Goal: Task Accomplishment & Management: Complete application form

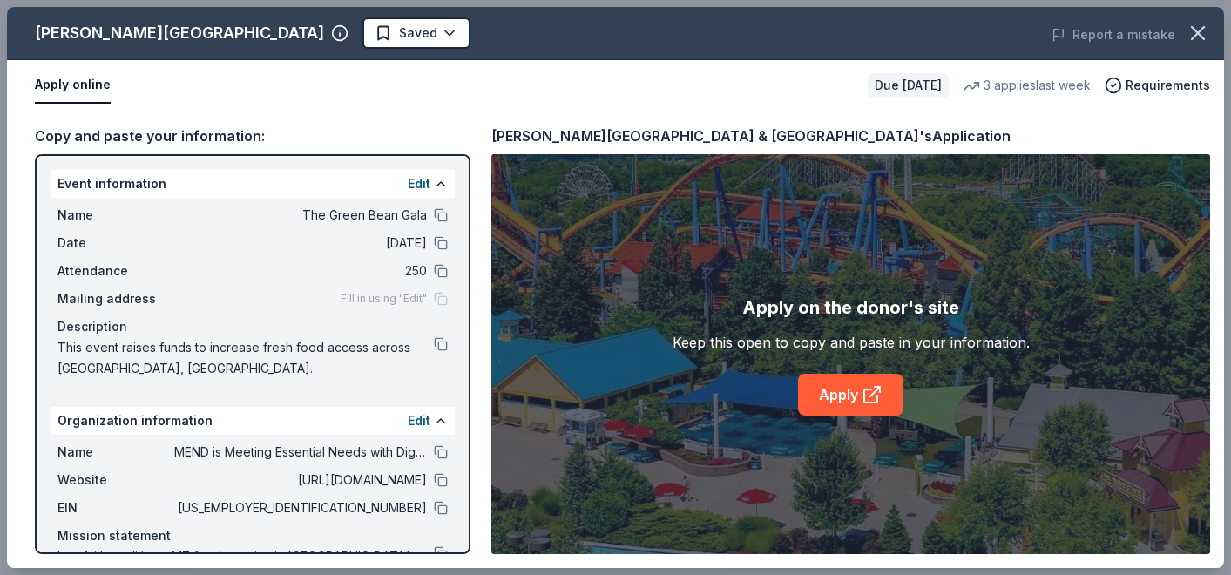
scroll to position [290, 0]
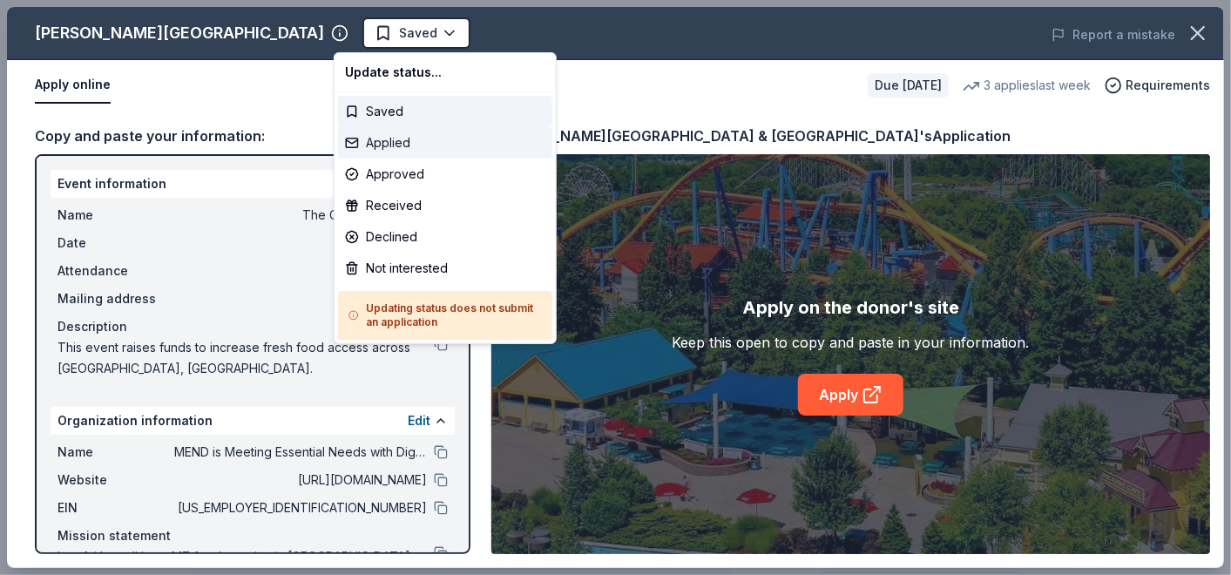
click at [391, 144] on div "Applied" at bounding box center [445, 142] width 214 height 31
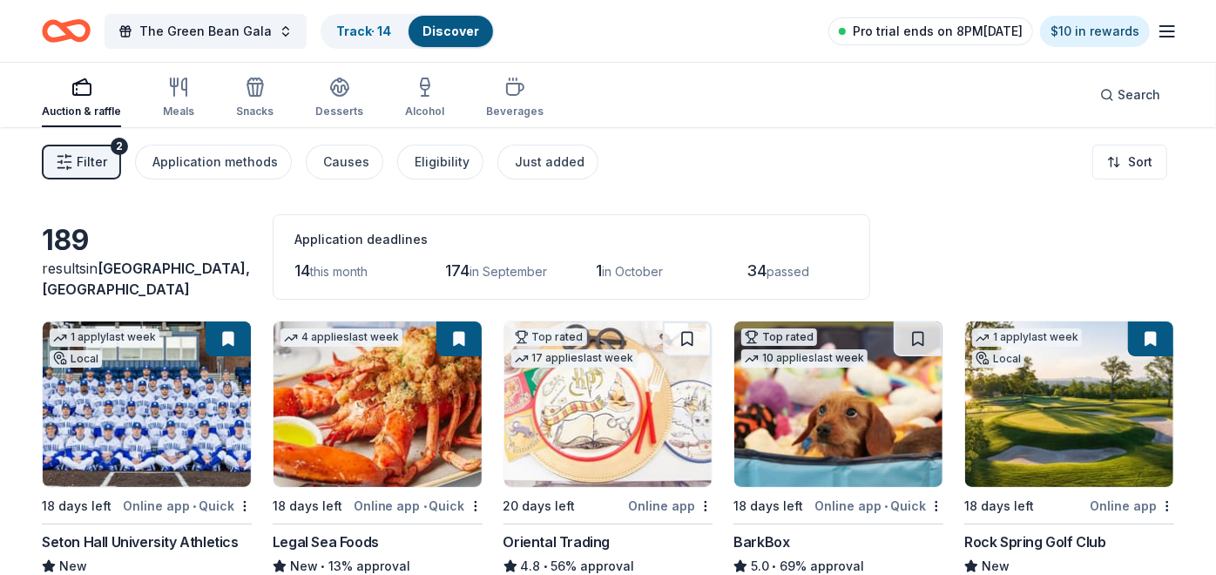
click at [930, 29] on span "Pro trial ends on 8PM[DATE]" at bounding box center [938, 31] width 170 height 21
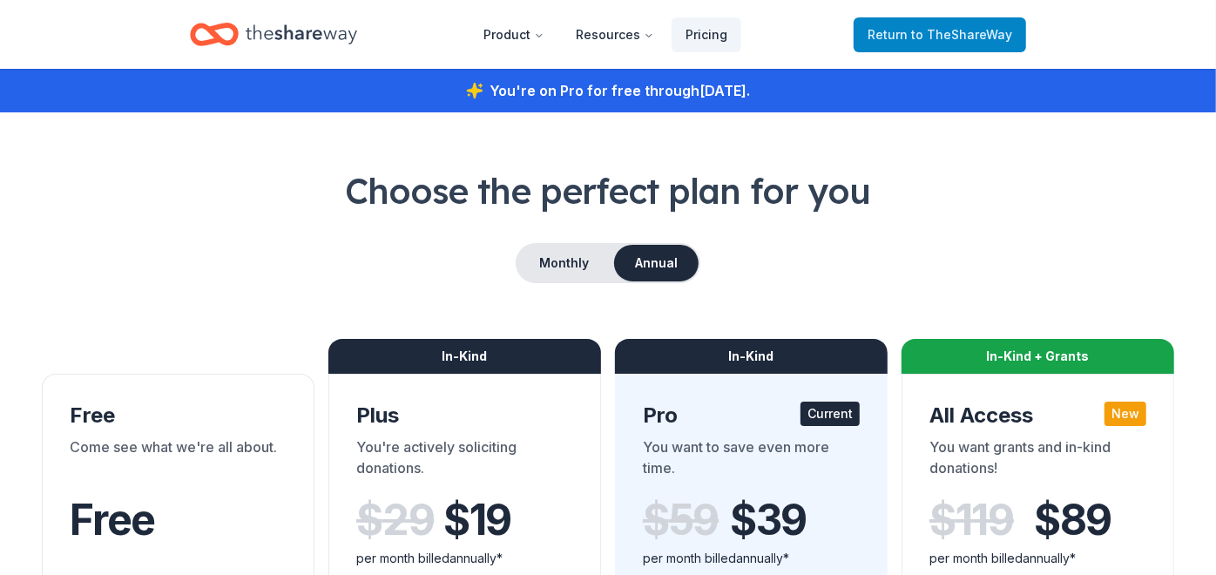
click at [912, 31] on span "Return to TheShareWay" at bounding box center [940, 34] width 145 height 21
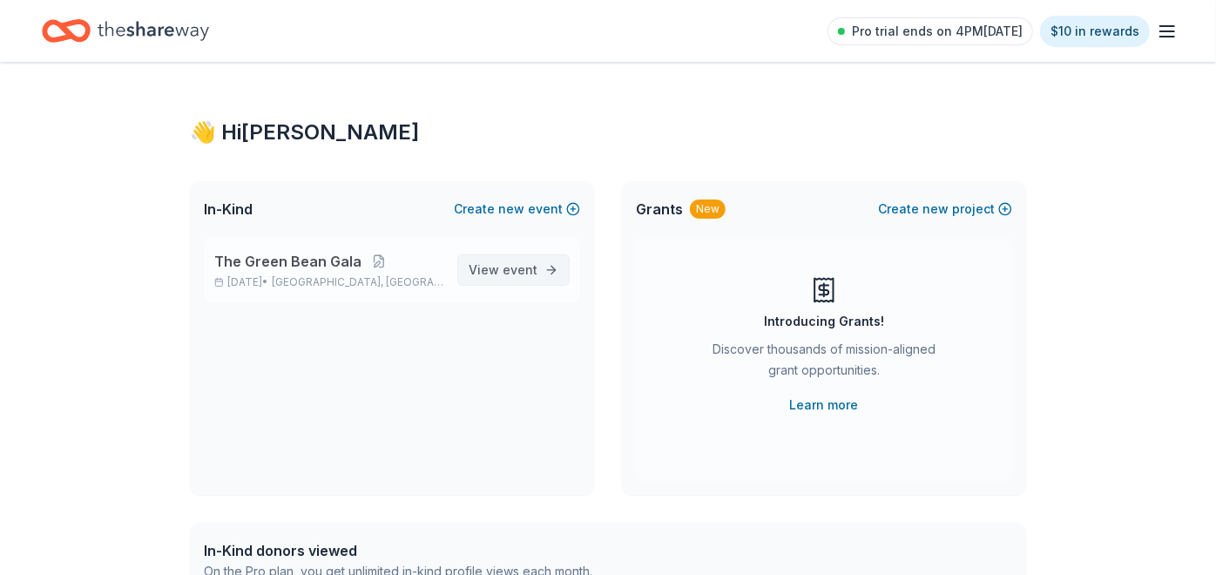
click at [472, 266] on span "View event" at bounding box center [503, 270] width 69 height 21
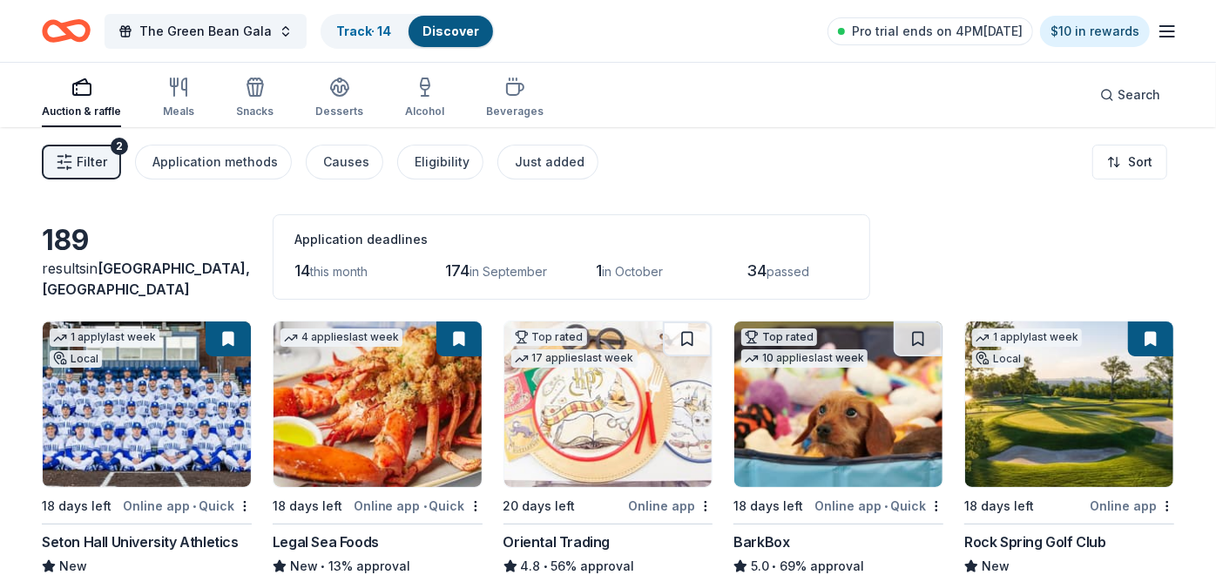
click at [87, 95] on rect "button" at bounding box center [81, 89] width 17 height 11
click at [109, 166] on button "Filter 2" at bounding box center [81, 162] width 79 height 35
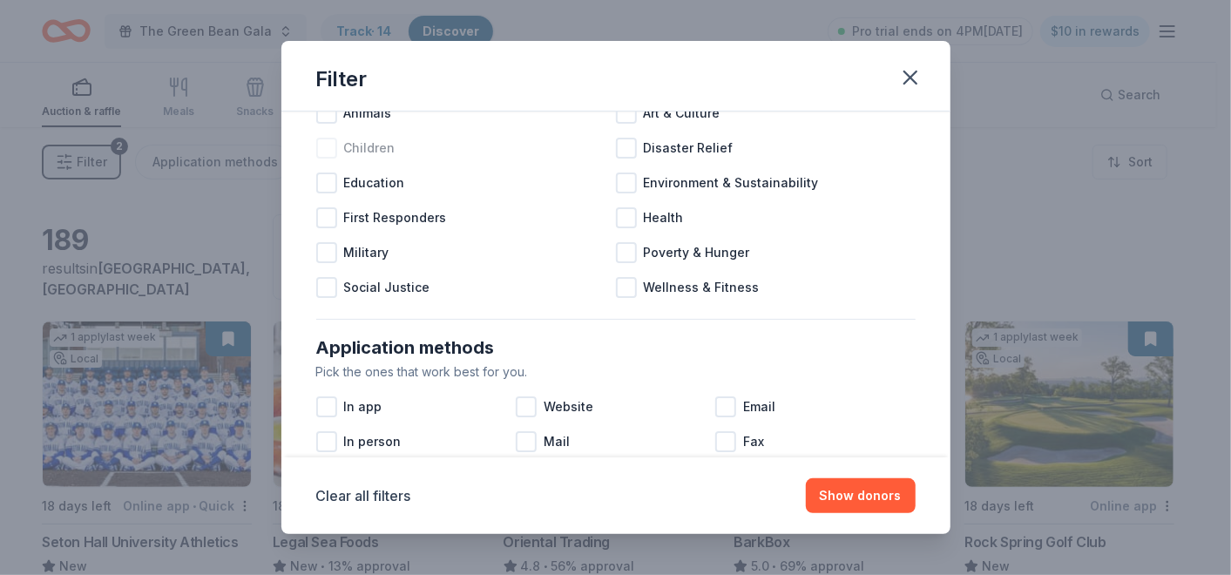
scroll to position [97, 0]
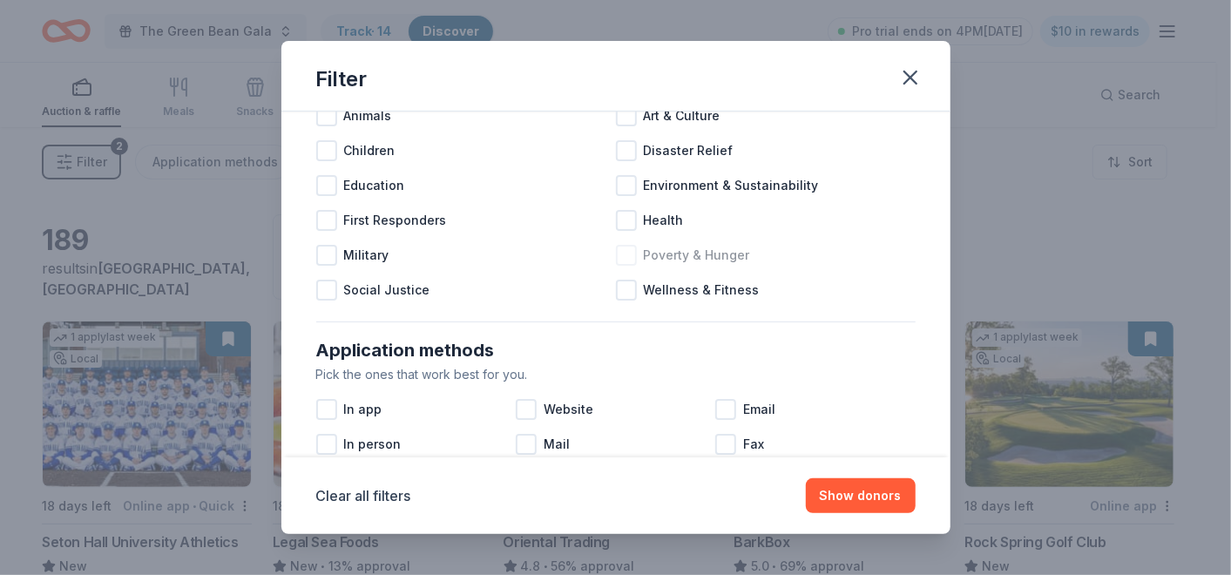
click at [617, 252] on div at bounding box center [626, 255] width 21 height 21
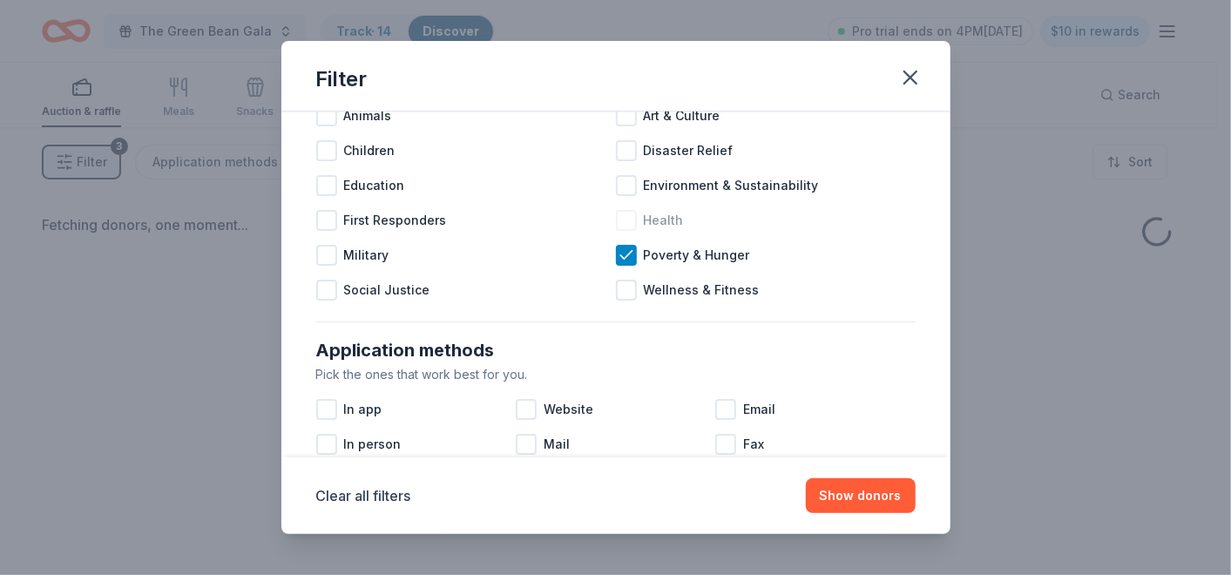
click at [625, 217] on div at bounding box center [626, 220] width 21 height 21
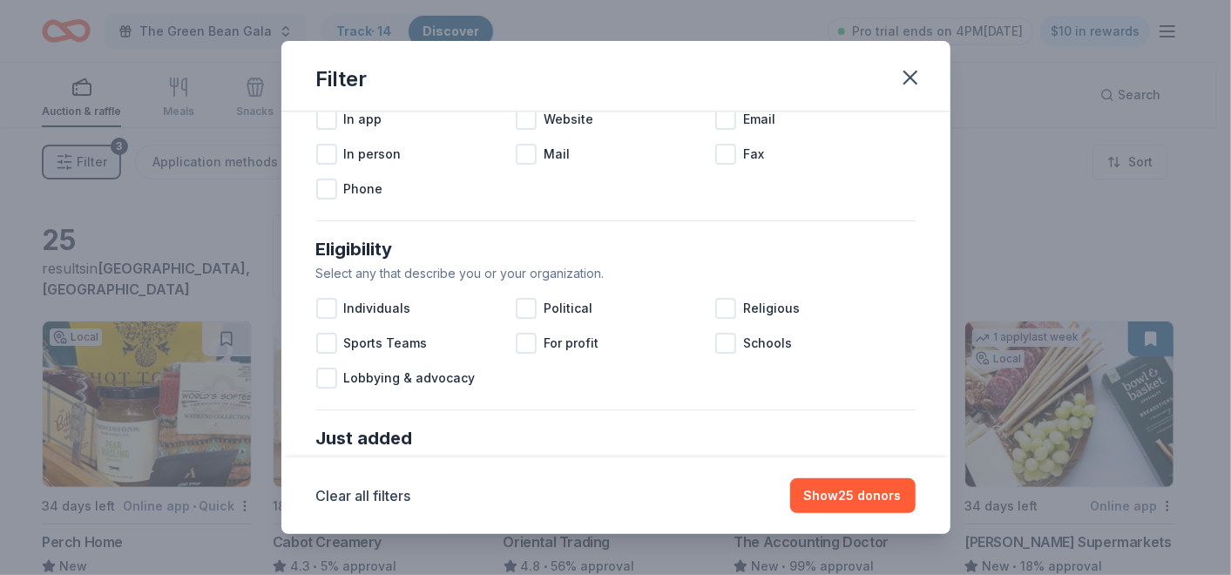
scroll to position [290, 0]
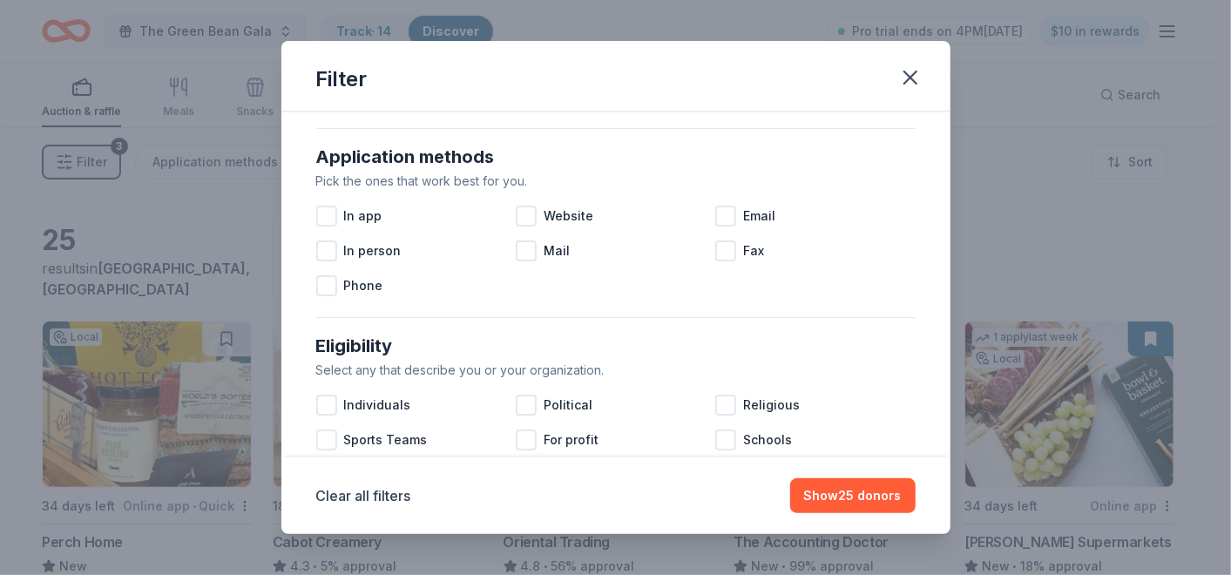
click at [525, 213] on div at bounding box center [526, 216] width 21 height 21
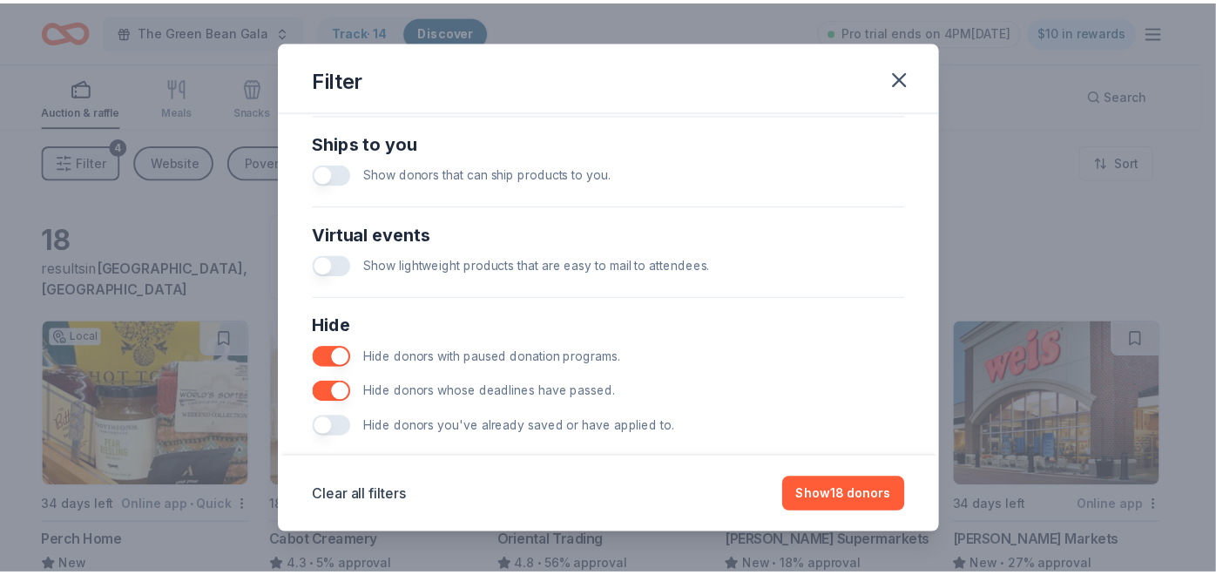
scroll to position [802, 0]
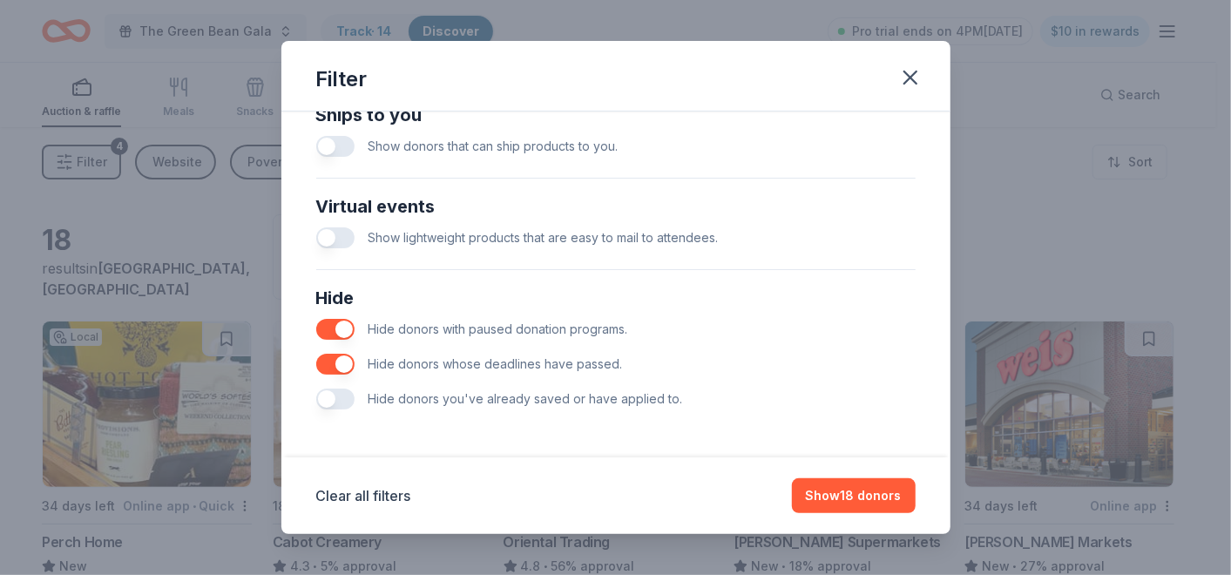
click at [328, 396] on button "button" at bounding box center [335, 399] width 38 height 21
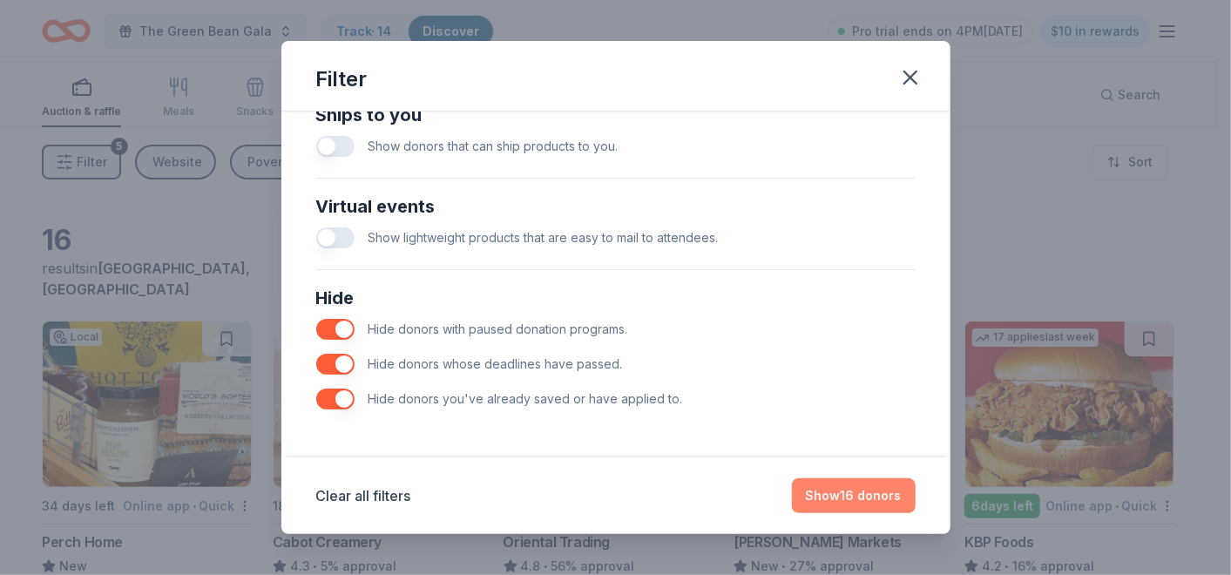
click at [822, 497] on button "Show 16 donors" at bounding box center [854, 495] width 124 height 35
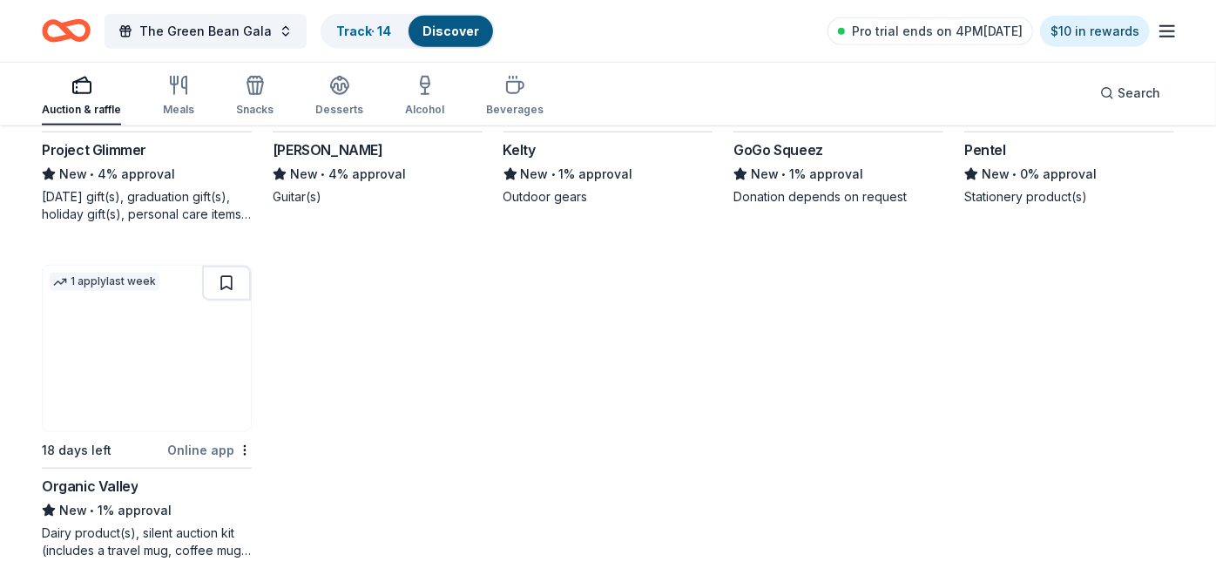
scroll to position [1081, 0]
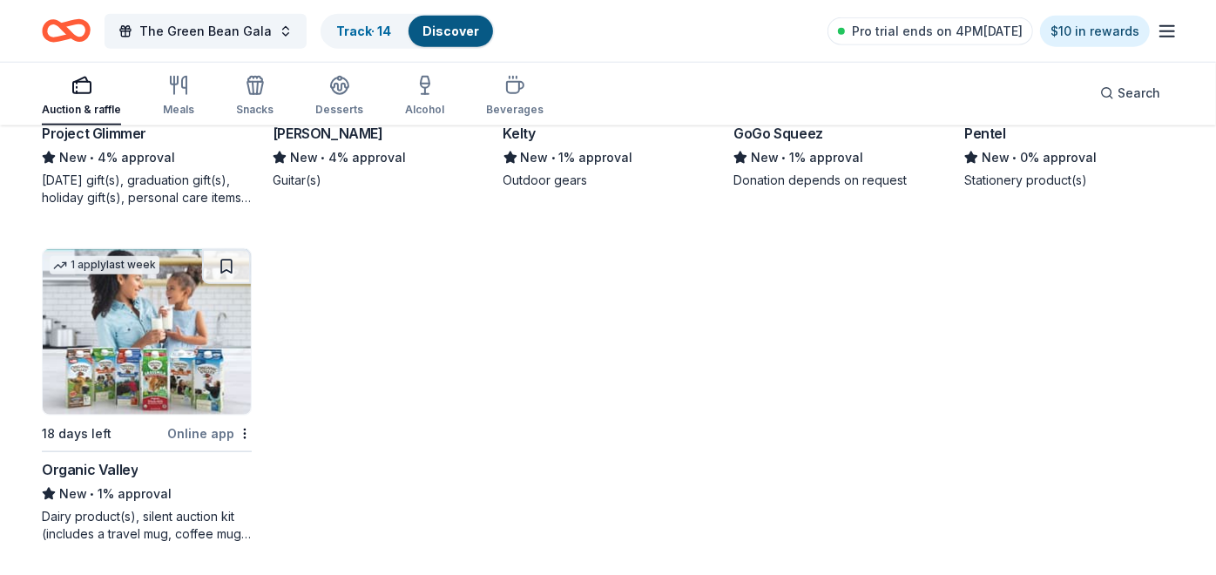
click at [136, 328] on img at bounding box center [147, 332] width 208 height 166
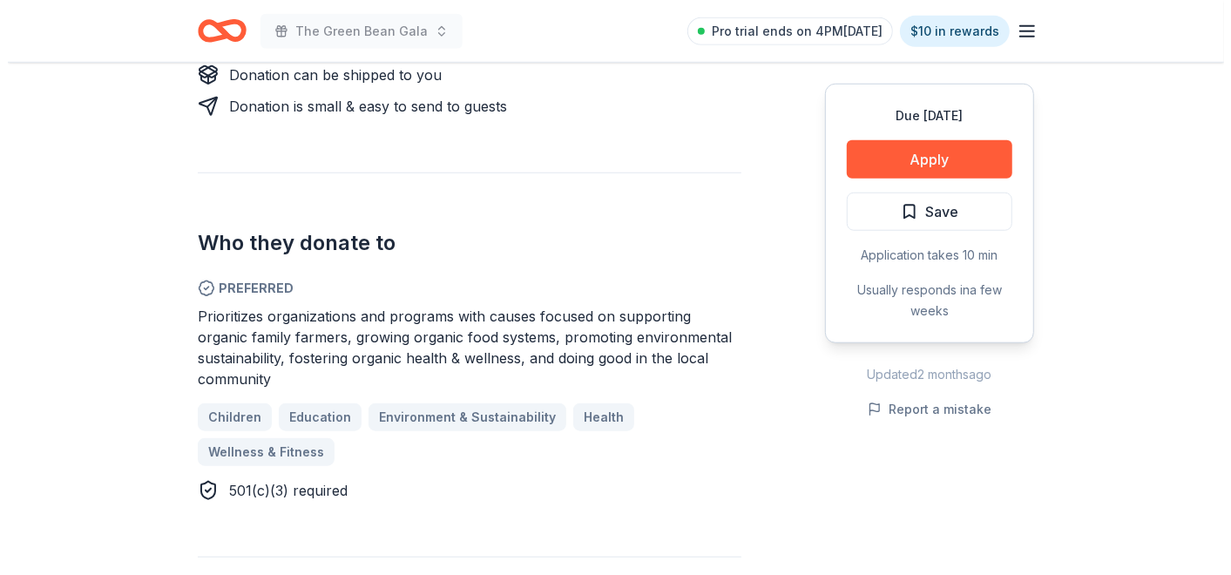
scroll to position [871, 0]
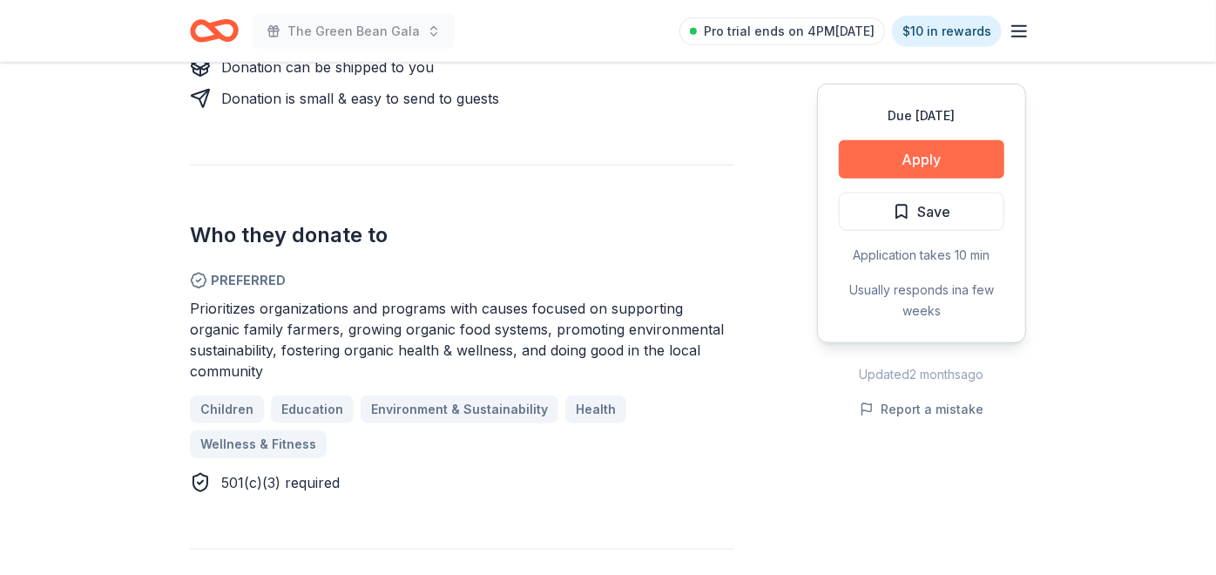
click at [869, 166] on button "Apply" at bounding box center [922, 159] width 166 height 38
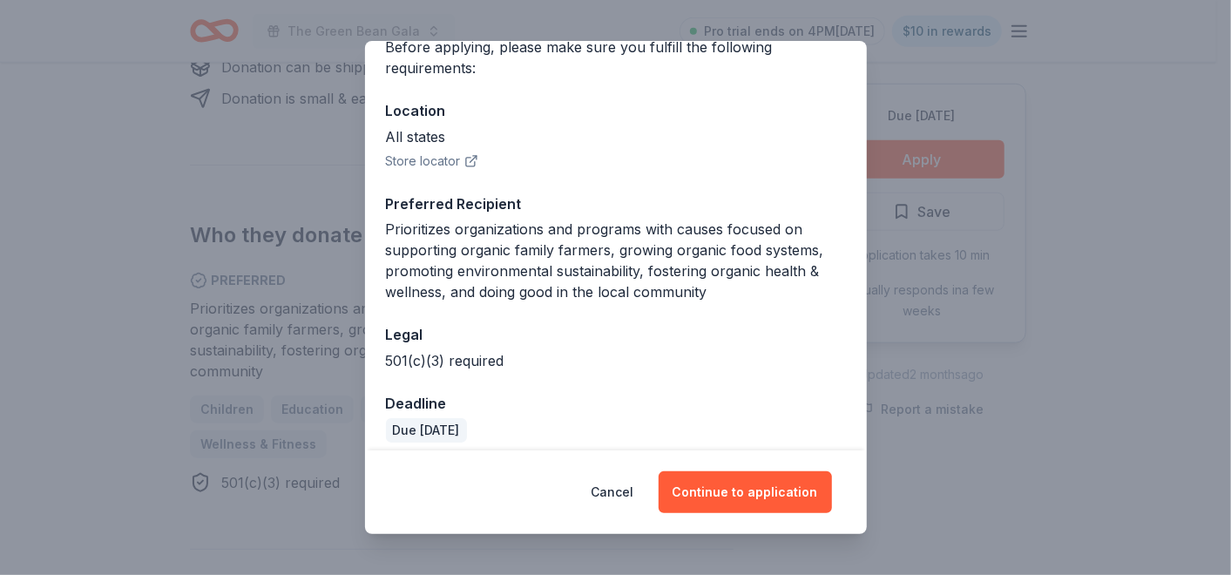
scroll to position [165, 0]
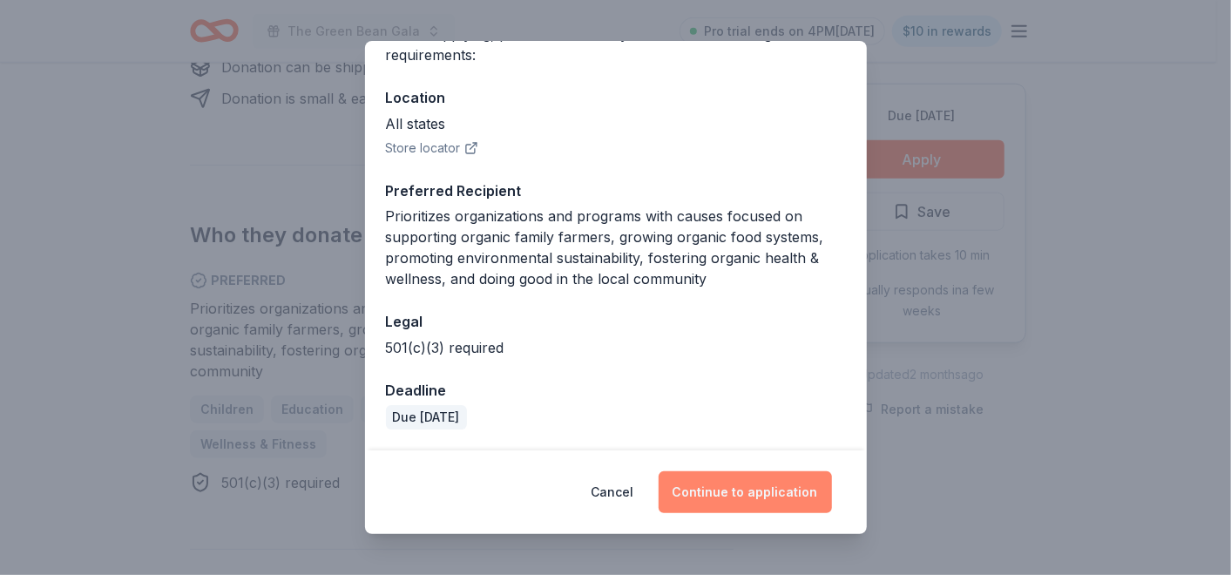
click at [733, 500] on button "Continue to application" at bounding box center [745, 492] width 173 height 42
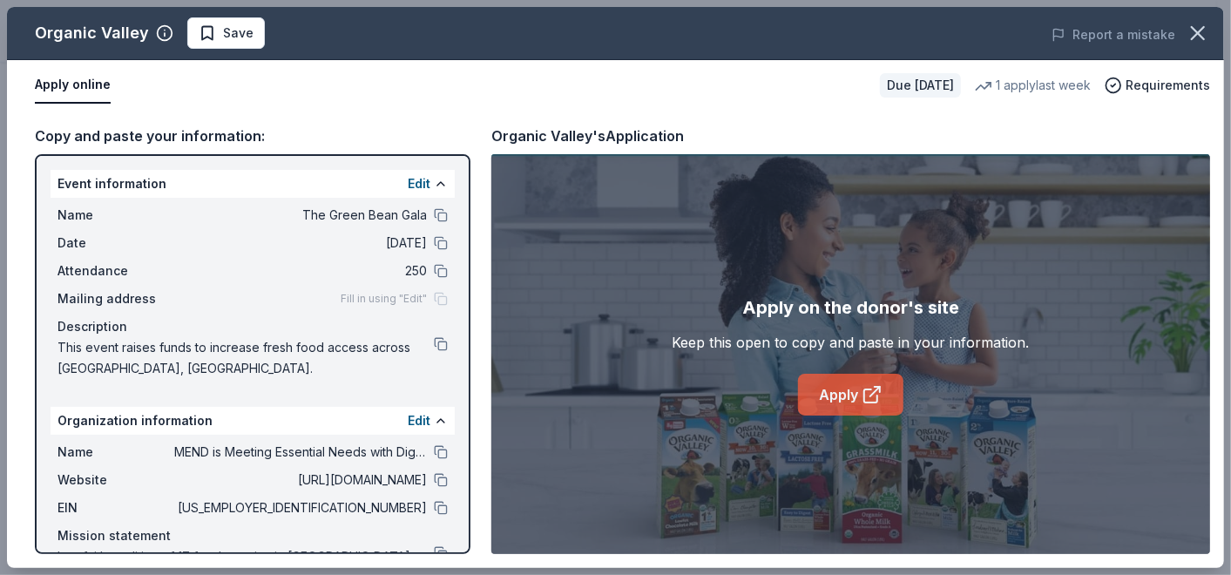
click at [822, 388] on link "Apply" at bounding box center [850, 395] width 105 height 42
click at [233, 30] on span "Save" at bounding box center [238, 33] width 30 height 21
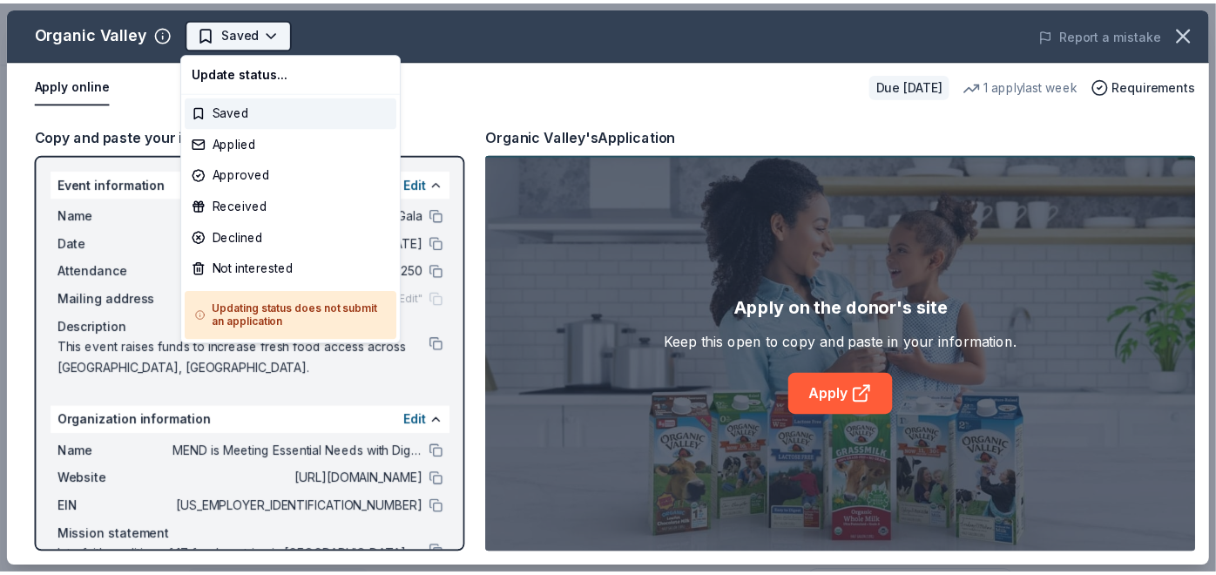
scroll to position [0, 0]
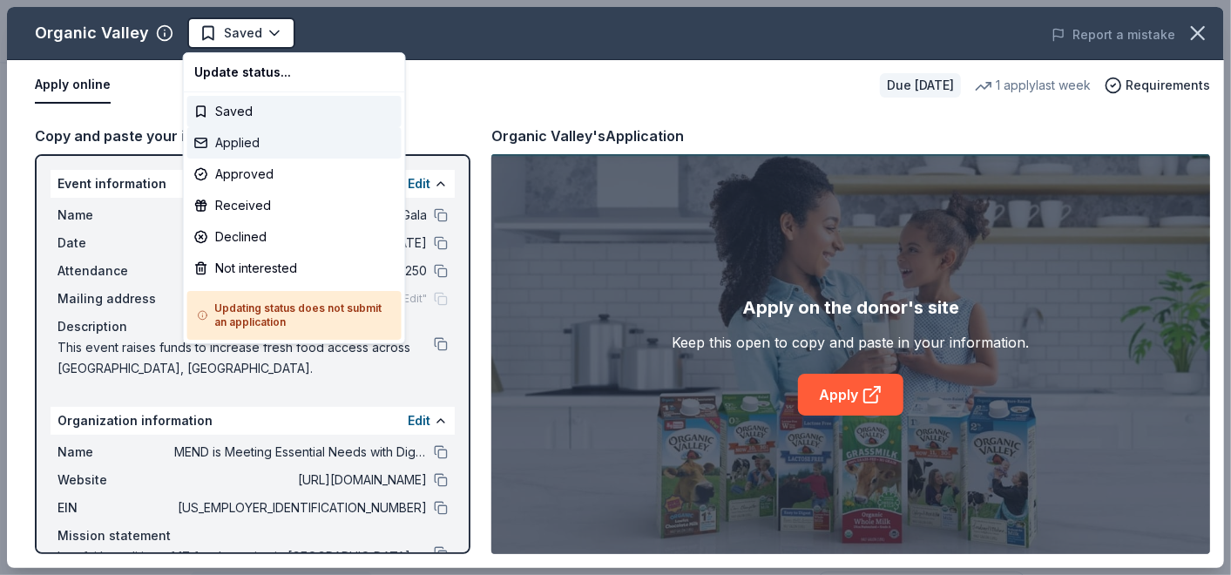
click at [251, 135] on div "Applied" at bounding box center [294, 142] width 214 height 31
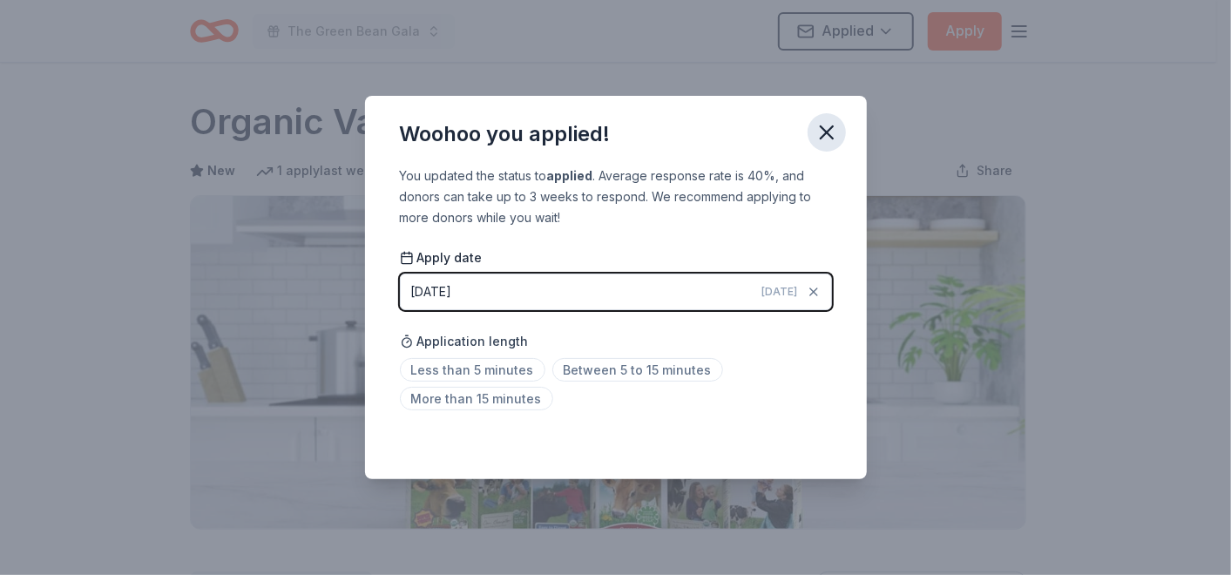
click at [830, 132] on icon "button" at bounding box center [827, 132] width 24 height 24
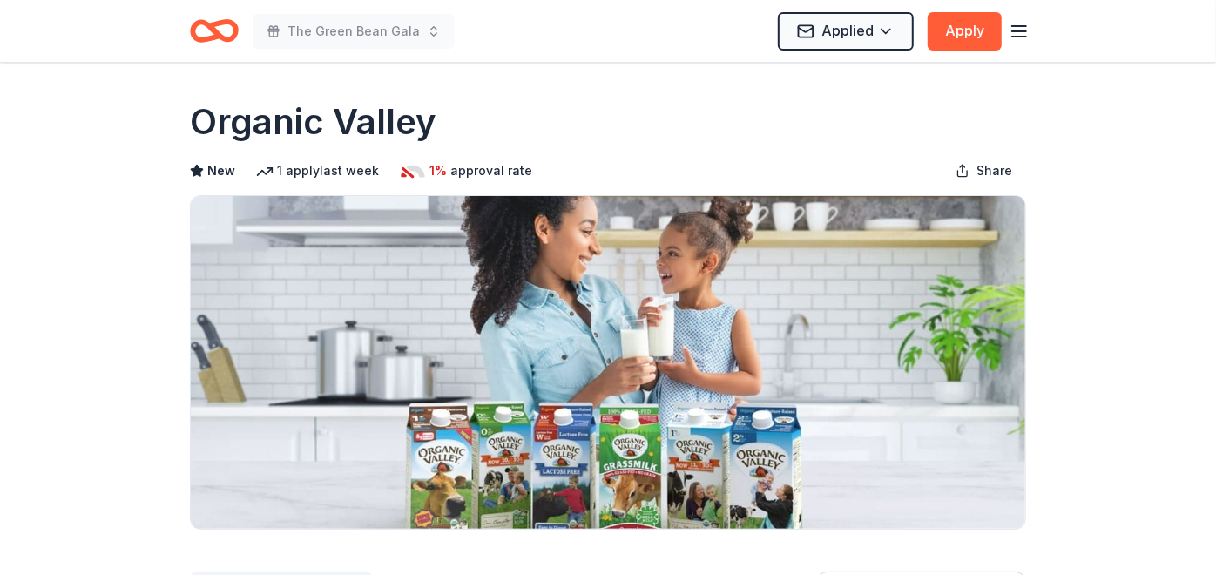
click at [209, 30] on icon "Home" at bounding box center [214, 30] width 49 height 41
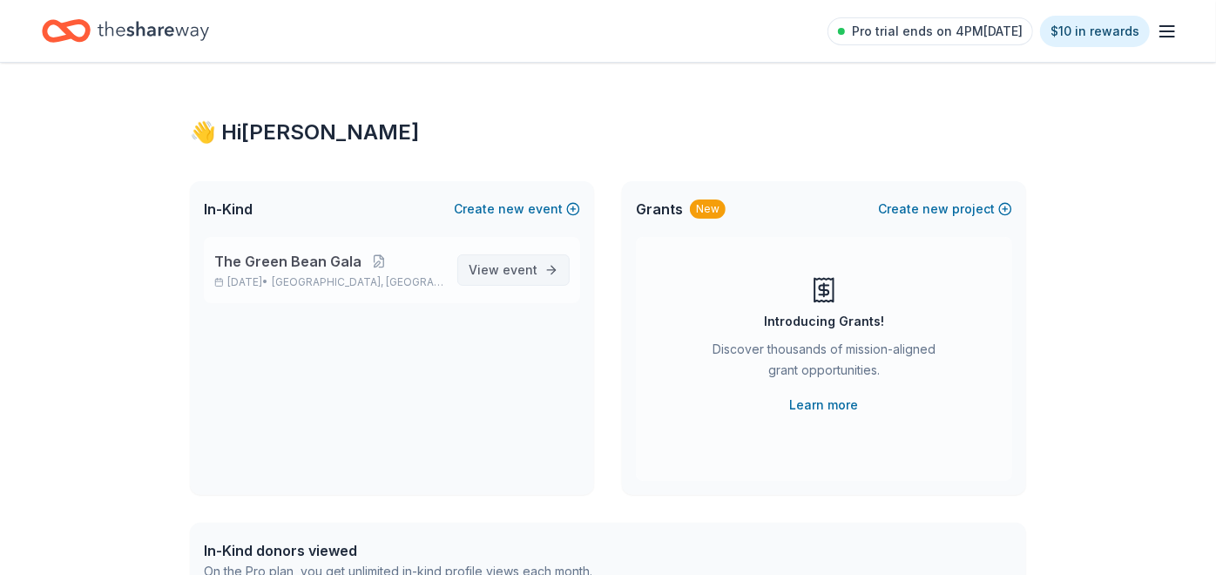
click at [510, 271] on span "event" at bounding box center [520, 269] width 35 height 15
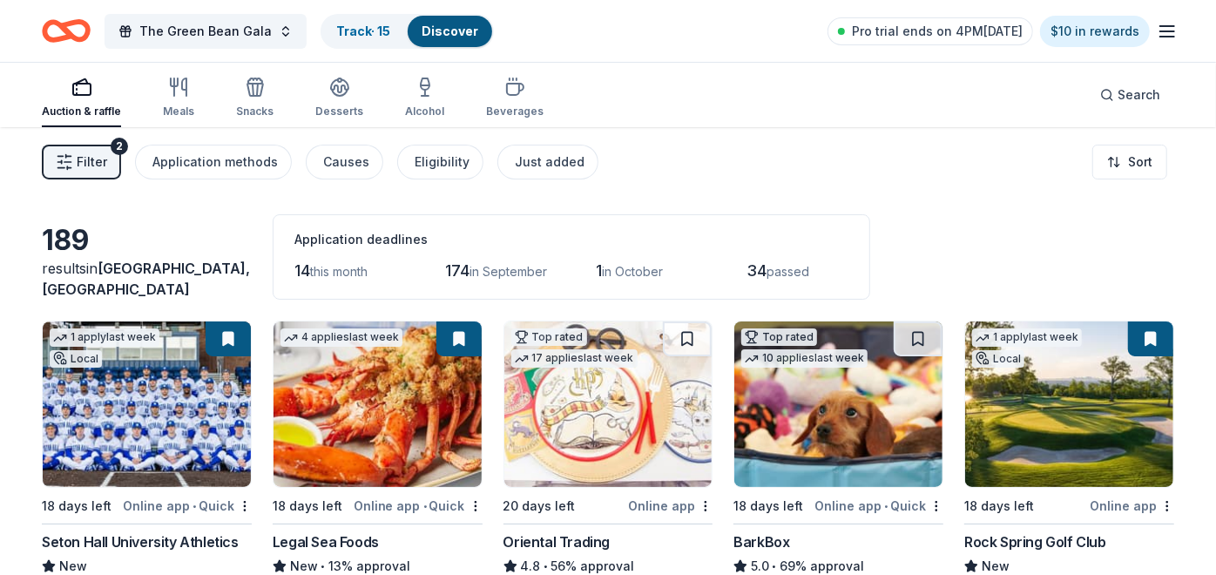
click at [91, 159] on span "Filter" at bounding box center [92, 162] width 30 height 21
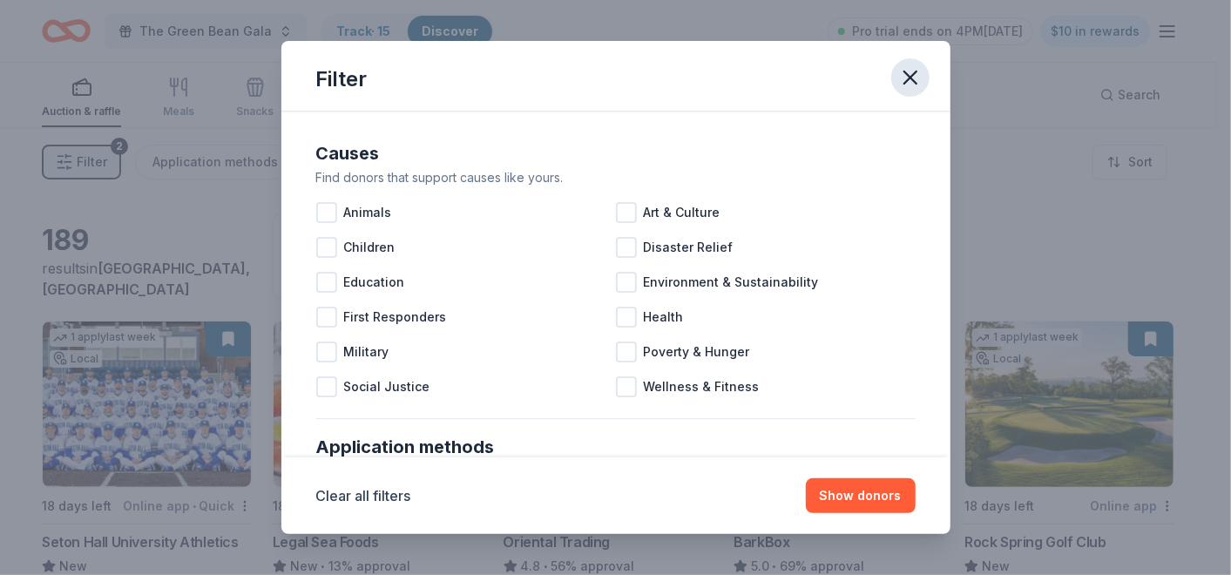
click at [913, 70] on icon "button" at bounding box center [910, 77] width 24 height 24
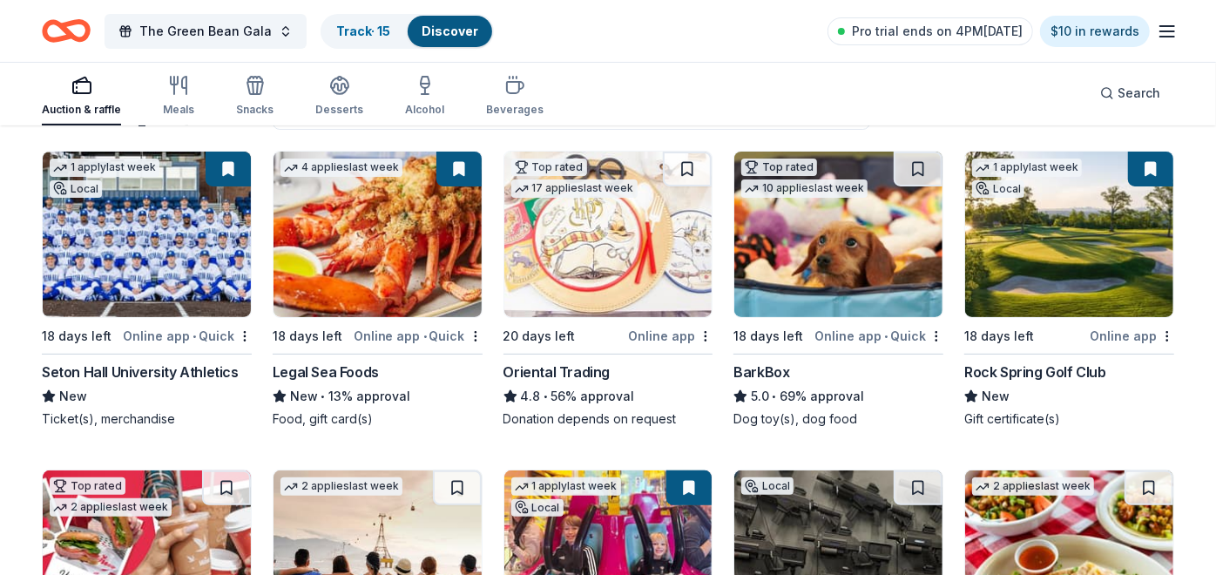
scroll to position [193, 0]
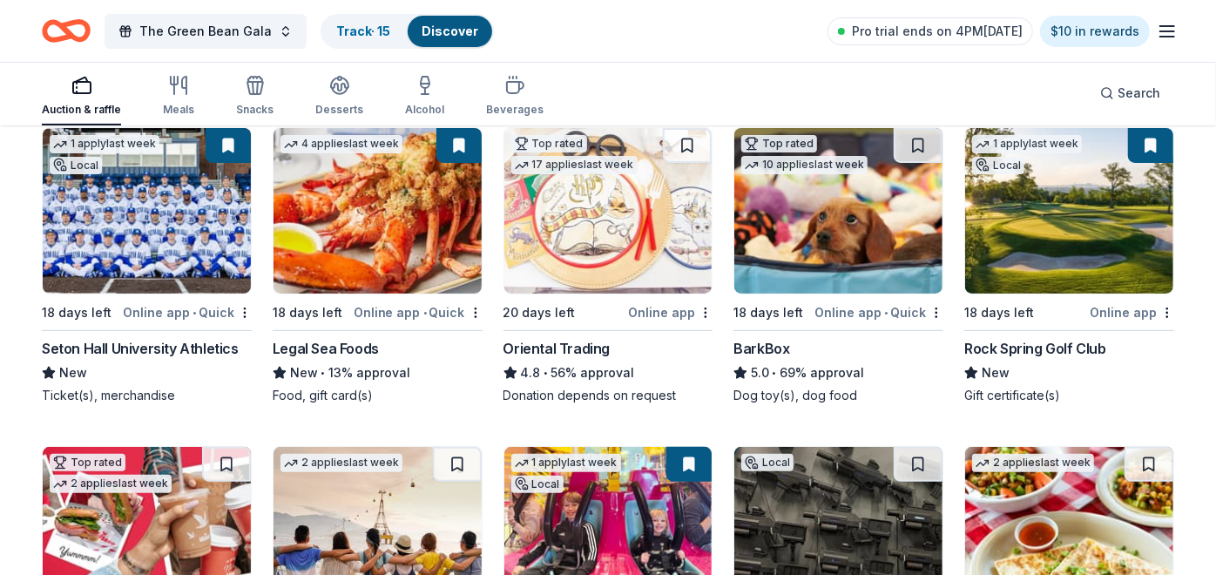
click at [407, 241] on img at bounding box center [378, 211] width 208 height 166
click at [371, 30] on link "Track · 15" at bounding box center [363, 31] width 54 height 15
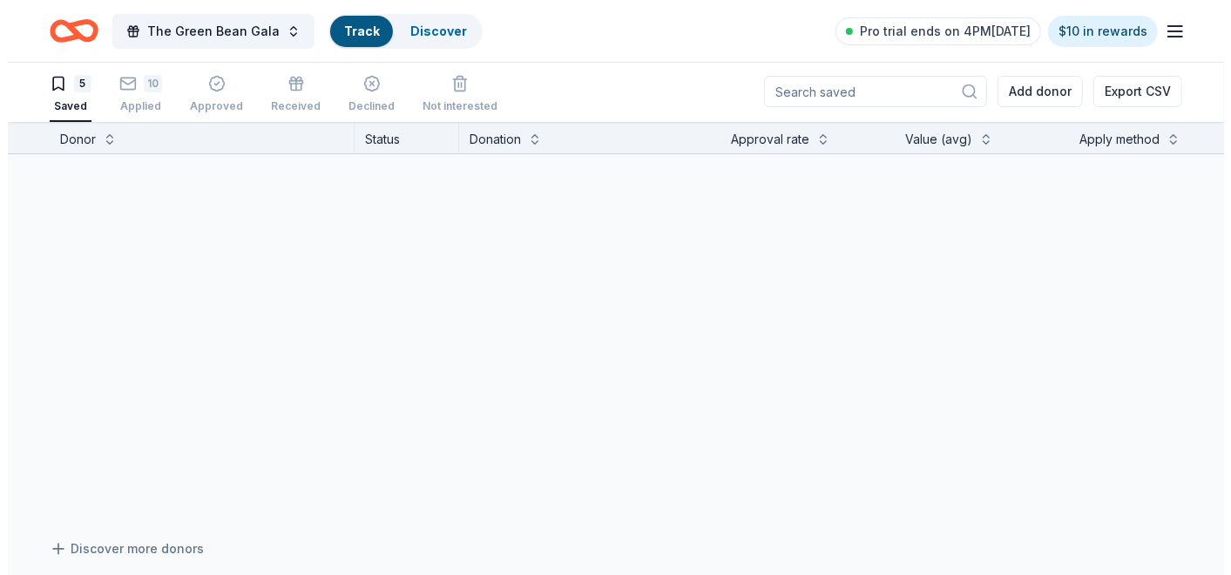
scroll to position [1, 0]
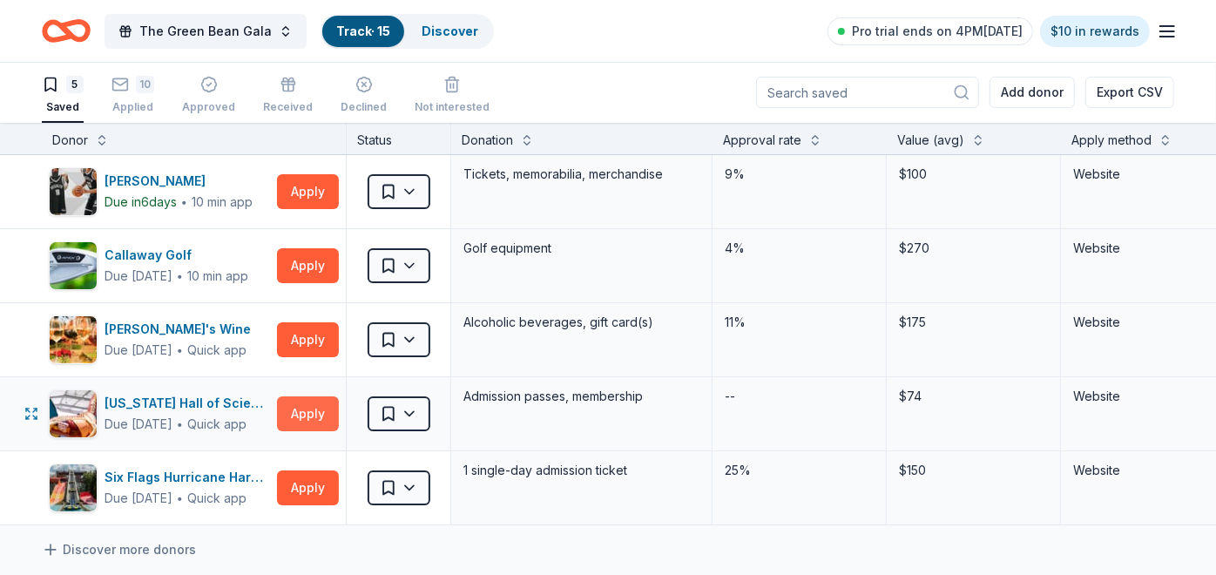
click at [309, 413] on button "Apply" at bounding box center [308, 413] width 62 height 35
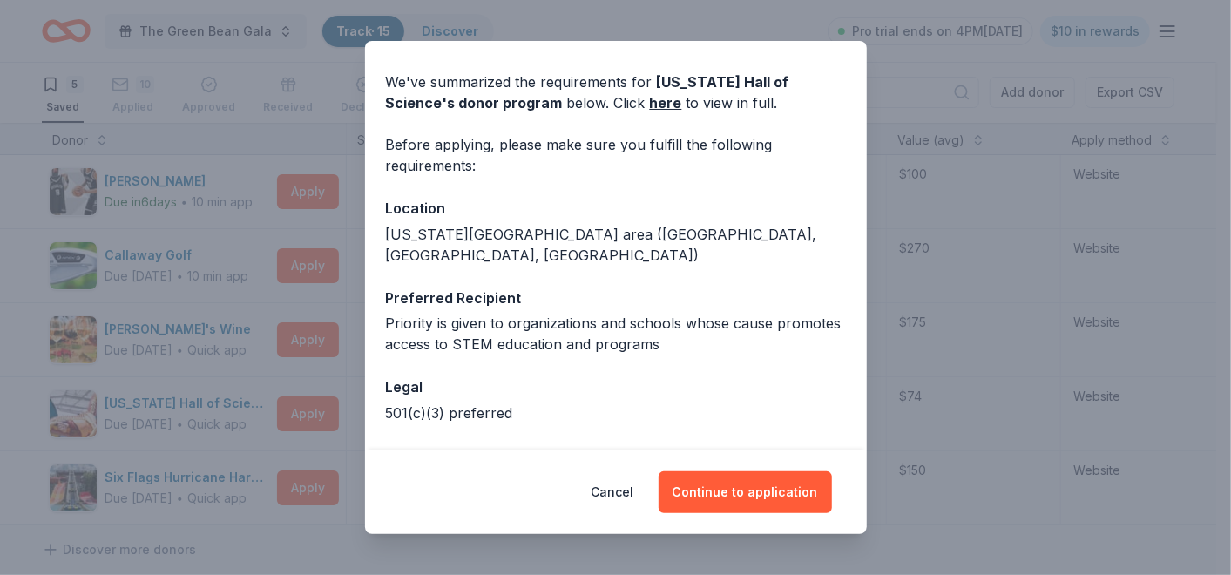
scroll to position [98, 0]
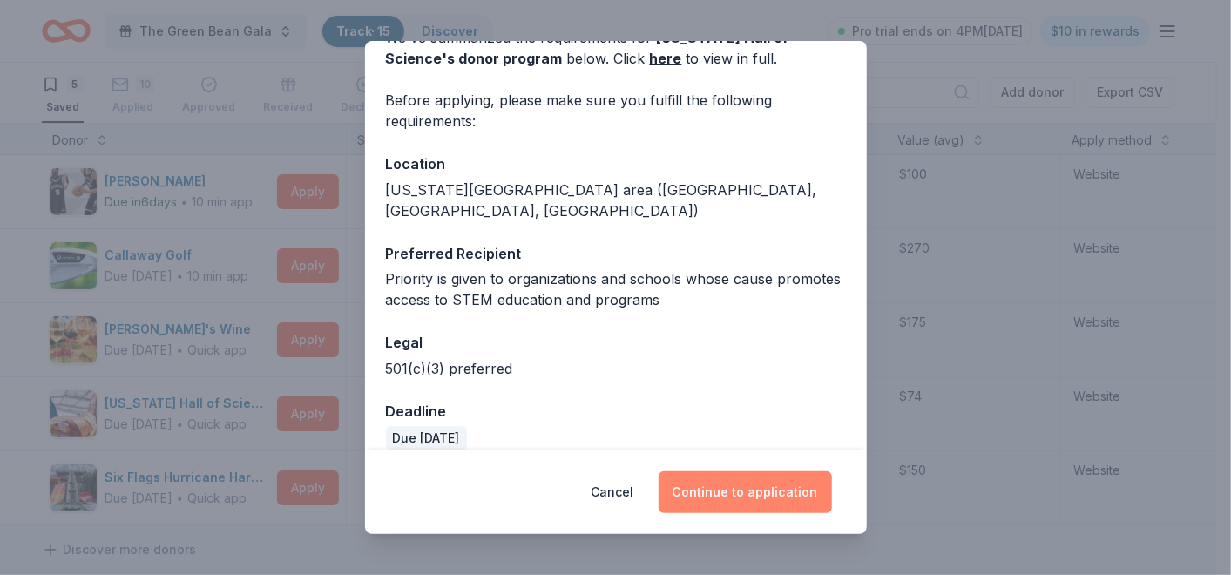
click at [724, 498] on button "Continue to application" at bounding box center [745, 492] width 173 height 42
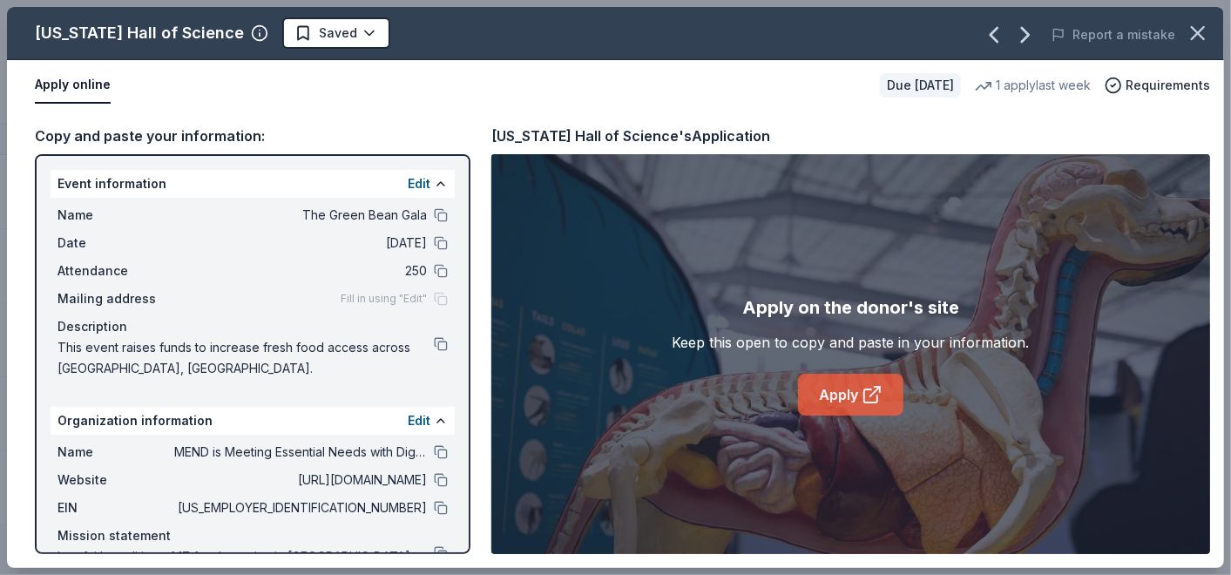
click at [837, 385] on link "Apply" at bounding box center [850, 395] width 105 height 42
click at [346, 32] on html "The Green Bean Gala Track · 15 Discover Pro trial ends on 4PM, 8/20 $10 in rewa…" at bounding box center [615, 286] width 1231 height 575
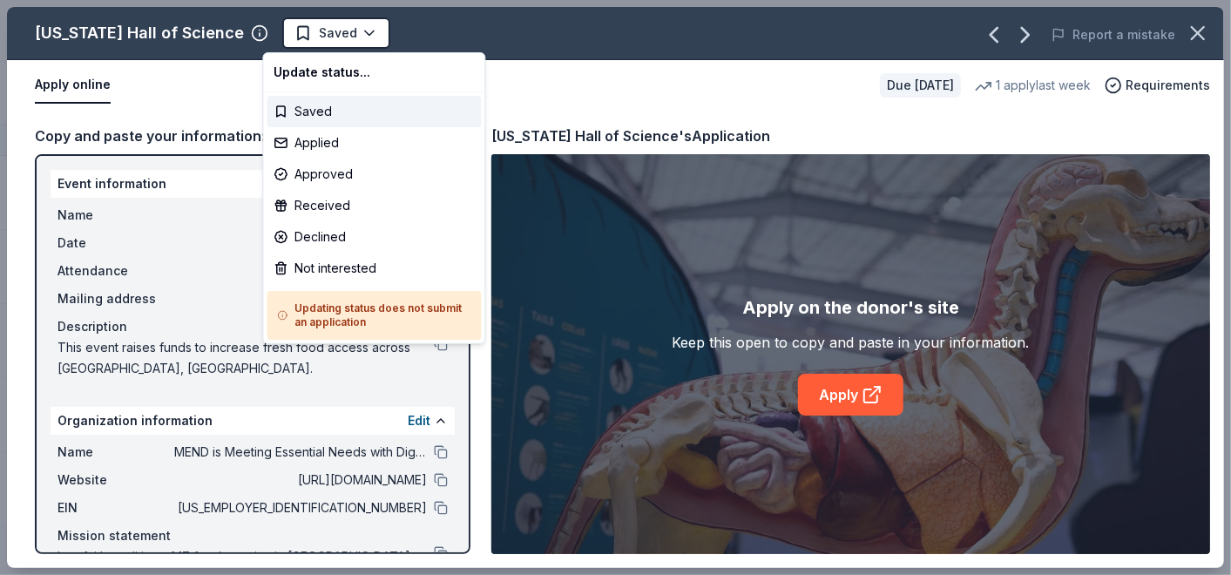
scroll to position [0, 0]
click at [346, 141] on div "Applied" at bounding box center [374, 142] width 214 height 31
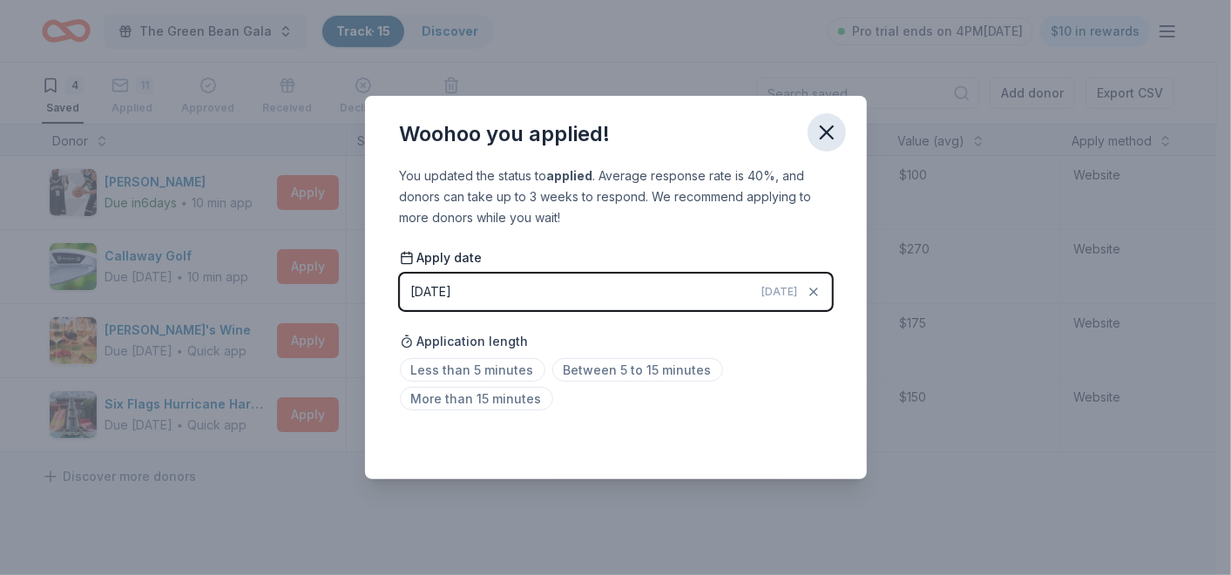
click at [821, 132] on icon "button" at bounding box center [827, 132] width 24 height 24
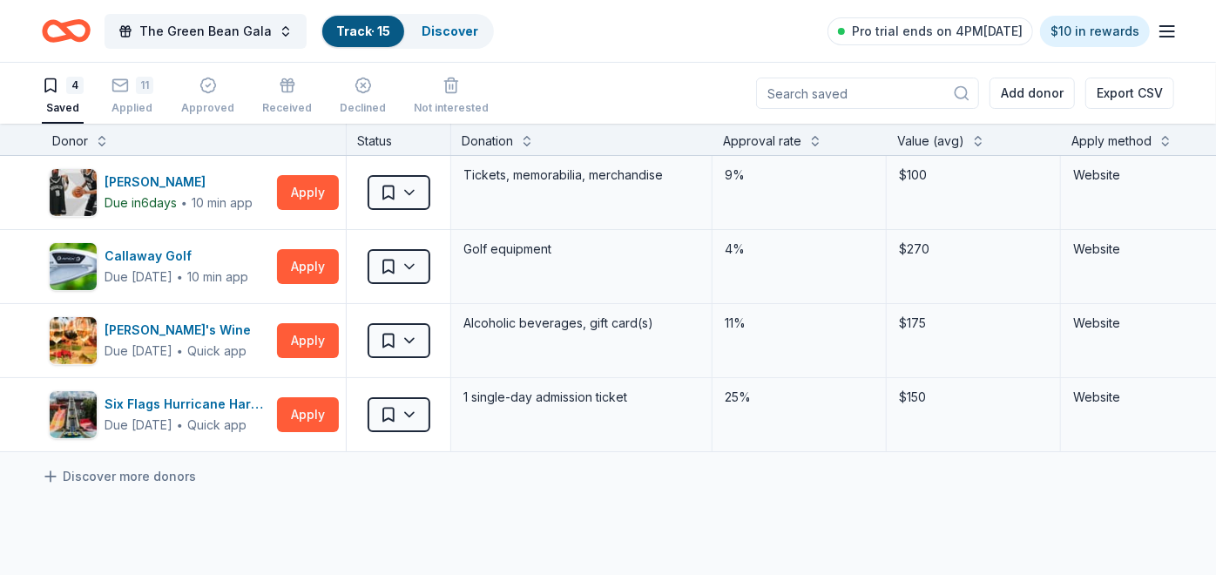
drag, startPoint x: 306, startPoint y: 413, endPoint x: 343, endPoint y: 471, distance: 68.6
click at [343, 471] on div "Brooklyn Nets Due in 6 days ∙ 10 min app Apply Saved Tickets, memorabilia, merc…" at bounding box center [856, 328] width 1713 height 345
click at [295, 331] on button "Apply" at bounding box center [308, 340] width 62 height 35
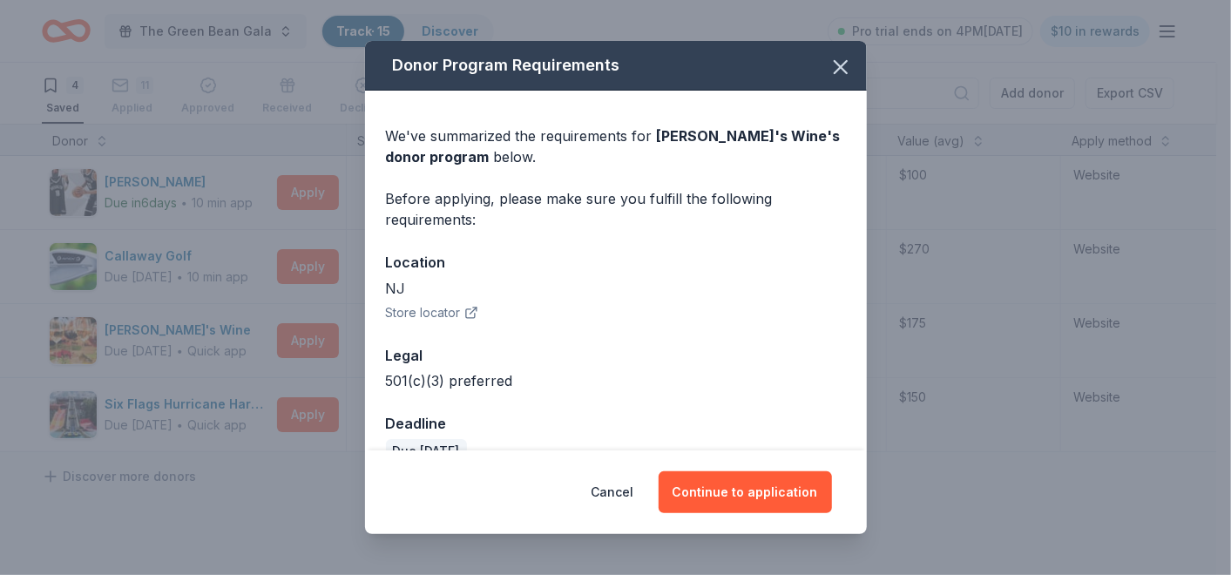
scroll to position [34, 0]
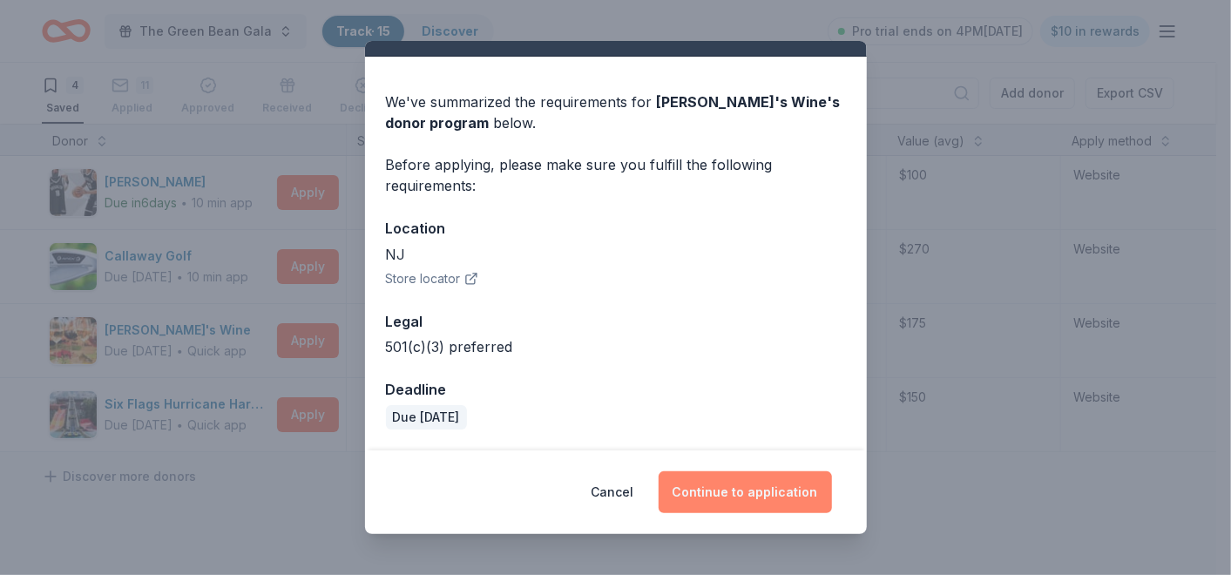
click at [727, 486] on button "Continue to application" at bounding box center [745, 492] width 173 height 42
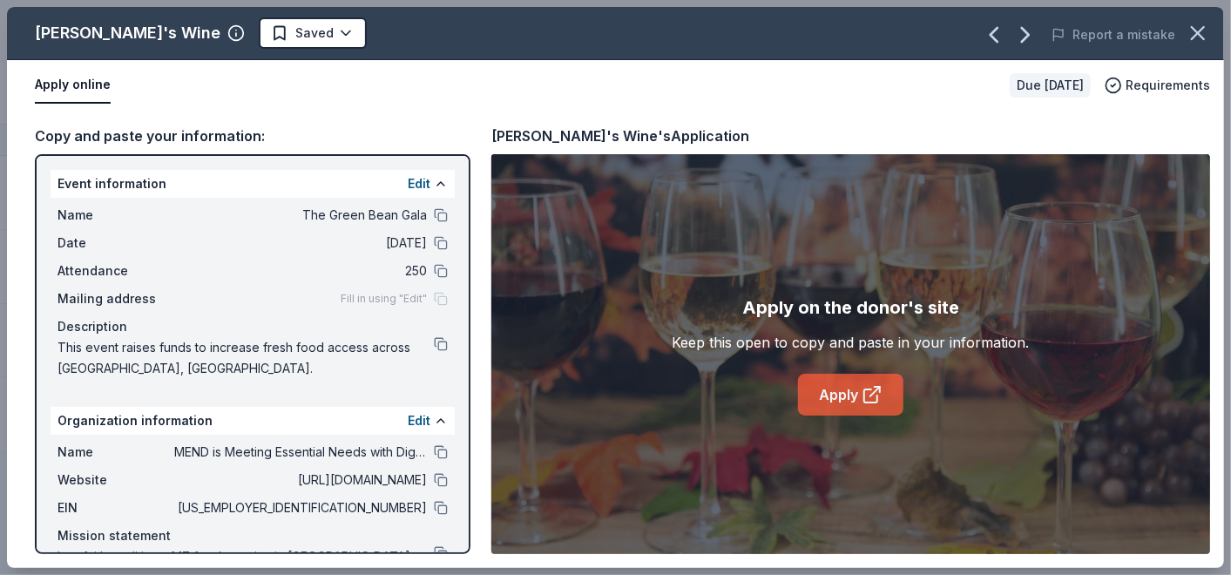
click at [830, 394] on link "Apply" at bounding box center [850, 395] width 105 height 42
click at [248, 33] on html "The Green Bean Gala Track · 15 Discover Pro trial ends on 4PM, 8/20 $10 in rewa…" at bounding box center [615, 287] width 1231 height 575
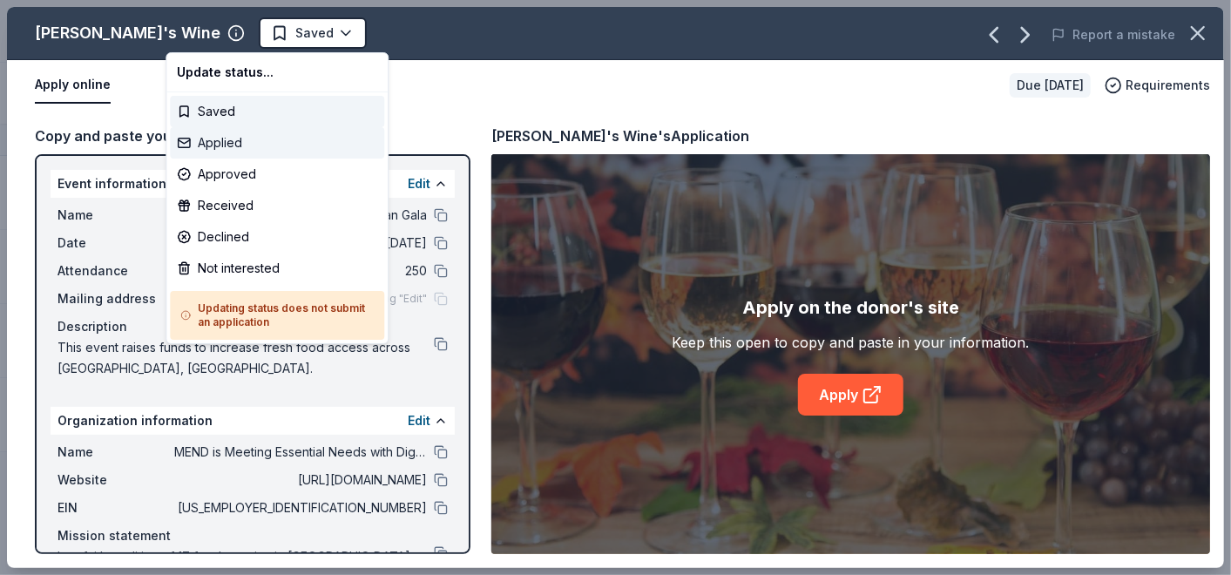
click at [240, 138] on div "Applied" at bounding box center [277, 142] width 214 height 31
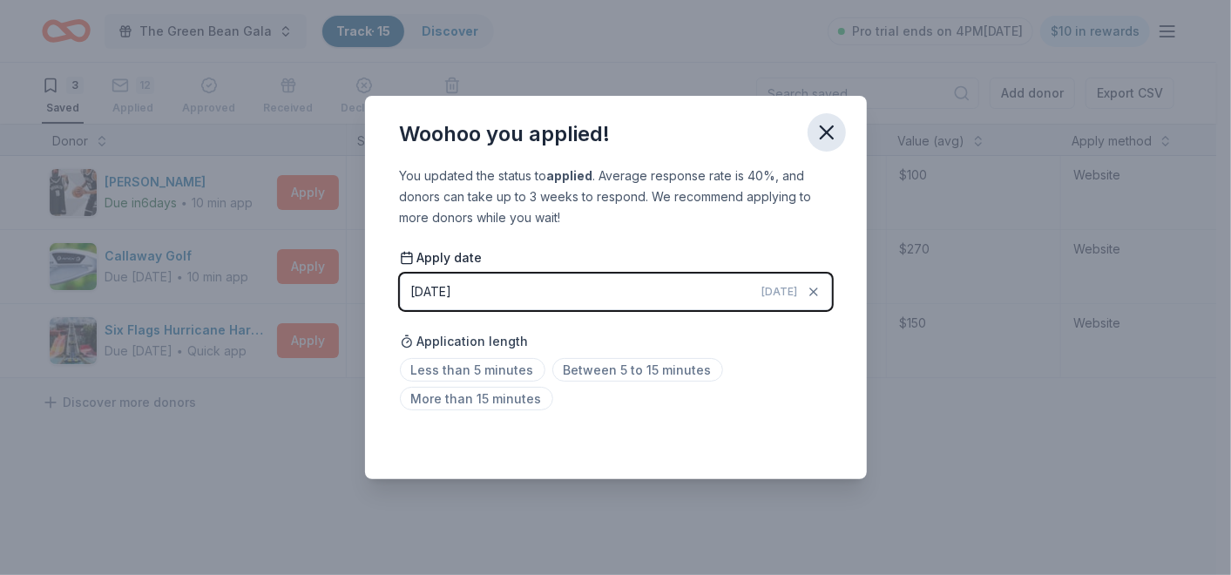
click at [829, 137] on icon "button" at bounding box center [827, 132] width 24 height 24
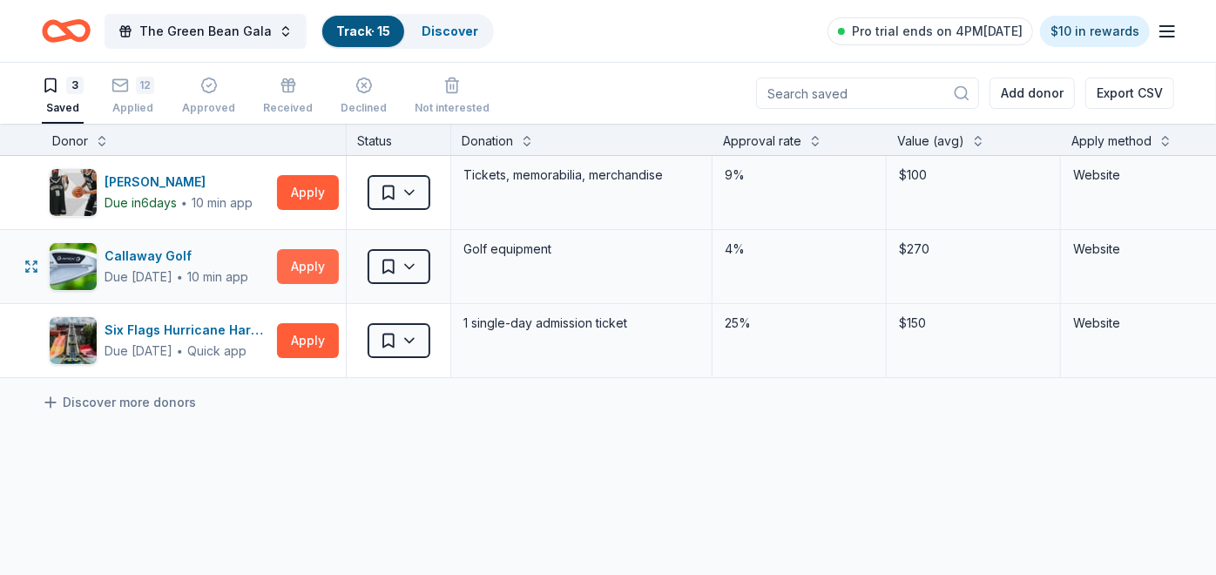
click at [301, 258] on button "Apply" at bounding box center [308, 266] width 62 height 35
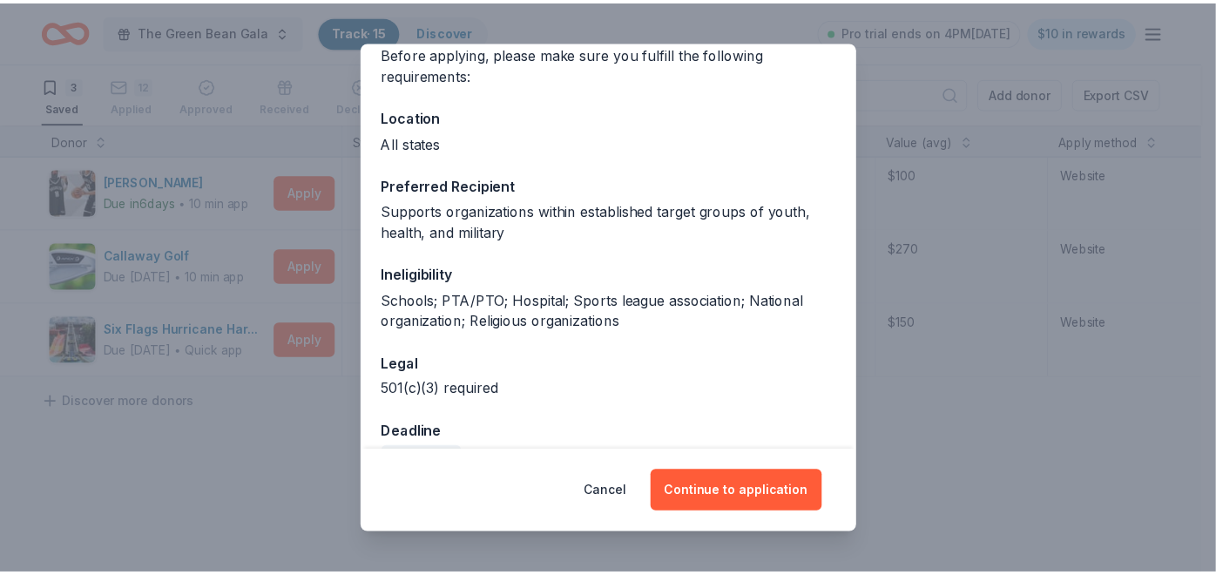
scroll to position [187, 0]
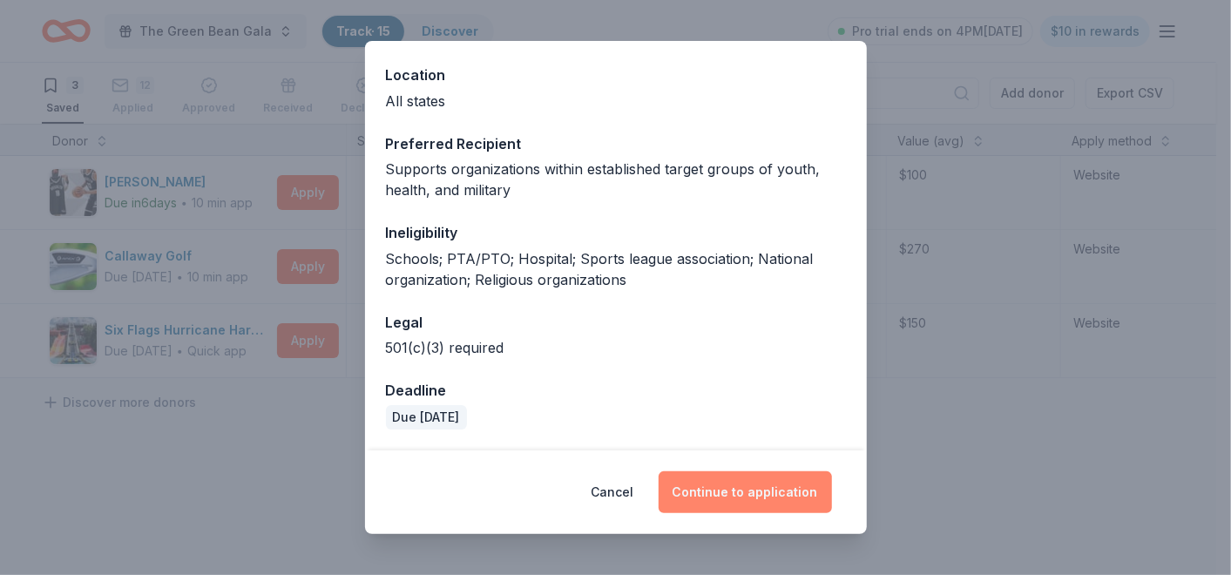
click at [728, 496] on button "Continue to application" at bounding box center [745, 492] width 173 height 42
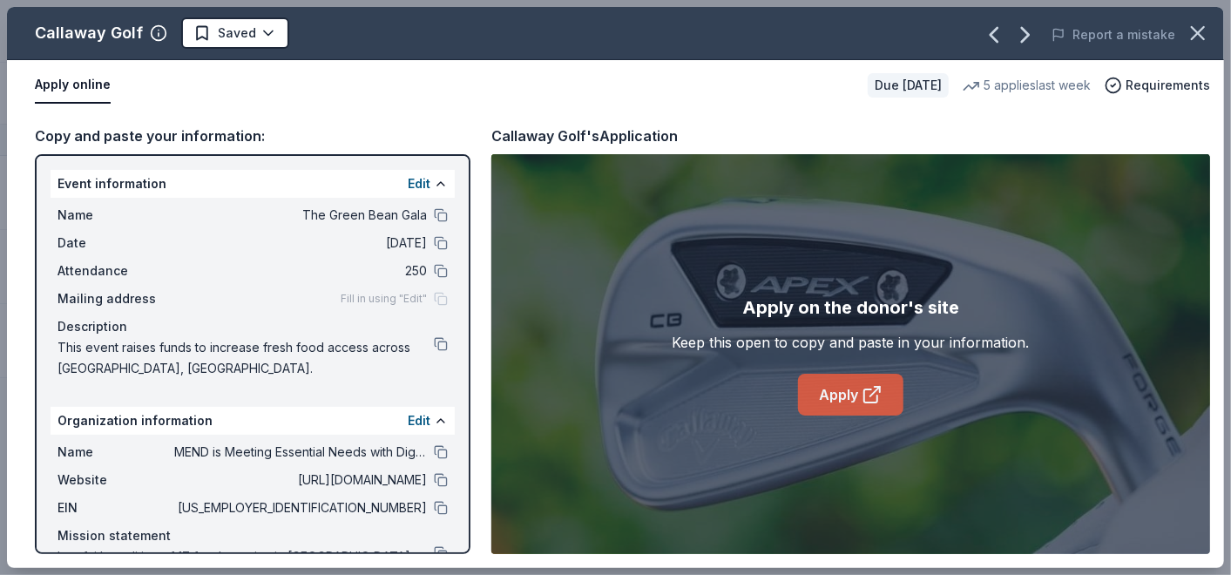
click at [834, 392] on link "Apply" at bounding box center [850, 395] width 105 height 42
click at [267, 31] on html "The Green Bean Gala Track · 15 Discover Pro trial ends on 4PM, 8/20 $10 in rewa…" at bounding box center [615, 287] width 1231 height 575
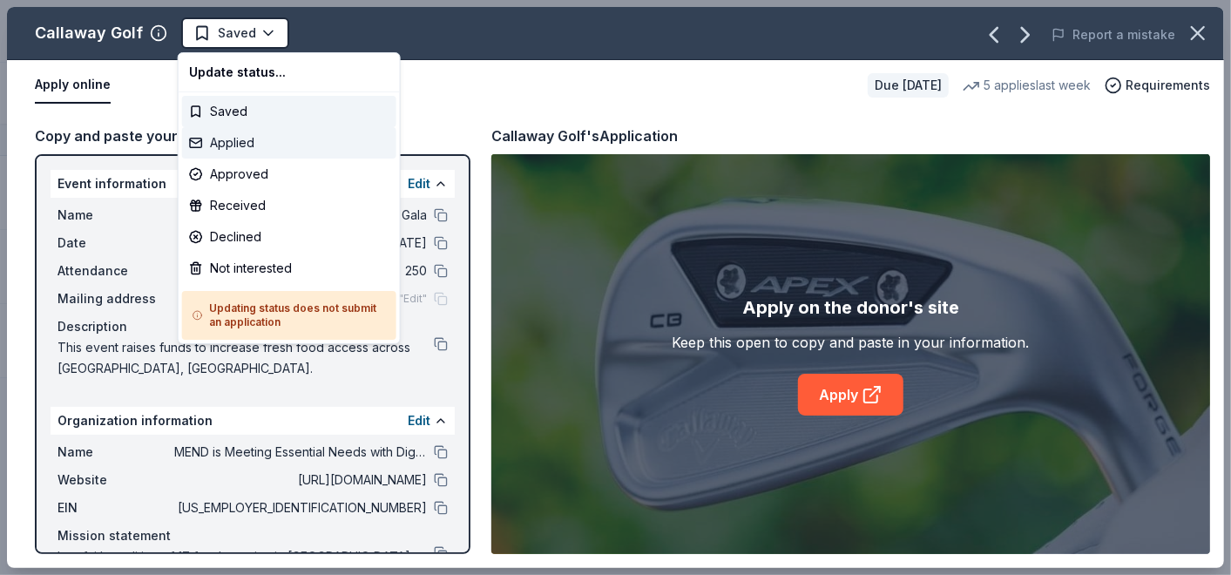
click at [250, 141] on div "Applied" at bounding box center [289, 142] width 214 height 31
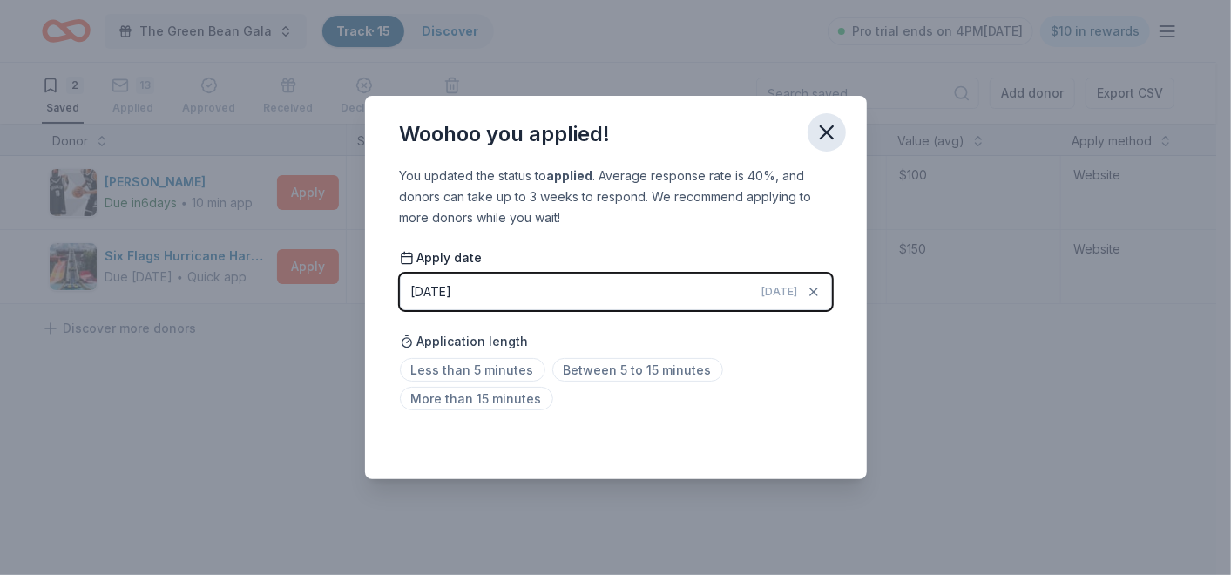
click at [823, 136] on icon "button" at bounding box center [827, 132] width 24 height 24
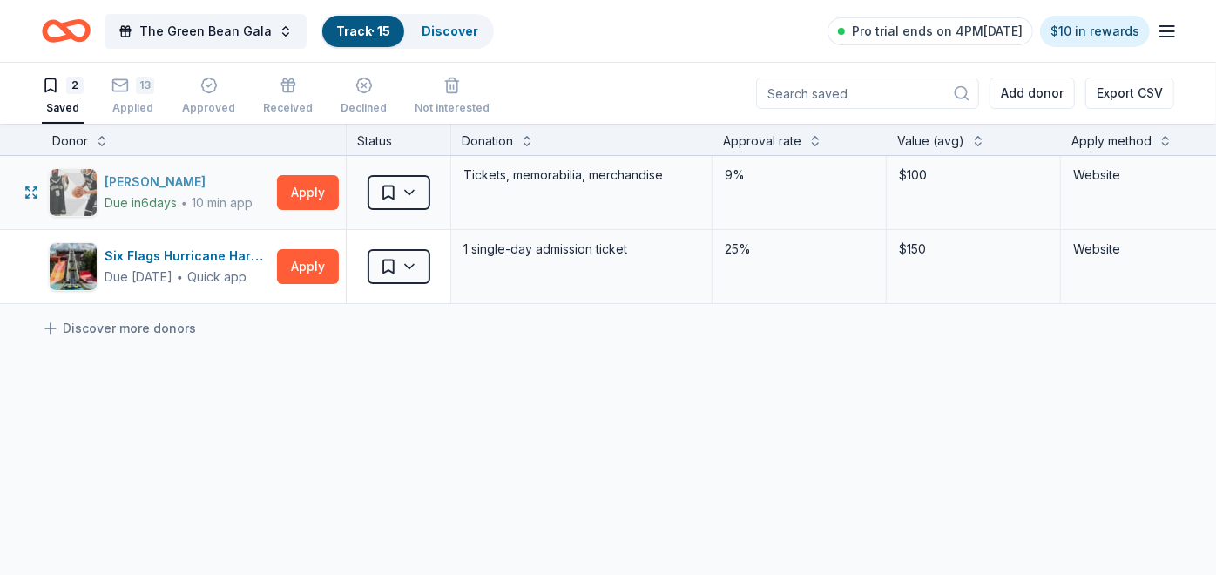
click at [169, 179] on div "Brooklyn Nets" at bounding box center [179, 182] width 148 height 21
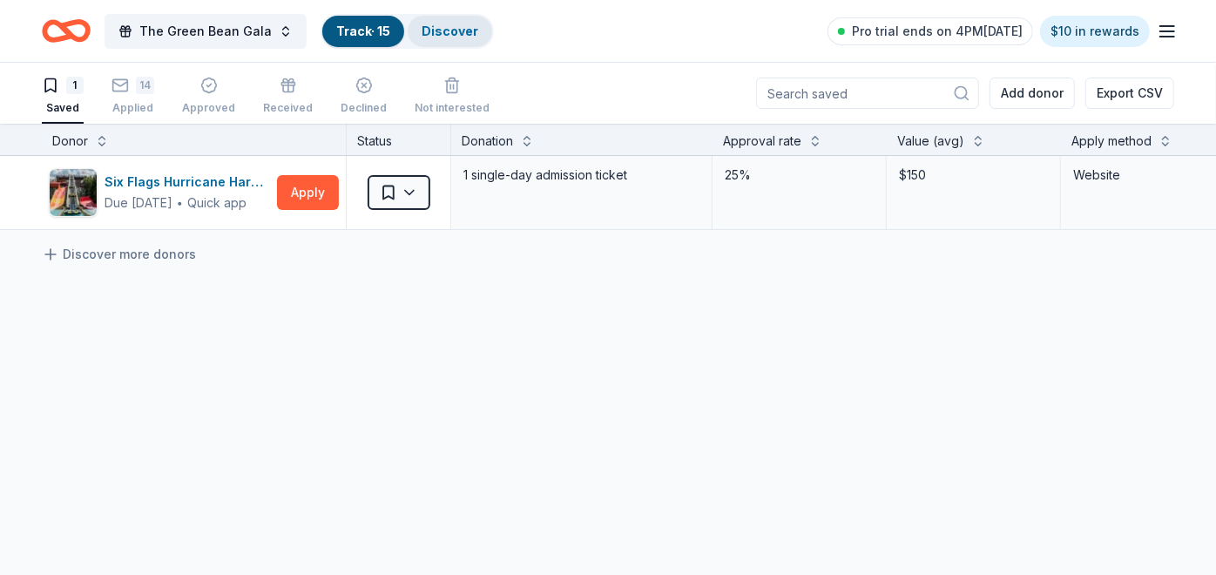
click at [433, 26] on link "Discover" at bounding box center [450, 31] width 57 height 15
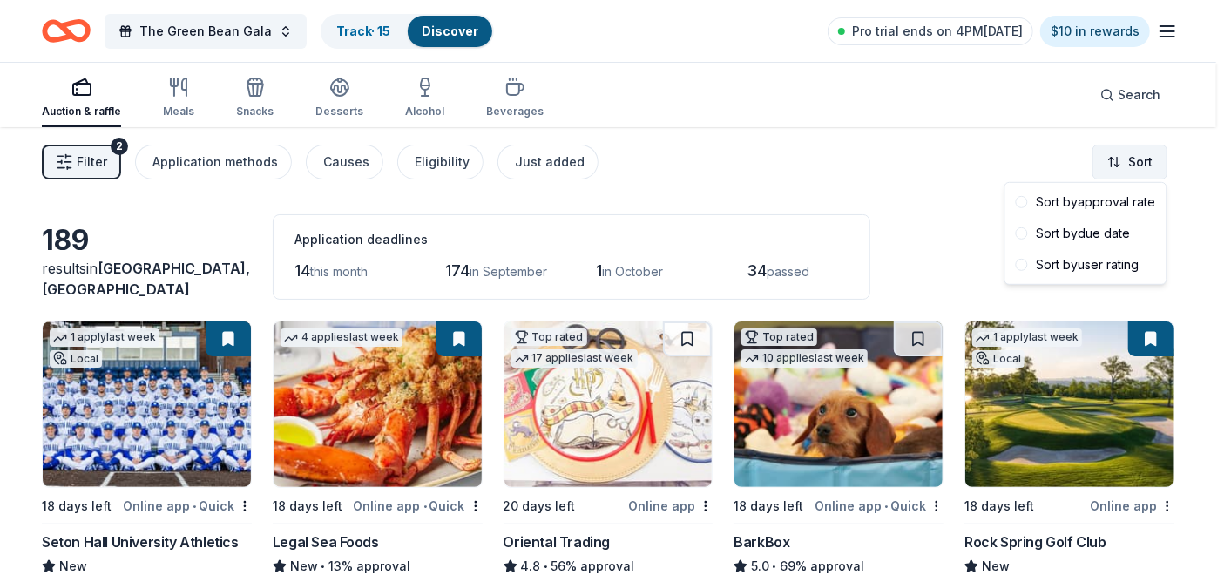
click at [1110, 161] on html "The Green Bean Gala Track · 15 Discover Pro trial ends on 4PM, 8/20 $10 in rewa…" at bounding box center [615, 287] width 1231 height 575
click at [1082, 227] on div "Sort by due date" at bounding box center [1086, 233] width 154 height 31
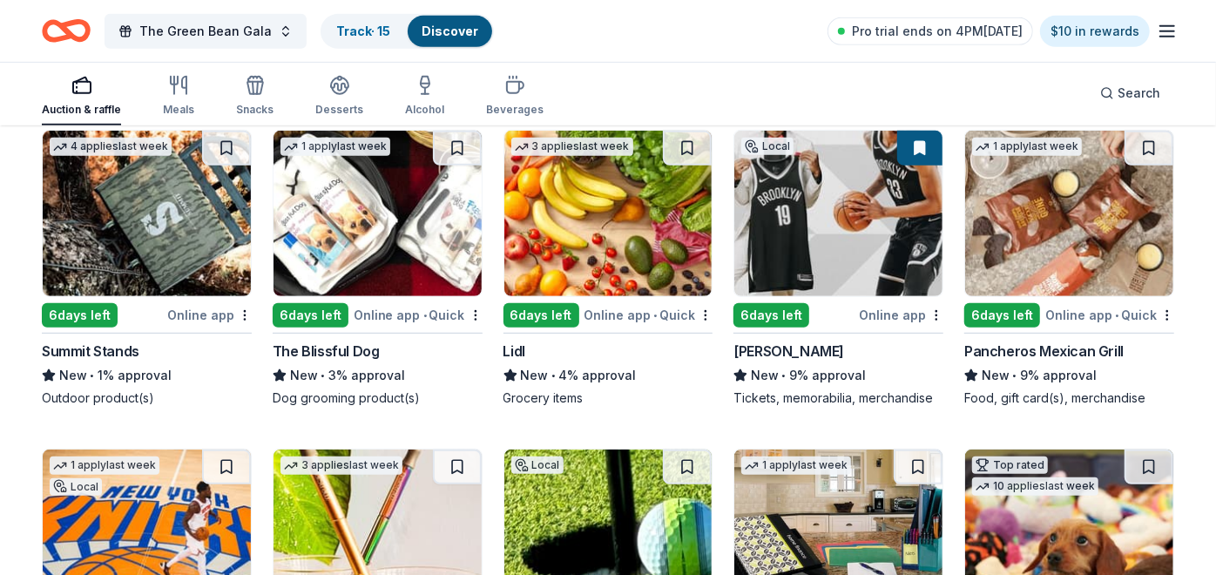
scroll to position [580, 0]
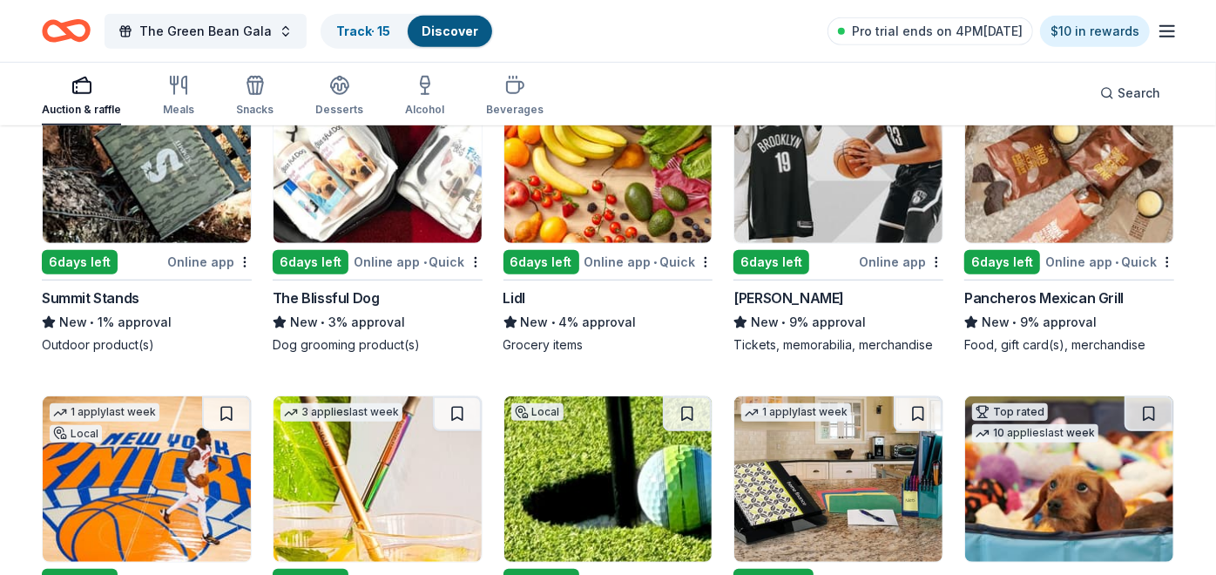
click at [212, 182] on img at bounding box center [147, 161] width 208 height 166
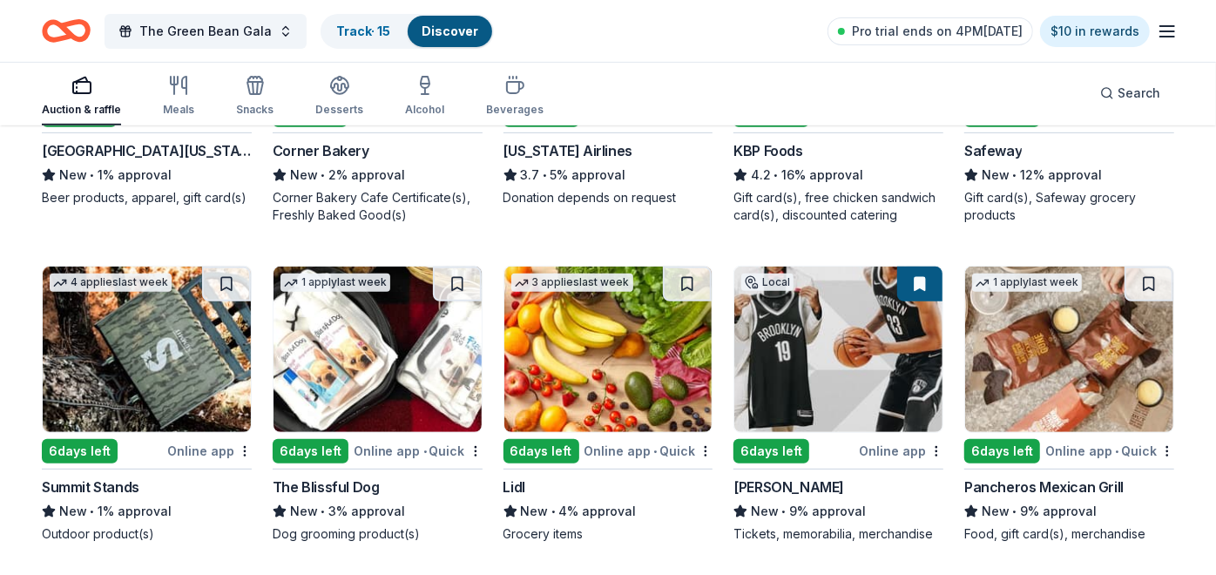
scroll to position [387, 0]
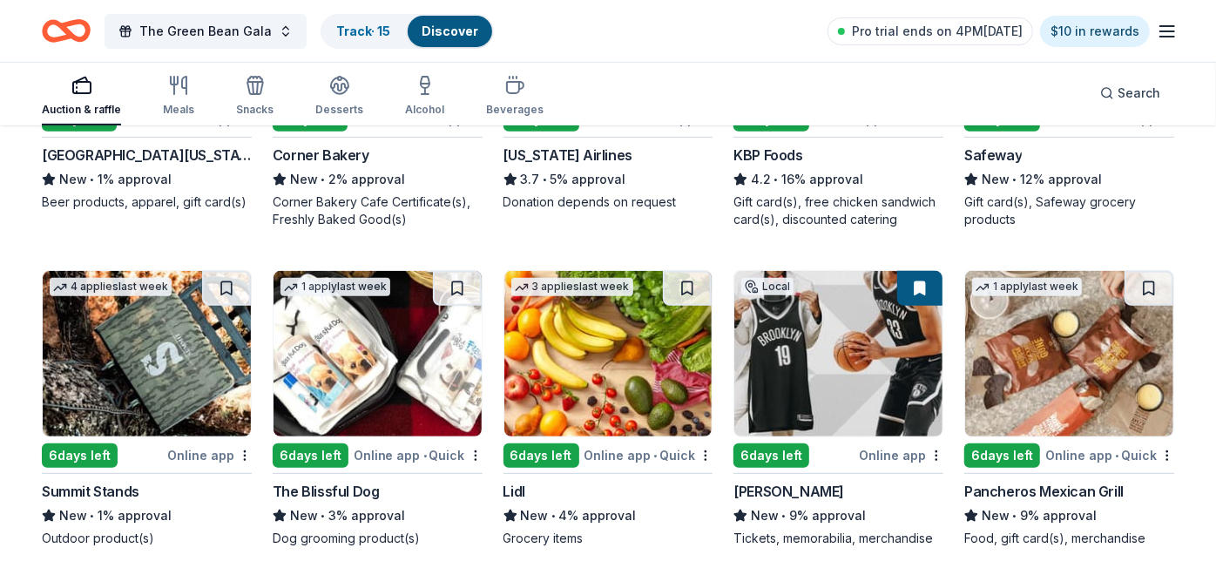
click at [636, 358] on img at bounding box center [609, 354] width 208 height 166
click at [370, 29] on link "Track · 16" at bounding box center [363, 31] width 55 height 15
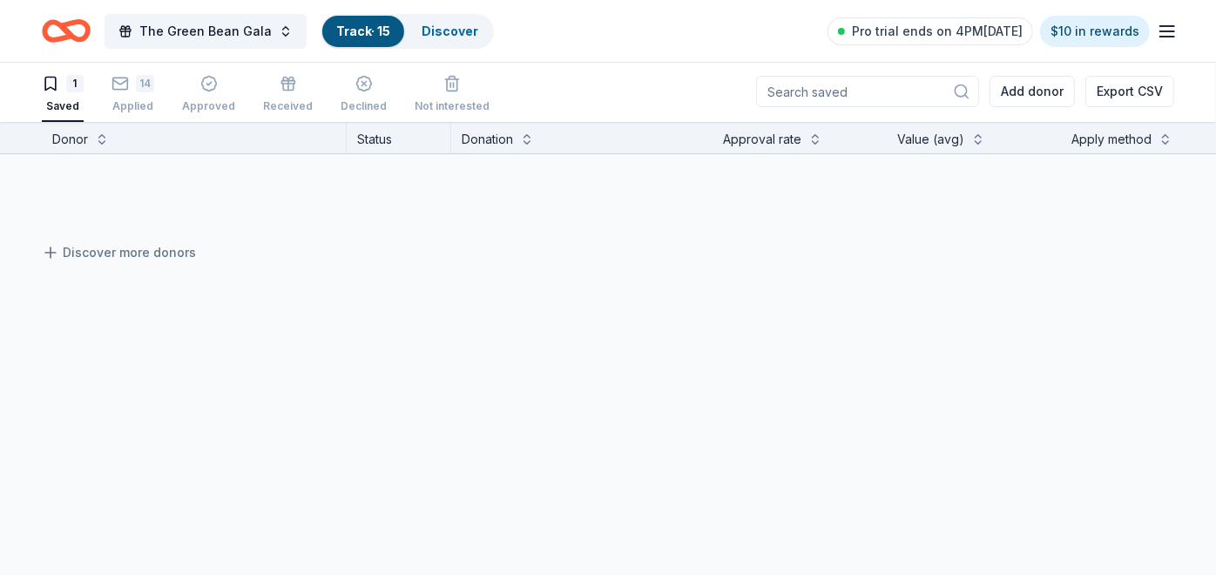
scroll to position [1, 0]
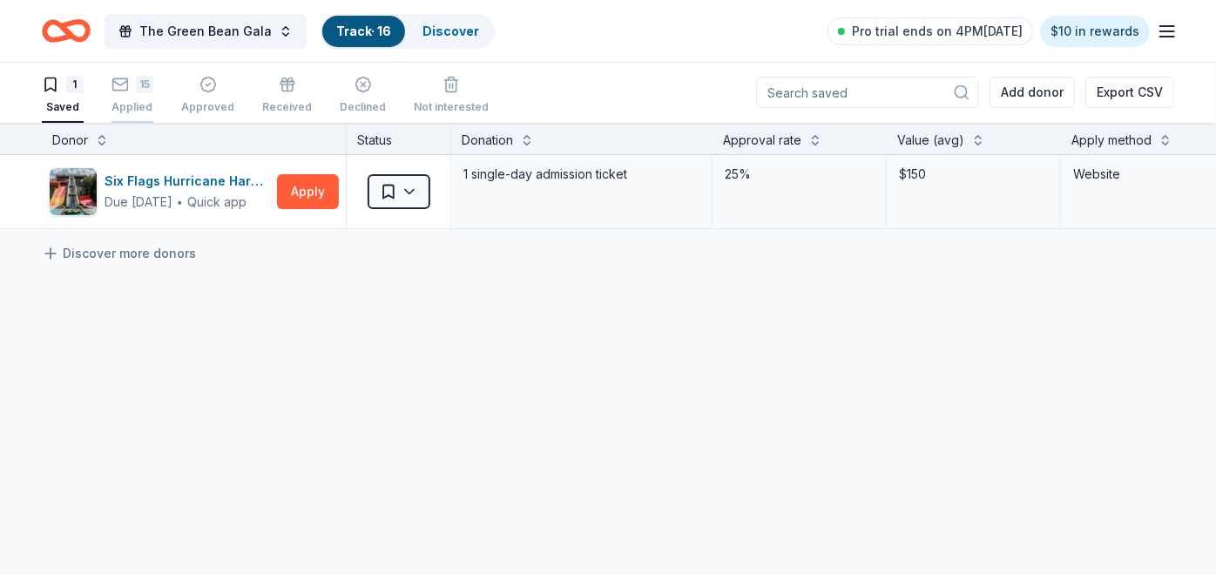
click at [131, 91] on div "15" at bounding box center [133, 84] width 42 height 17
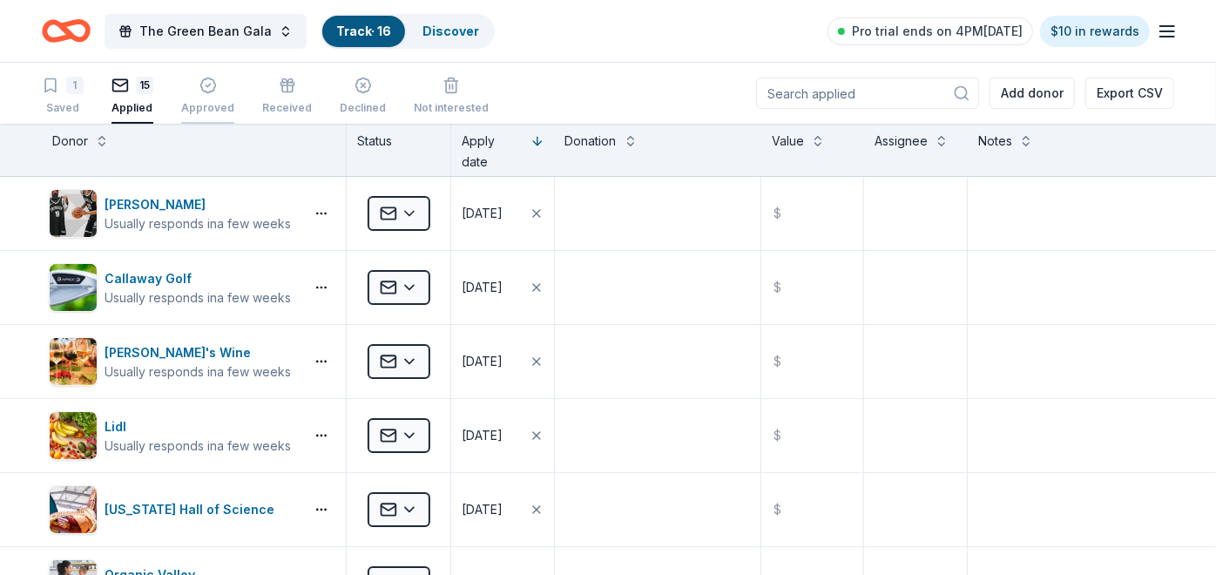
click at [207, 91] on icon "button" at bounding box center [208, 85] width 17 height 17
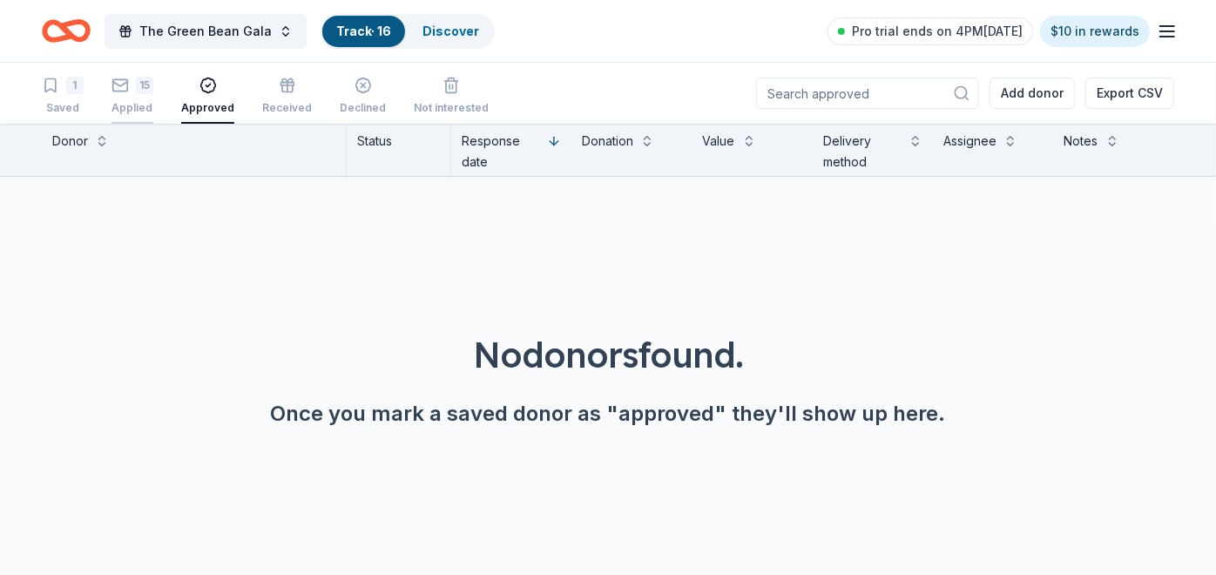
click at [129, 94] on div "15 Applied" at bounding box center [133, 96] width 42 height 38
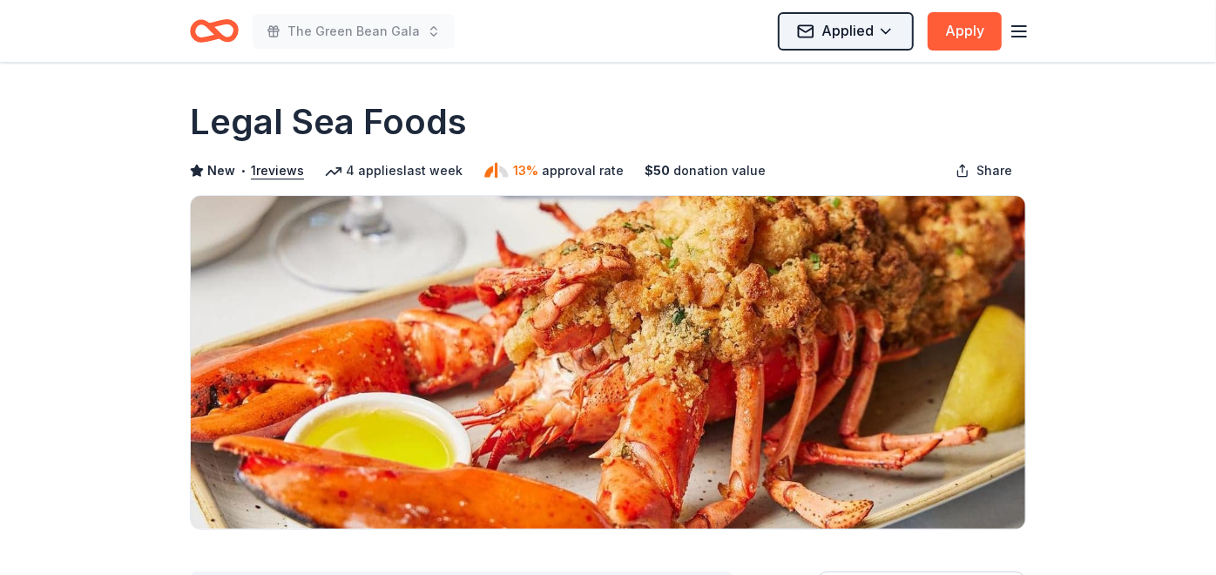
click at [871, 32] on html "The Green Bean Gala Applied Apply Due [DATE] Share Legal Sea Foods New • 1 revi…" at bounding box center [608, 287] width 1216 height 575
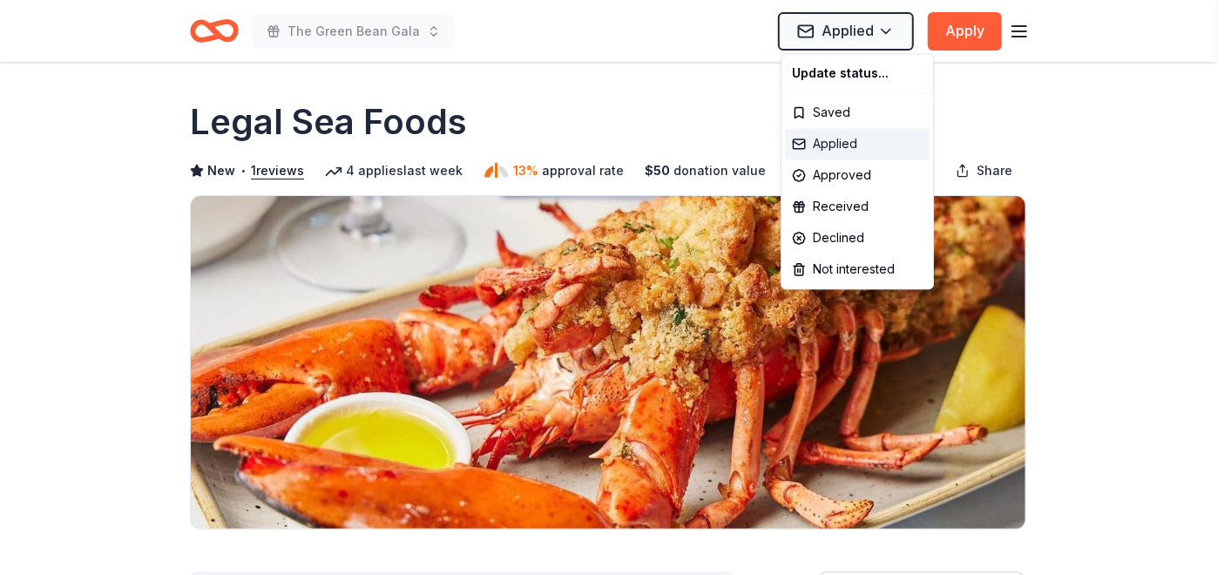
click at [848, 143] on div "Applied" at bounding box center [857, 143] width 145 height 31
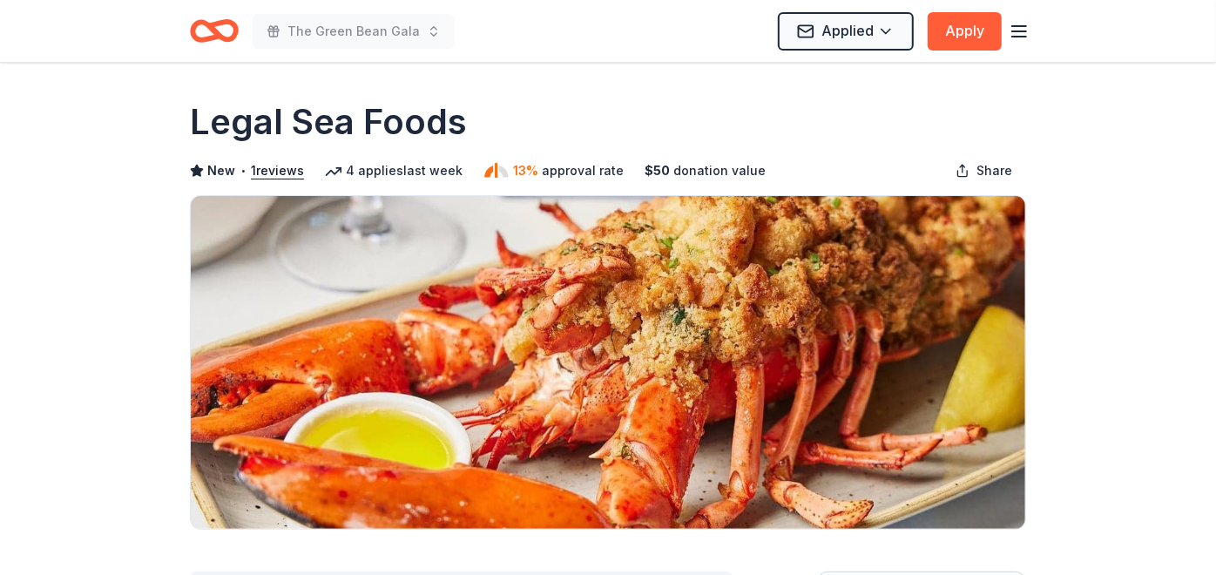
click at [224, 24] on icon "Home" at bounding box center [222, 30] width 27 height 17
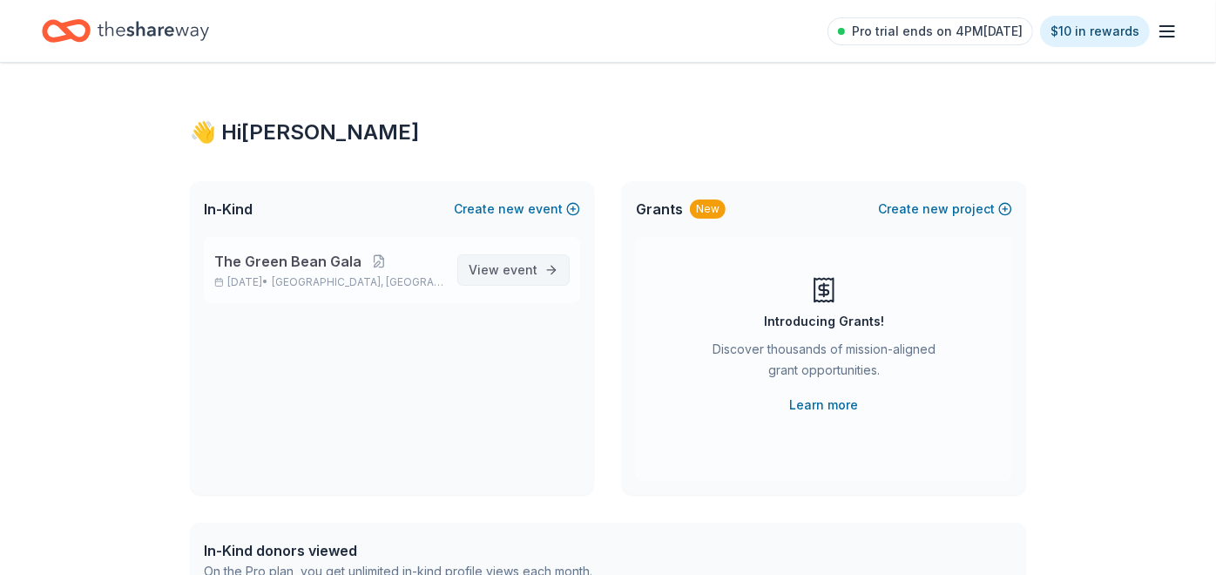
click at [504, 263] on span "View event" at bounding box center [503, 270] width 69 height 21
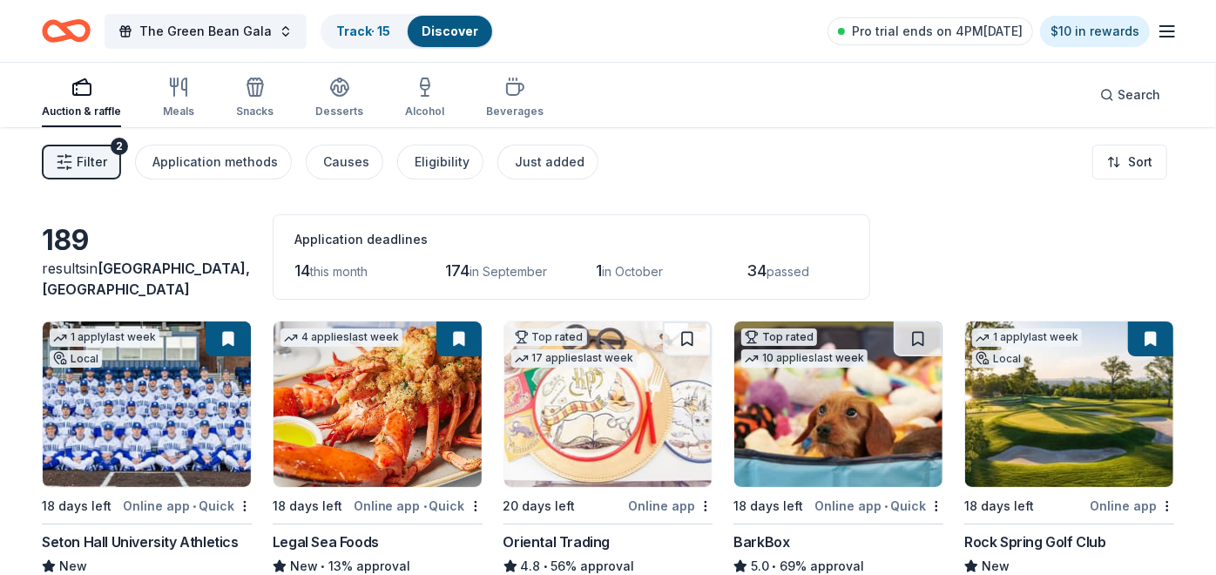
click at [57, 145] on button "Filter 2" at bounding box center [81, 162] width 79 height 35
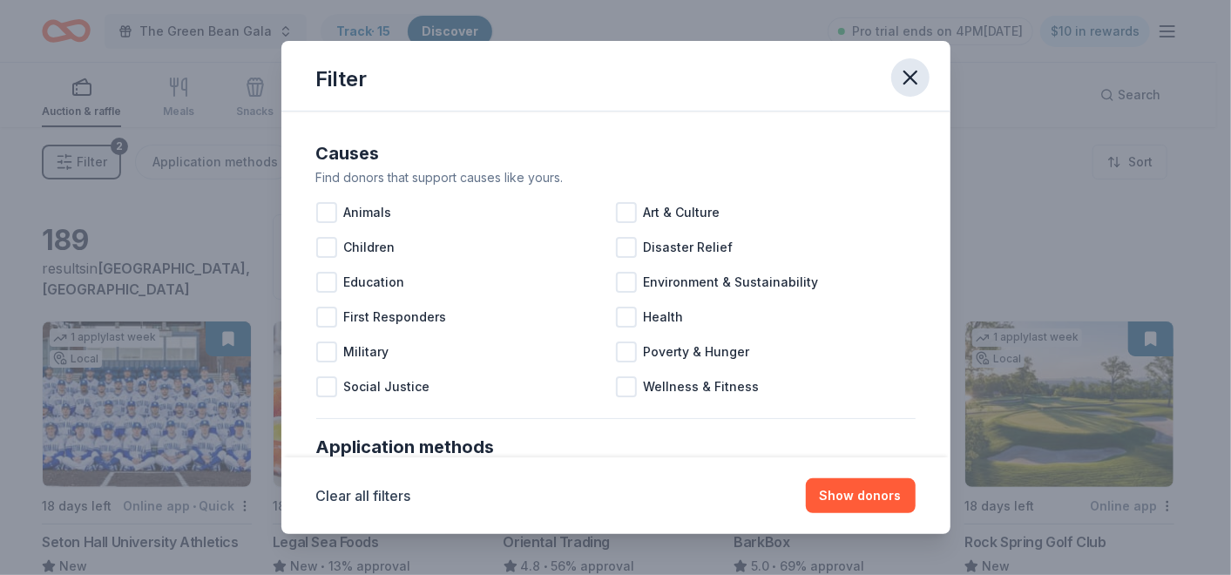
click at [918, 78] on icon "button" at bounding box center [910, 77] width 24 height 24
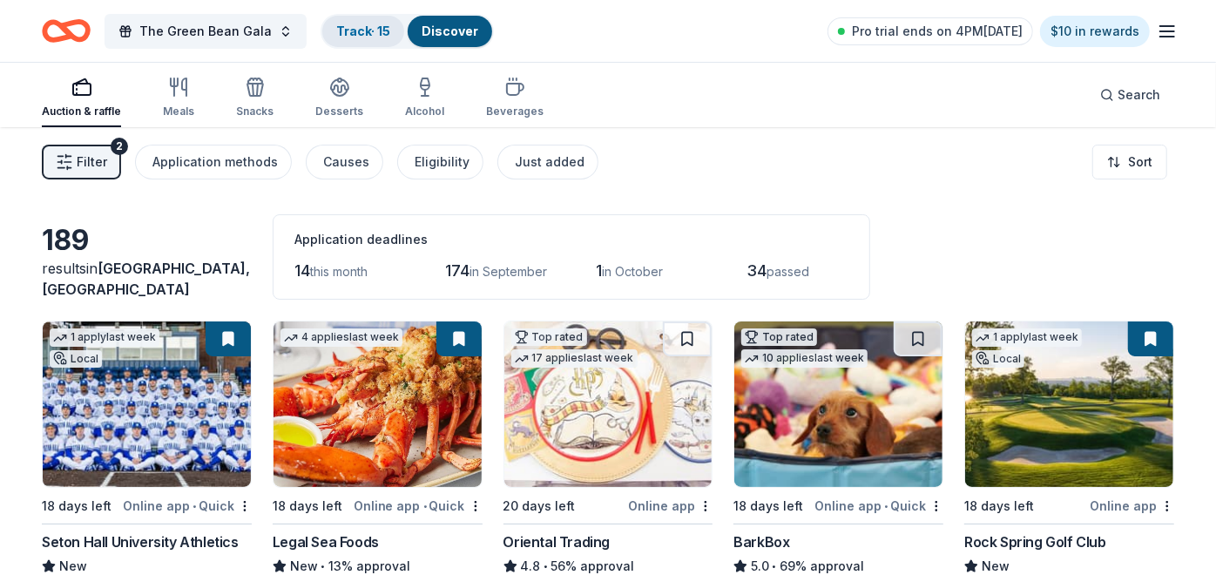
click at [356, 36] on link "Track · 15" at bounding box center [363, 31] width 54 height 15
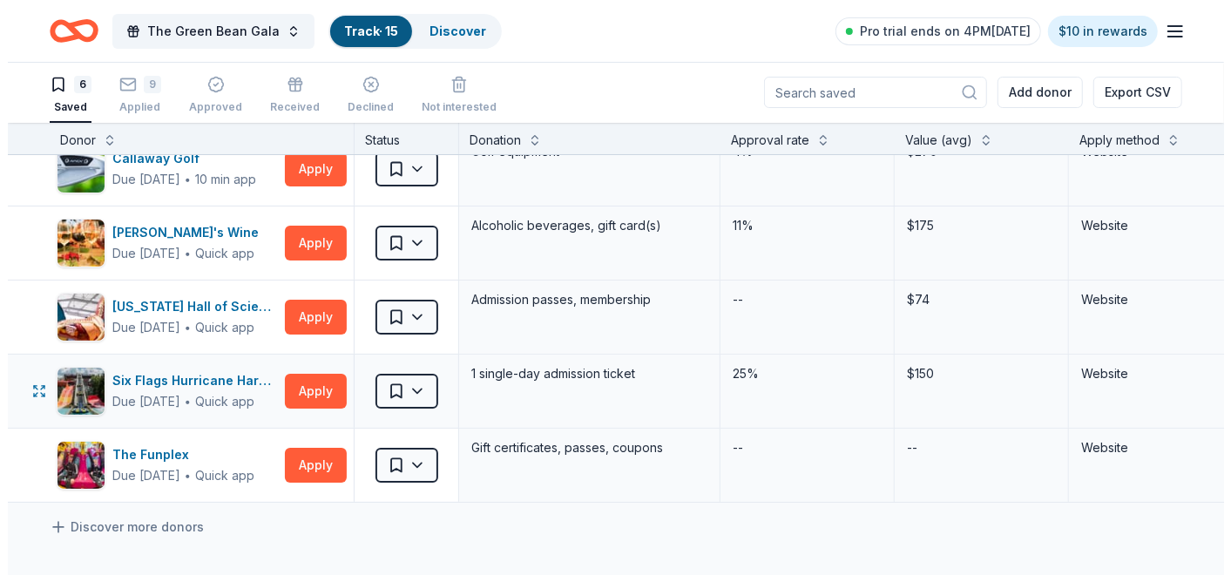
scroll to position [193, 0]
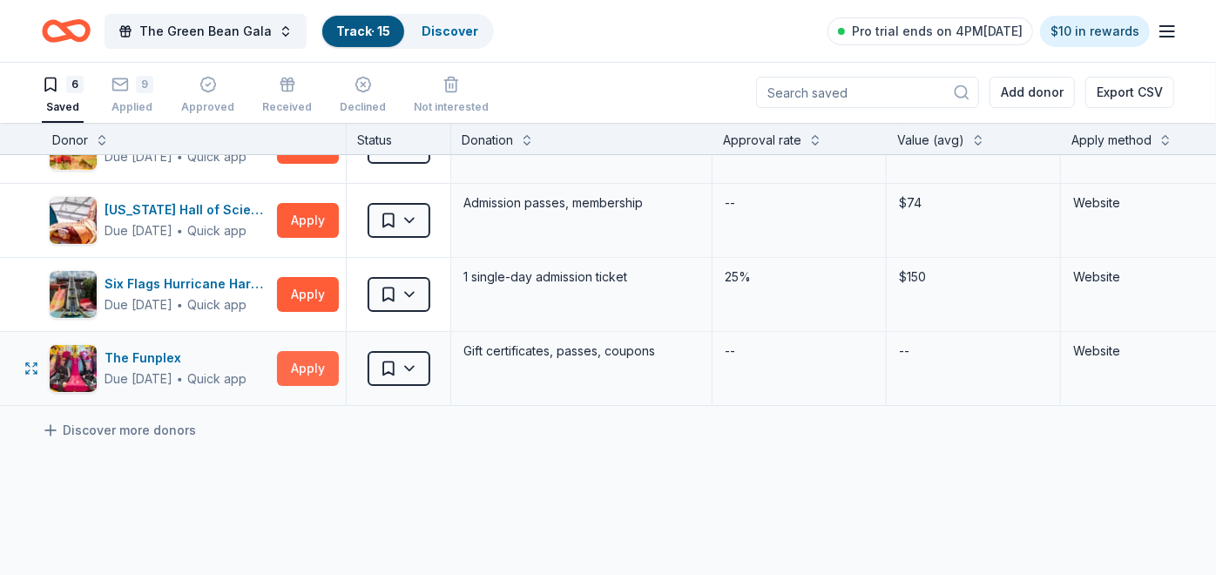
click at [310, 362] on button "Apply" at bounding box center [308, 368] width 62 height 35
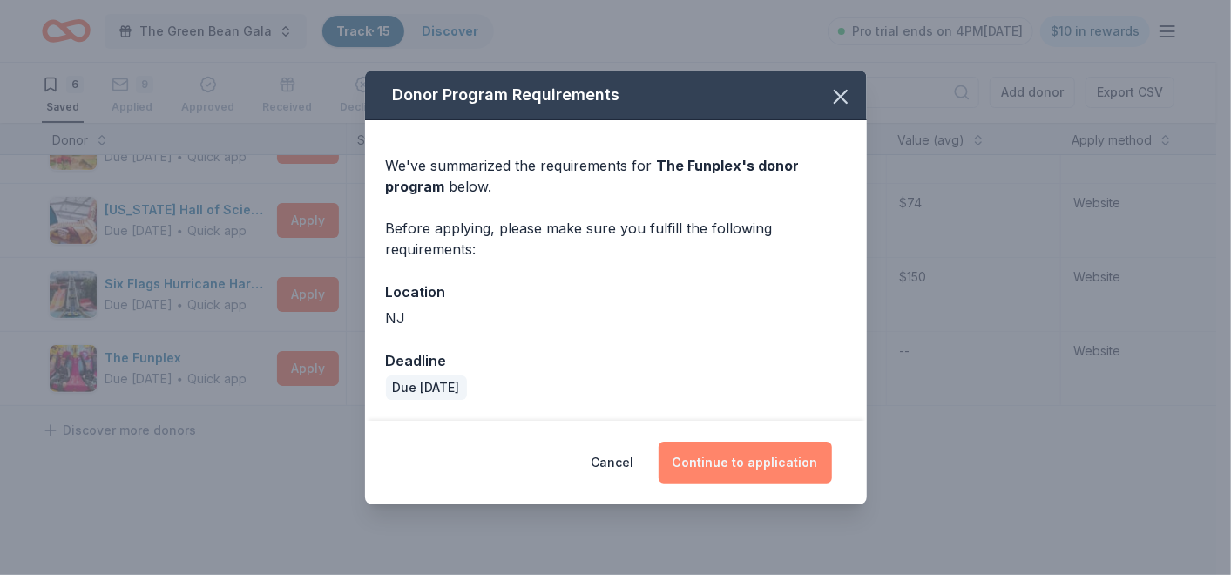
click at [751, 456] on button "Continue to application" at bounding box center [745, 463] width 173 height 42
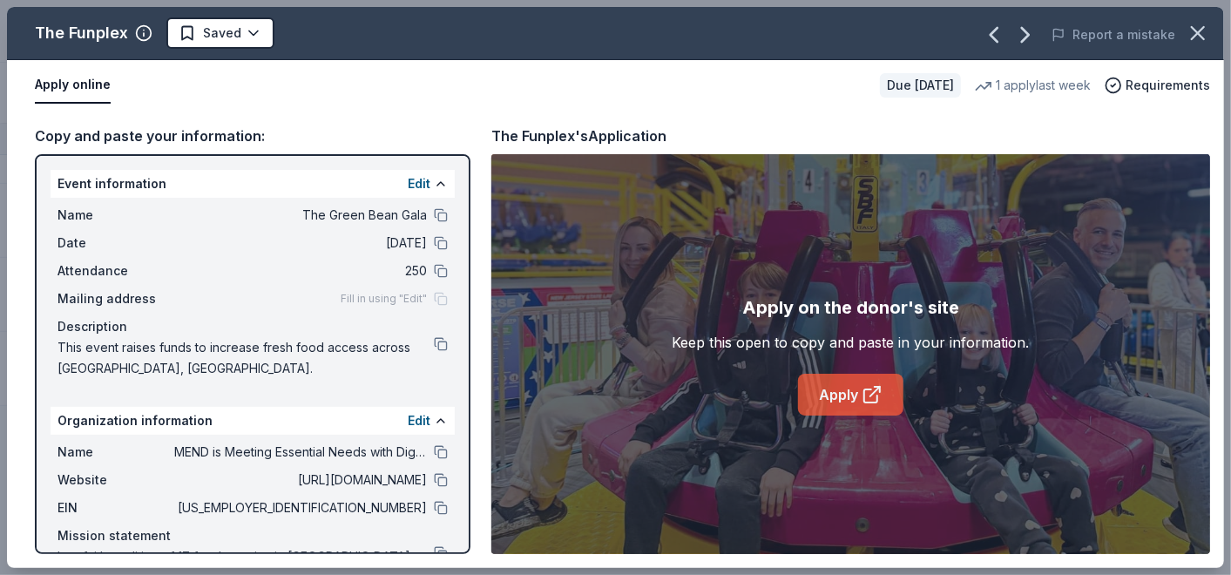
click at [851, 393] on link "Apply" at bounding box center [850, 395] width 105 height 42
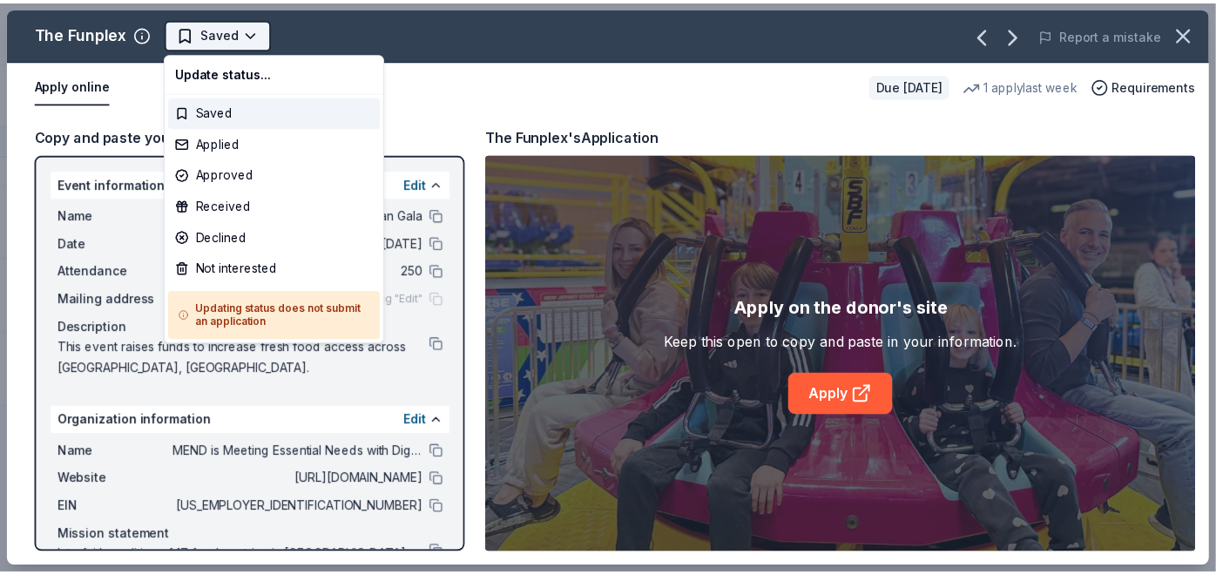
scroll to position [0, 0]
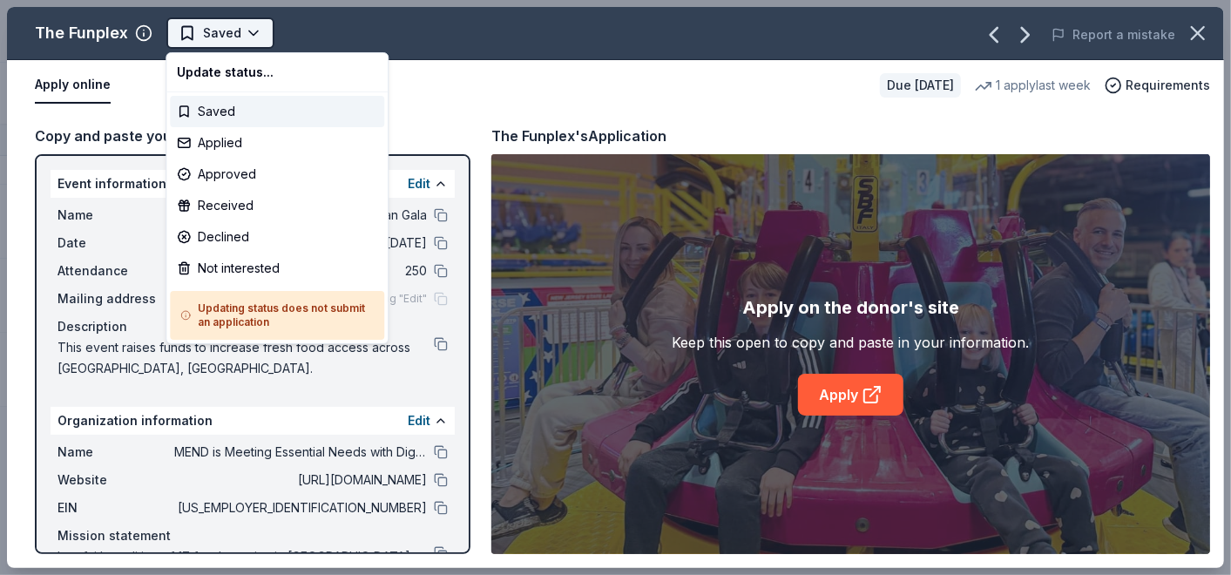
click at [251, 34] on html "9% The Green Bean Gala Track · 15 Discover Pro trial ends on 4PM, 8/20 $10 in r…" at bounding box center [615, 287] width 1231 height 575
click at [239, 139] on div "Applied" at bounding box center [277, 142] width 214 height 31
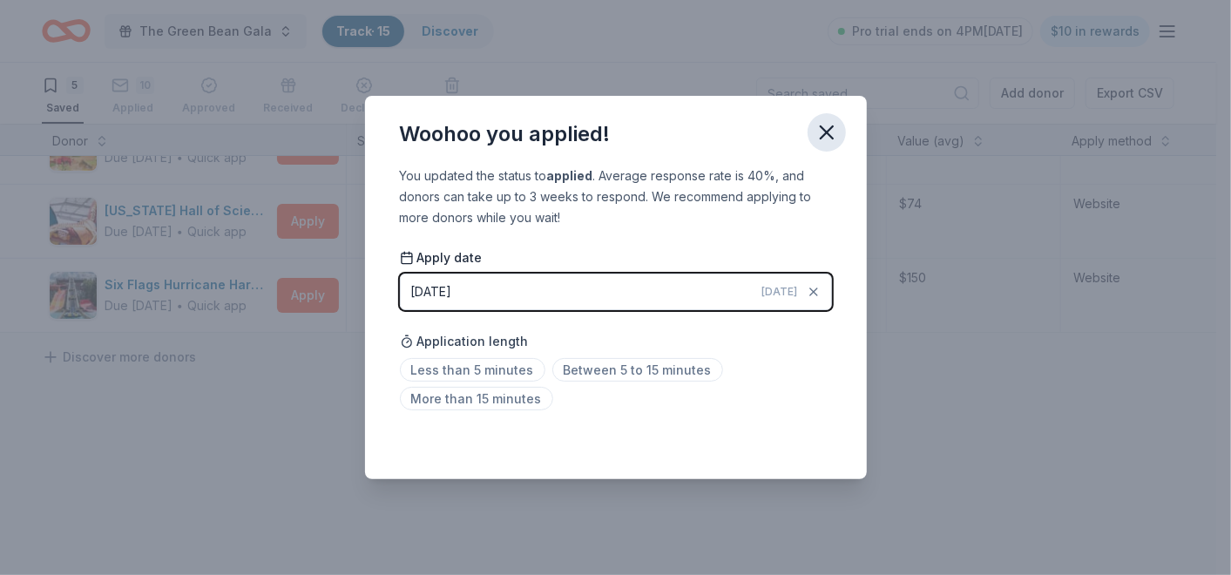
click at [823, 133] on icon "button" at bounding box center [827, 132] width 12 height 12
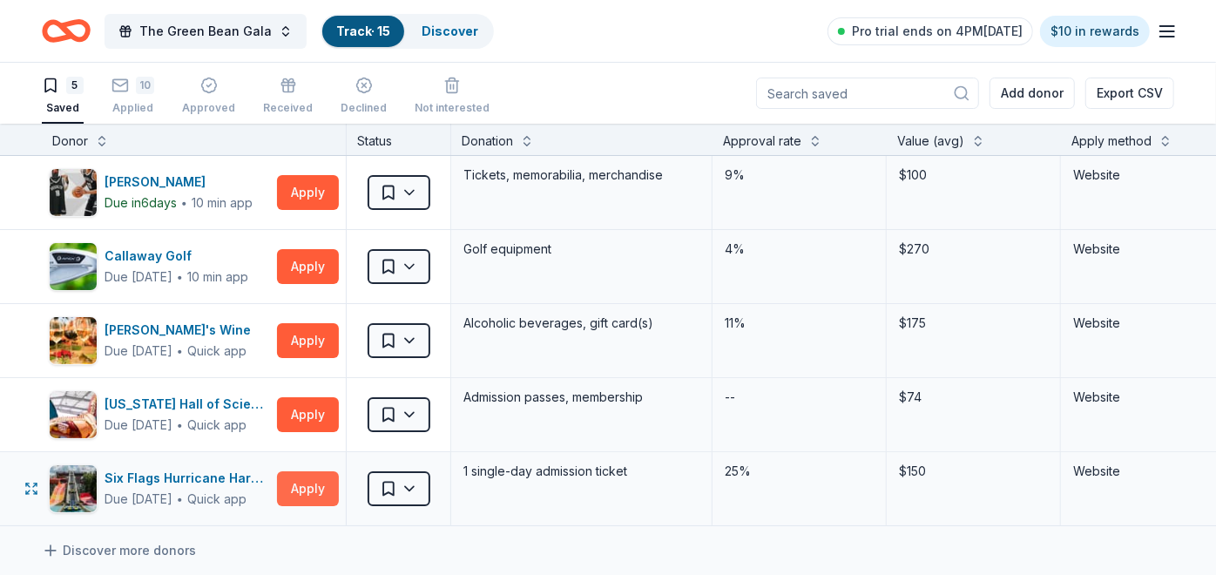
click at [311, 480] on button "Apply" at bounding box center [308, 488] width 62 height 35
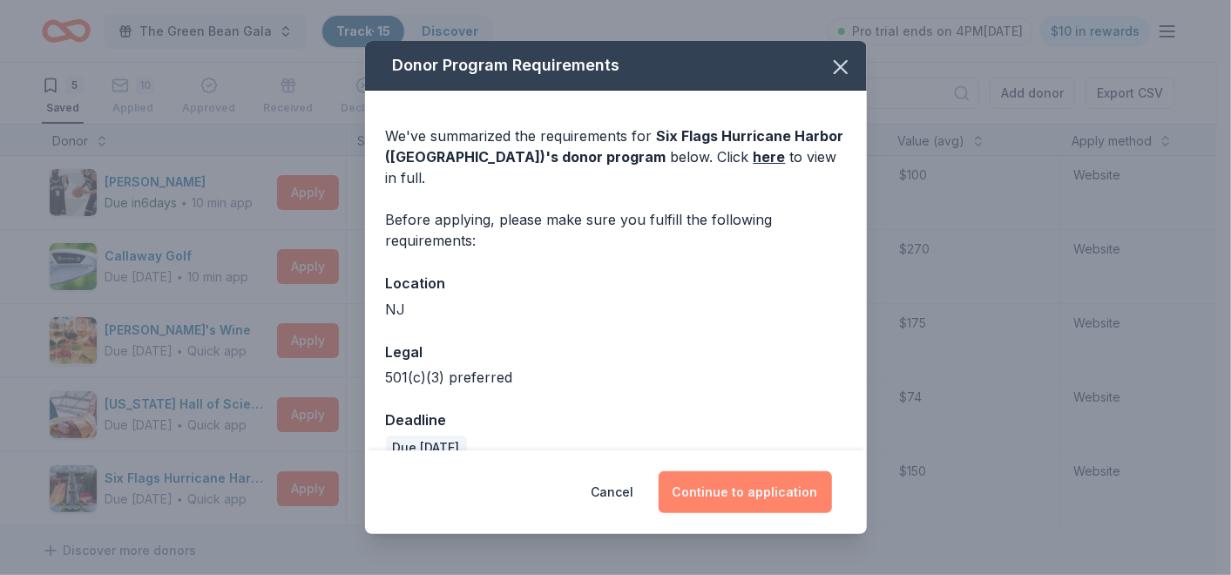
click at [744, 490] on button "Continue to application" at bounding box center [745, 492] width 173 height 42
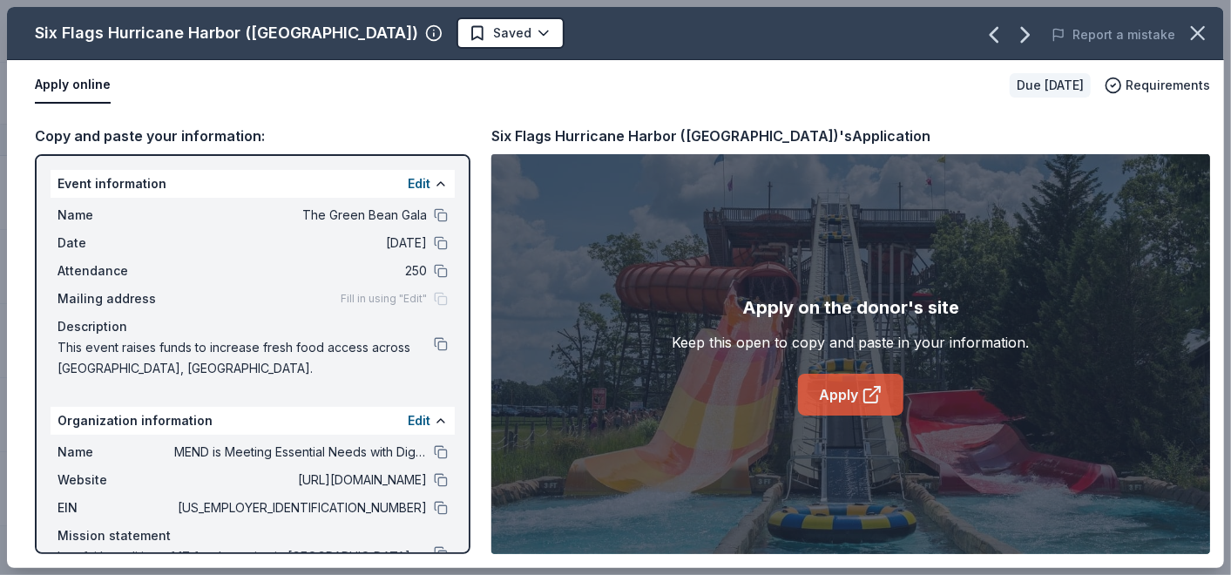
click at [833, 389] on link "Apply" at bounding box center [850, 395] width 105 height 42
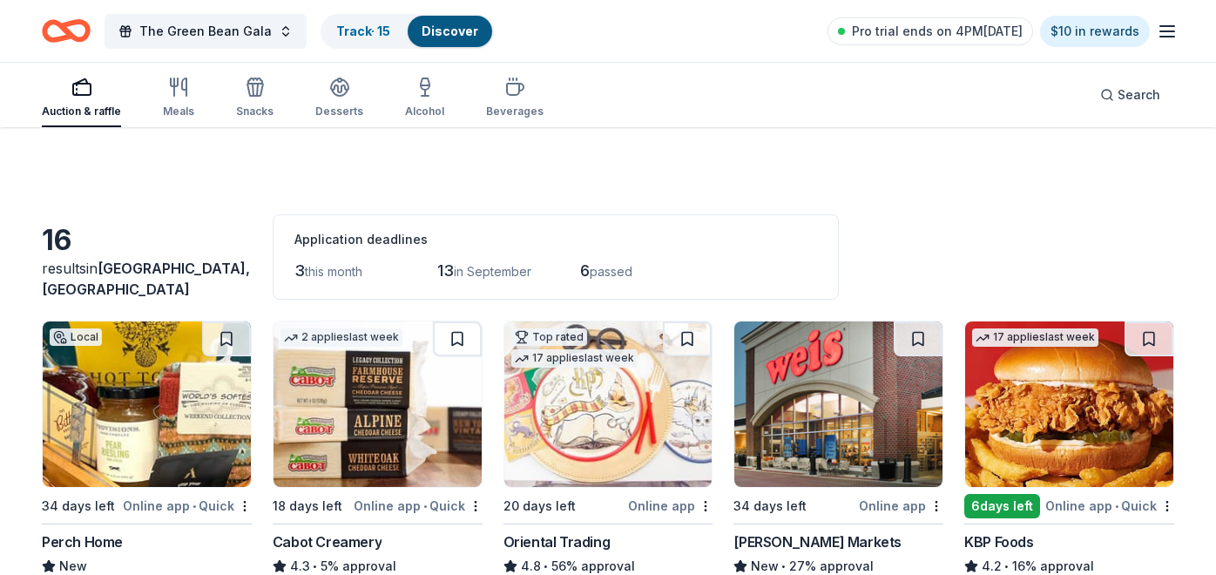
scroll to position [1081, 0]
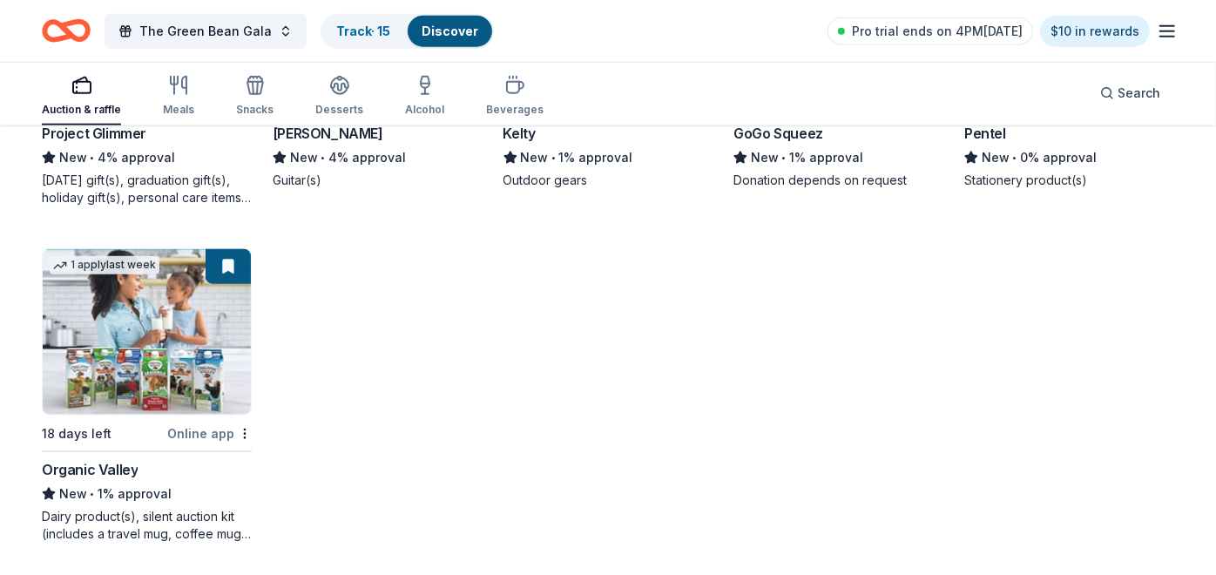
click at [239, 271] on button at bounding box center [228, 266] width 45 height 35
click at [155, 326] on img at bounding box center [147, 332] width 208 height 166
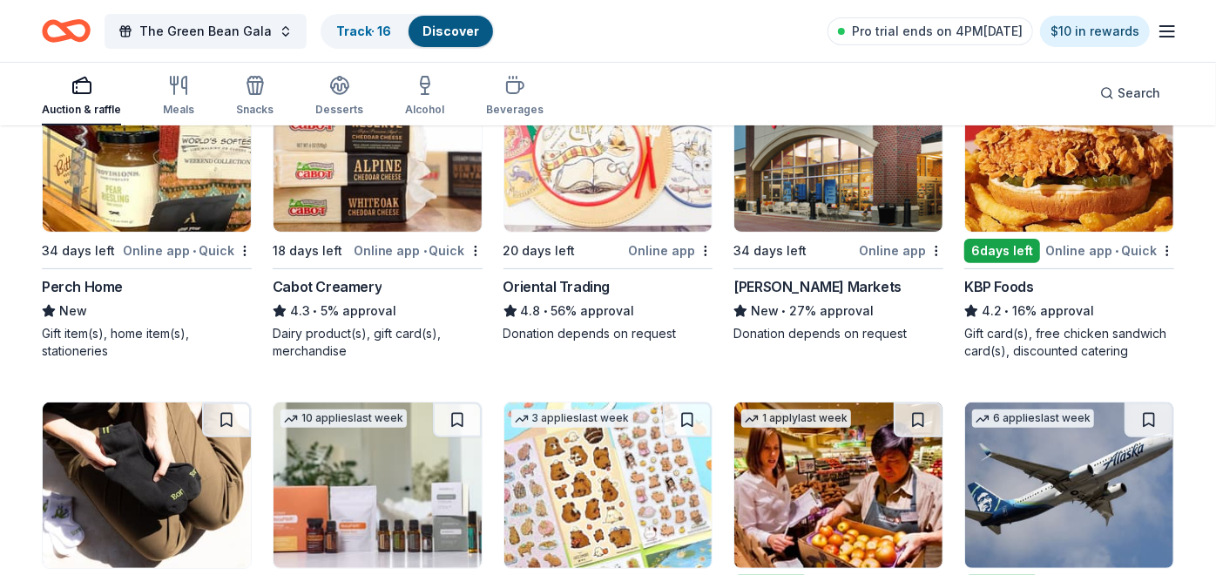
scroll to position [210, 0]
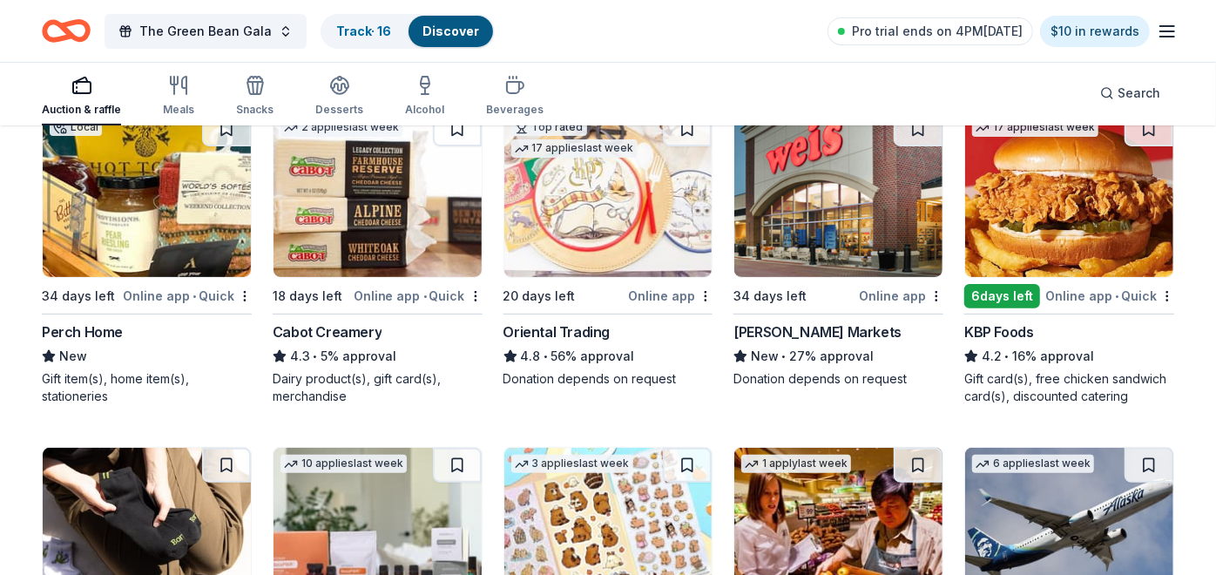
click at [458, 24] on link "Discover" at bounding box center [451, 31] width 57 height 15
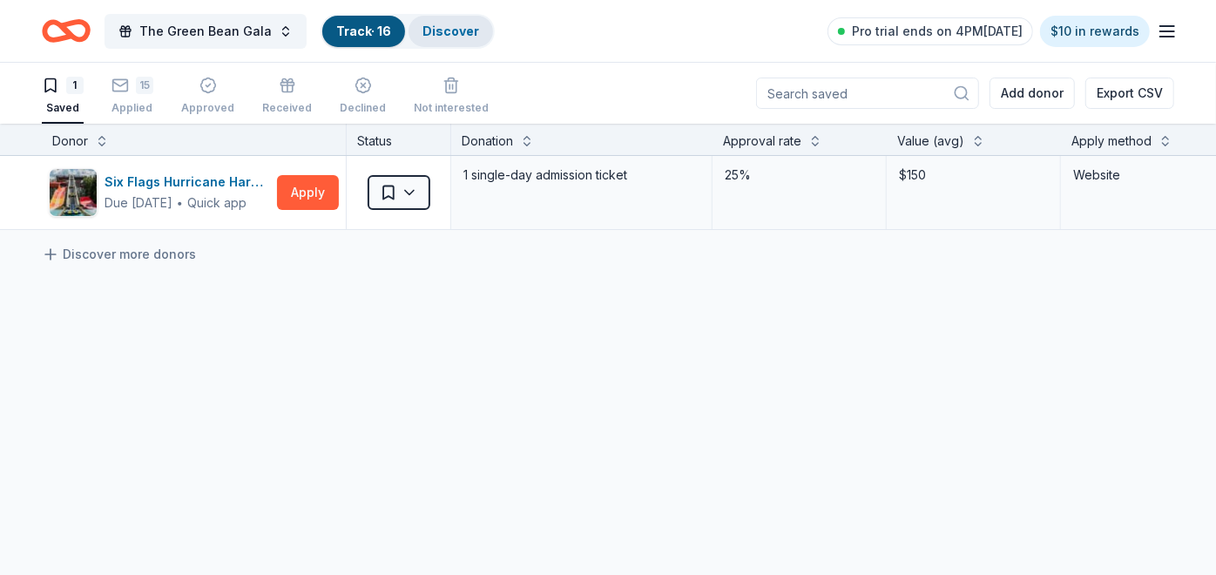
click at [423, 30] on link "Discover" at bounding box center [451, 31] width 57 height 15
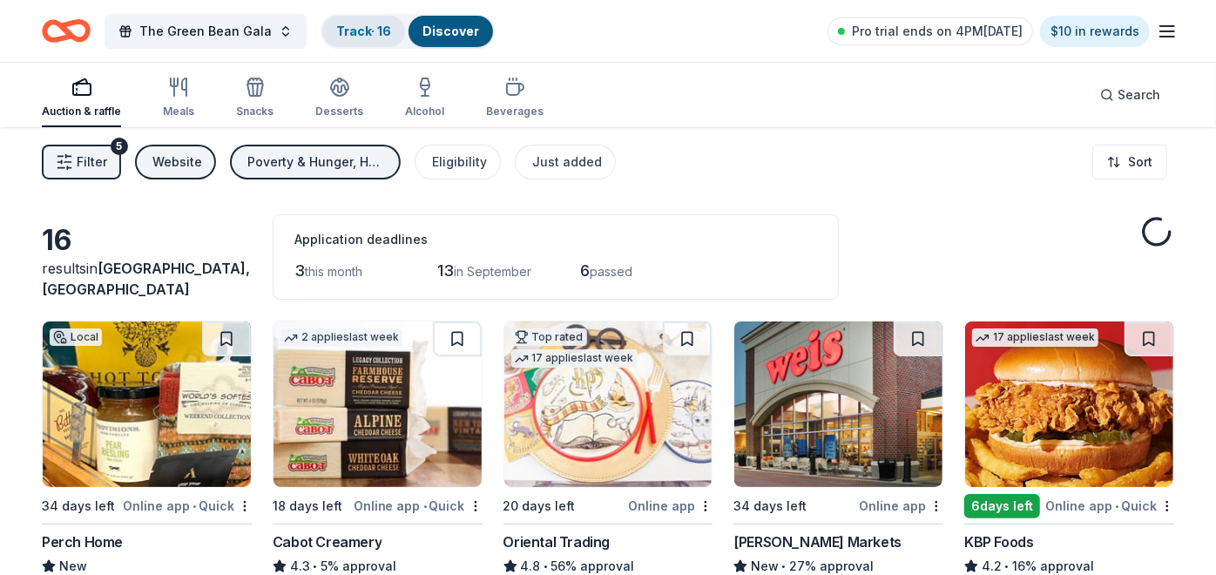
click at [363, 30] on link "Track · 16" at bounding box center [363, 31] width 55 height 15
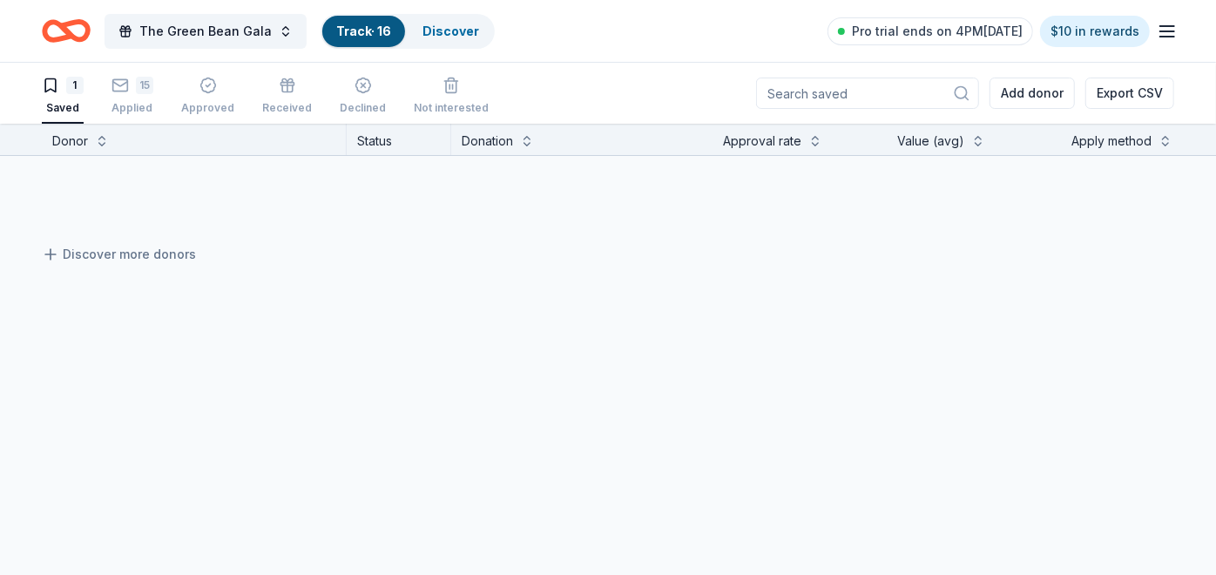
scroll to position [1, 0]
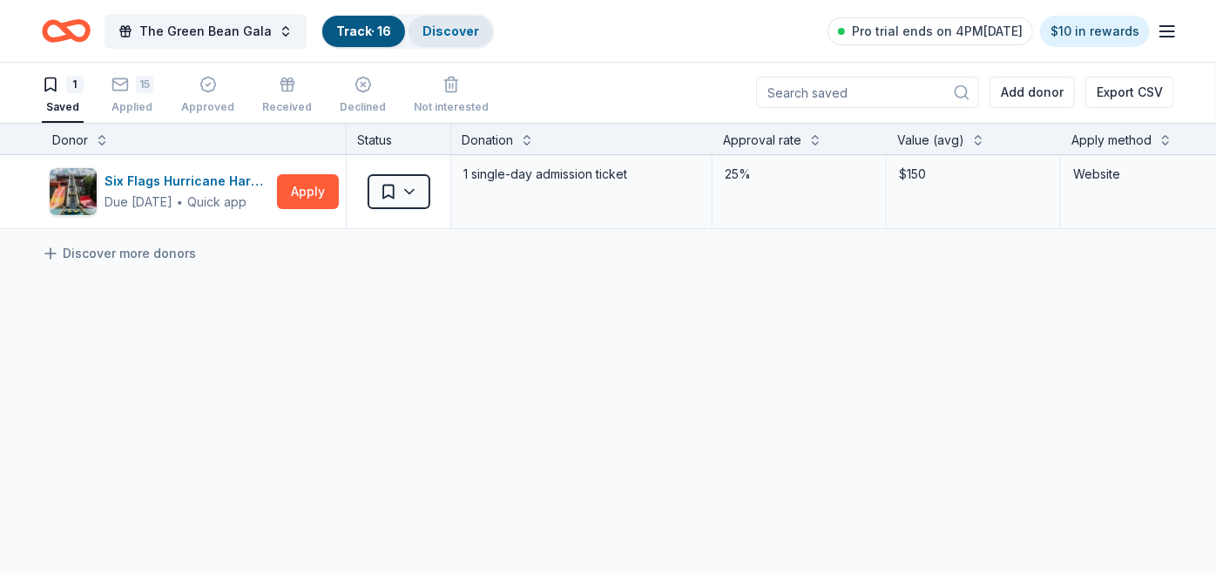
click at [433, 29] on link "Discover" at bounding box center [451, 31] width 57 height 15
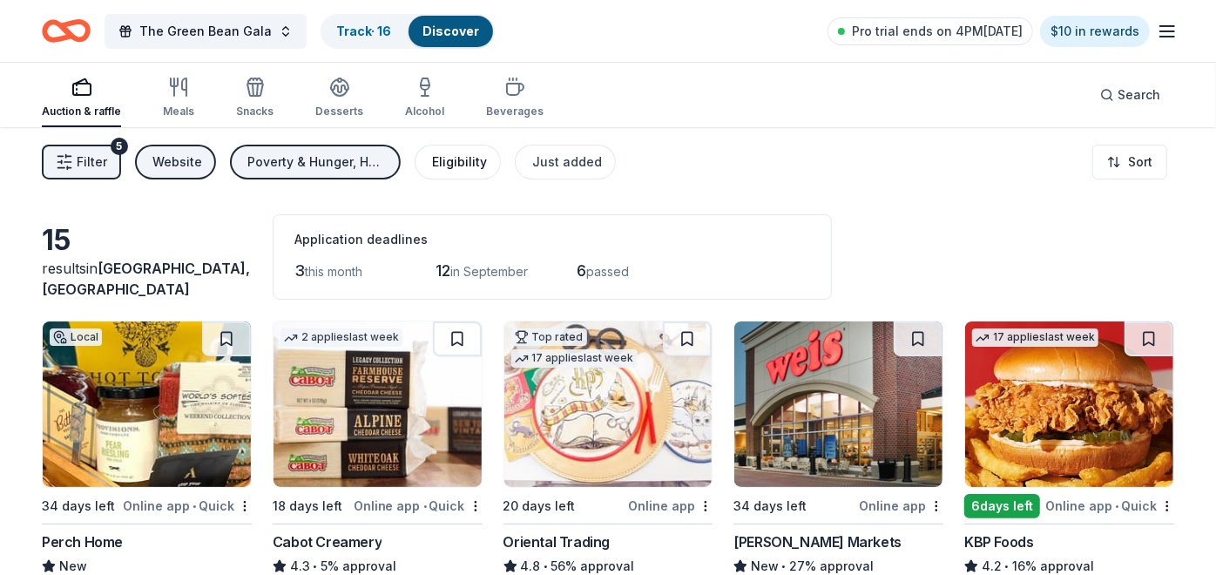
click at [457, 157] on div "Eligibility" at bounding box center [459, 162] width 55 height 21
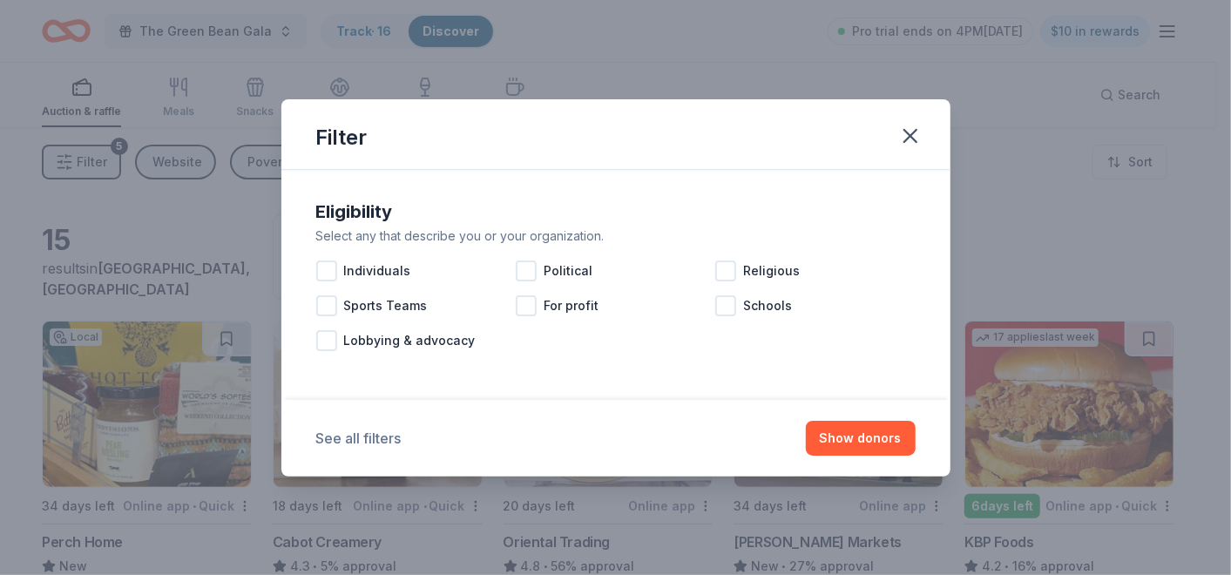
click at [369, 437] on button "See all filters" at bounding box center [358, 438] width 85 height 21
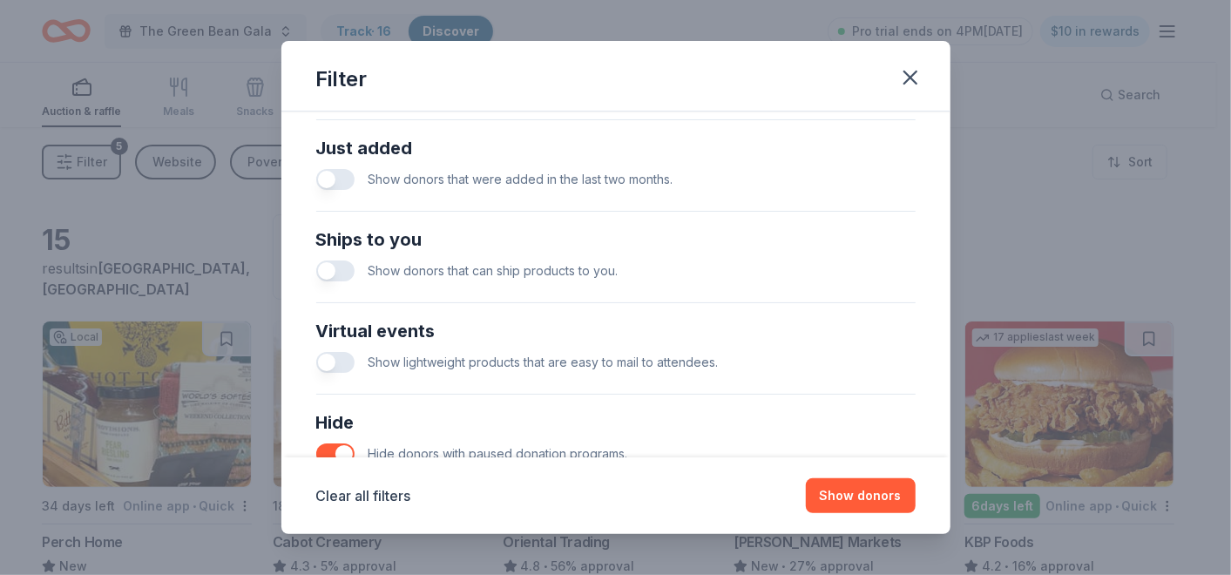
scroll to position [774, 0]
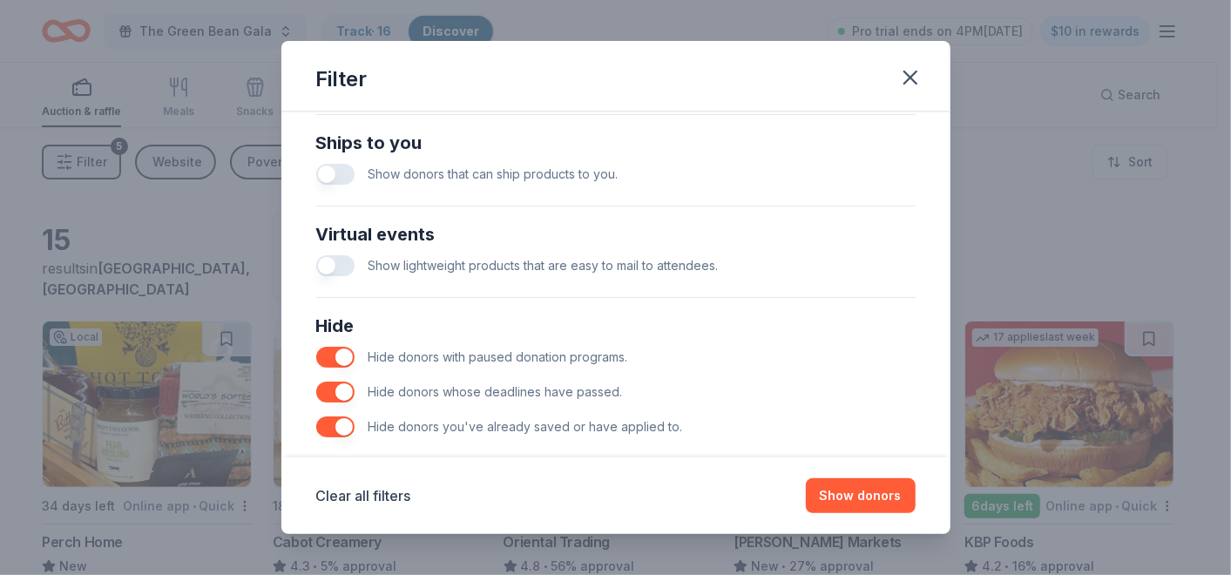
click at [323, 172] on button "button" at bounding box center [335, 174] width 38 height 21
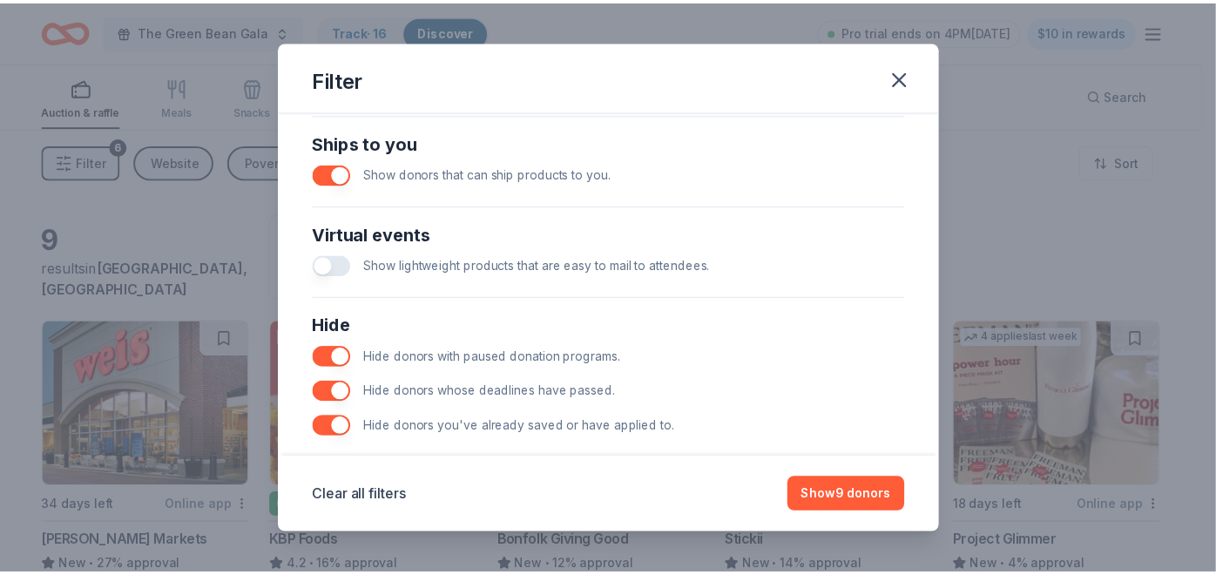
scroll to position [677, 0]
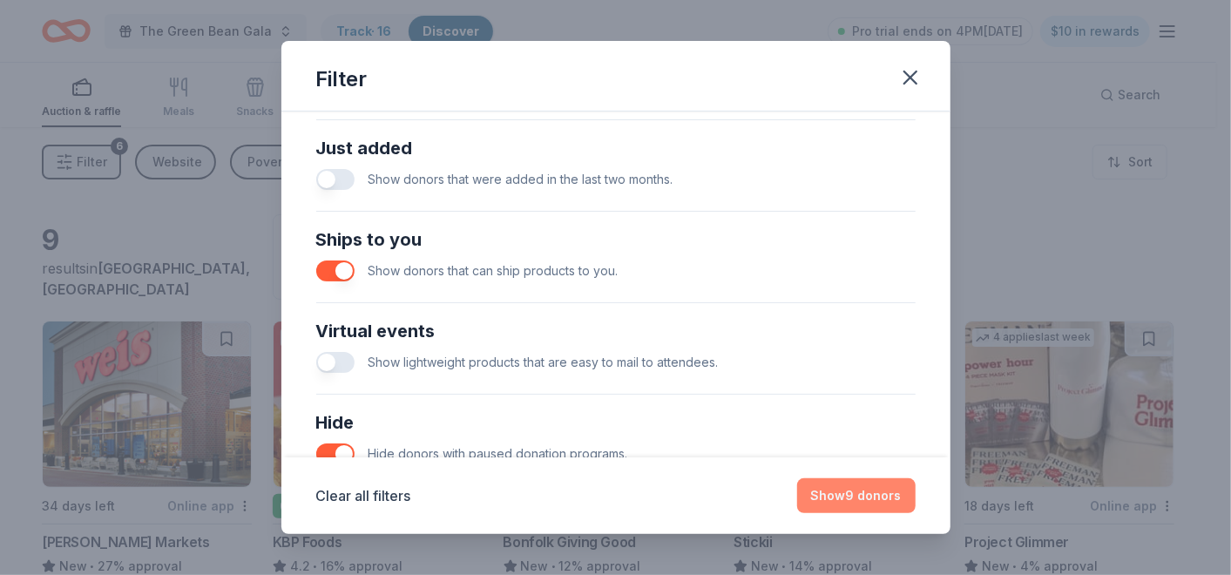
click at [831, 502] on button "Show 9 donors" at bounding box center [856, 495] width 119 height 35
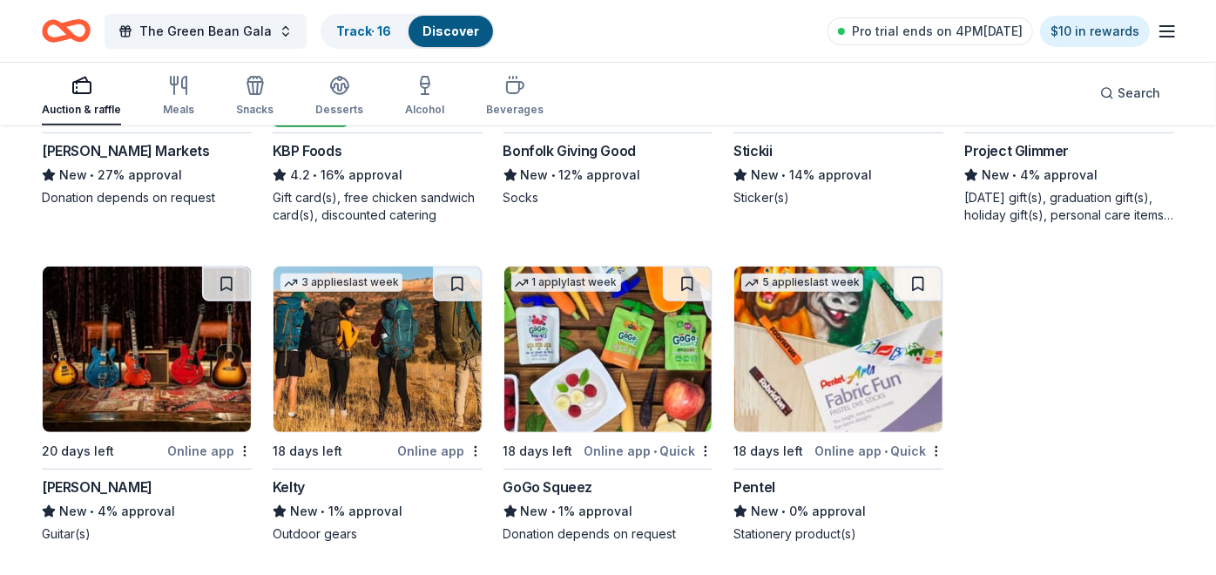
scroll to position [392, 0]
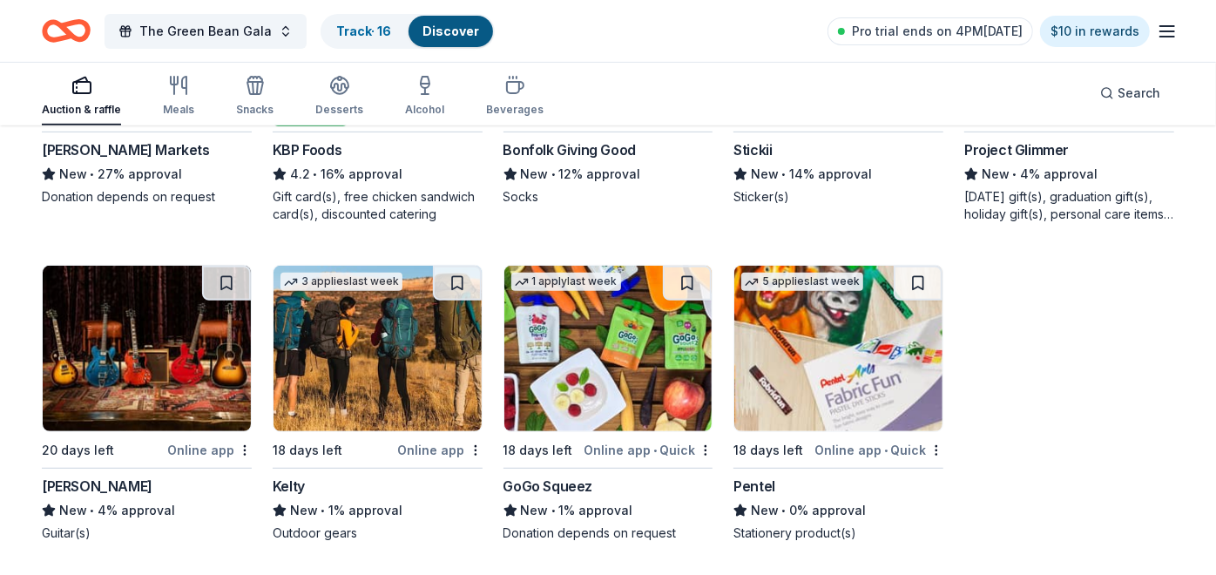
click at [612, 355] on img at bounding box center [609, 349] width 208 height 166
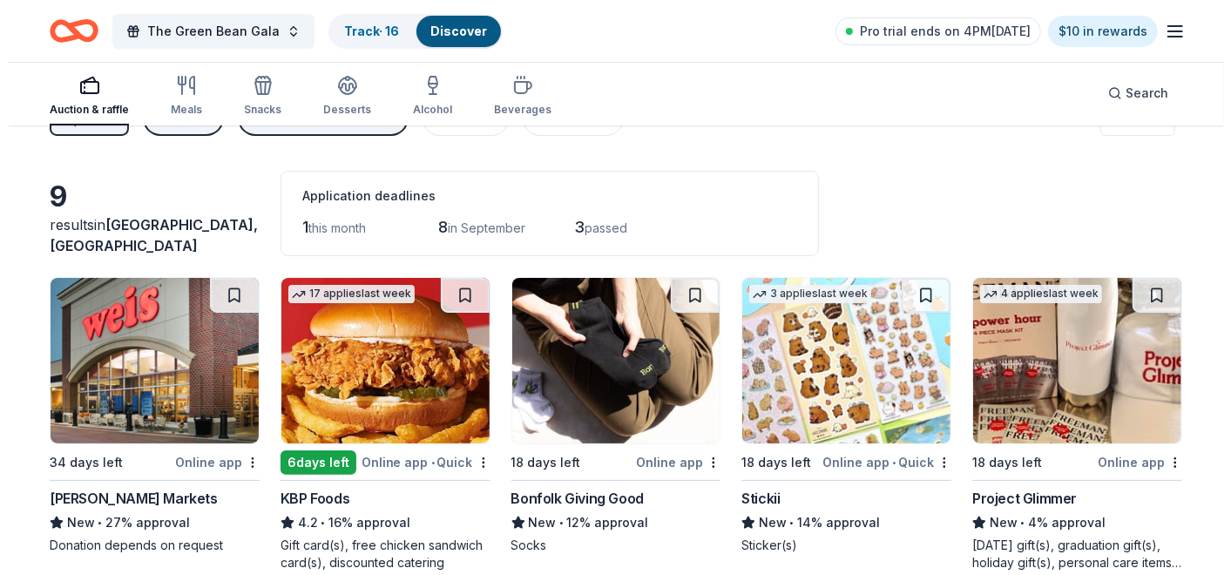
scroll to position [0, 0]
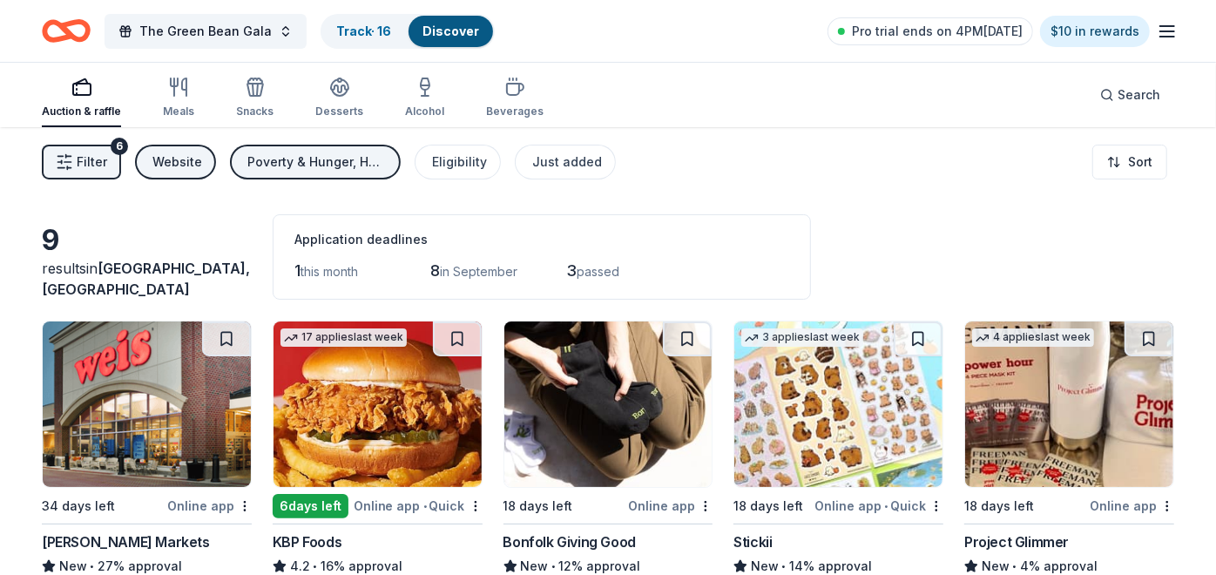
click at [91, 156] on span "Filter" at bounding box center [92, 162] width 30 height 21
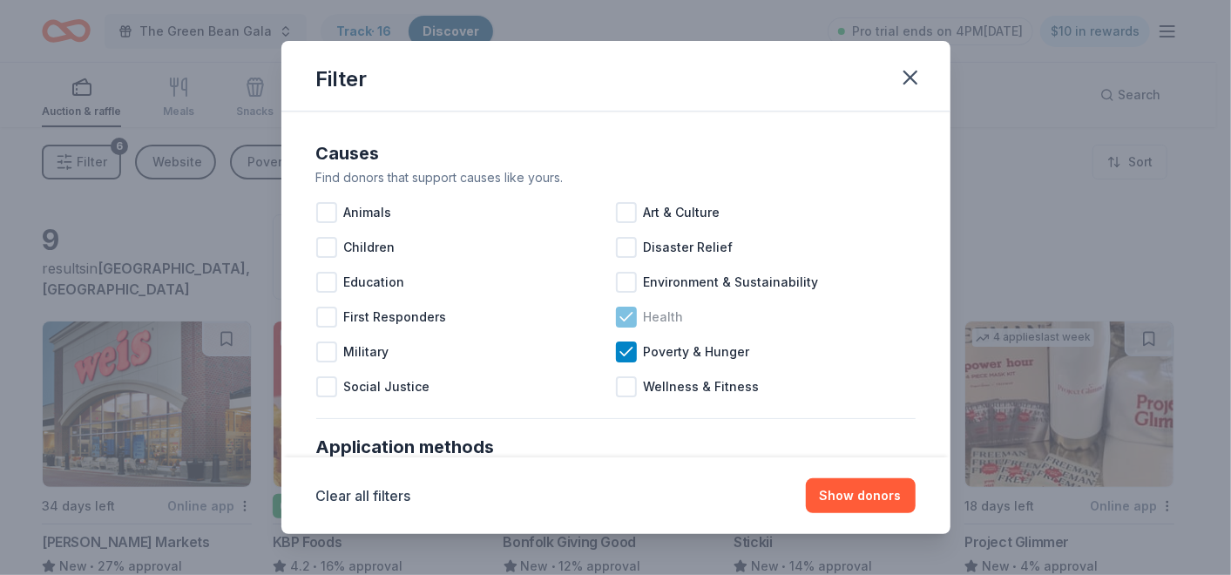
click at [620, 318] on icon at bounding box center [625, 317] width 11 height 8
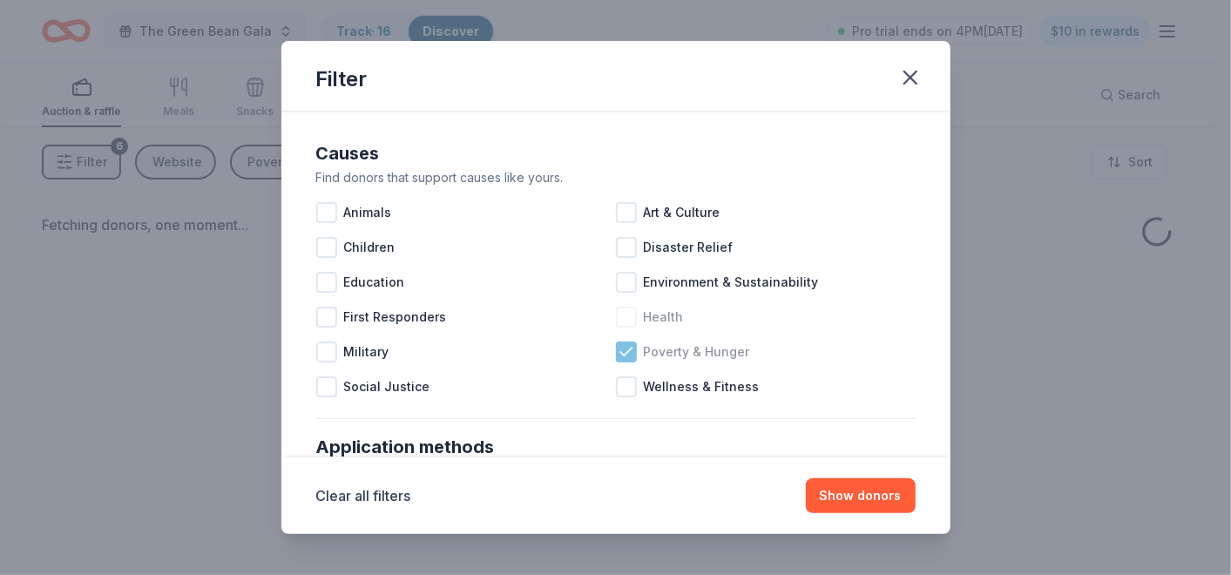
click at [618, 346] on icon at bounding box center [626, 351] width 17 height 17
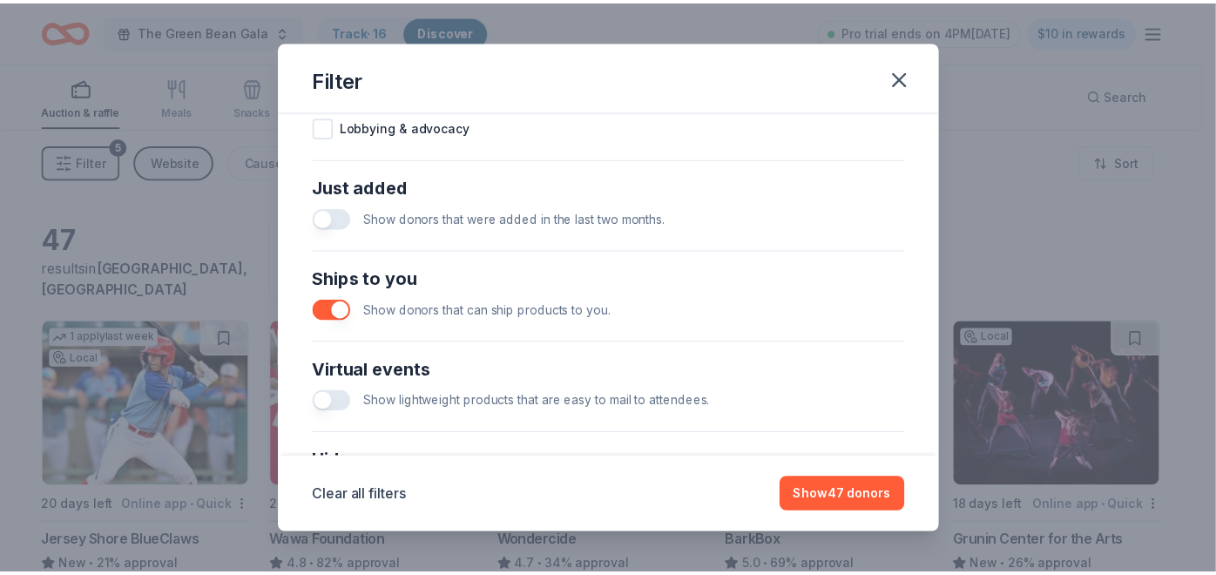
scroll to position [677, 0]
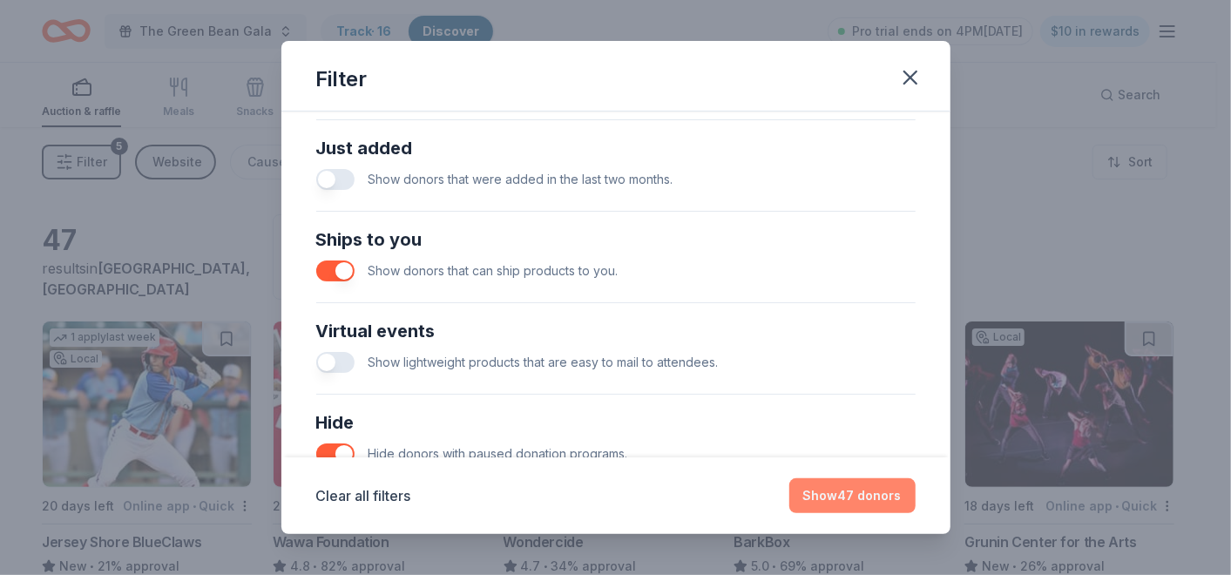
click at [814, 495] on button "Show 47 donors" at bounding box center [852, 495] width 126 height 35
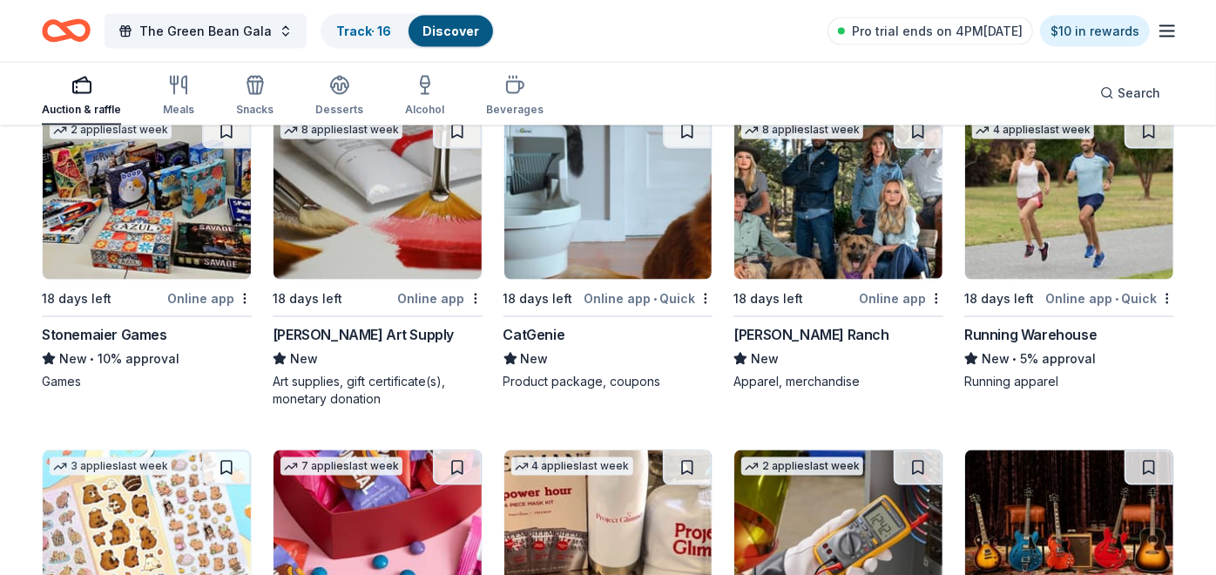
scroll to position [1514, 0]
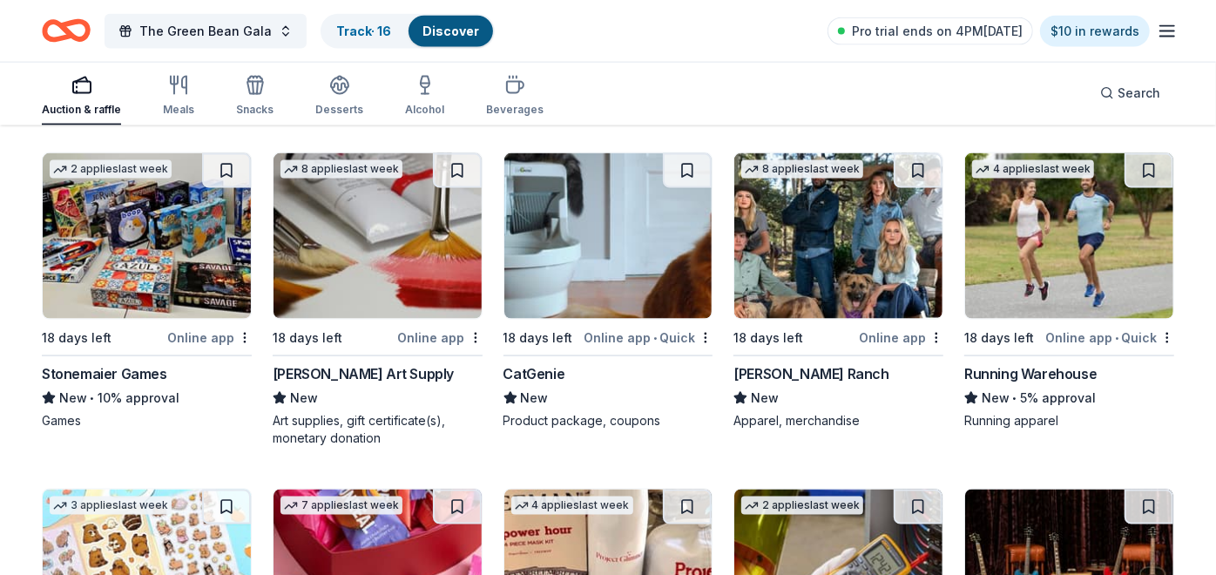
click at [1021, 204] on img at bounding box center [1069, 236] width 208 height 166
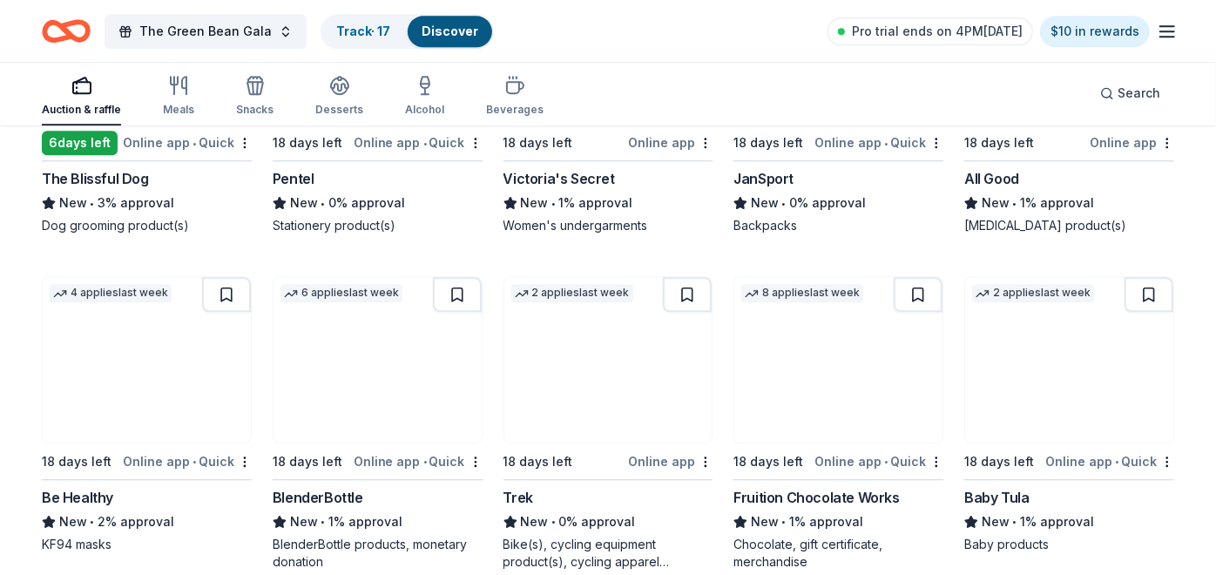
scroll to position [2773, 0]
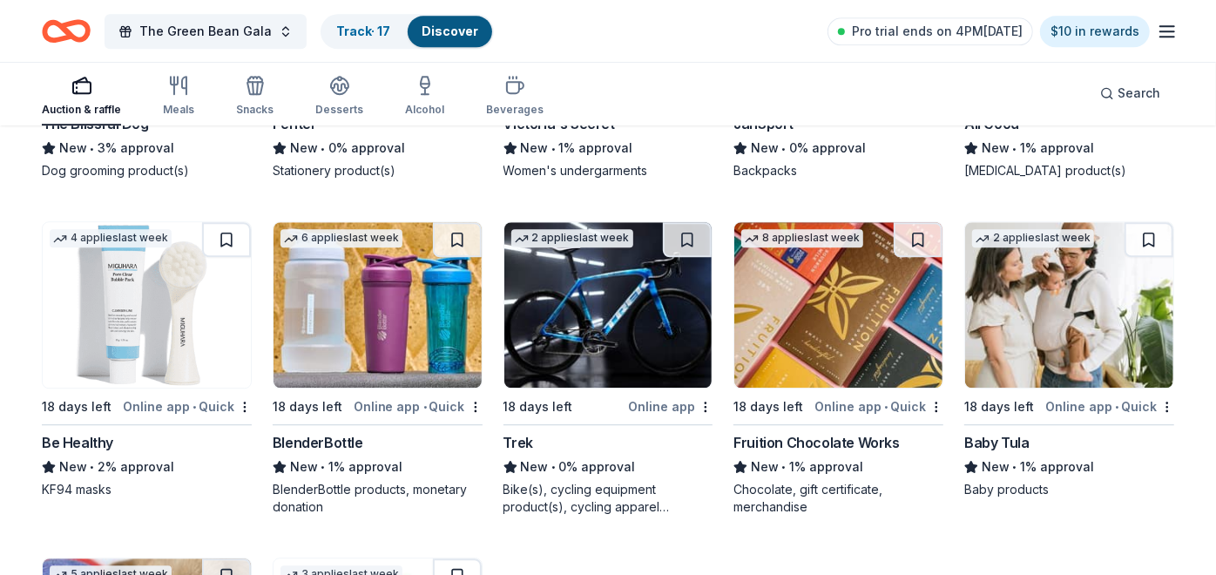
click at [821, 328] on img at bounding box center [839, 305] width 208 height 166
click at [381, 302] on img at bounding box center [378, 305] width 208 height 166
click at [144, 303] on img at bounding box center [147, 305] width 208 height 166
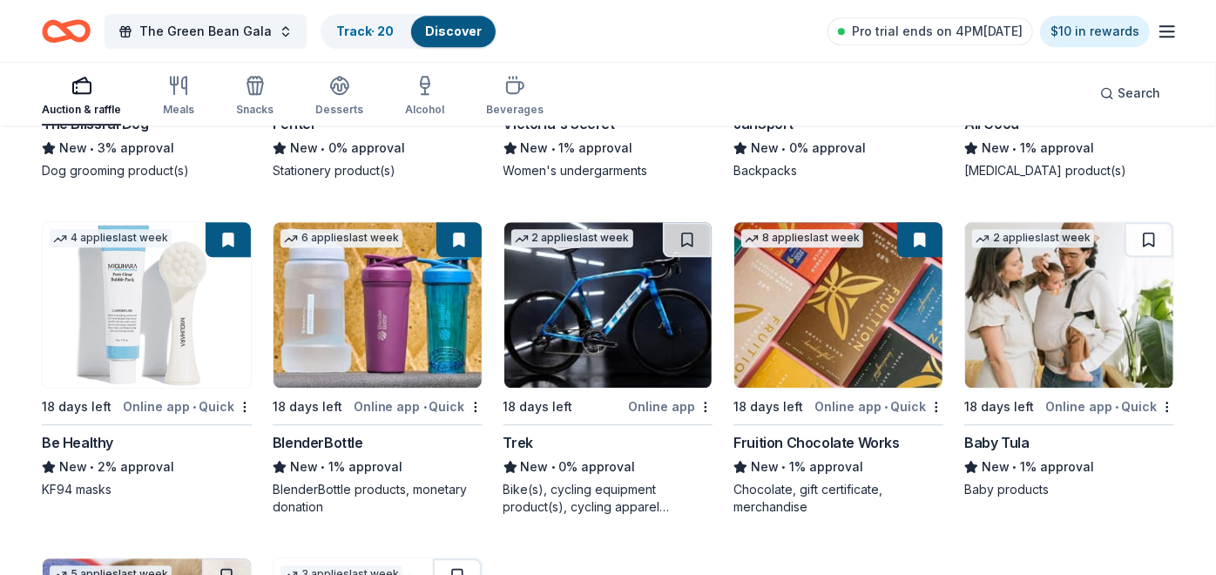
click at [428, 31] on link "Discover" at bounding box center [453, 31] width 57 height 15
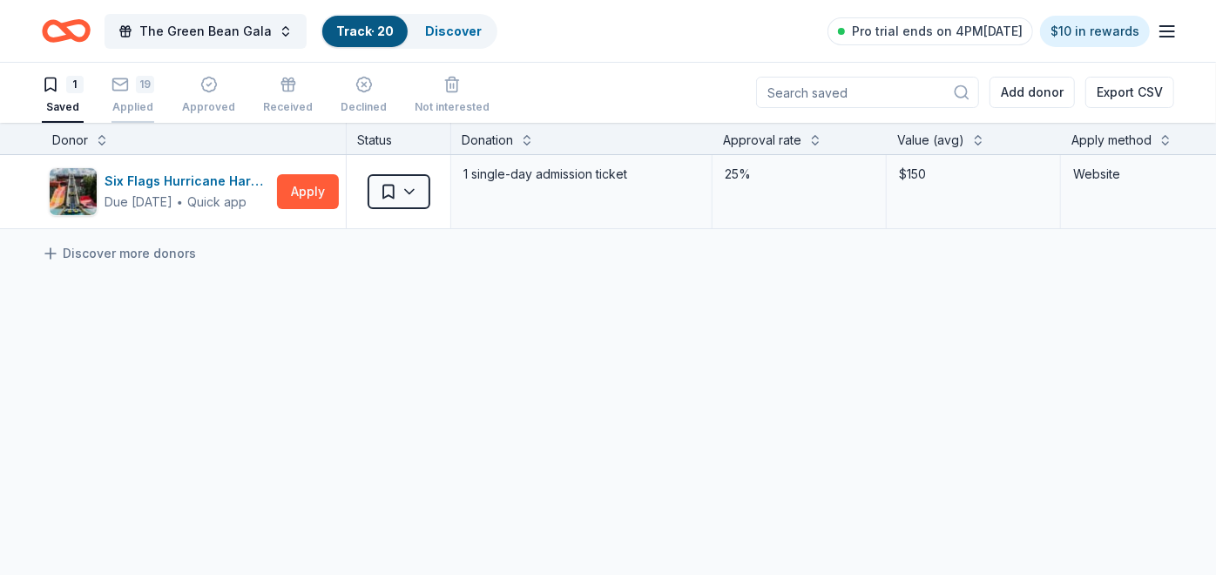
click at [125, 84] on icon "button" at bounding box center [120, 84] width 17 height 17
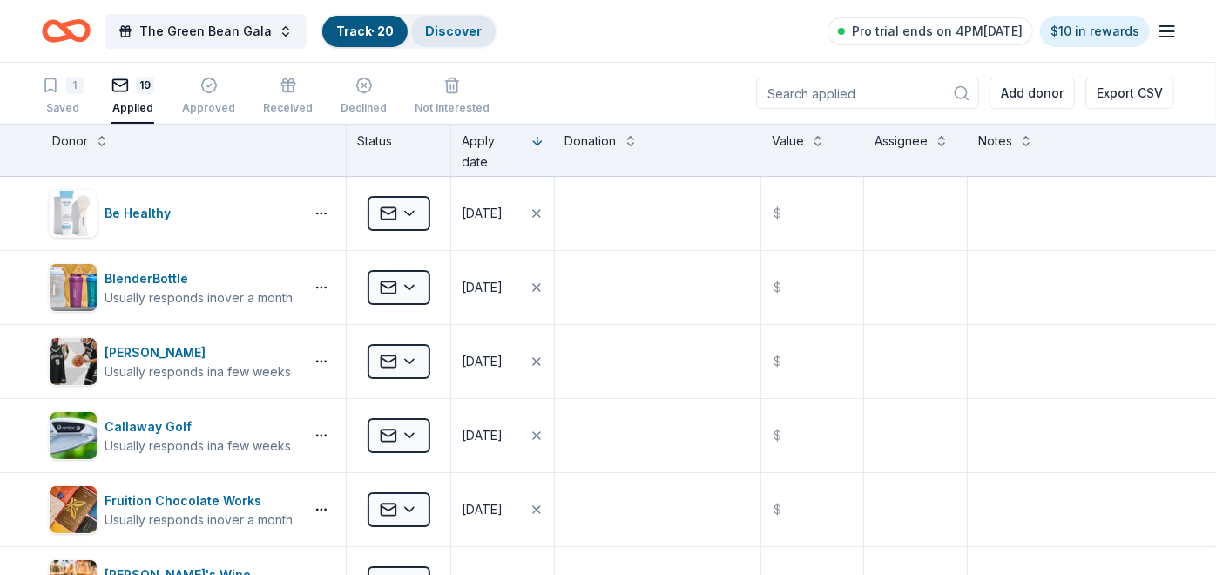
click at [429, 32] on link "Discover" at bounding box center [453, 31] width 57 height 15
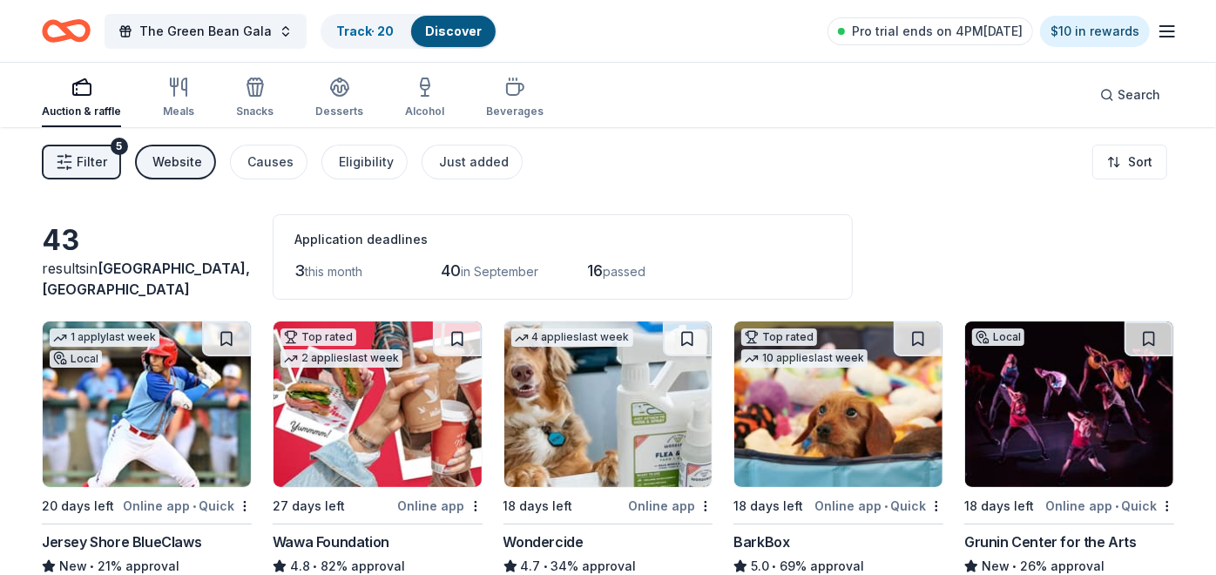
scroll to position [97, 0]
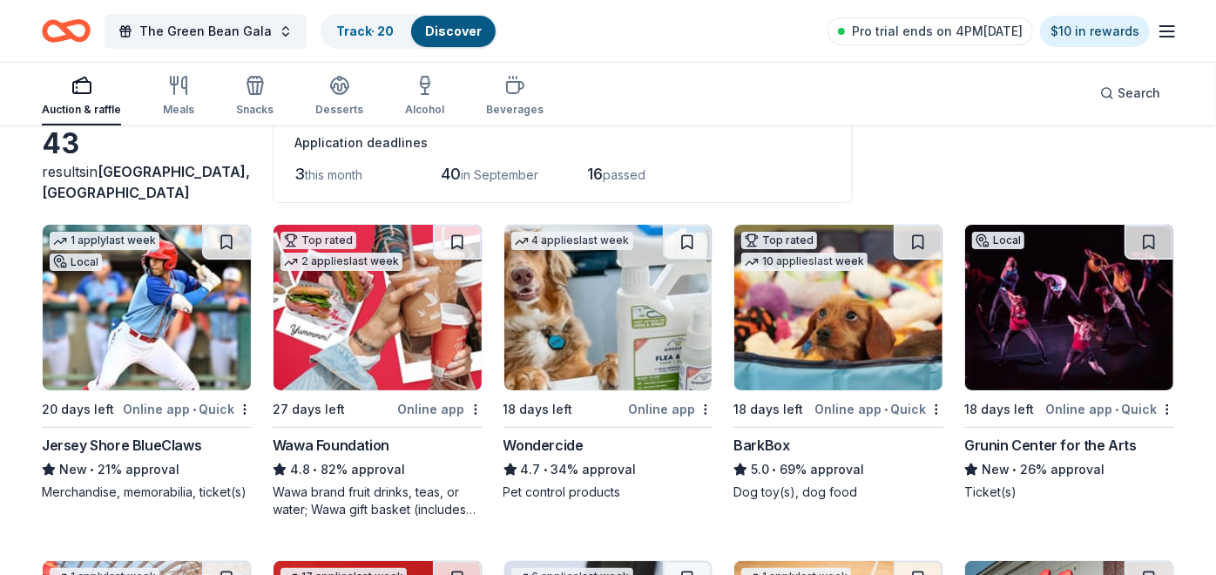
click at [370, 305] on img at bounding box center [378, 308] width 208 height 166
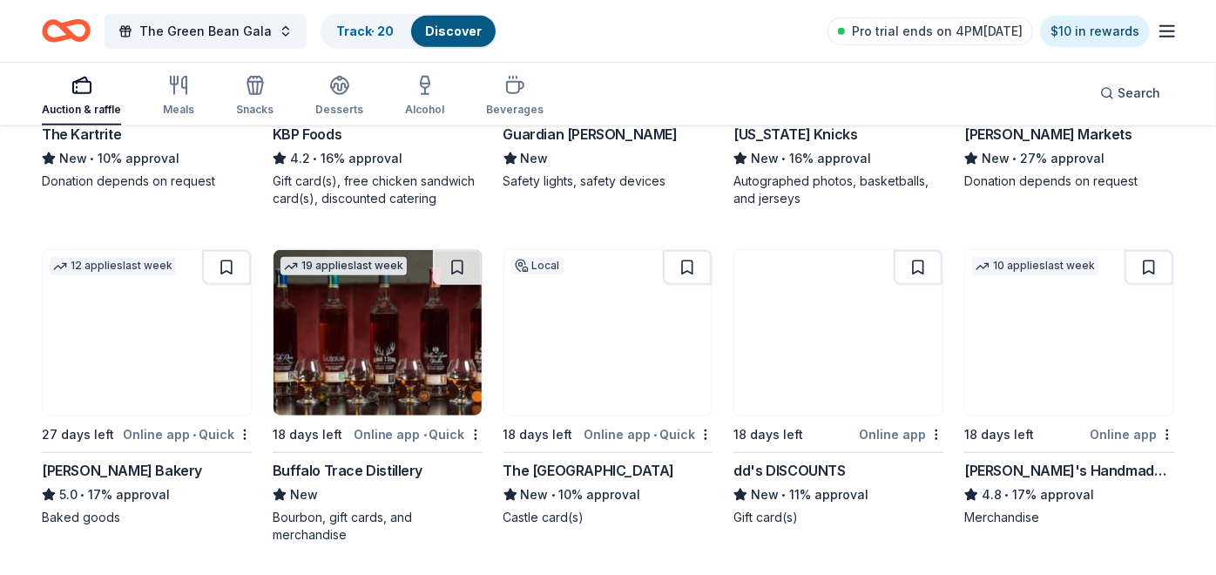
scroll to position [774, 0]
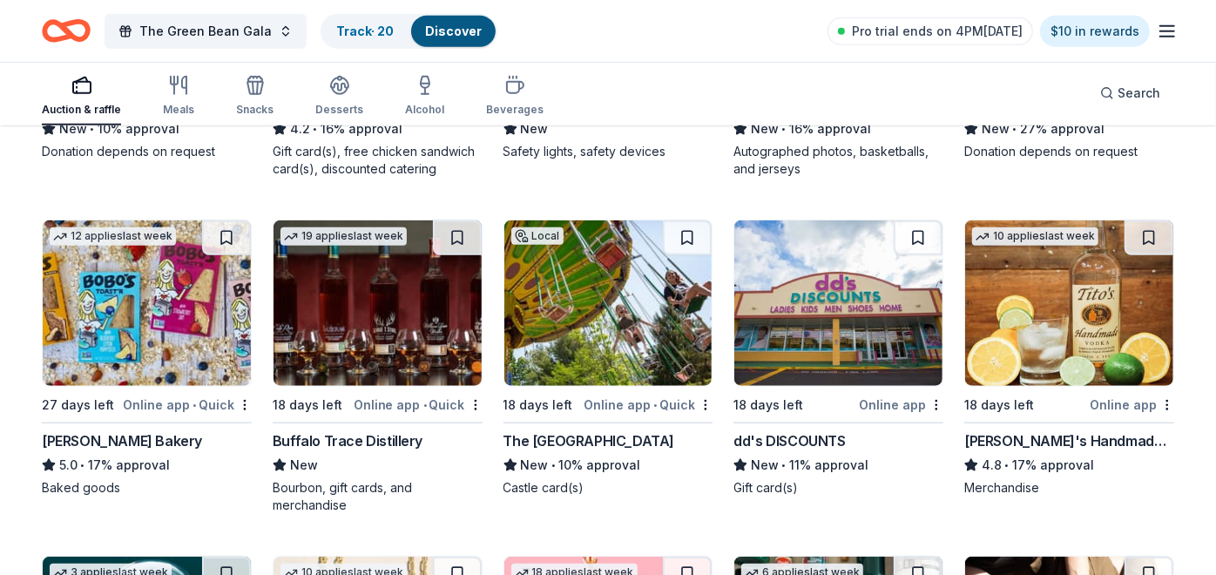
click at [378, 305] on img at bounding box center [378, 303] width 208 height 166
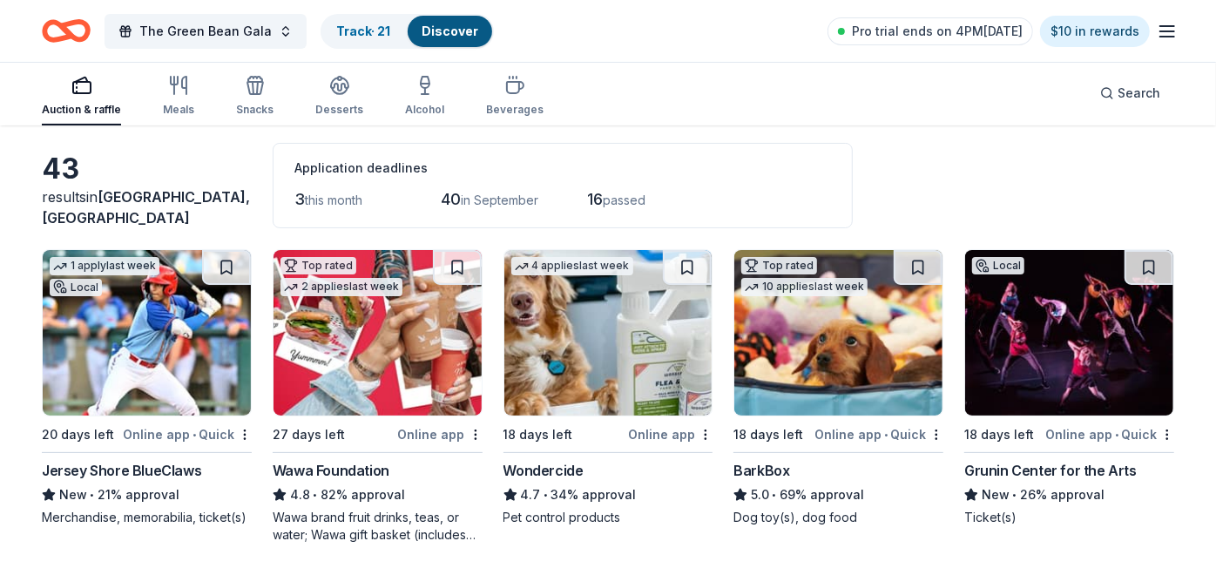
scroll to position [0, 0]
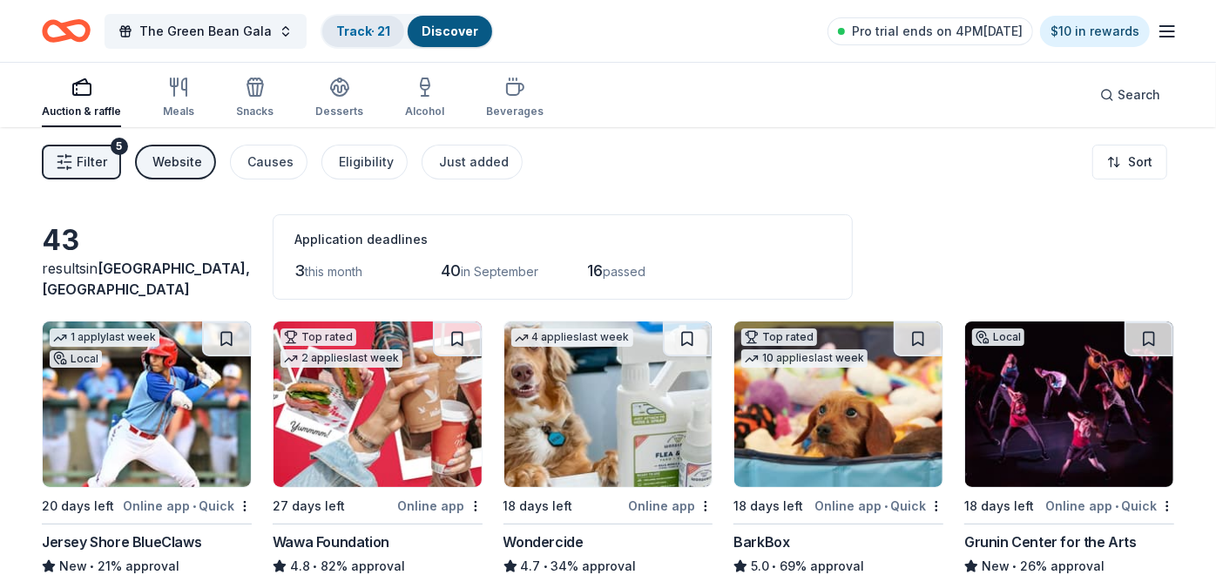
click at [363, 24] on link "Track · 21" at bounding box center [363, 31] width 54 height 15
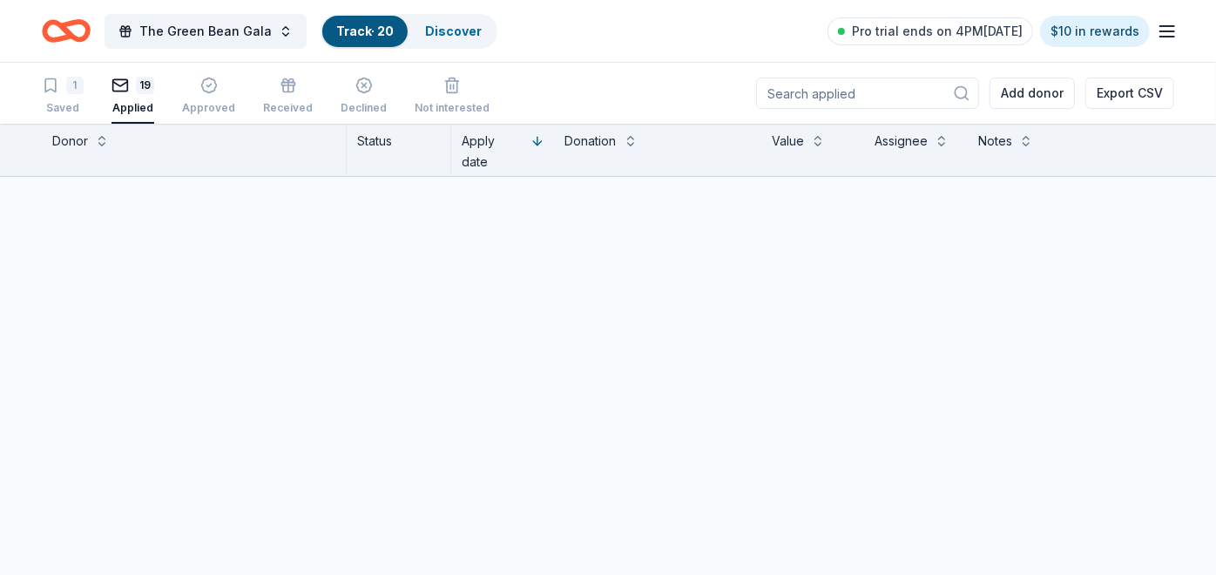
scroll to position [1, 0]
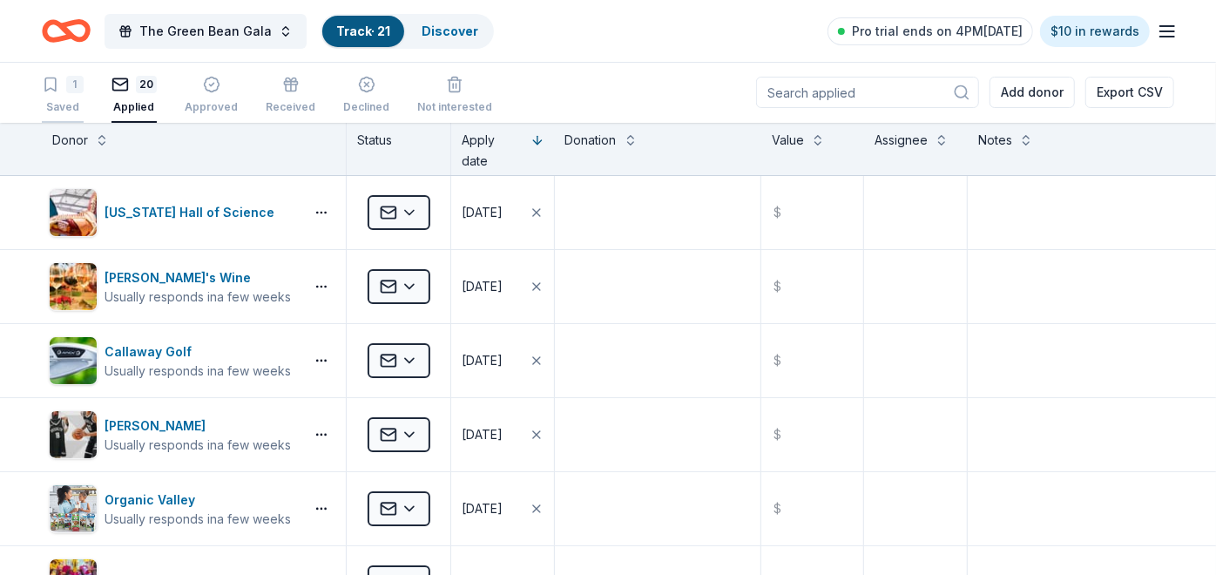
click at [57, 85] on icon "button" at bounding box center [50, 84] width 17 height 17
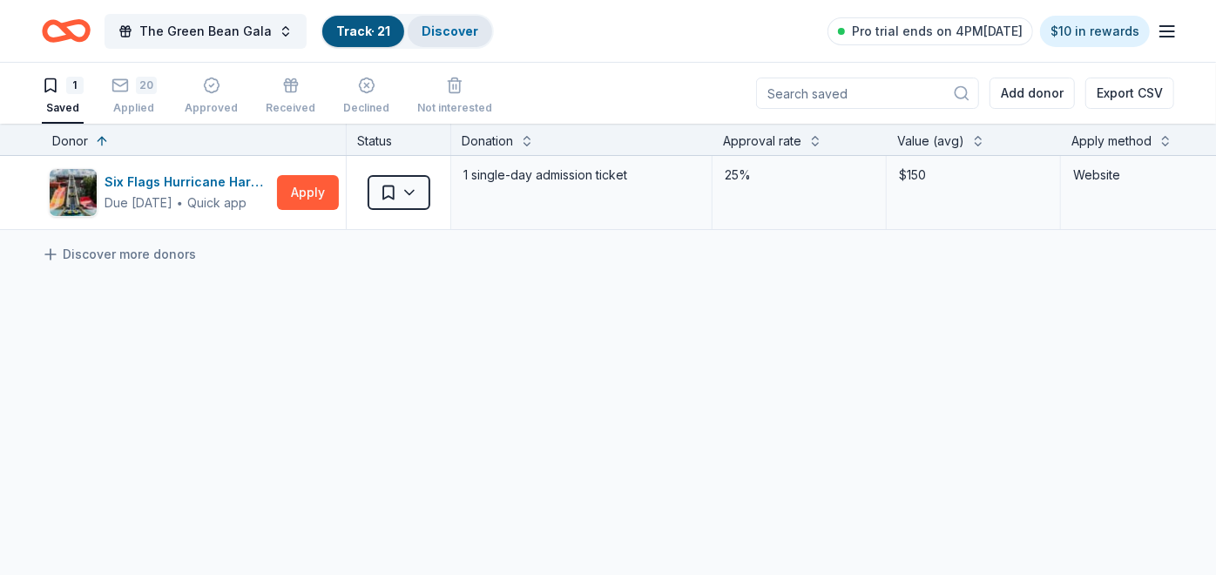
click at [444, 35] on link "Discover" at bounding box center [450, 31] width 57 height 15
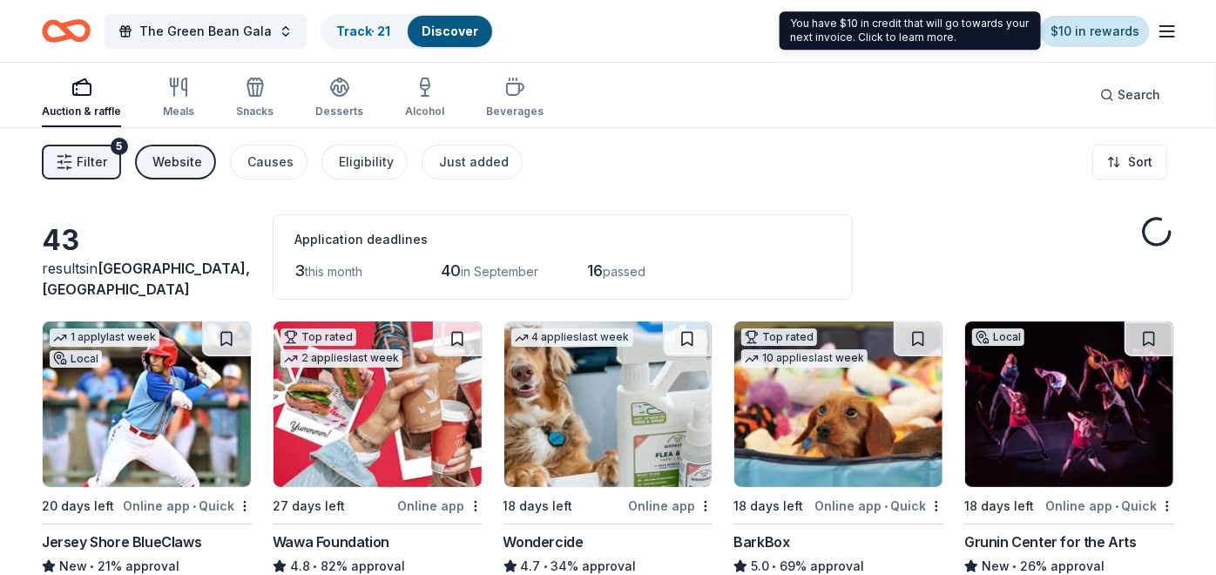
click at [1077, 37] on link "$10 in rewards" at bounding box center [1095, 31] width 110 height 31
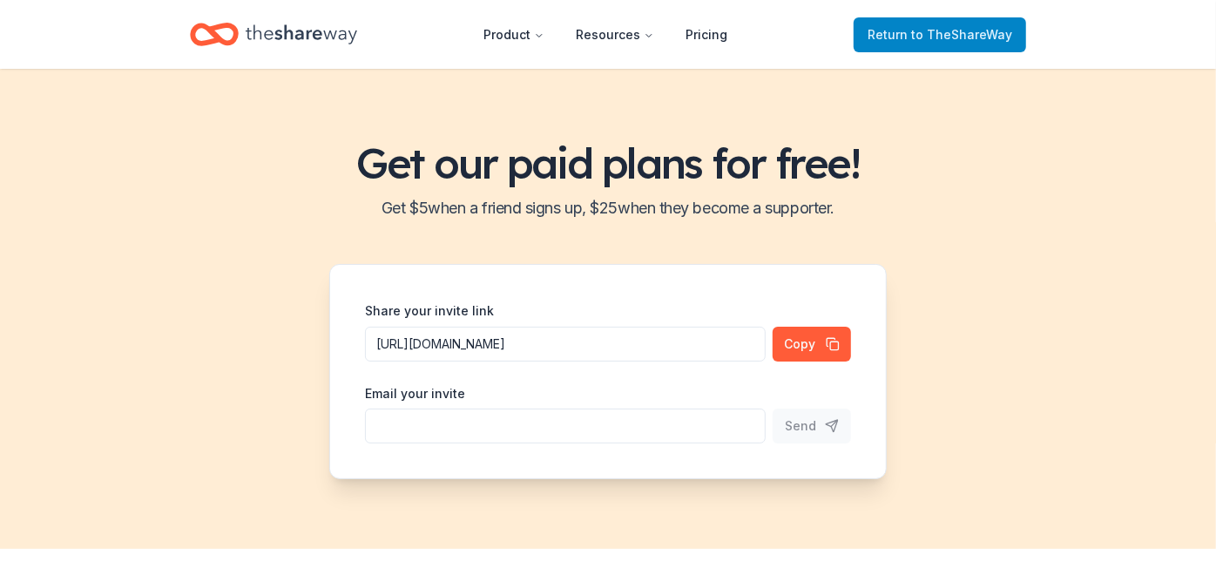
click at [928, 32] on span "to TheShareWay" at bounding box center [961, 34] width 101 height 15
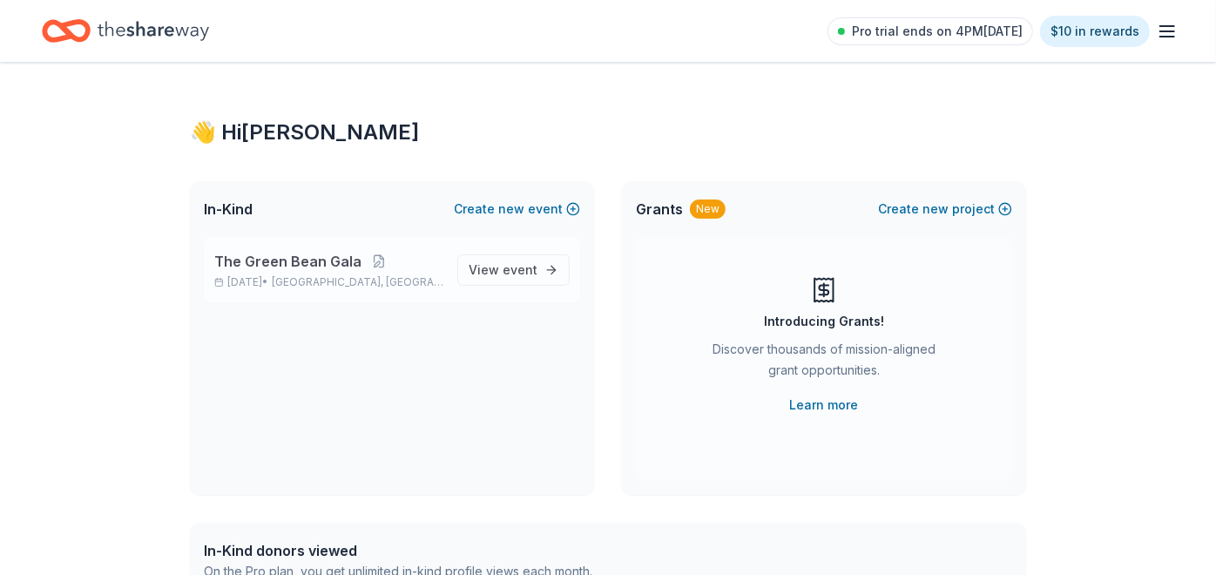
click at [286, 263] on span "The Green Bean Gala" at bounding box center [287, 261] width 147 height 21
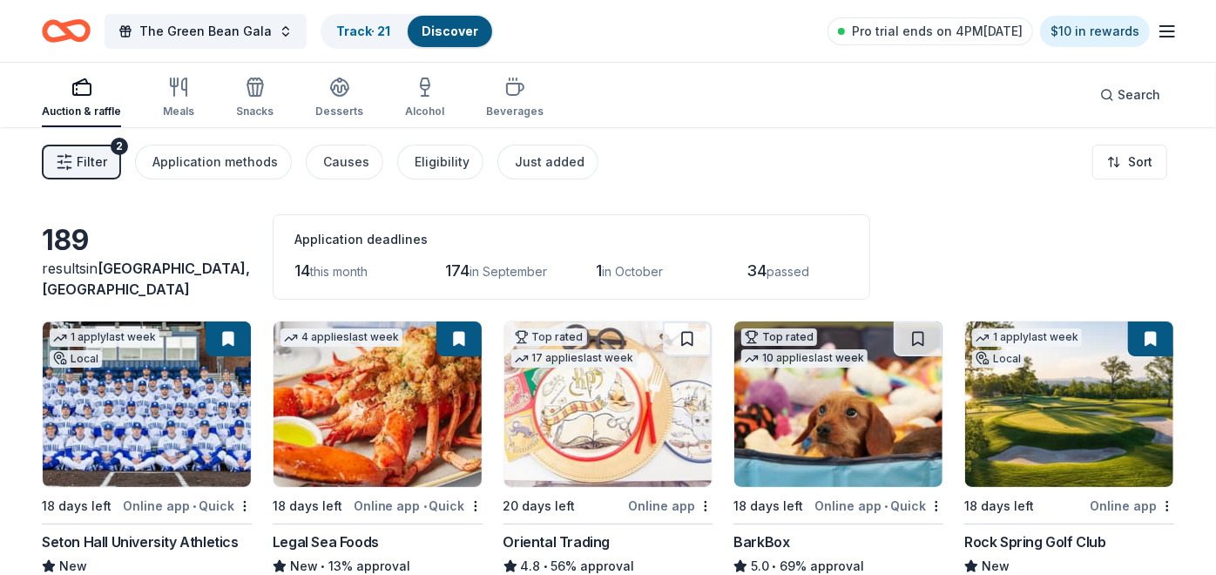
click at [81, 149] on button "Filter 2" at bounding box center [81, 162] width 79 height 35
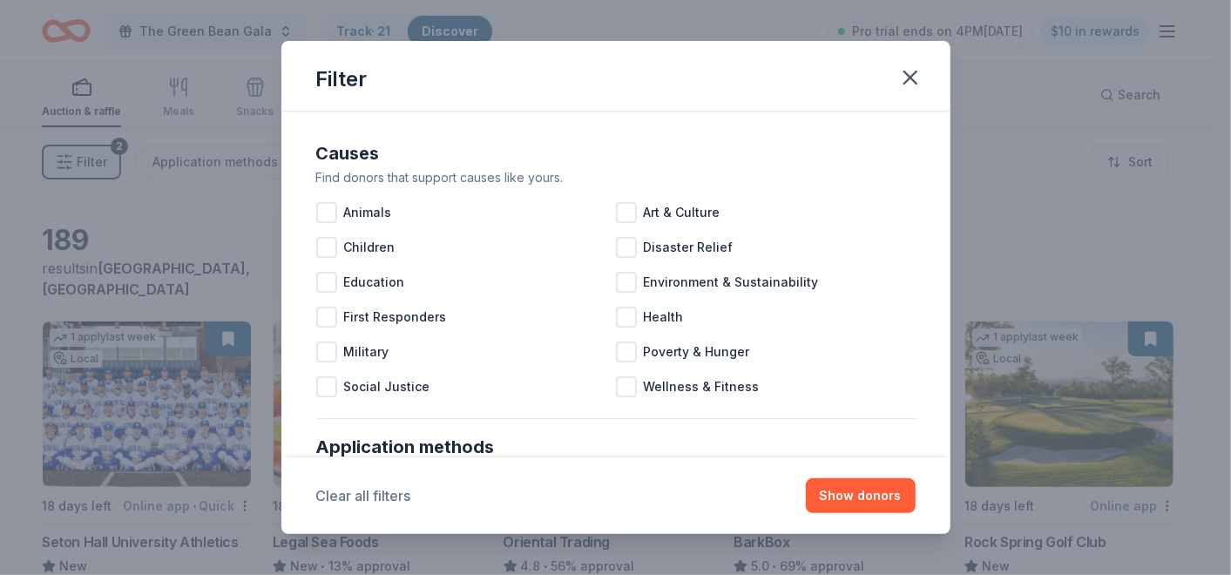
click at [385, 490] on button "Clear all filters" at bounding box center [363, 495] width 95 height 21
click at [909, 73] on icon "button" at bounding box center [910, 77] width 24 height 24
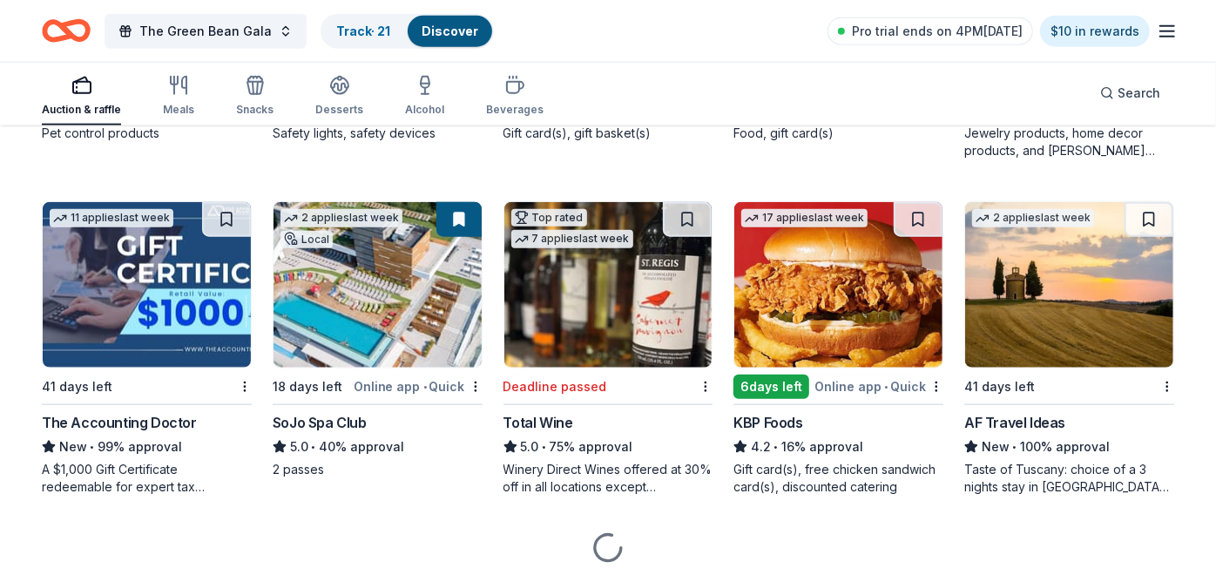
scroll to position [1161, 0]
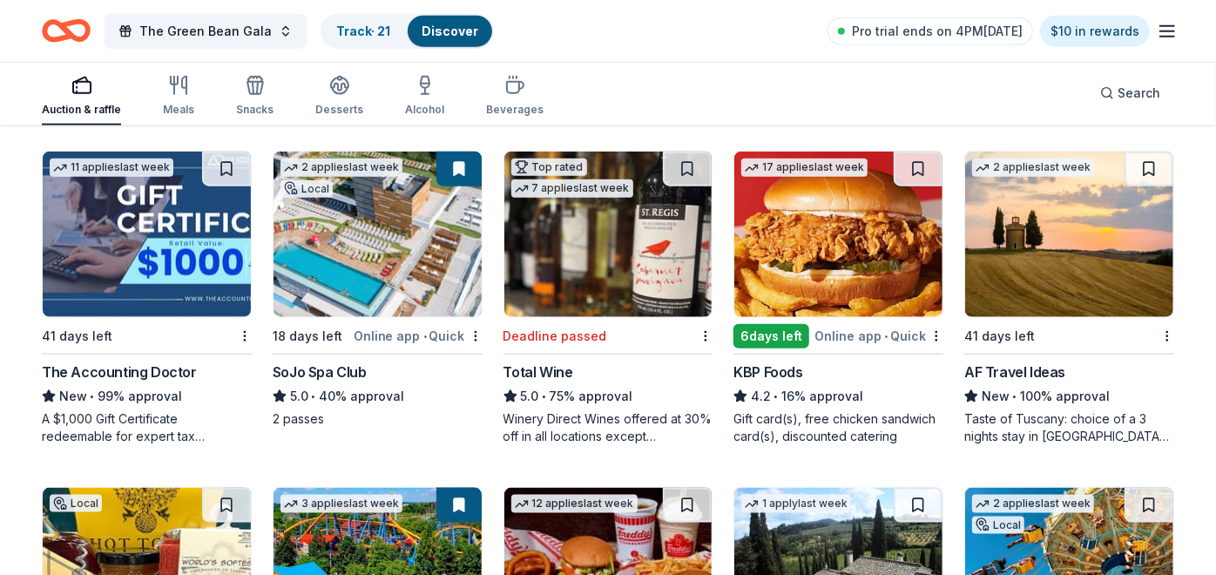
click at [1040, 244] on img at bounding box center [1069, 235] width 208 height 166
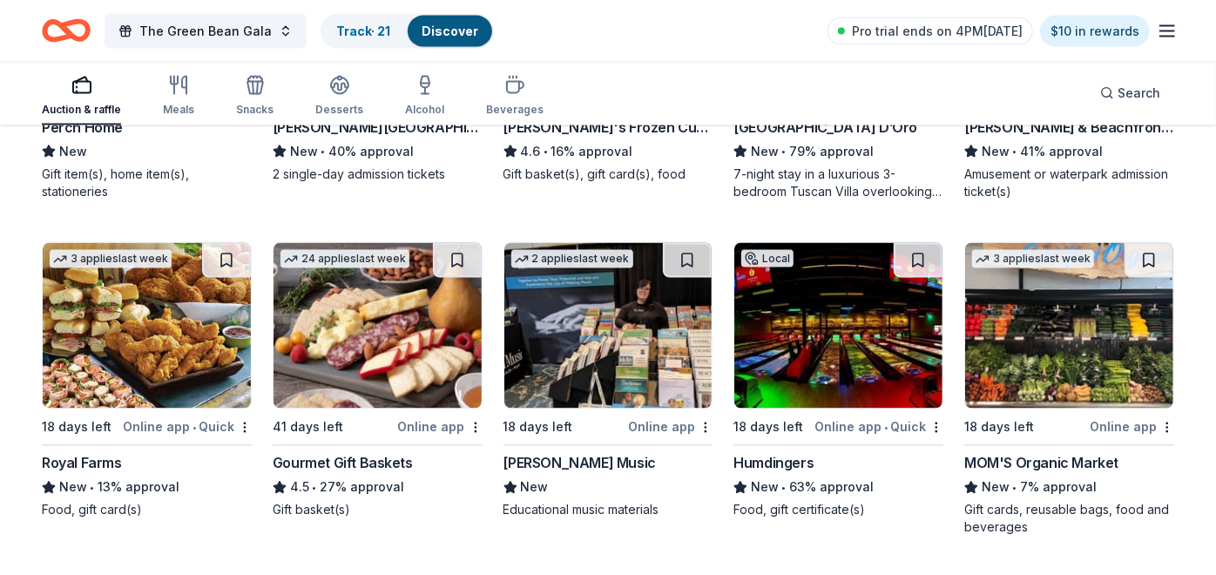
scroll to position [1839, 0]
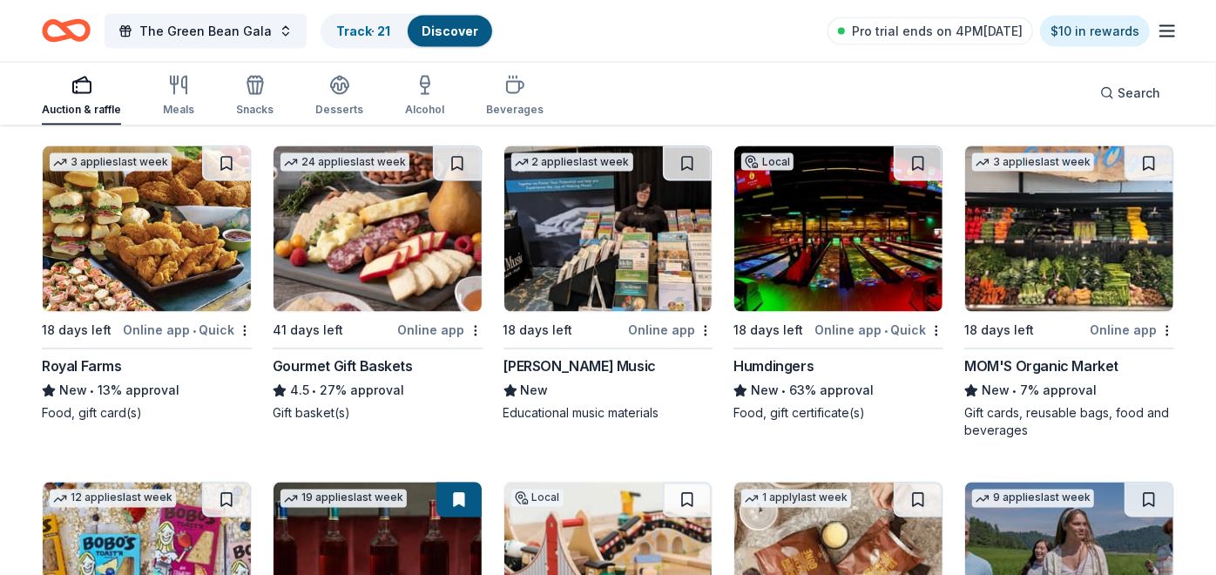
click at [370, 220] on img at bounding box center [378, 229] width 208 height 166
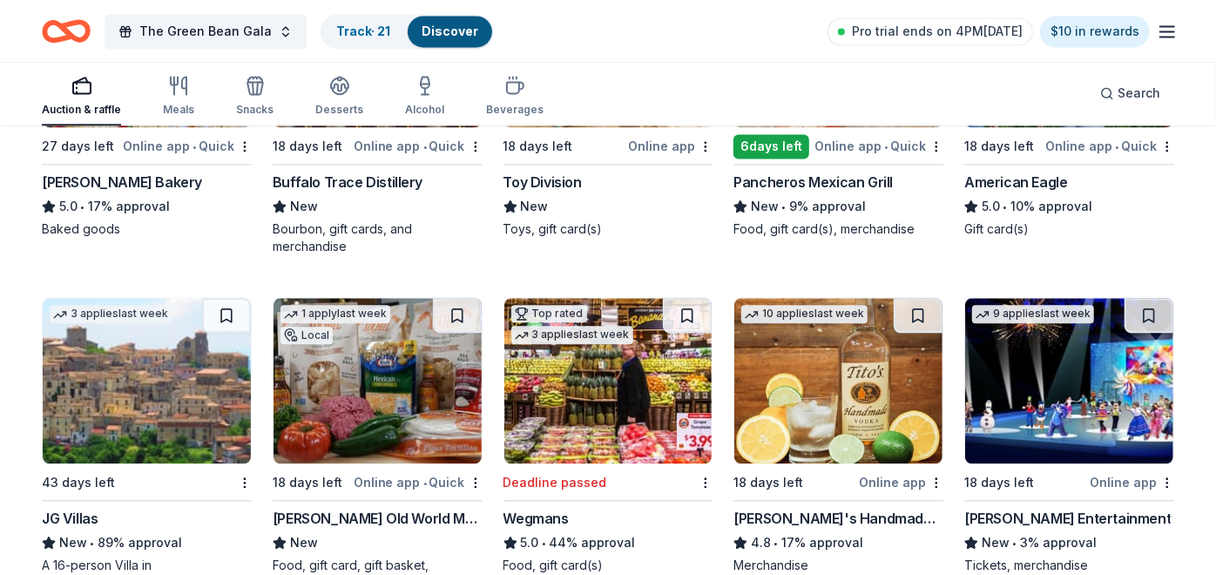
scroll to position [2420, 0]
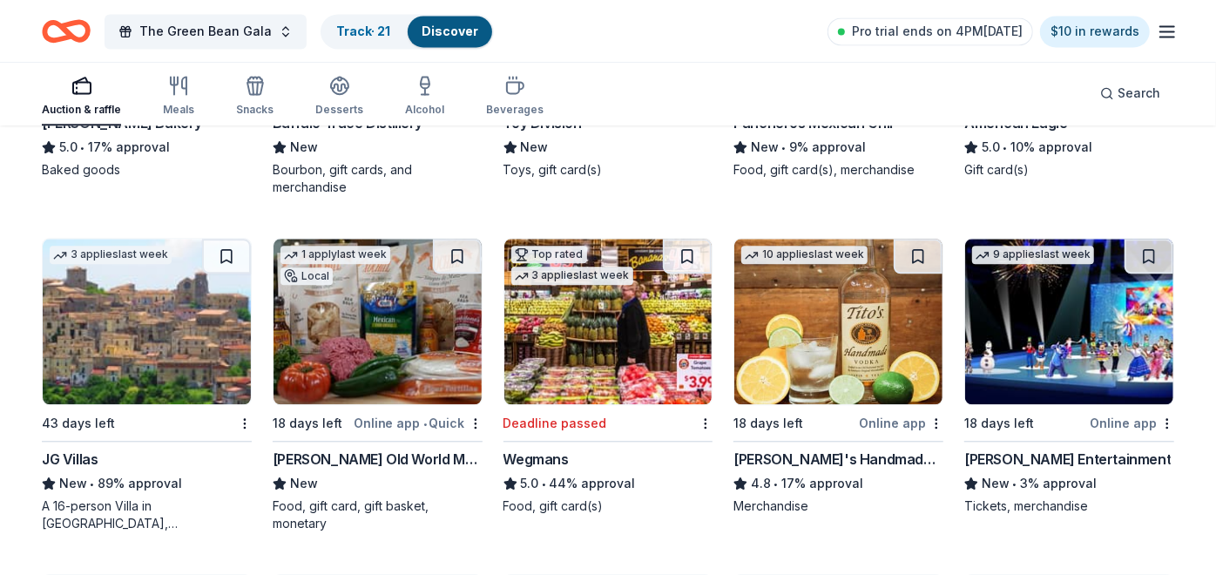
click at [353, 318] on img at bounding box center [378, 322] width 208 height 166
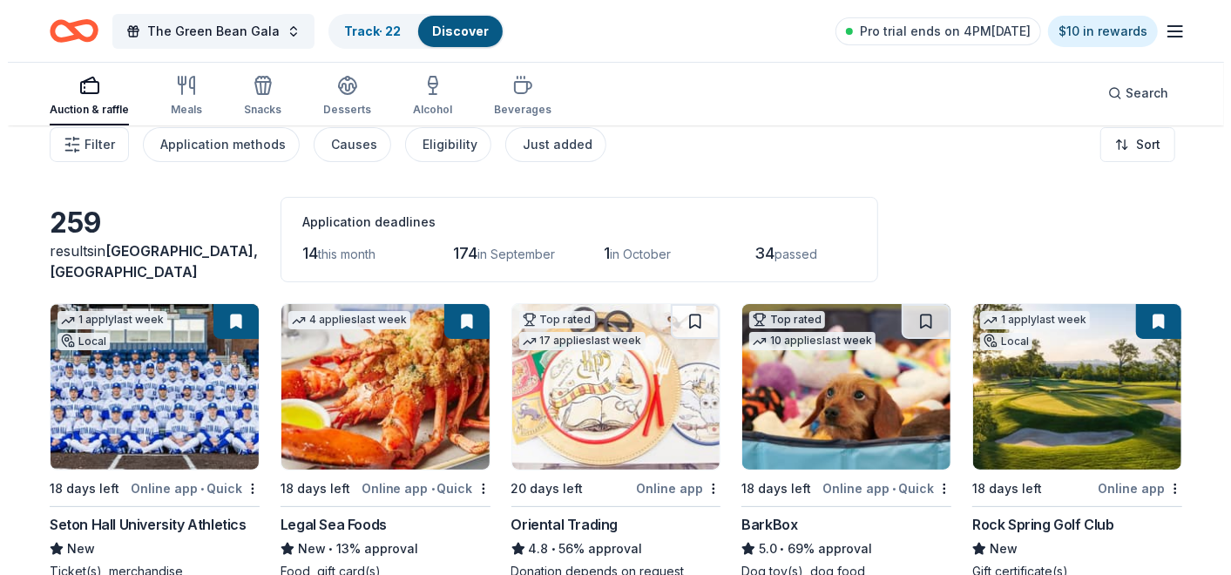
scroll to position [0, 0]
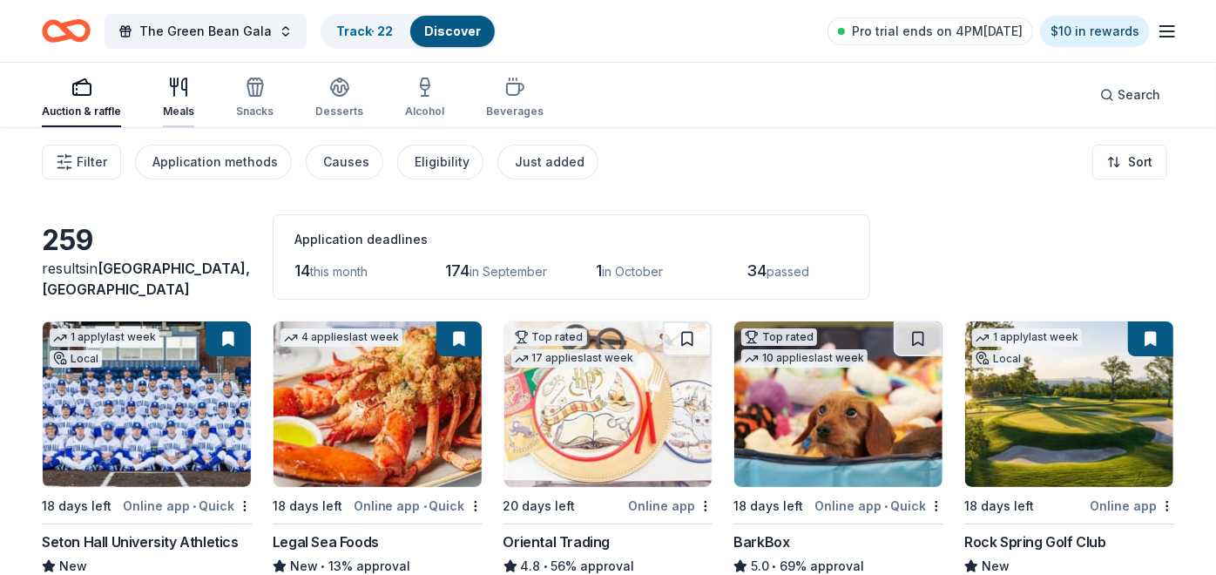
click at [175, 91] on icon "button" at bounding box center [178, 87] width 21 height 21
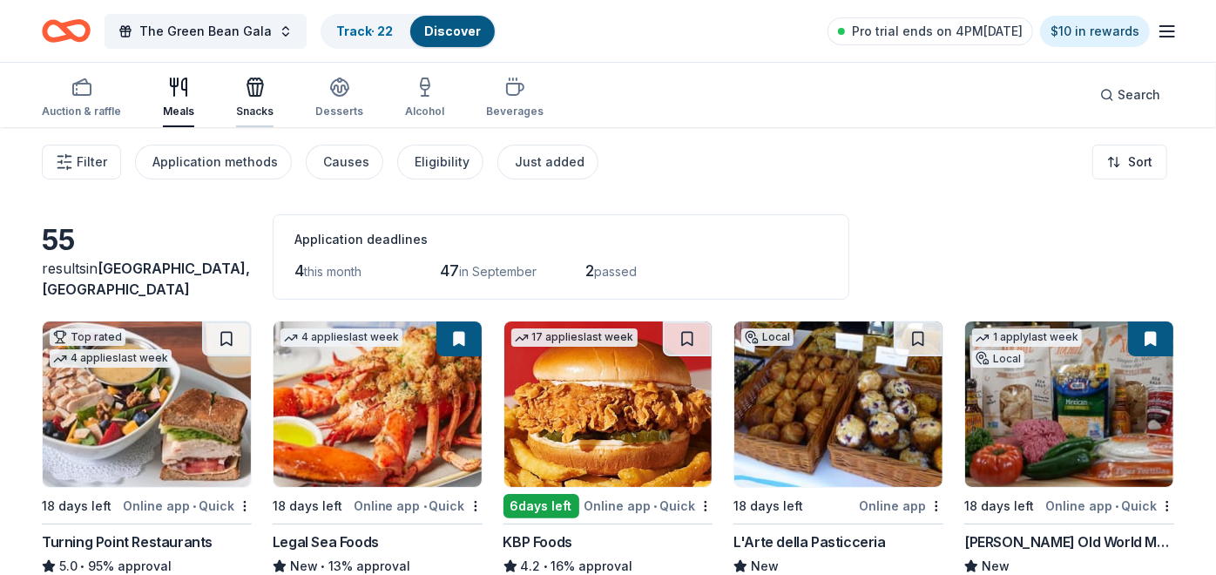
click at [256, 81] on icon "button" at bounding box center [255, 87] width 21 height 21
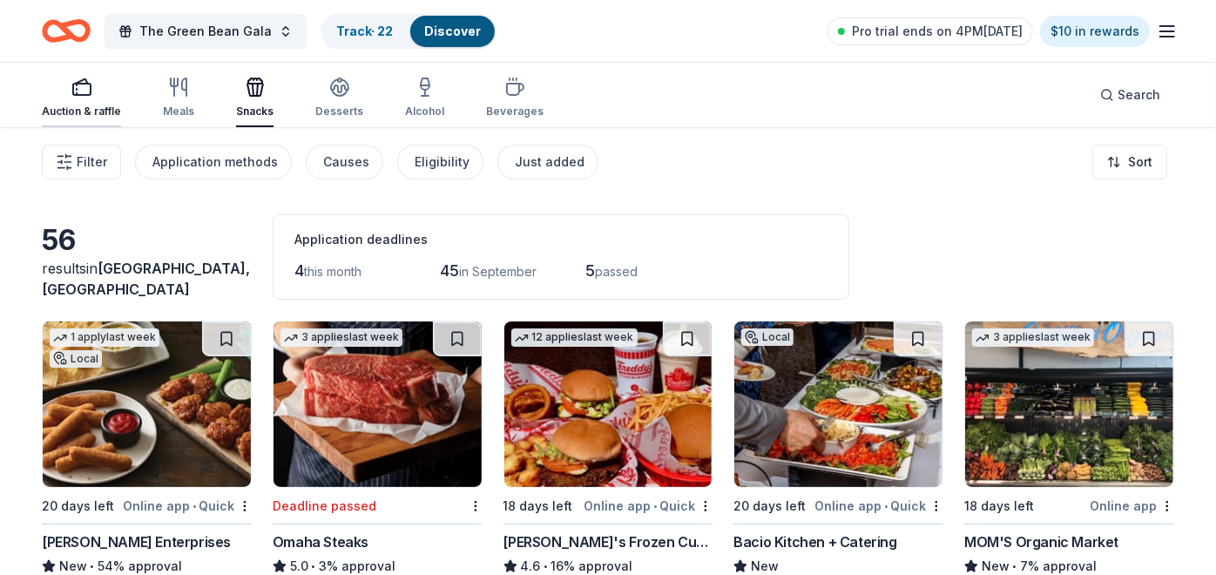
click at [89, 85] on rect "button" at bounding box center [81, 89] width 17 height 11
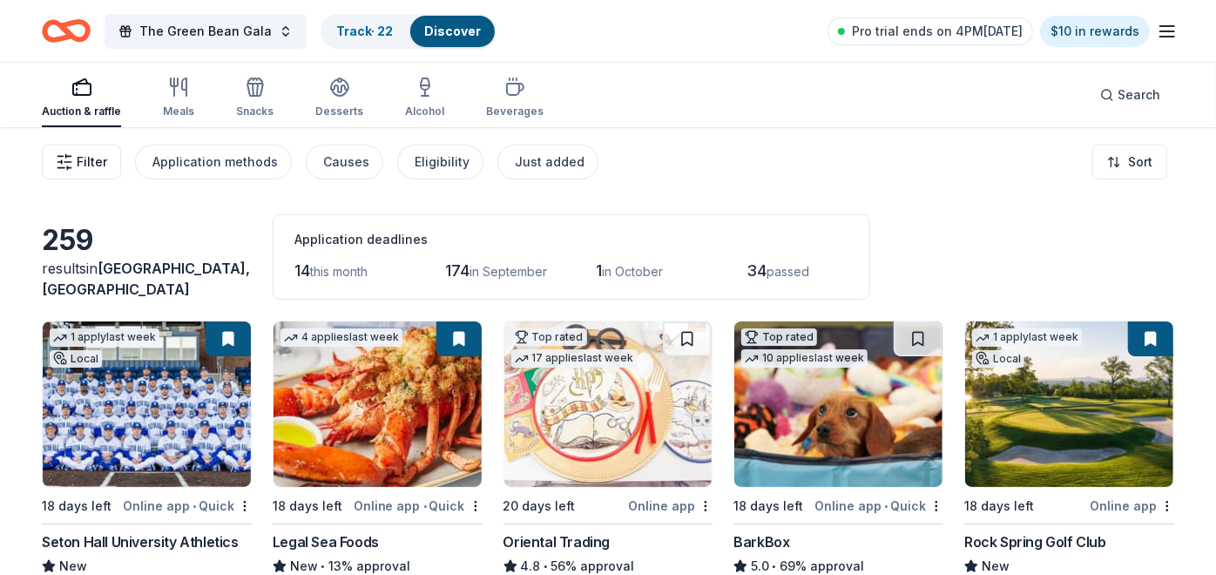
click at [91, 161] on span "Filter" at bounding box center [92, 162] width 30 height 21
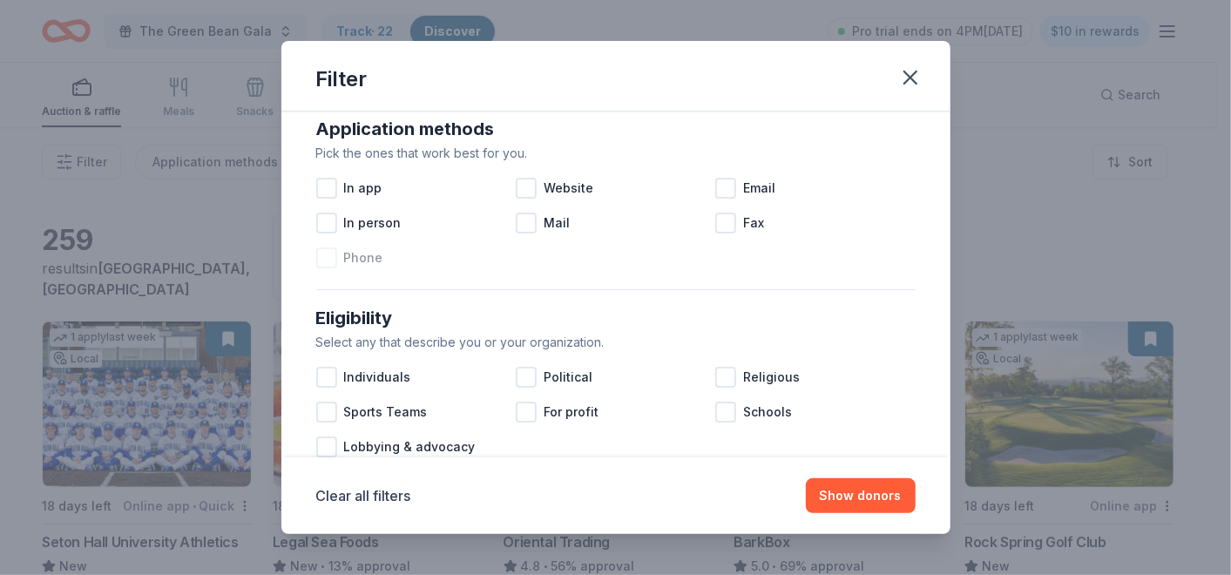
scroll to position [290, 0]
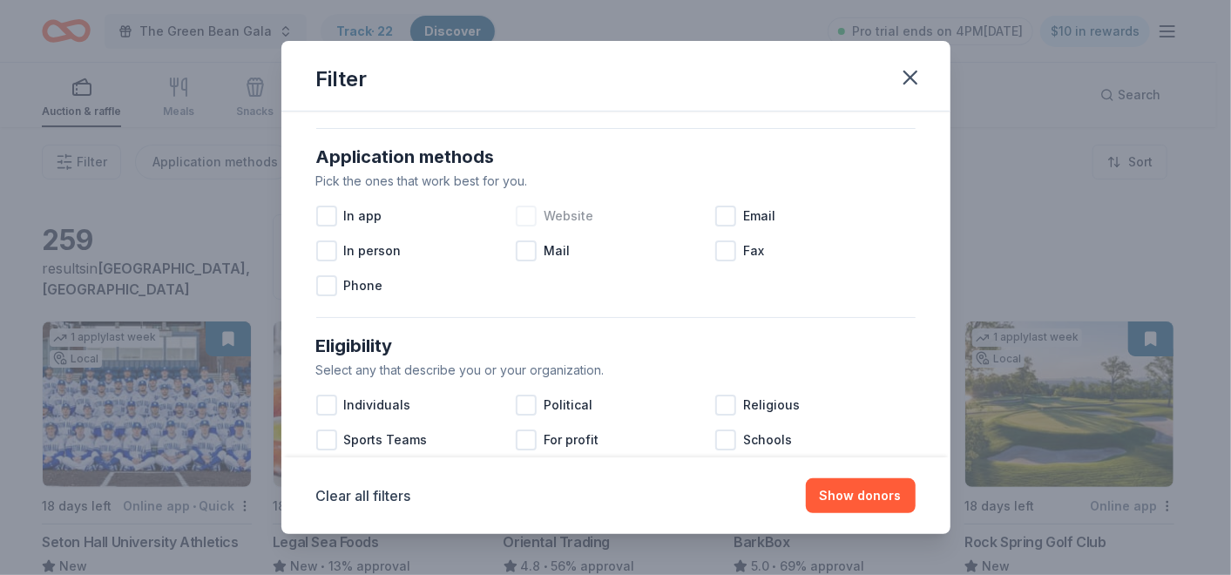
click at [516, 208] on div at bounding box center [526, 216] width 21 height 21
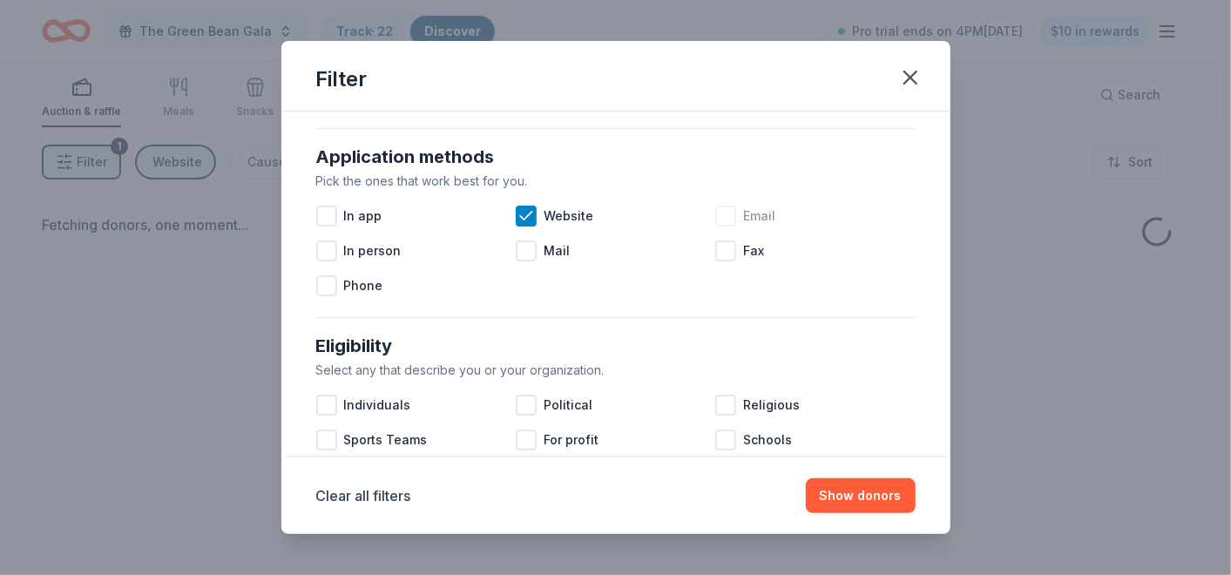
click at [715, 213] on div at bounding box center [725, 216] width 21 height 21
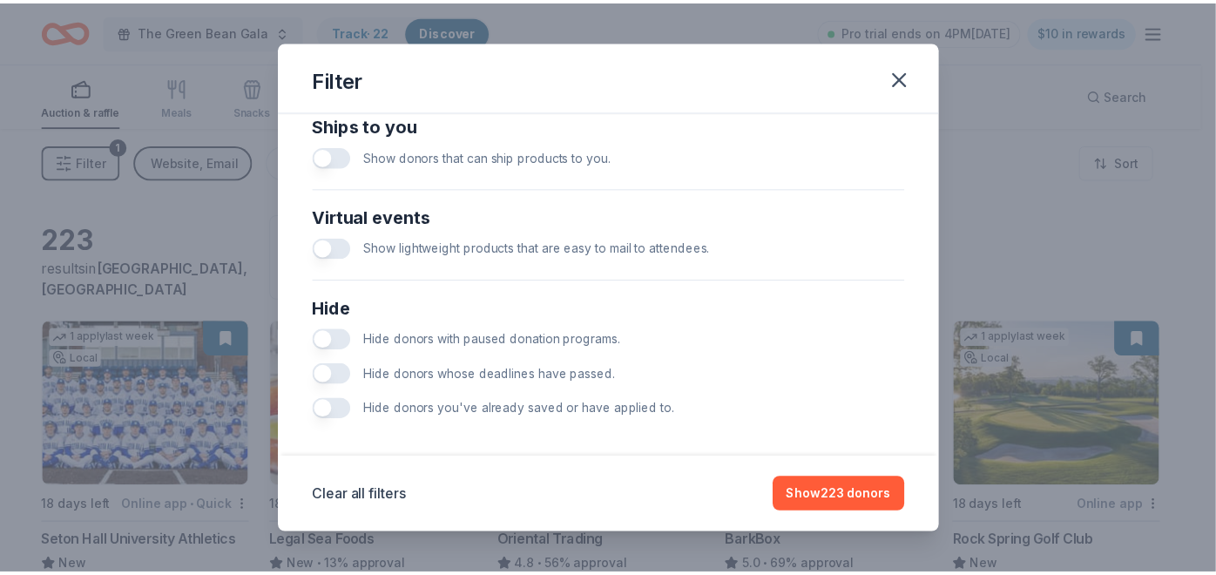
scroll to position [802, 0]
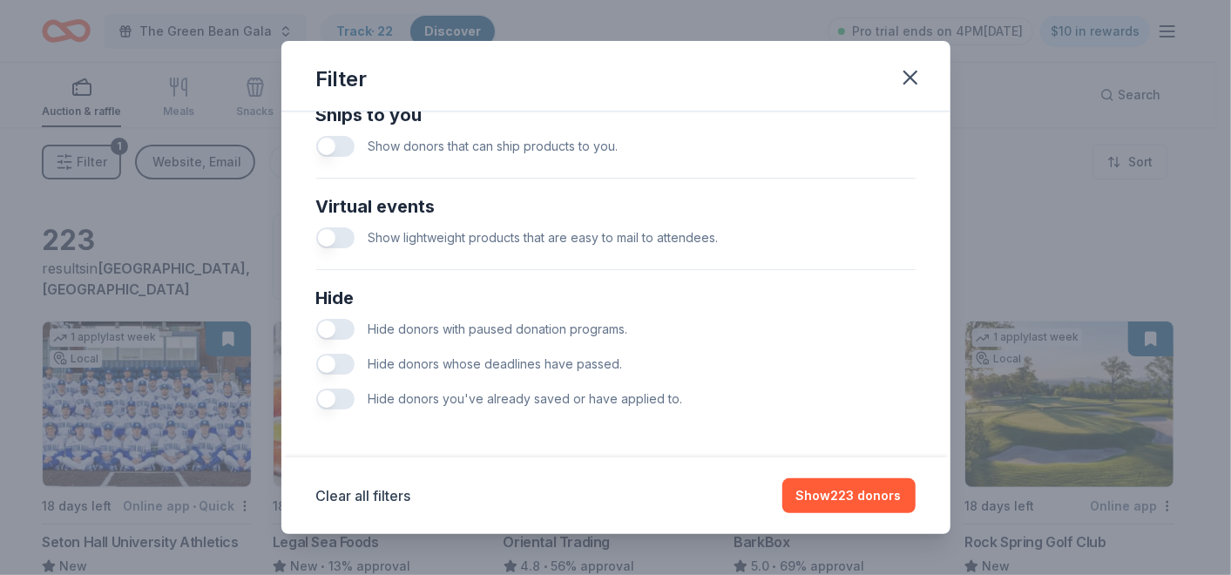
click at [325, 360] on button "button" at bounding box center [335, 364] width 38 height 21
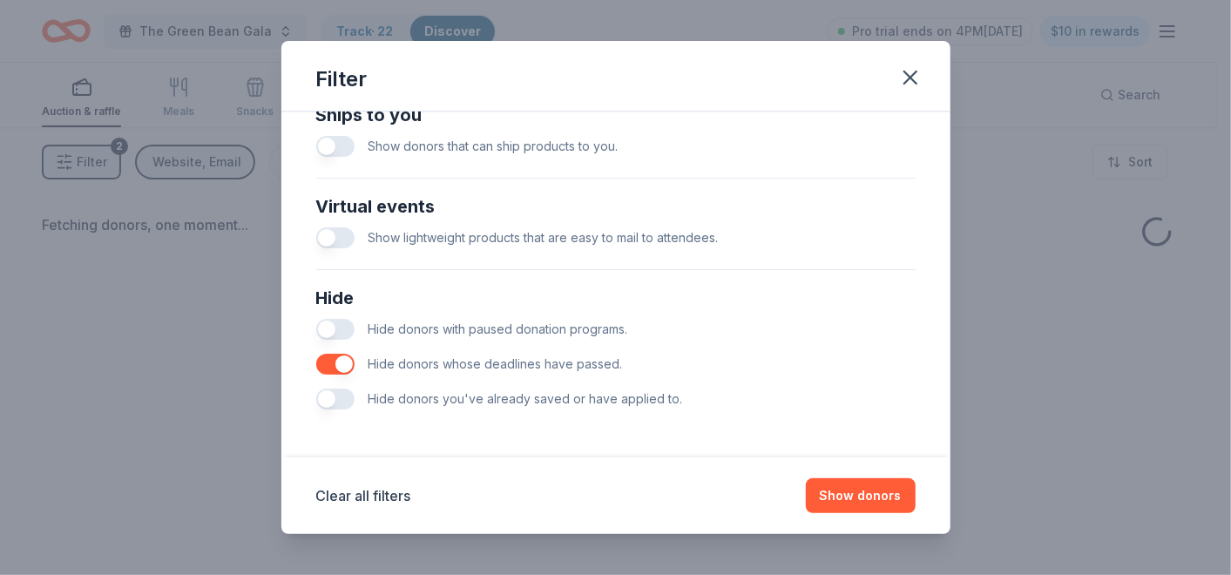
click at [322, 328] on button "button" at bounding box center [335, 329] width 38 height 21
click at [327, 400] on button "button" at bounding box center [335, 399] width 38 height 21
click at [850, 498] on button "Show donors" at bounding box center [861, 495] width 110 height 35
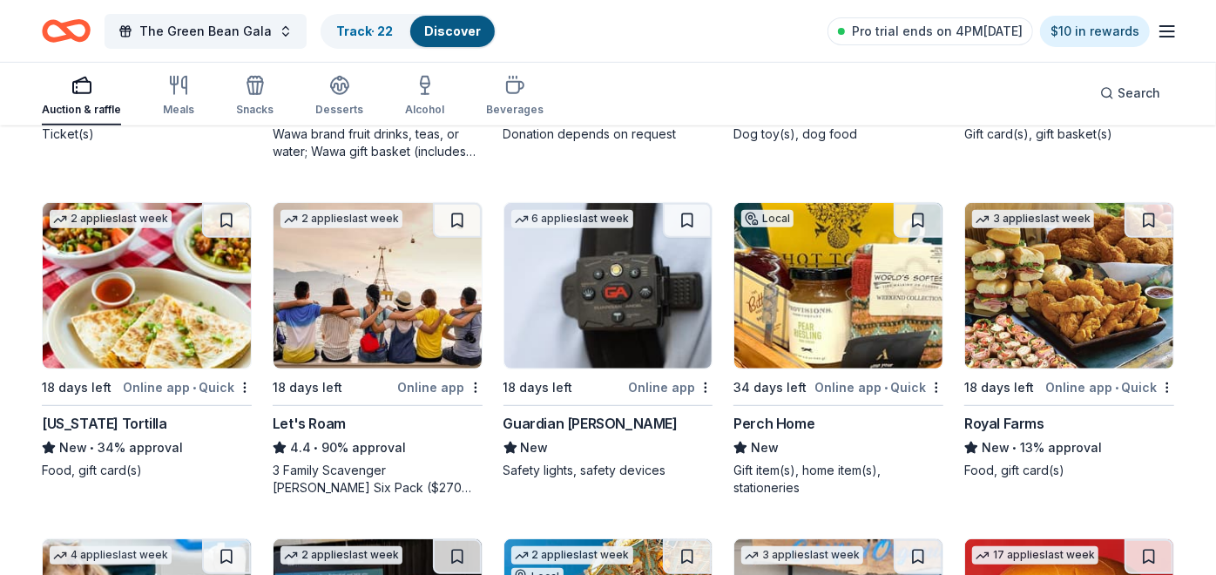
scroll to position [484, 0]
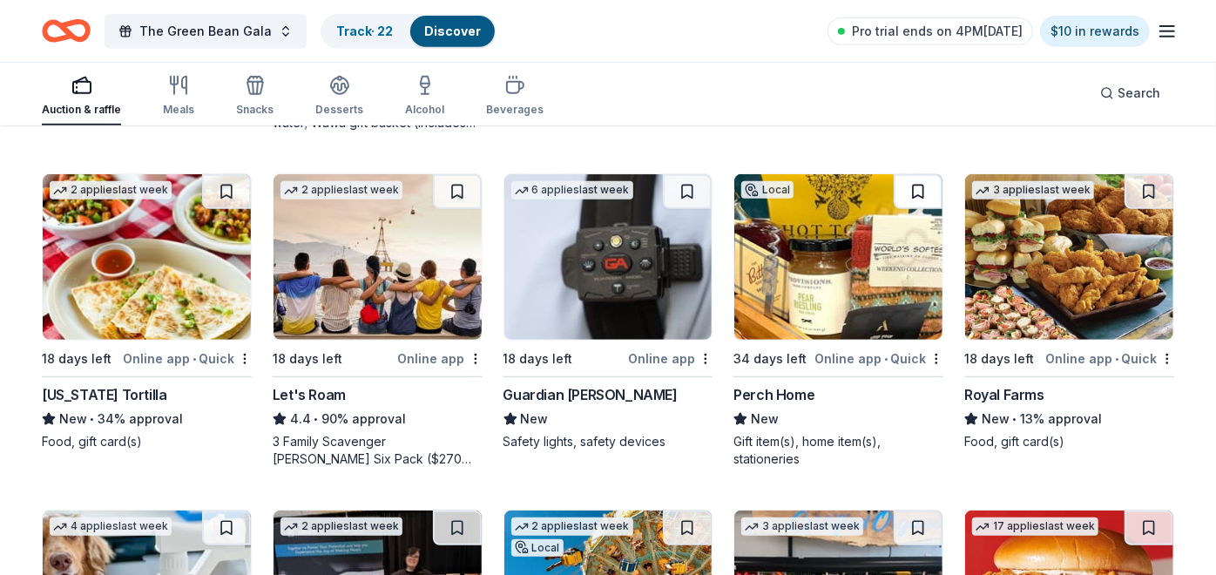
click at [921, 199] on button at bounding box center [918, 191] width 49 height 35
click at [908, 184] on button at bounding box center [919, 191] width 45 height 35
click at [364, 24] on link "Track · 23" at bounding box center [364, 31] width 57 height 15
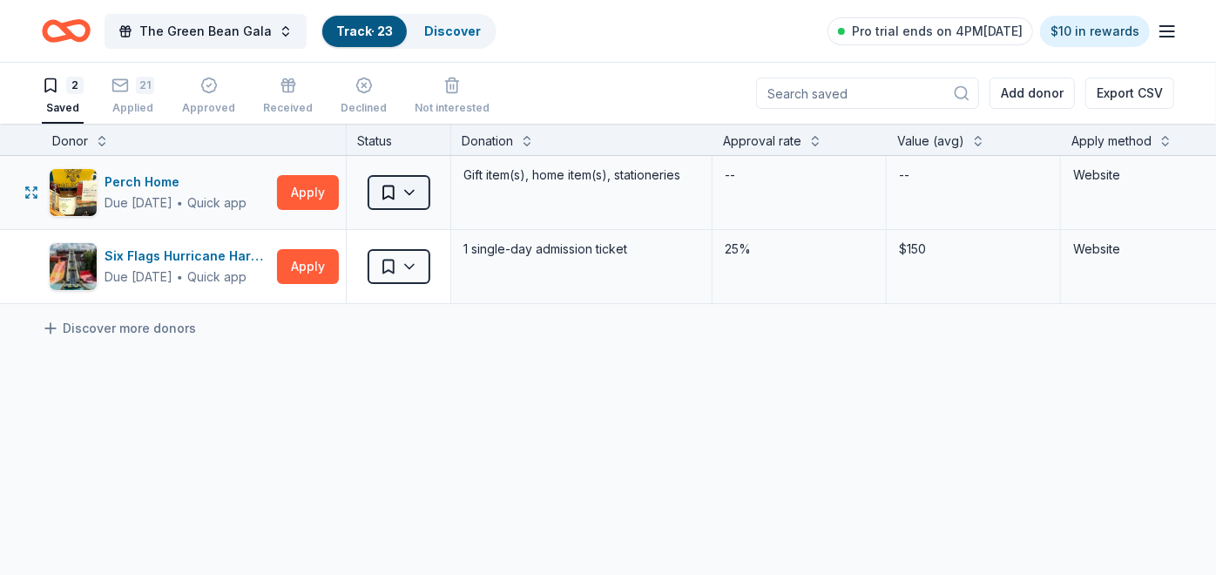
click at [420, 186] on html "The Green Bean Gala Track · 23 Discover Pro trial ends on 4PM, 8/20 $10 in rewa…" at bounding box center [608, 287] width 1216 height 575
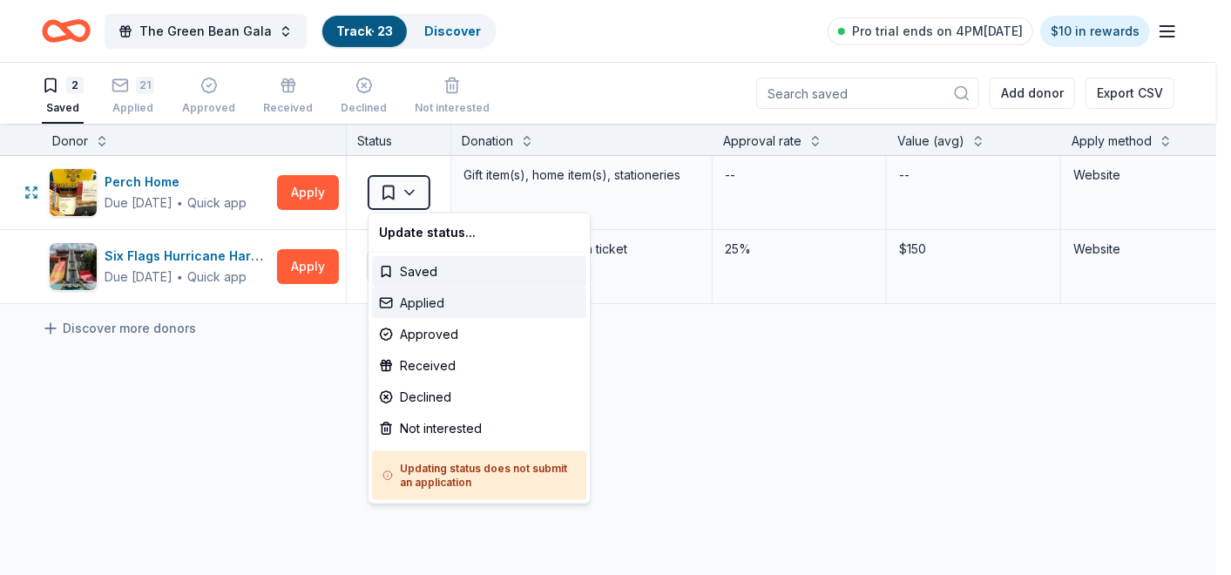
click at [423, 302] on div "Applied" at bounding box center [479, 303] width 214 height 31
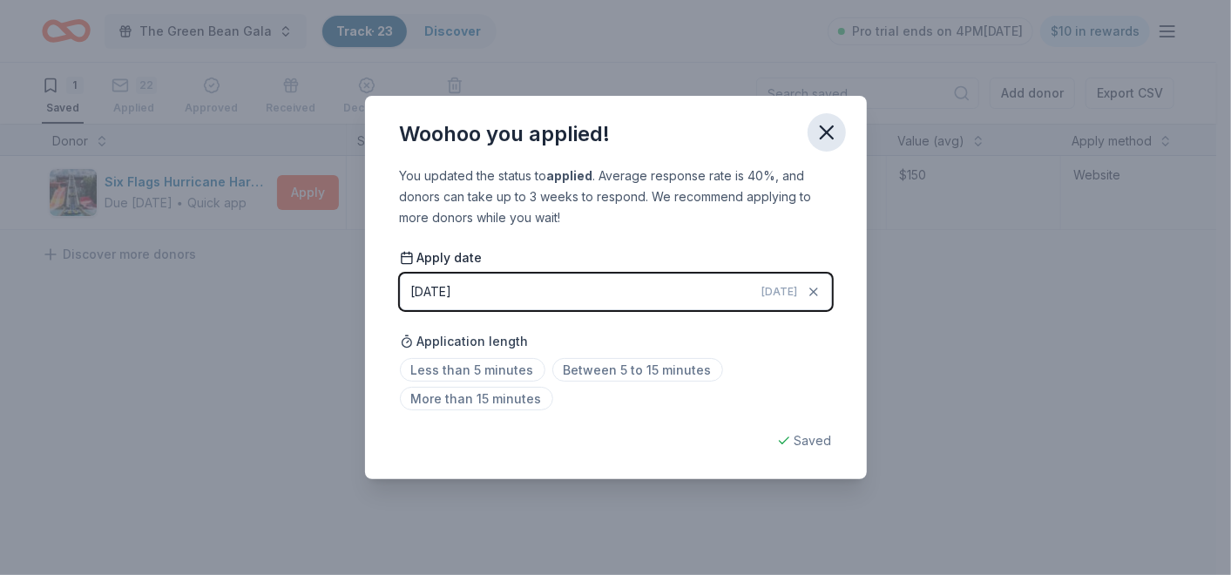
click at [827, 124] on icon "button" at bounding box center [827, 132] width 24 height 24
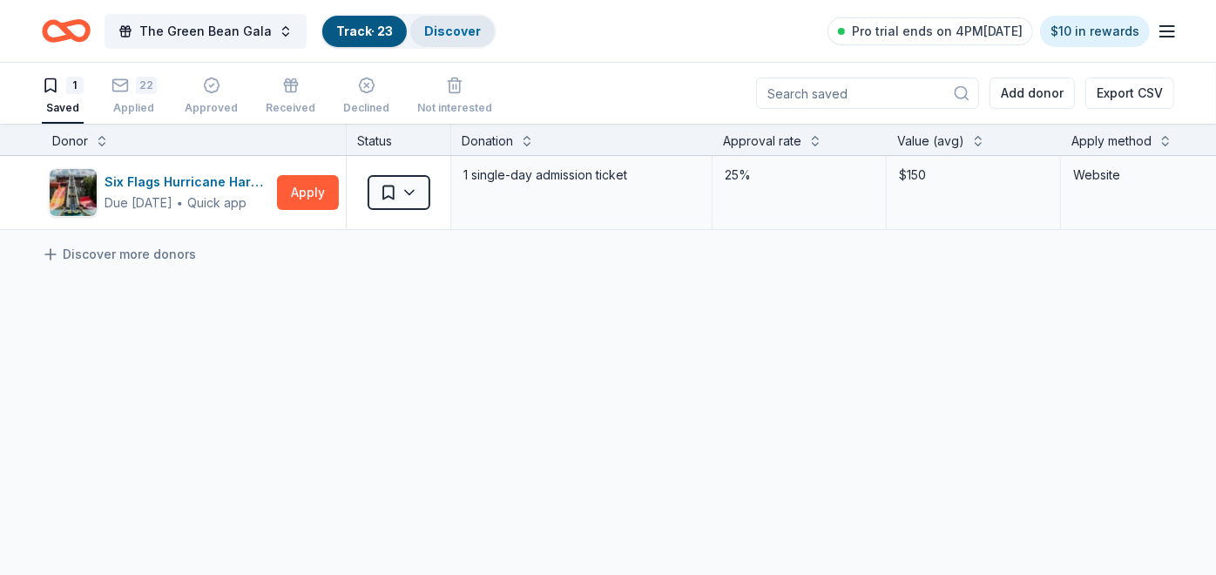
click at [452, 30] on link "Discover" at bounding box center [452, 31] width 57 height 15
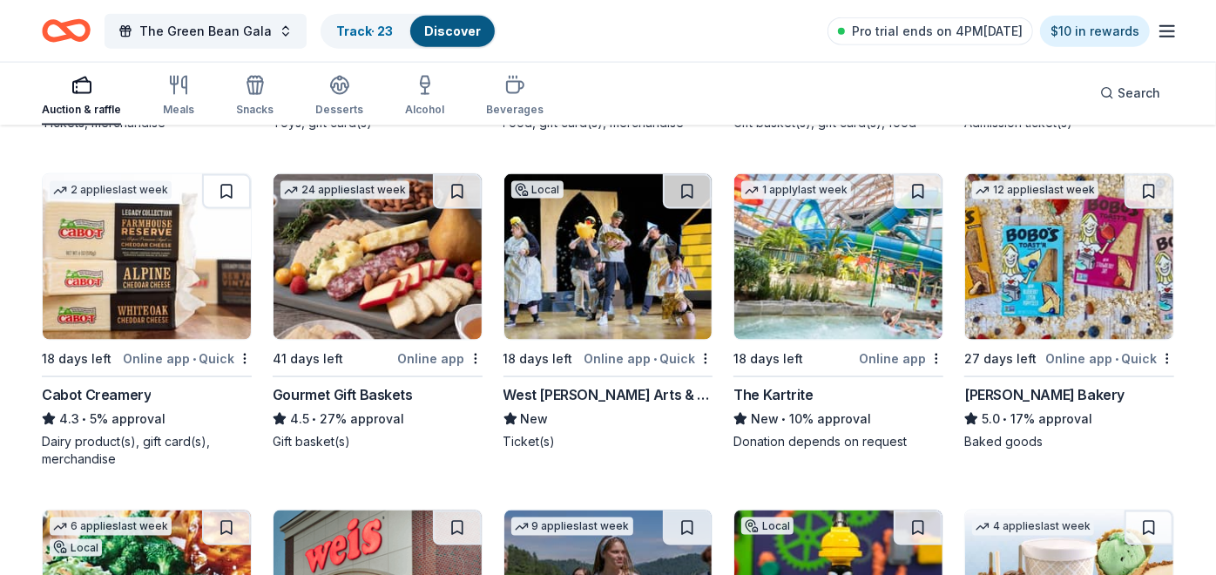
scroll to position [1452, 0]
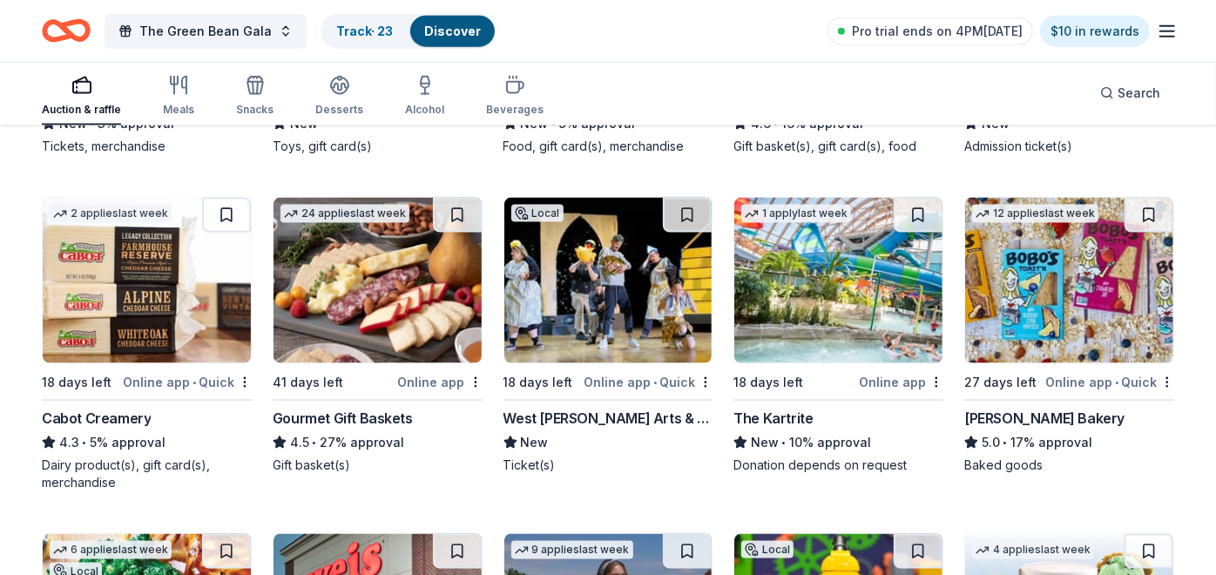
click at [219, 287] on img at bounding box center [147, 281] width 208 height 166
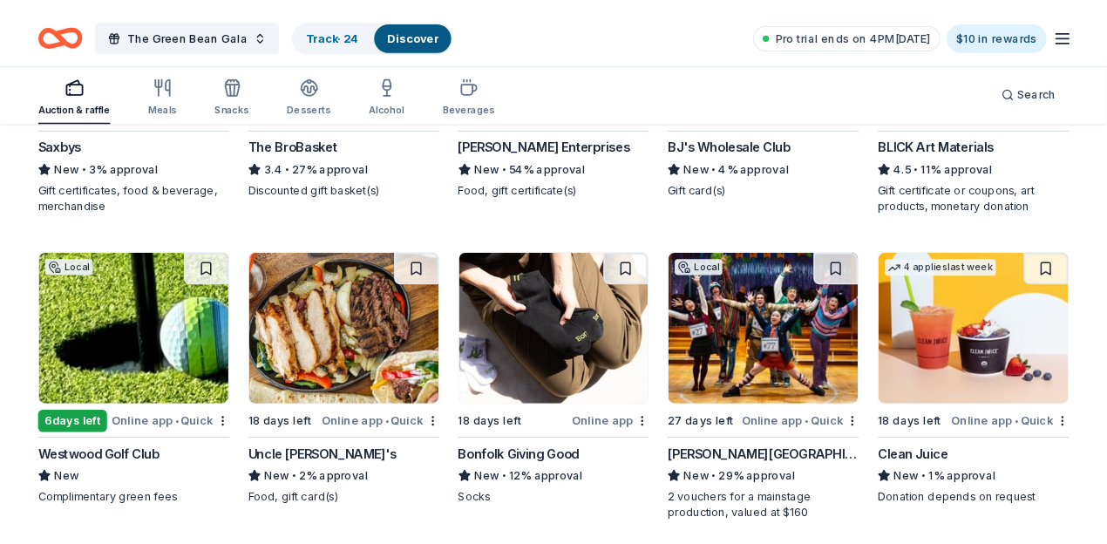
scroll to position [2516, 0]
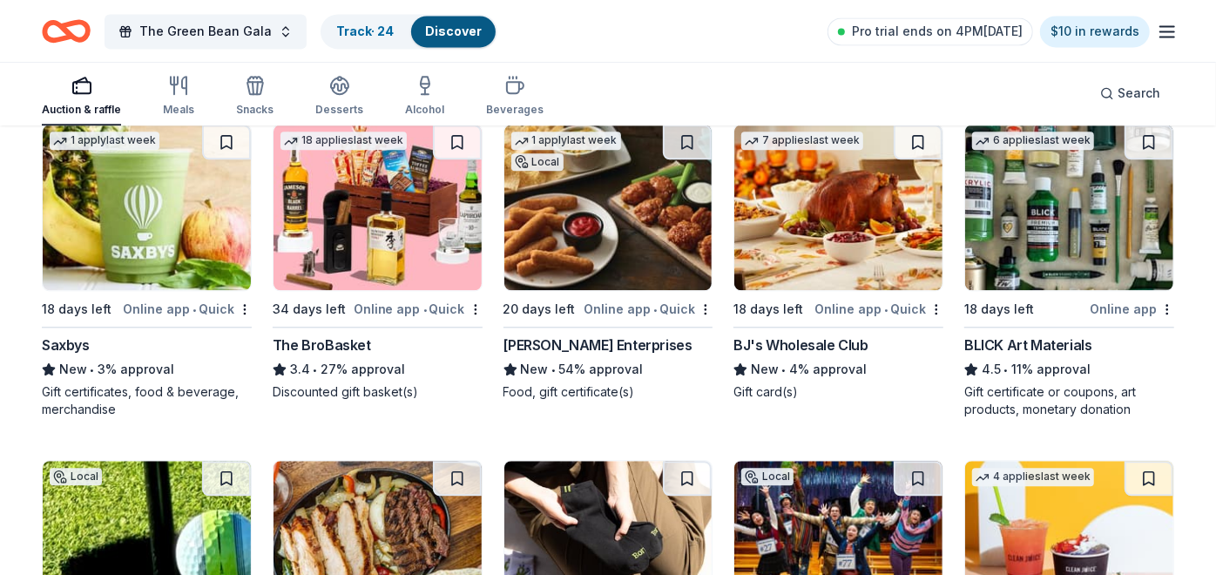
click at [358, 239] on img at bounding box center [378, 208] width 208 height 166
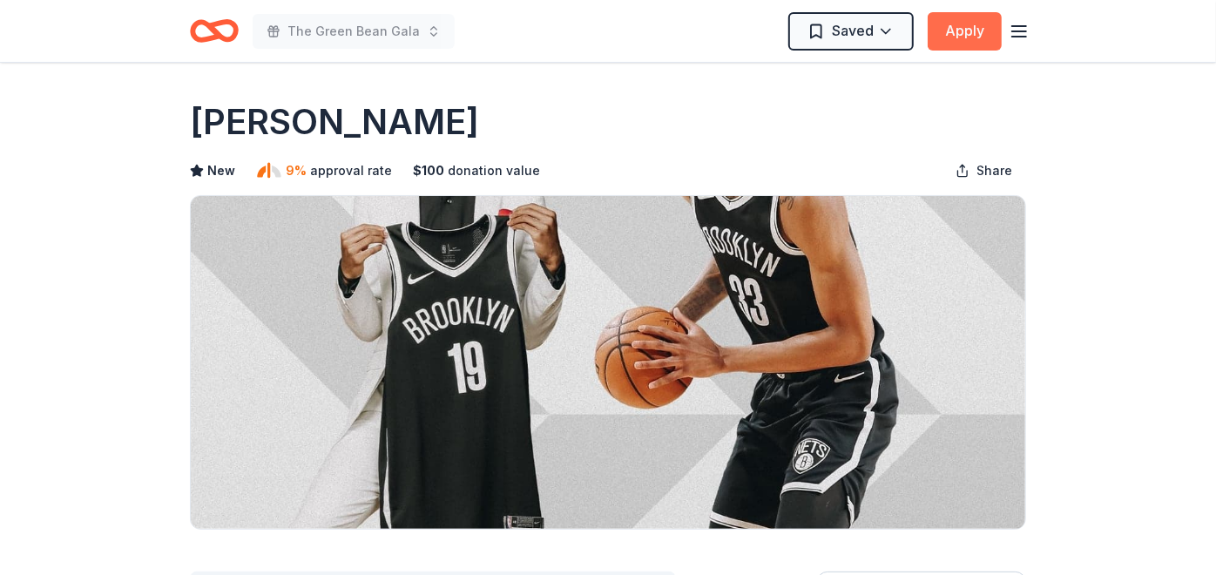
click at [957, 29] on button "Apply" at bounding box center [965, 31] width 74 height 38
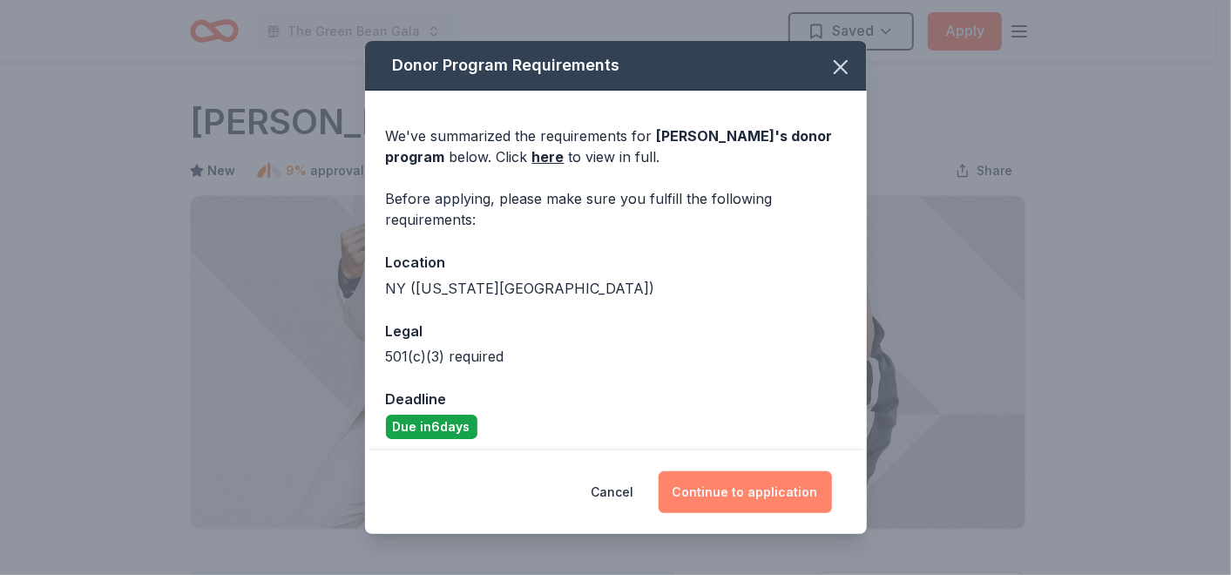
click at [711, 488] on button "Continue to application" at bounding box center [745, 492] width 173 height 42
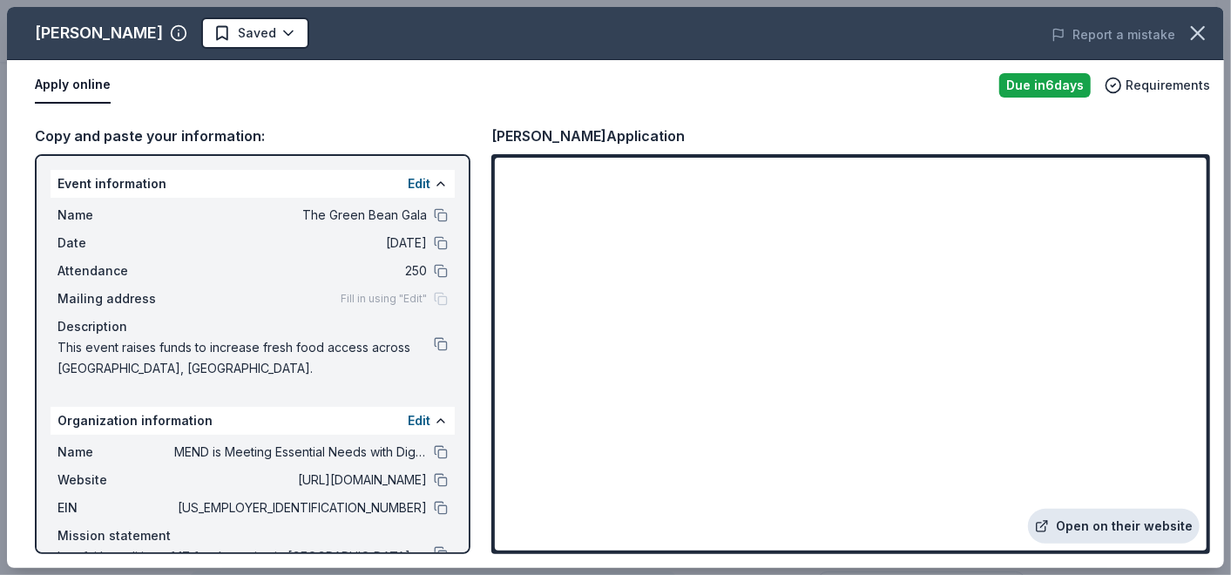
click at [1089, 519] on link "Open on their website" at bounding box center [1114, 526] width 172 height 35
click at [264, 33] on body "The Green Bean Gala Saved Apply Due [DATE] Share [PERSON_NAME] New 9% approval …" at bounding box center [608, 287] width 1216 height 575
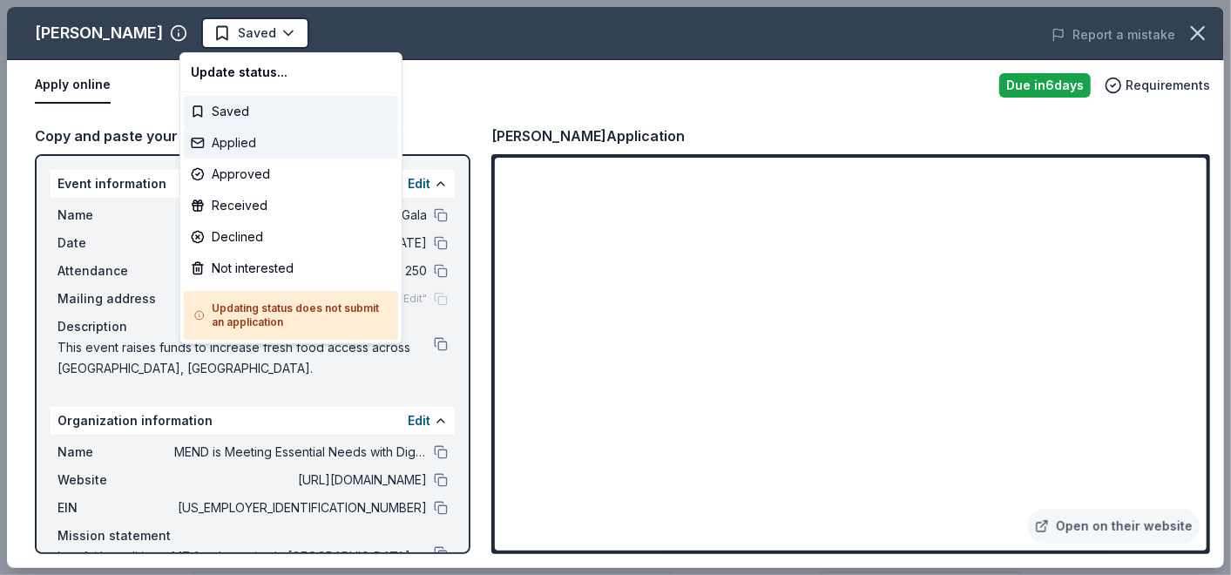
click at [260, 141] on div "Applied" at bounding box center [291, 142] width 214 height 31
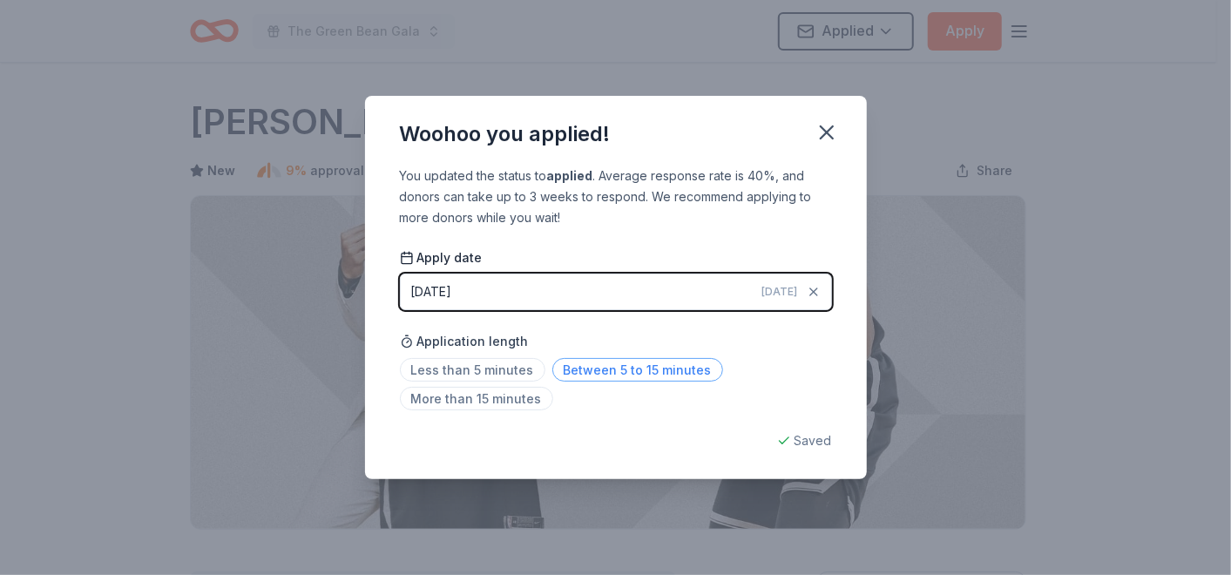
click at [601, 366] on span "Between 5 to 15 minutes" at bounding box center [637, 370] width 171 height 24
click at [824, 133] on icon "button" at bounding box center [827, 132] width 12 height 12
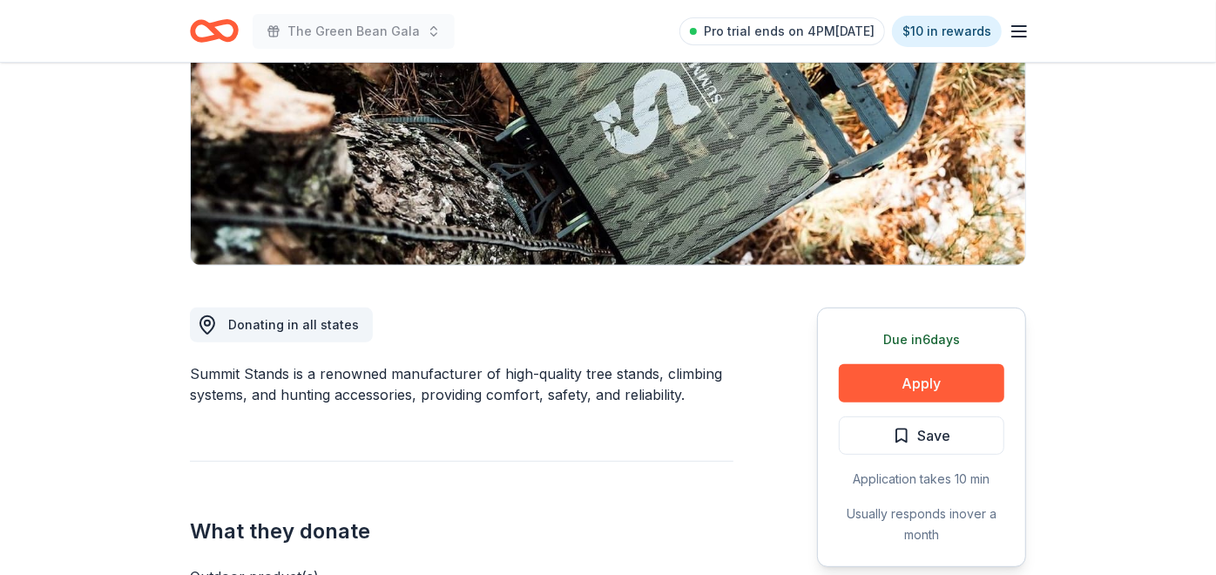
scroll to position [290, 0]
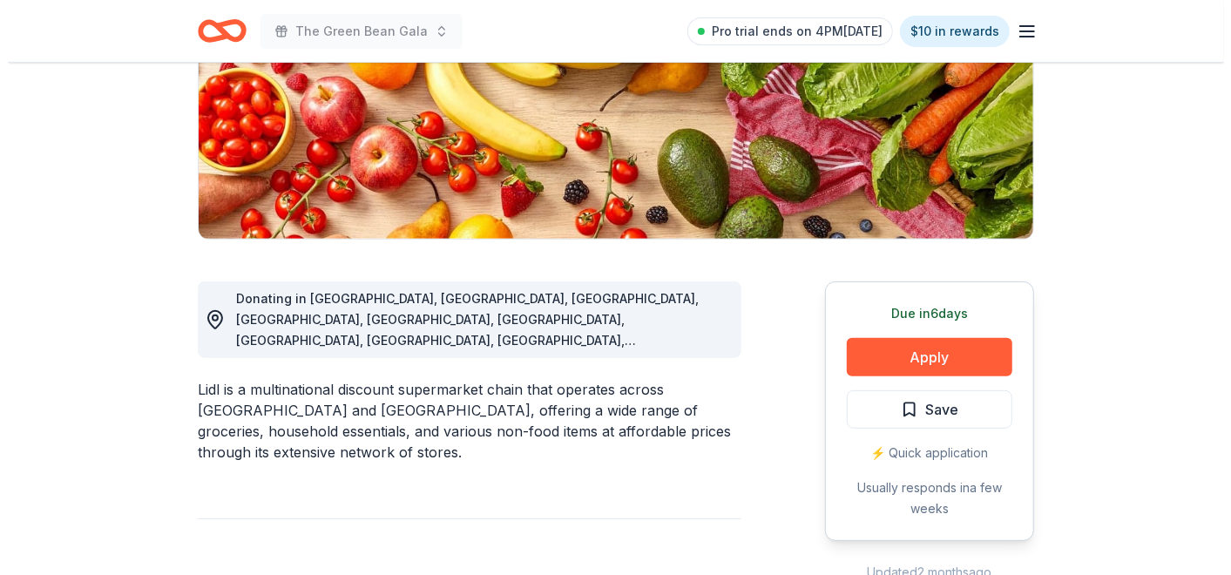
scroll to position [387, 0]
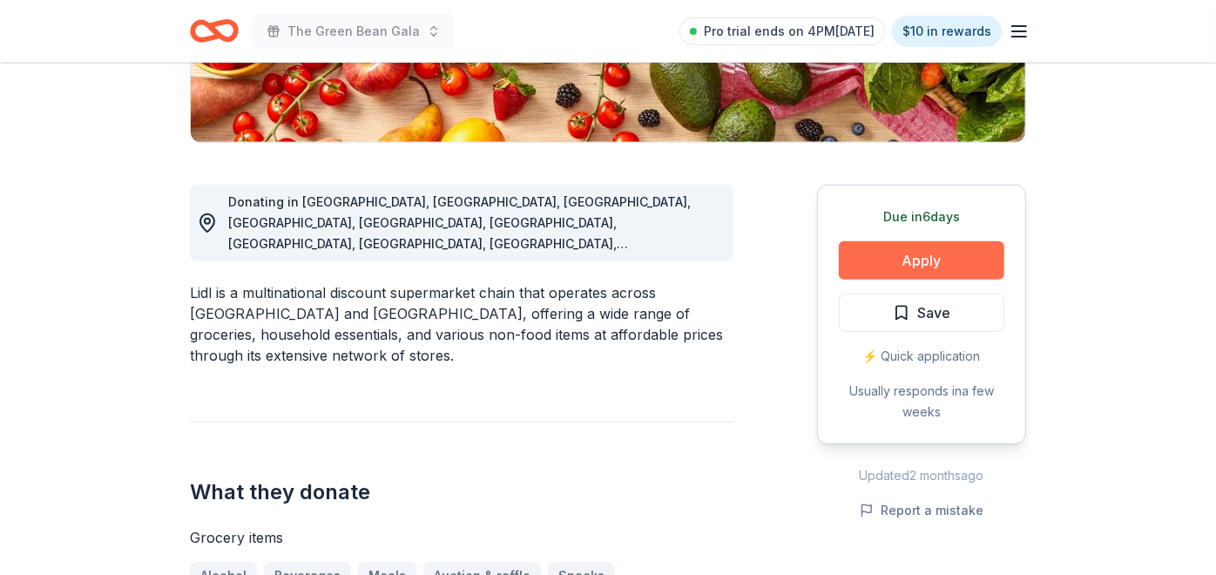
click at [898, 258] on button "Apply" at bounding box center [922, 260] width 166 height 38
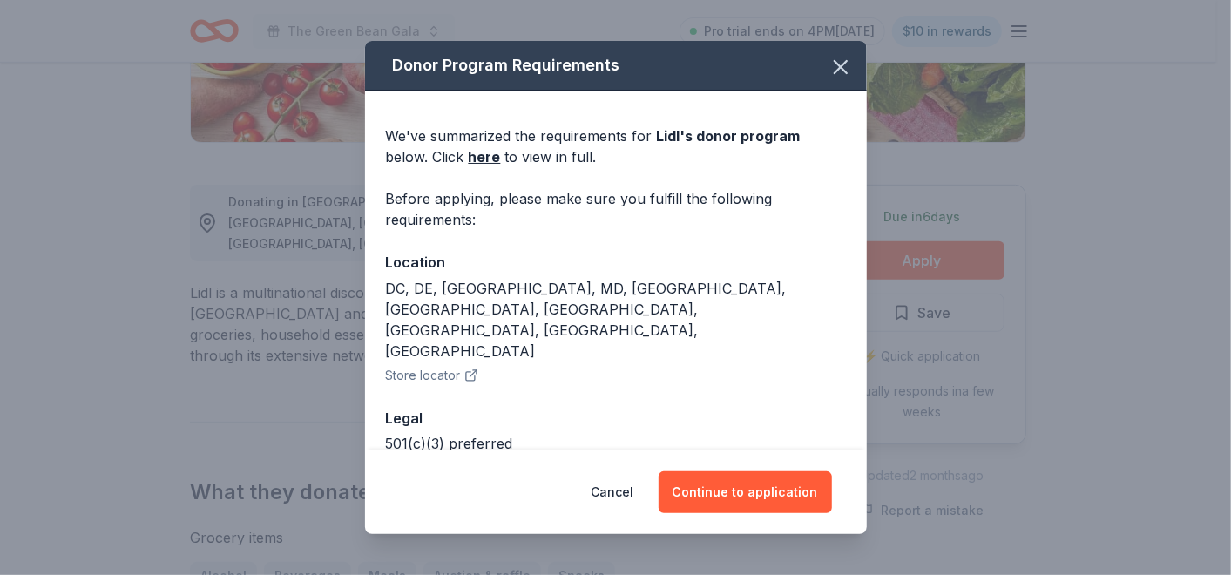
scroll to position [34, 0]
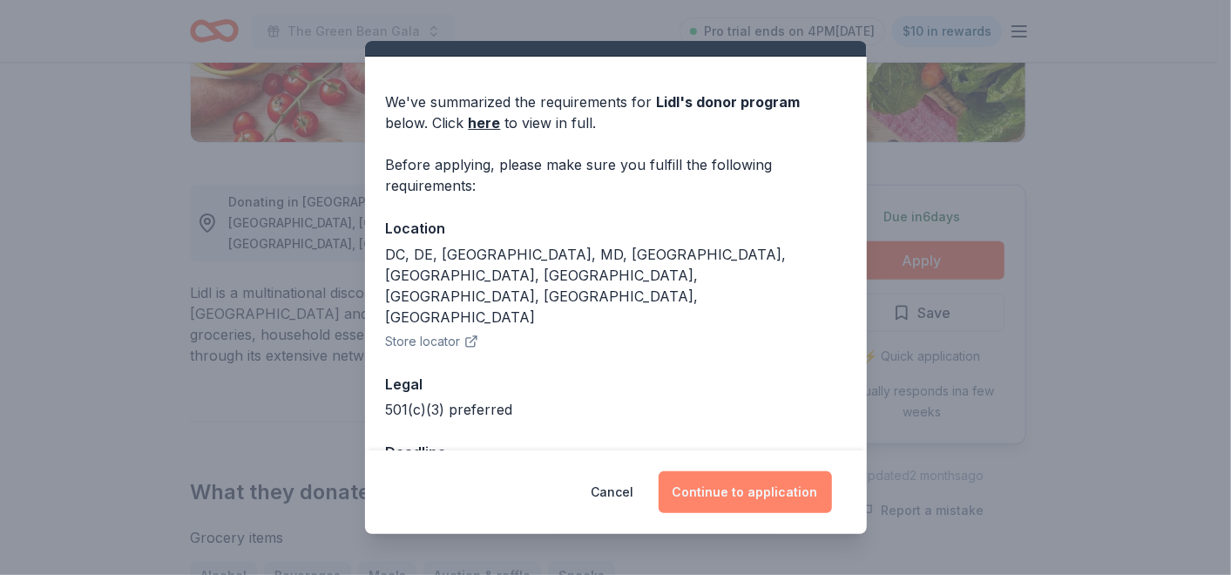
click at [729, 491] on button "Continue to application" at bounding box center [745, 492] width 173 height 42
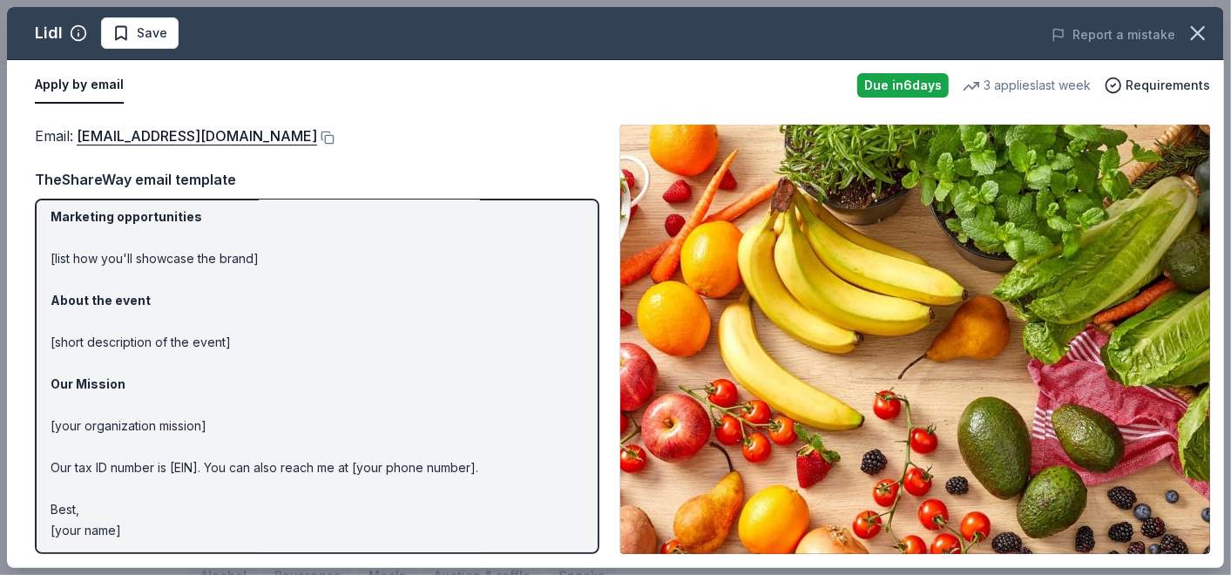
scroll to position [0, 0]
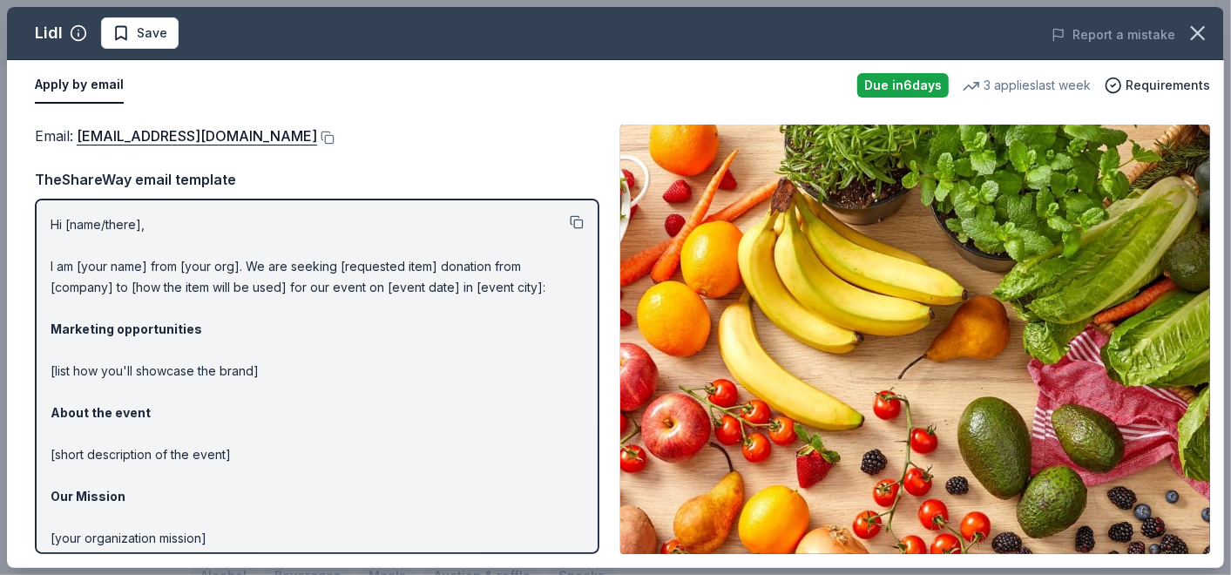
click at [570, 218] on button at bounding box center [577, 222] width 14 height 14
click at [317, 134] on button at bounding box center [325, 138] width 17 height 14
click at [165, 39] on button "Save" at bounding box center [140, 32] width 78 height 31
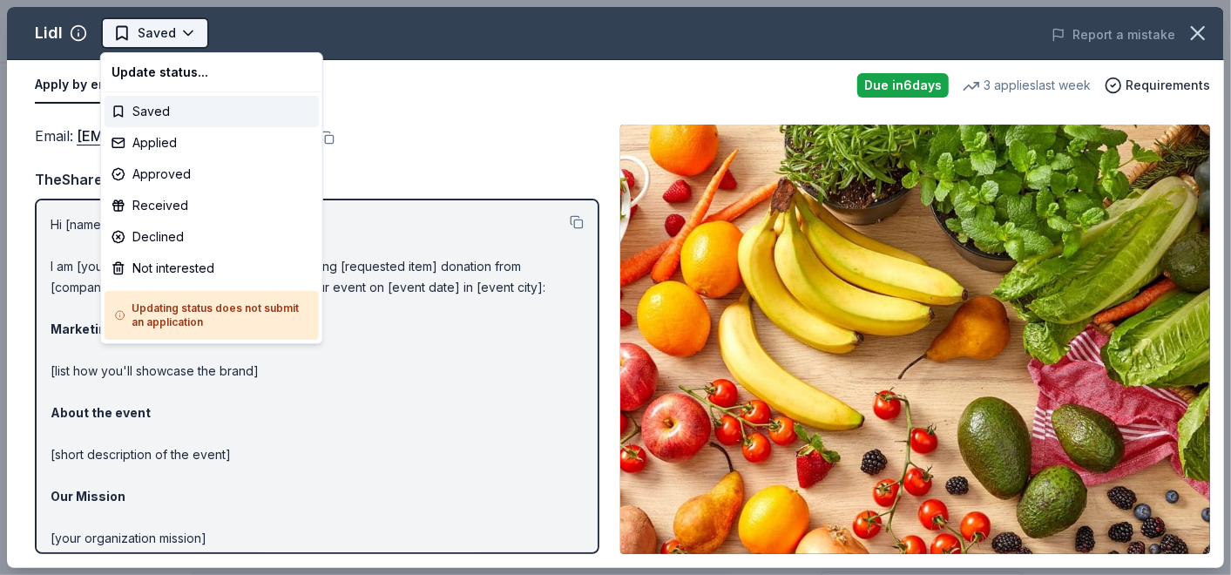
click at [188, 28] on html "The Green Bean Gala Saved Apply Due in 6 days Share Lidl New 3 applies last wee…" at bounding box center [615, 287] width 1231 height 575
click at [189, 142] on div "Applied" at bounding box center [212, 142] width 214 height 31
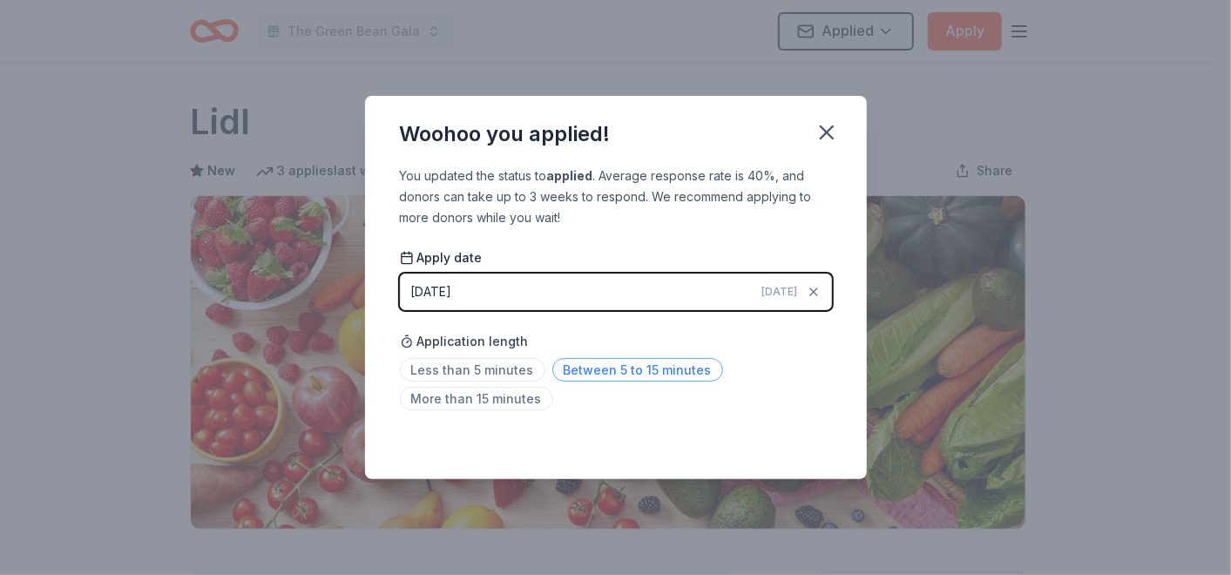
click at [633, 368] on span "Between 5 to 15 minutes" at bounding box center [637, 370] width 171 height 24
click at [836, 125] on icon "button" at bounding box center [827, 132] width 24 height 24
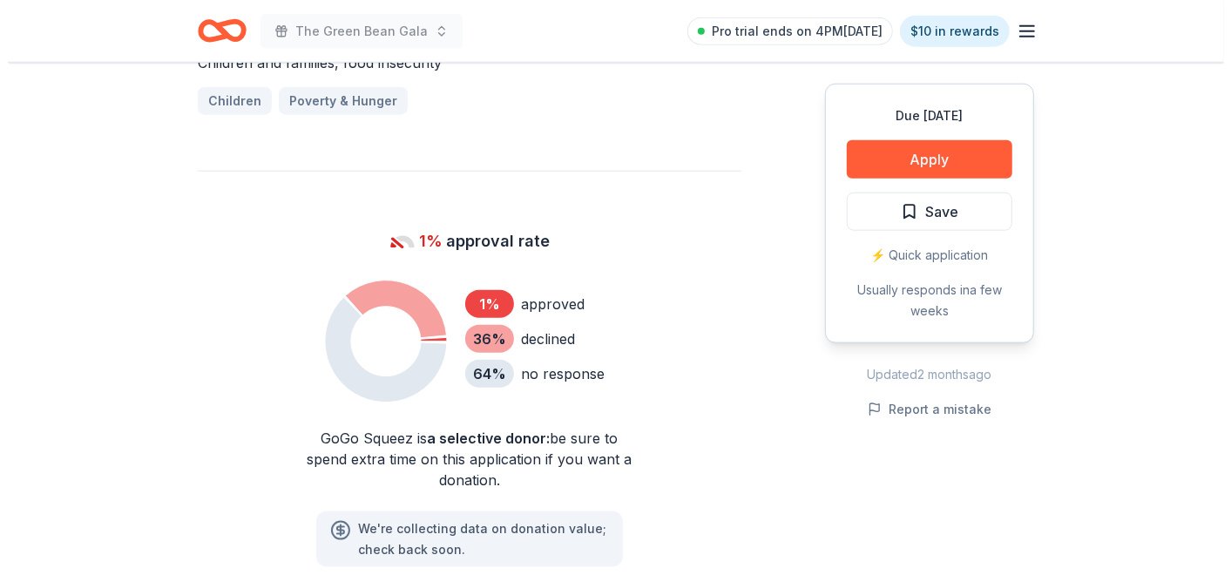
scroll to position [1065, 0]
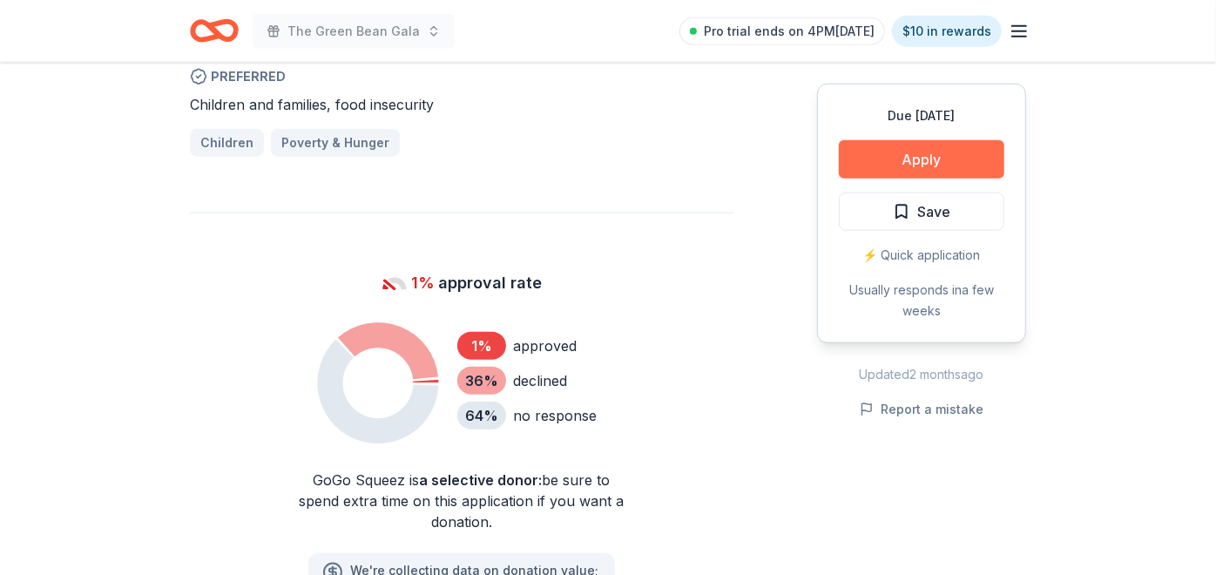
click at [880, 159] on button "Apply" at bounding box center [922, 159] width 166 height 38
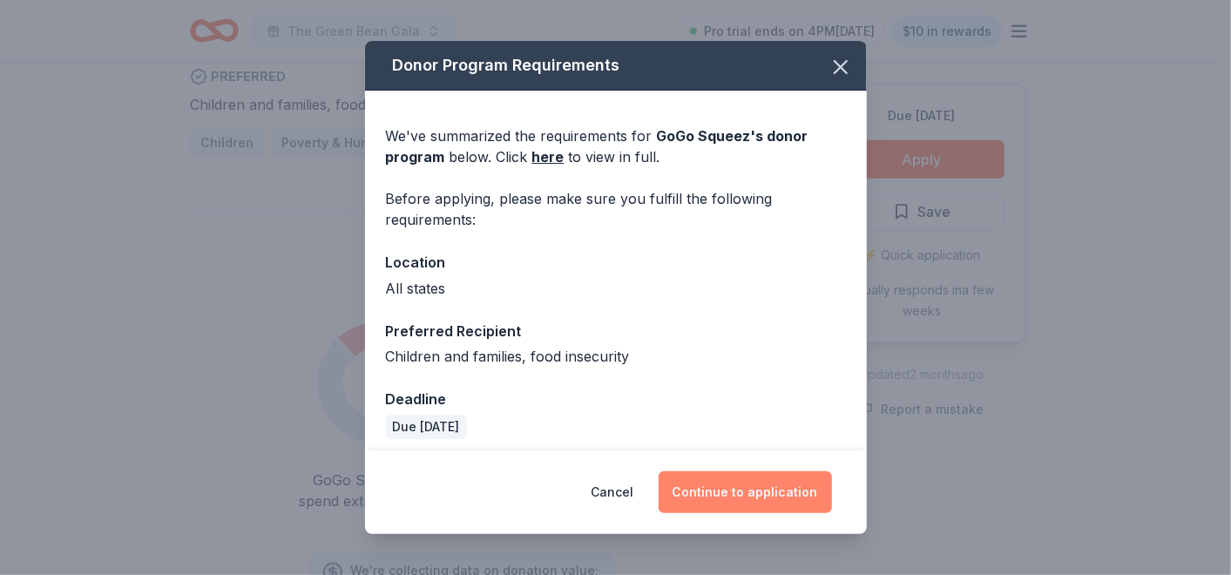
click at [757, 488] on button "Continue to application" at bounding box center [745, 492] width 173 height 42
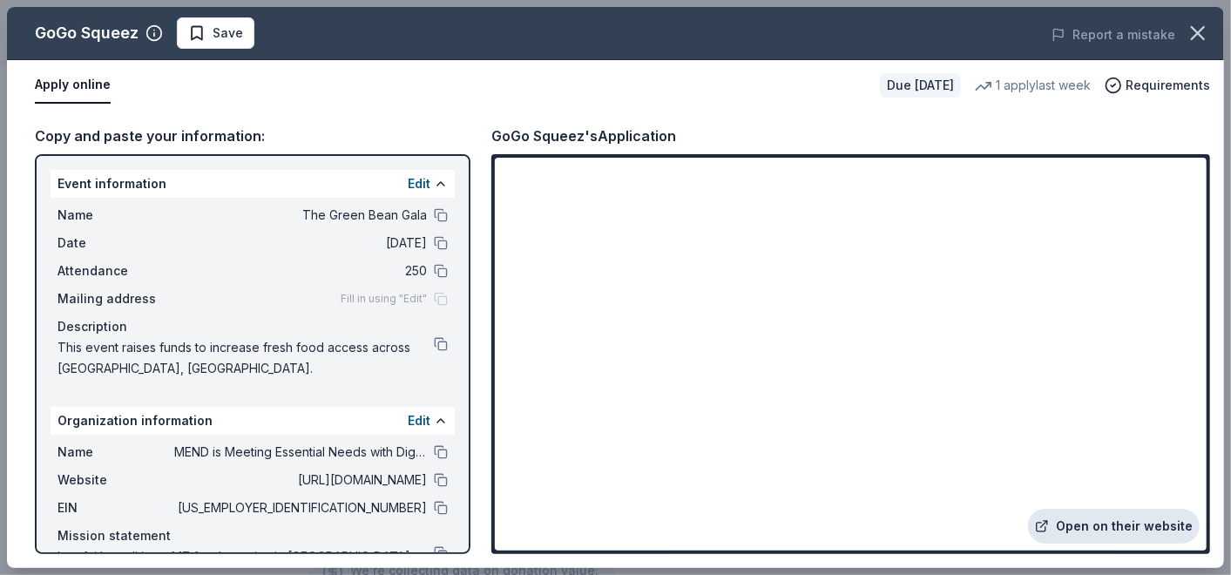
click at [1100, 523] on link "Open on their website" at bounding box center [1114, 526] width 172 height 35
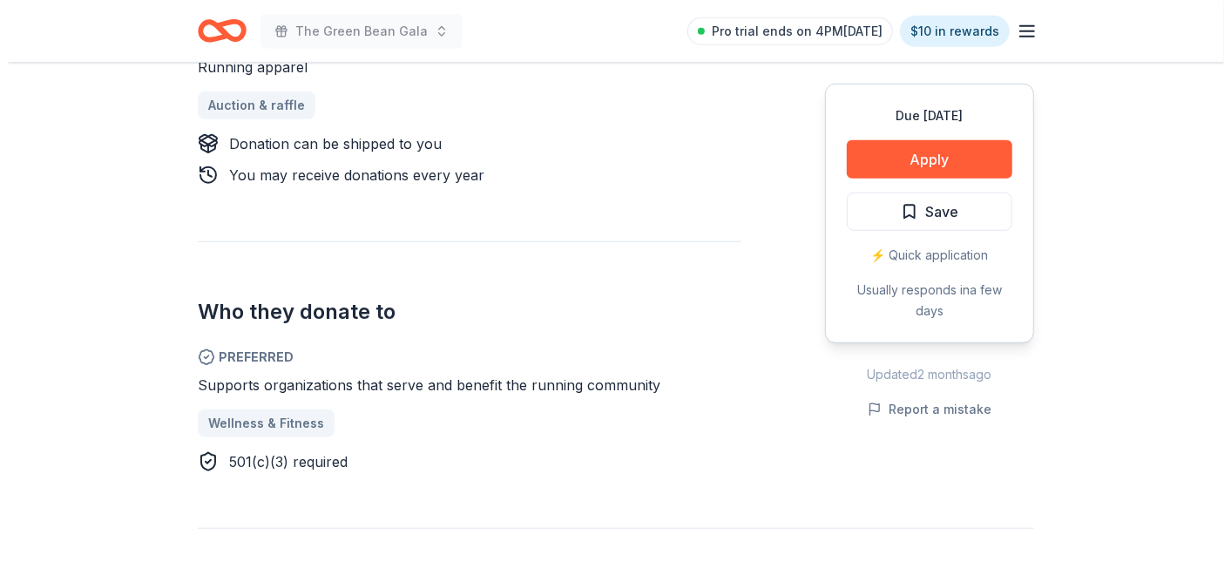
scroll to position [774, 0]
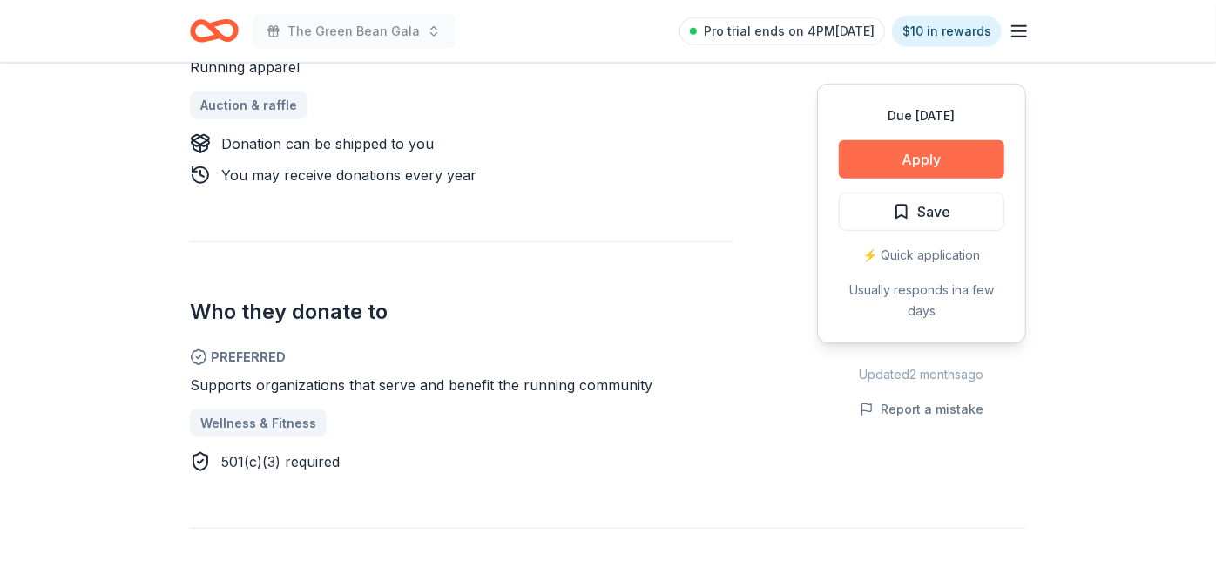
click at [904, 152] on button "Apply" at bounding box center [922, 159] width 166 height 38
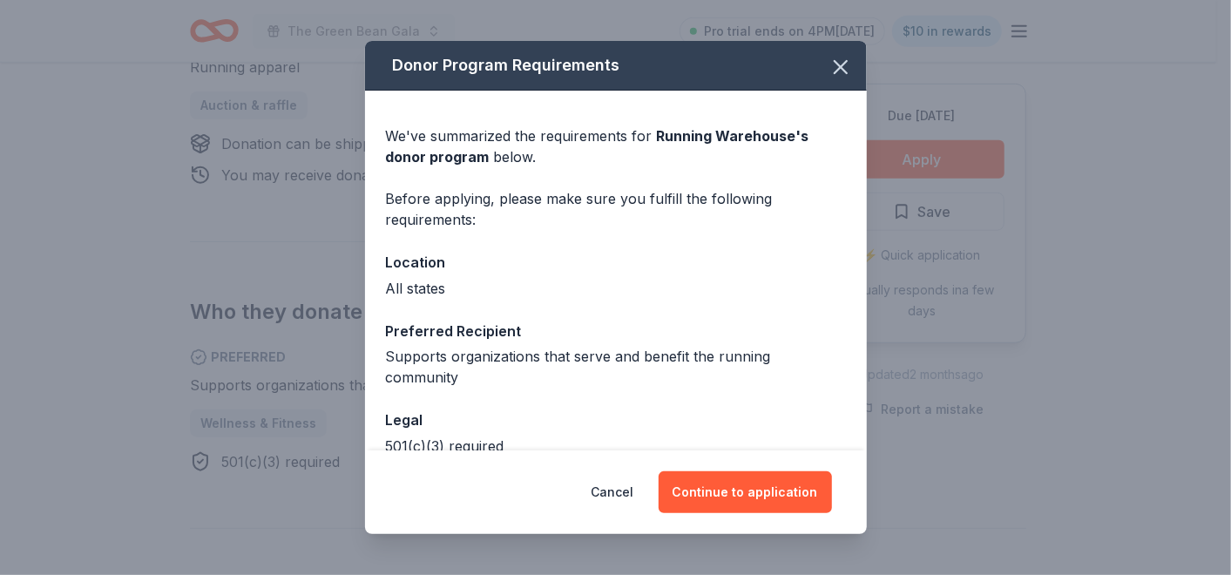
scroll to position [98, 0]
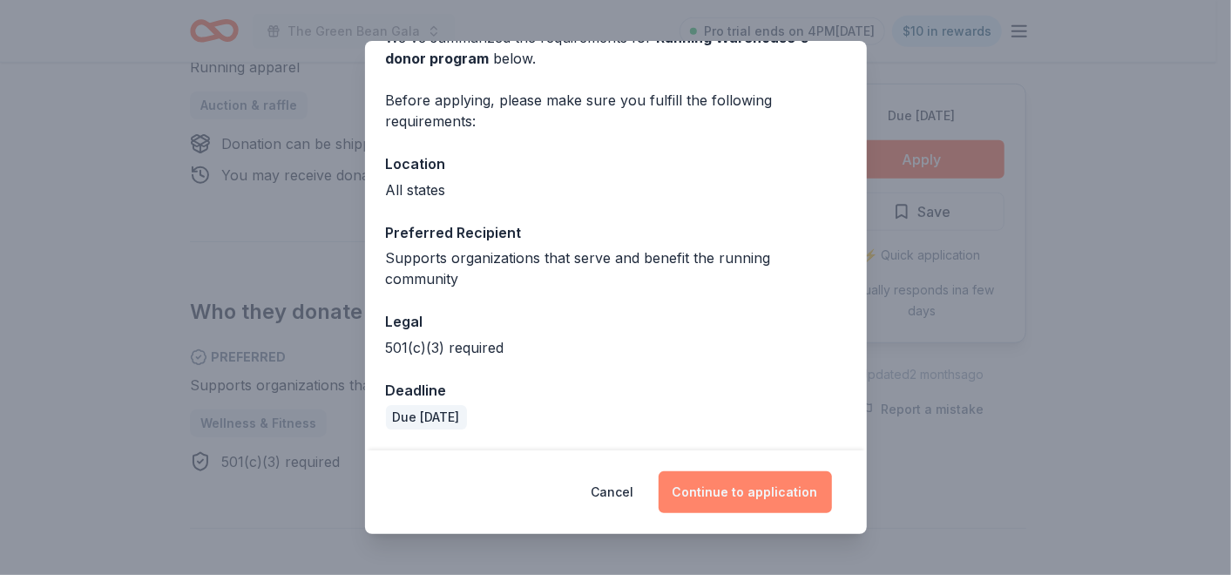
click at [739, 494] on button "Continue to application" at bounding box center [745, 492] width 173 height 42
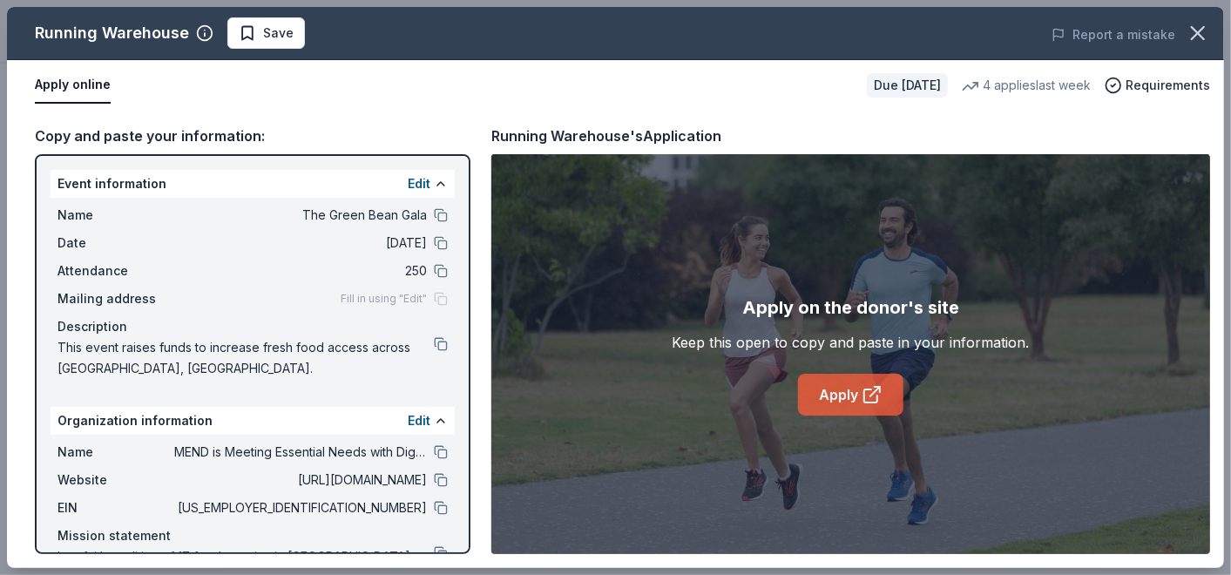
click at [864, 384] on icon at bounding box center [872, 394] width 21 height 21
click at [279, 32] on span "Save" at bounding box center [278, 33] width 30 height 21
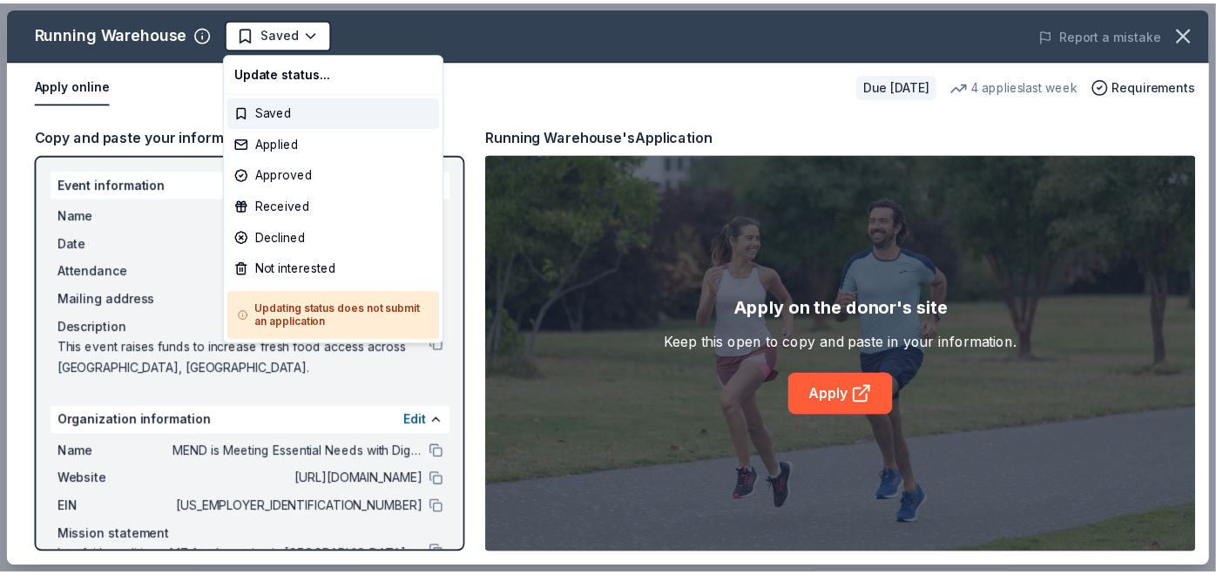
scroll to position [0, 0]
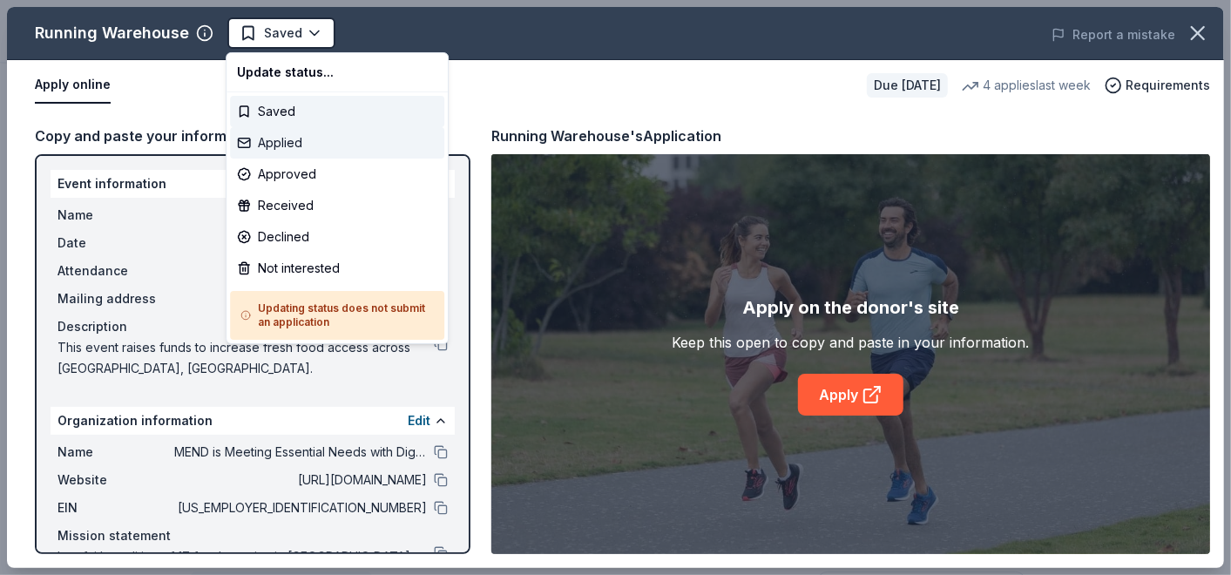
click at [288, 137] on div "Applied" at bounding box center [337, 142] width 214 height 31
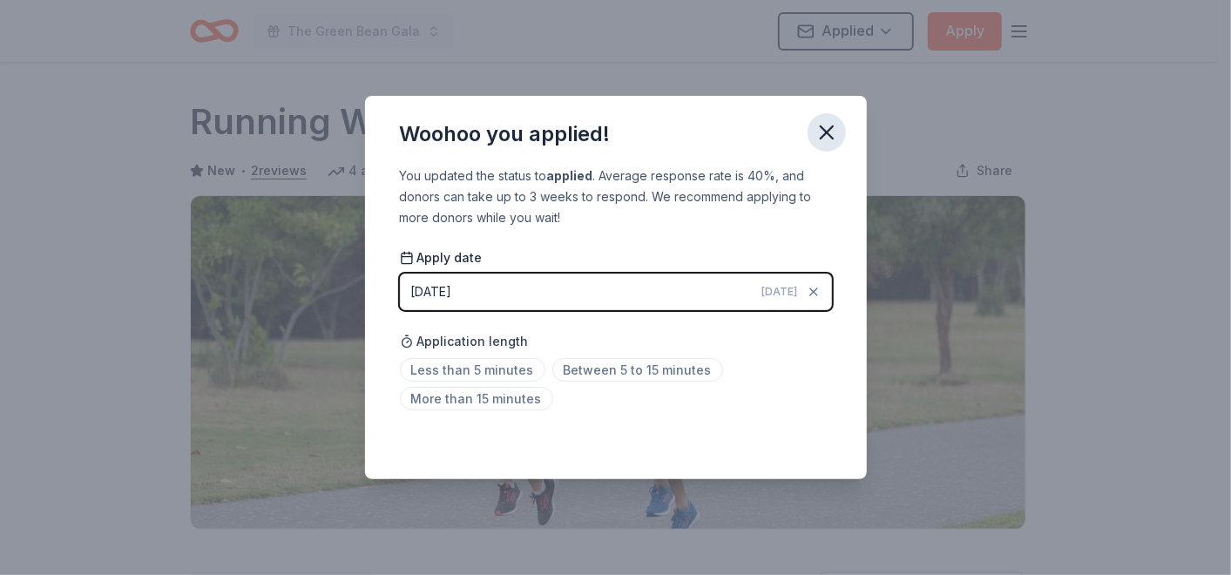
click at [823, 138] on icon "button" at bounding box center [827, 132] width 24 height 24
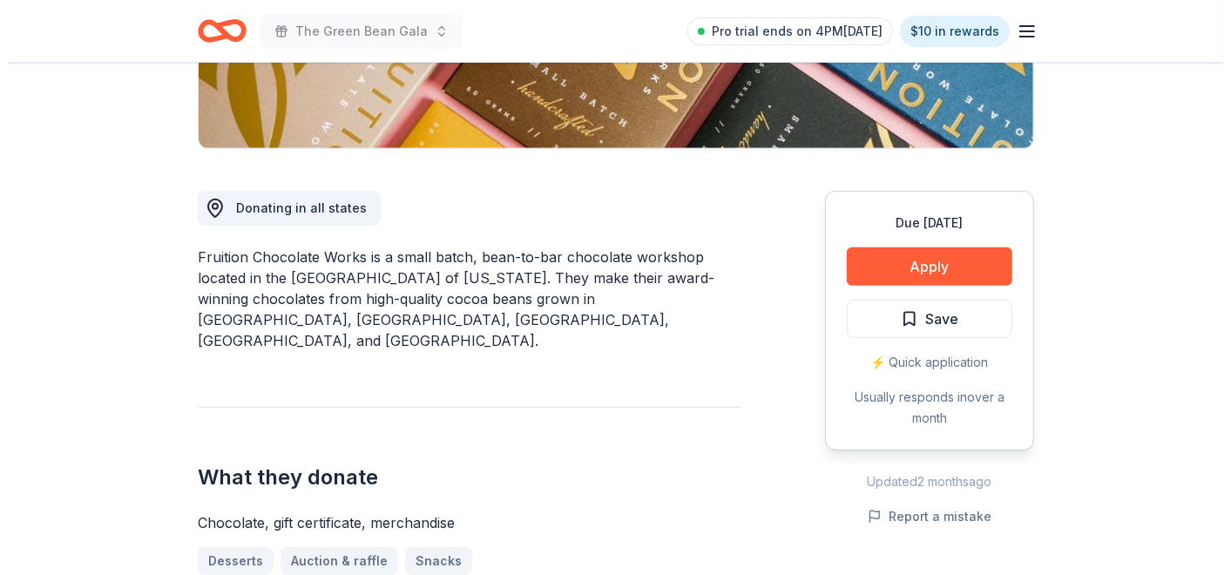
scroll to position [387, 0]
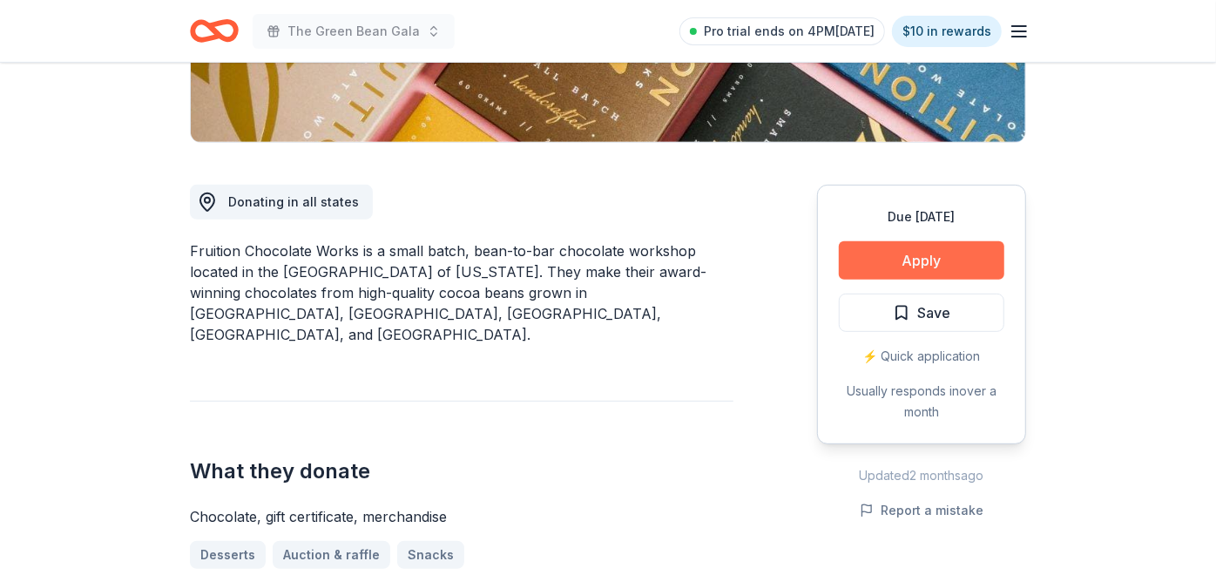
click at [913, 250] on button "Apply" at bounding box center [922, 260] width 166 height 38
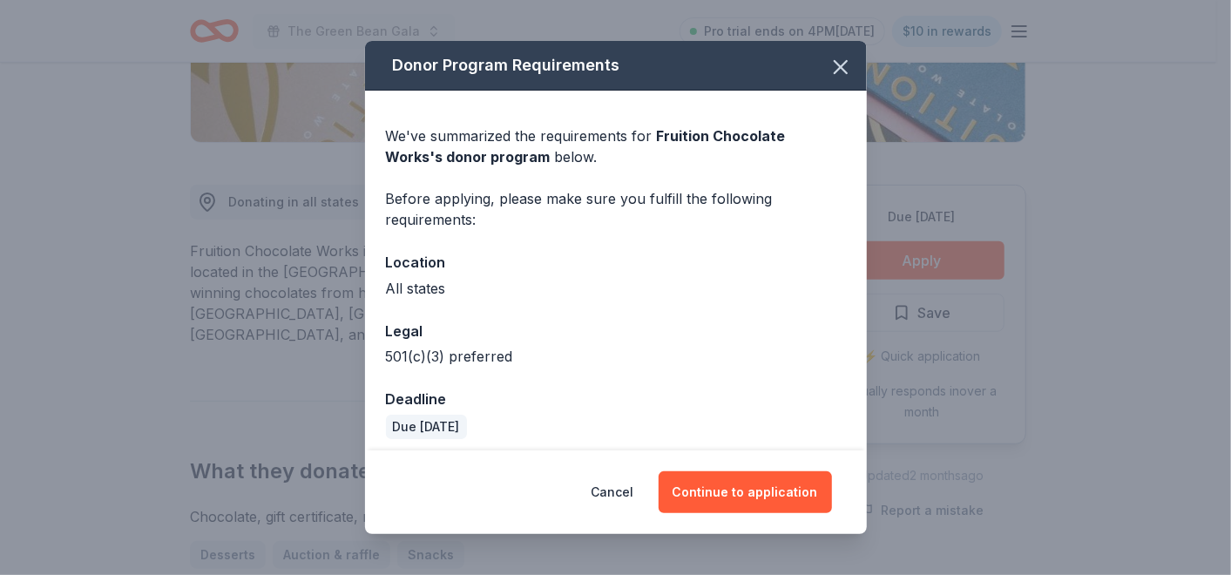
scroll to position [10, 0]
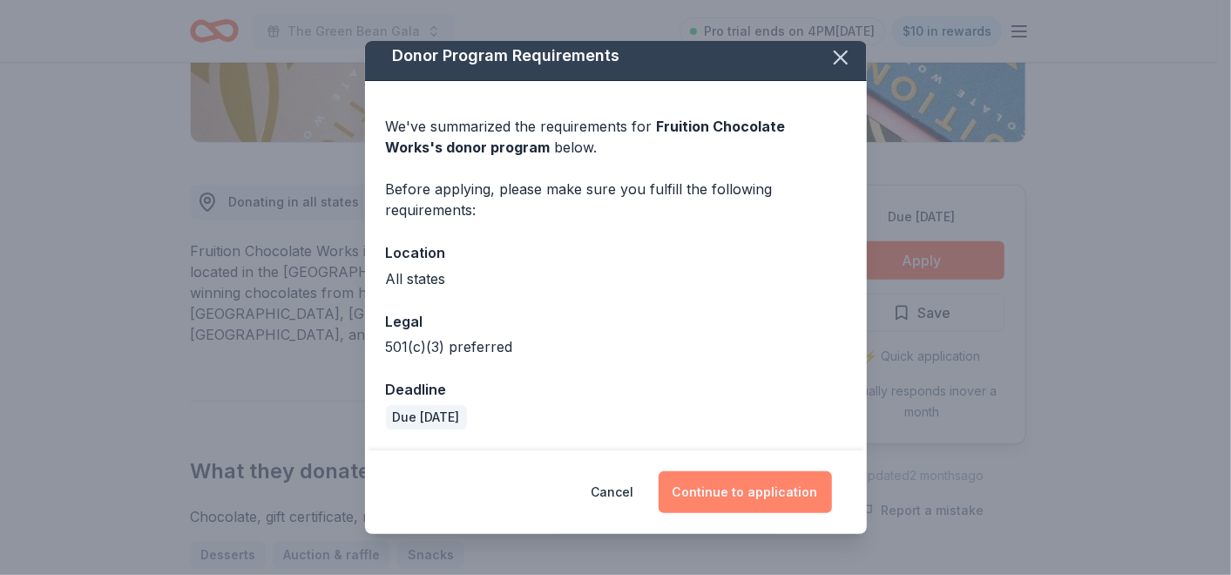
click at [701, 492] on button "Continue to application" at bounding box center [745, 492] width 173 height 42
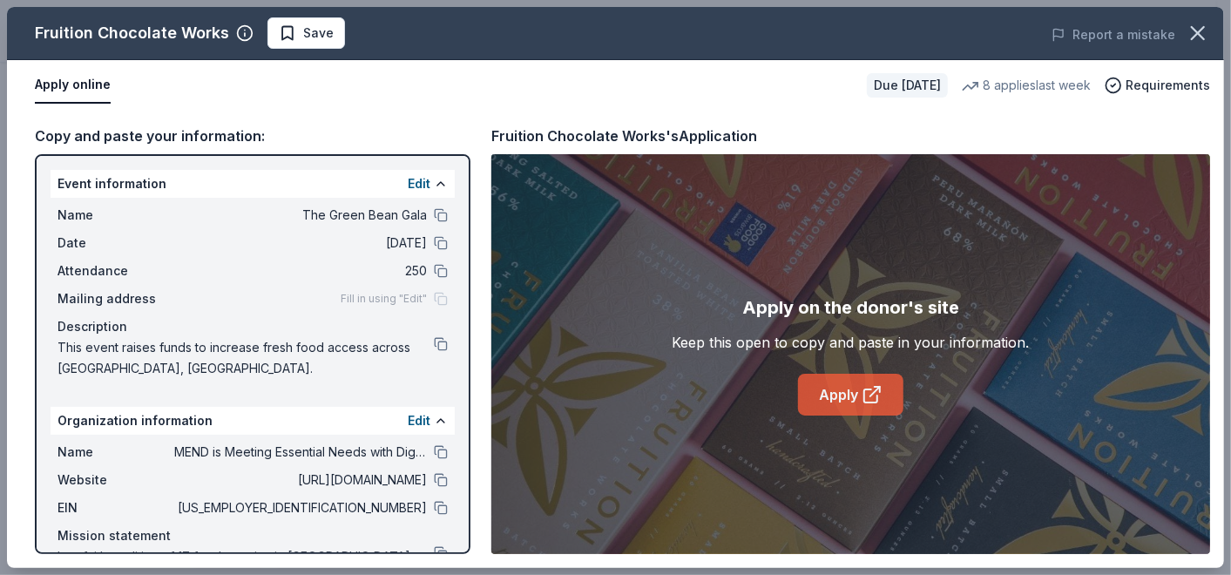
click at [862, 393] on icon at bounding box center [872, 394] width 21 height 21
click at [318, 36] on span "Save" at bounding box center [318, 33] width 30 height 21
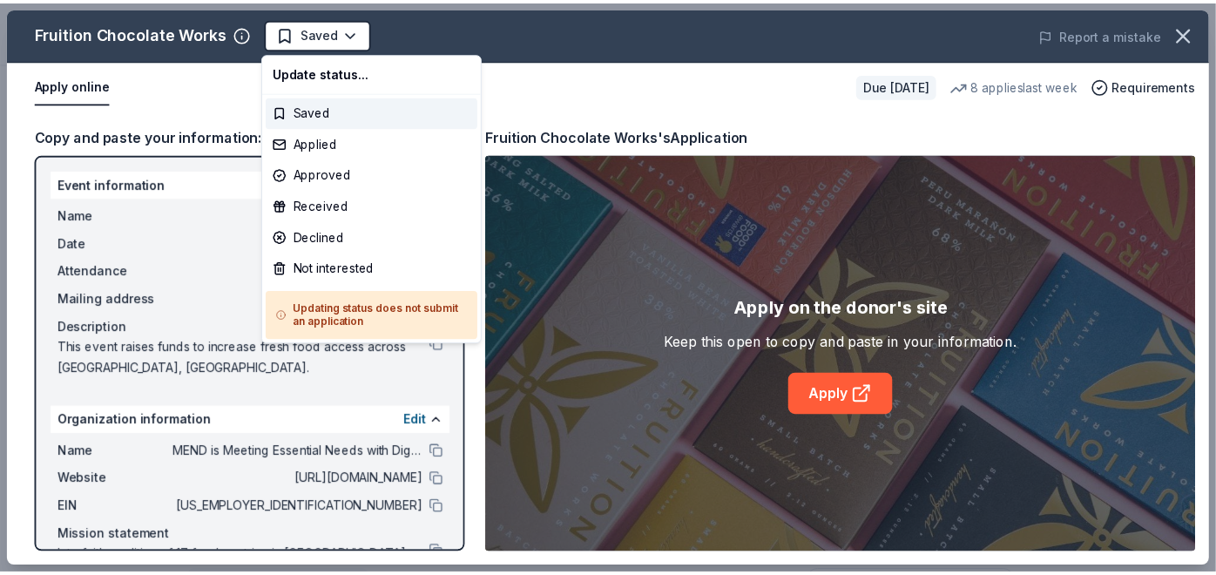
scroll to position [0, 0]
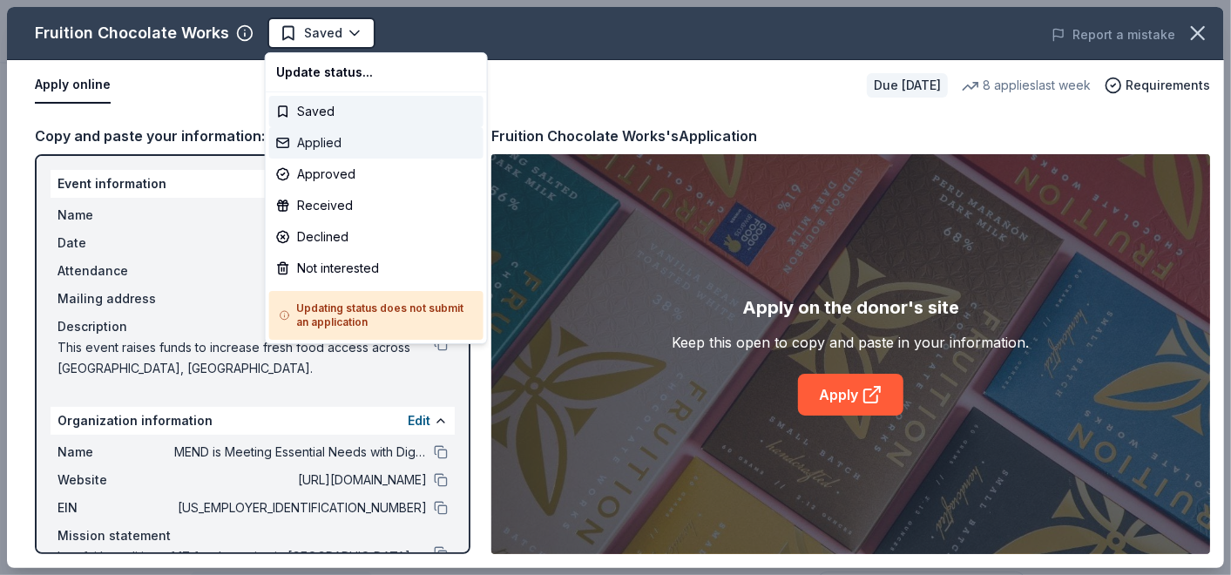
click at [317, 137] on div "Applied" at bounding box center [376, 142] width 214 height 31
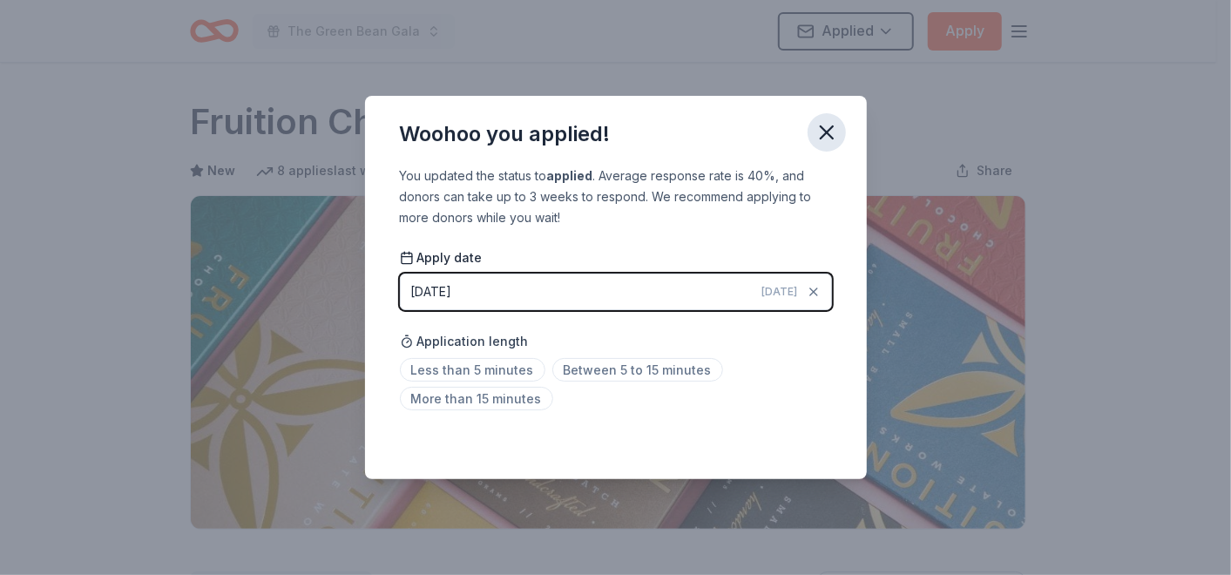
click at [828, 126] on icon "button" at bounding box center [827, 132] width 24 height 24
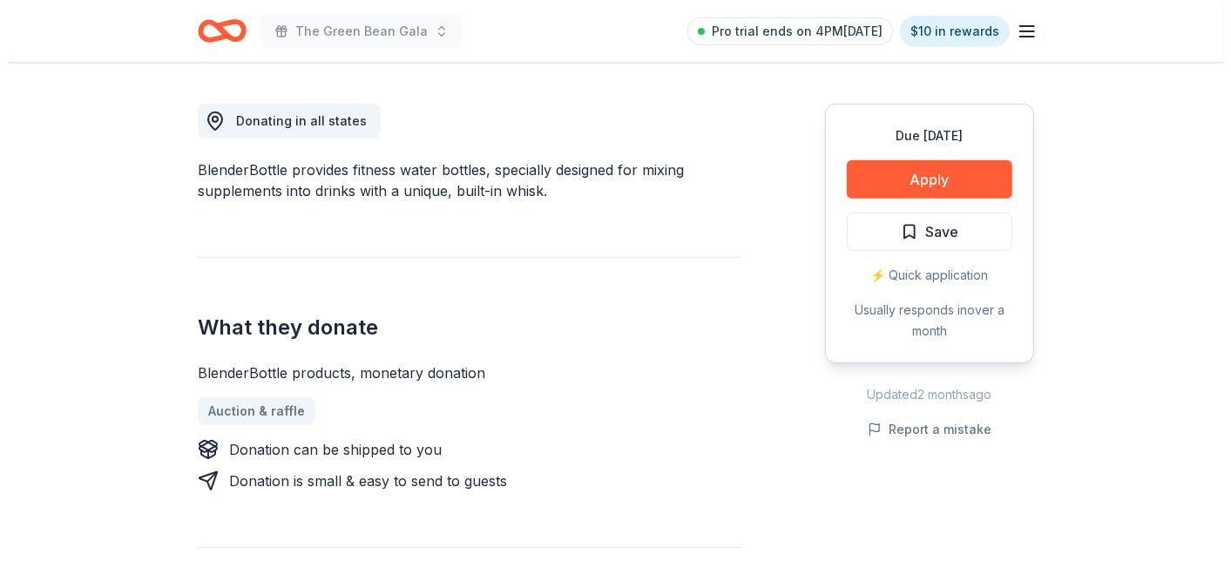
scroll to position [484, 0]
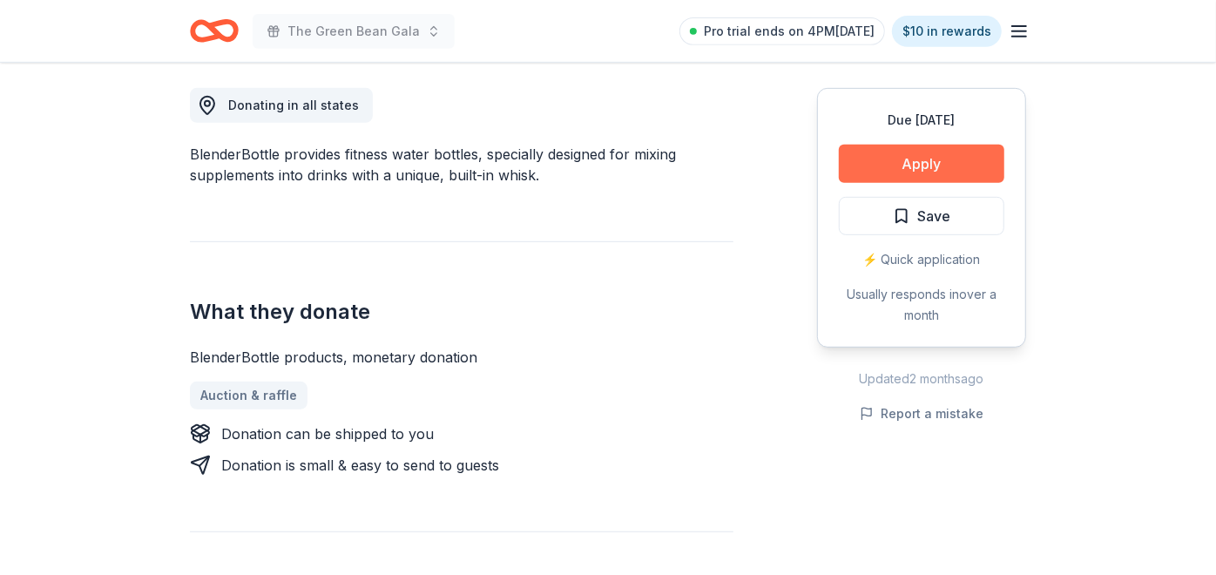
click at [908, 159] on button "Apply" at bounding box center [922, 164] width 166 height 38
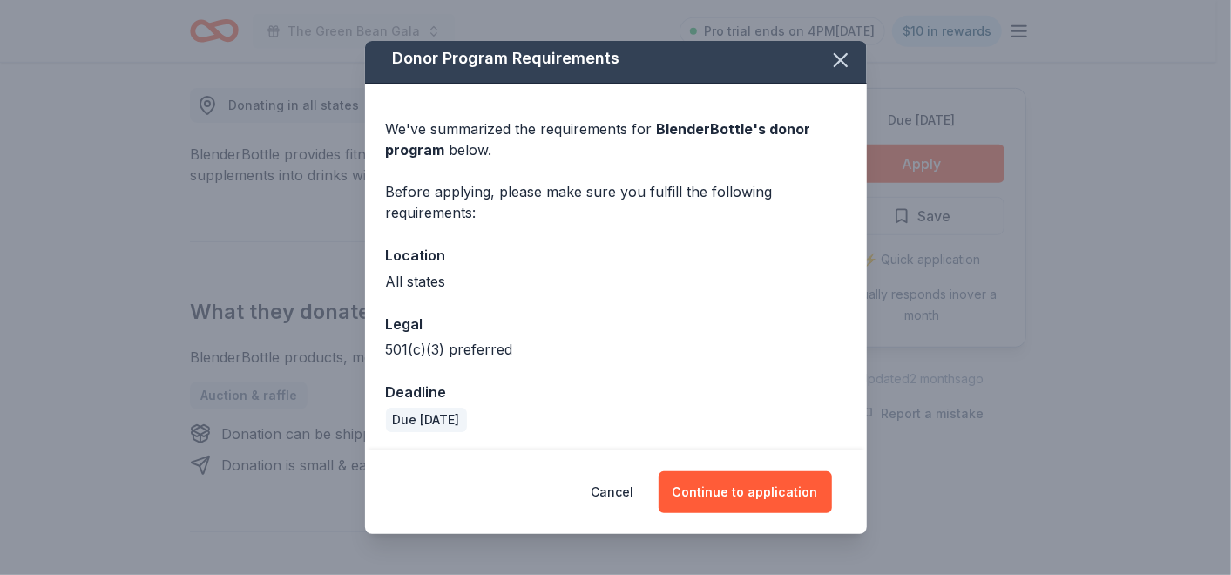
scroll to position [10, 0]
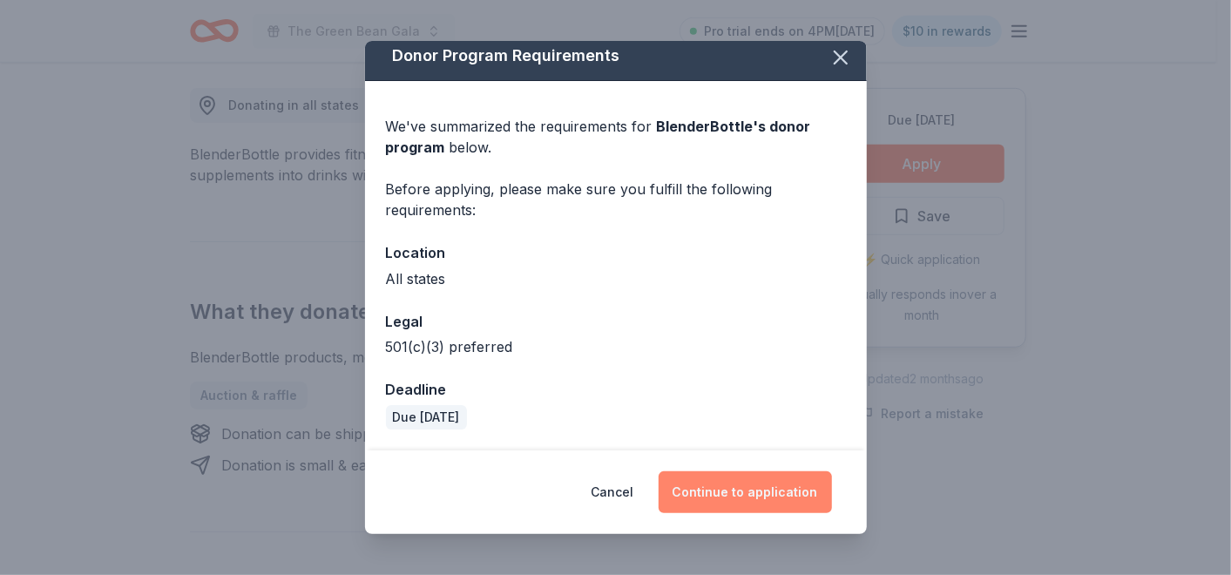
click at [724, 488] on button "Continue to application" at bounding box center [745, 492] width 173 height 42
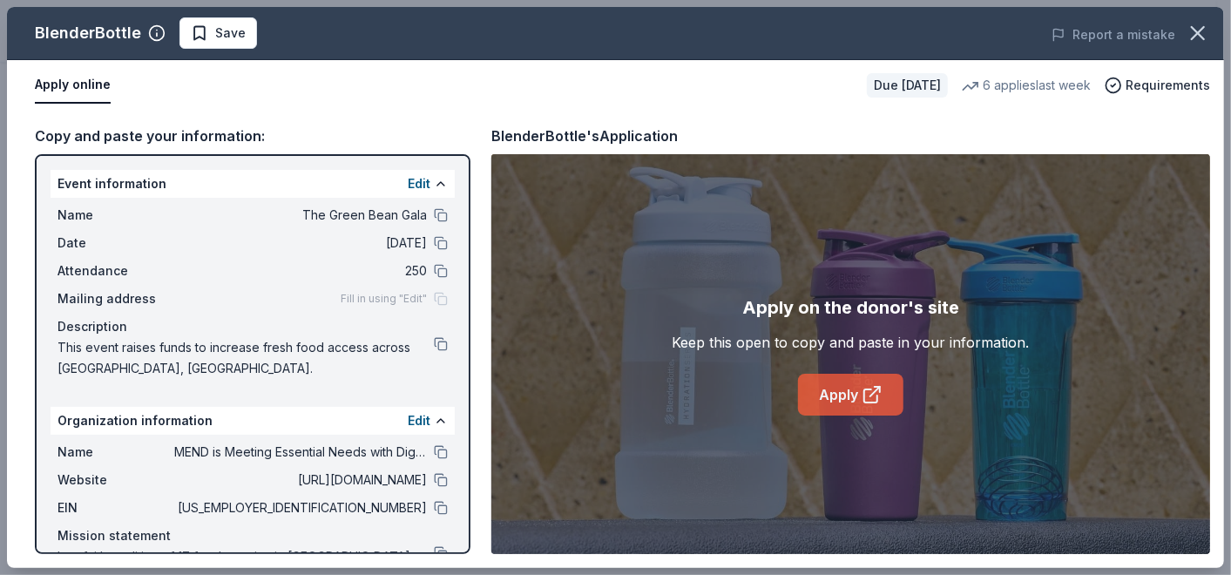
click at [847, 388] on link "Apply" at bounding box center [850, 395] width 105 height 42
click at [203, 31] on span "Save" at bounding box center [218, 33] width 55 height 21
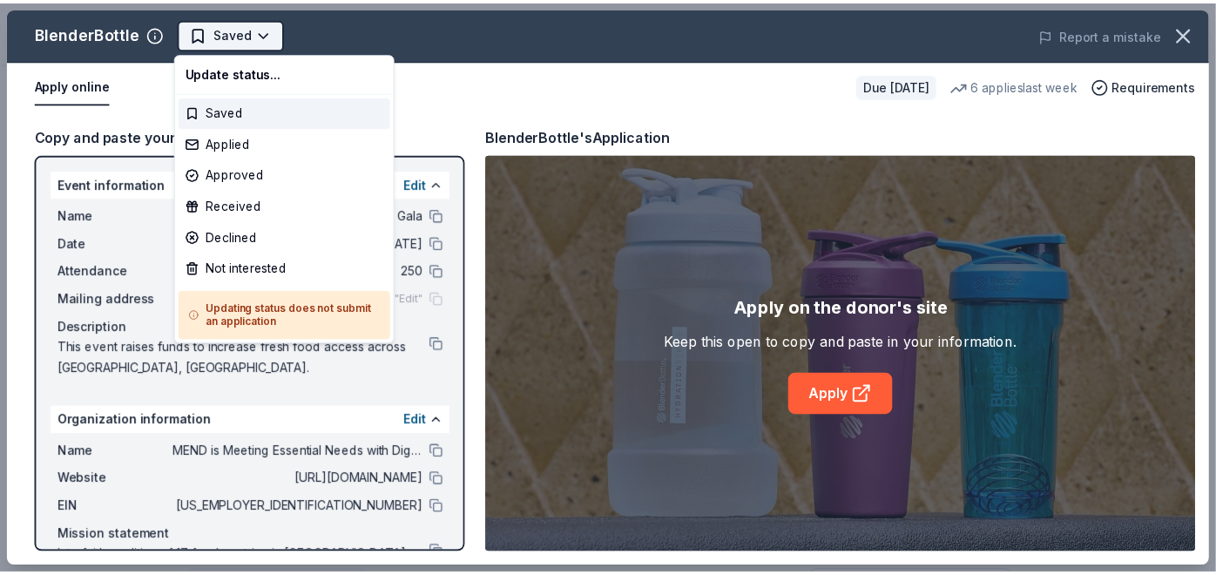
scroll to position [0, 0]
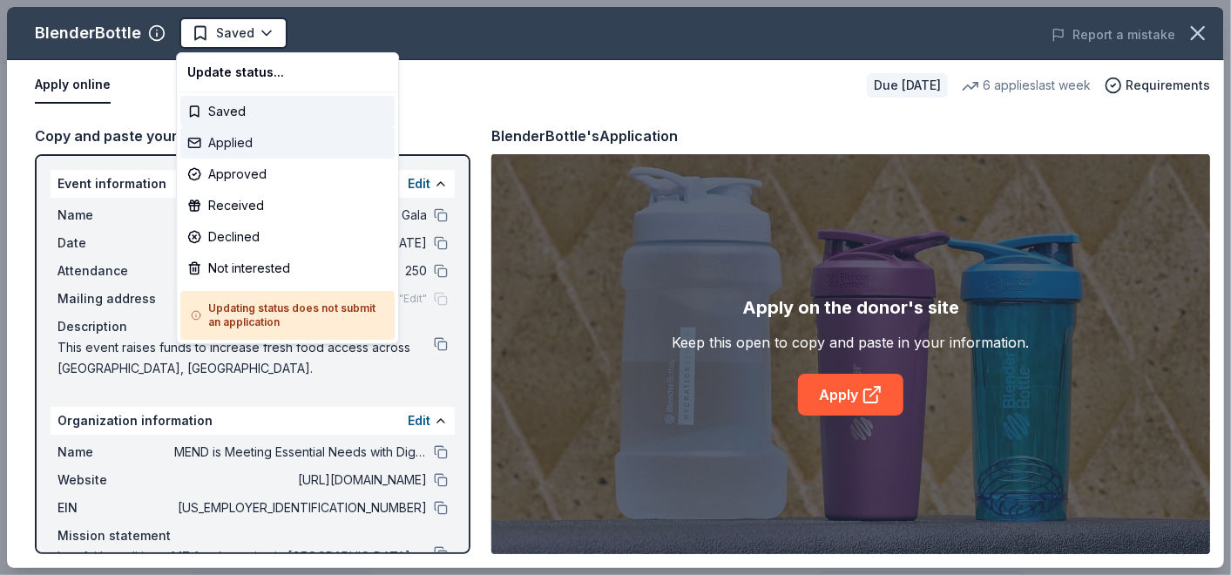
click at [256, 139] on div "Applied" at bounding box center [287, 142] width 214 height 31
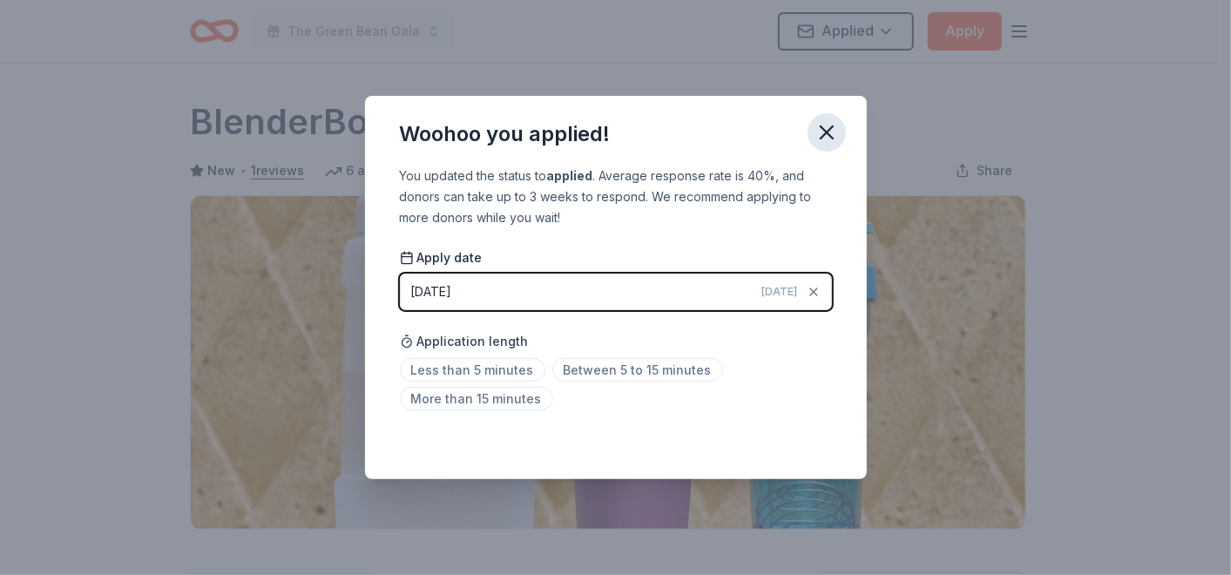
click at [827, 132] on icon "button" at bounding box center [827, 132] width 12 height 12
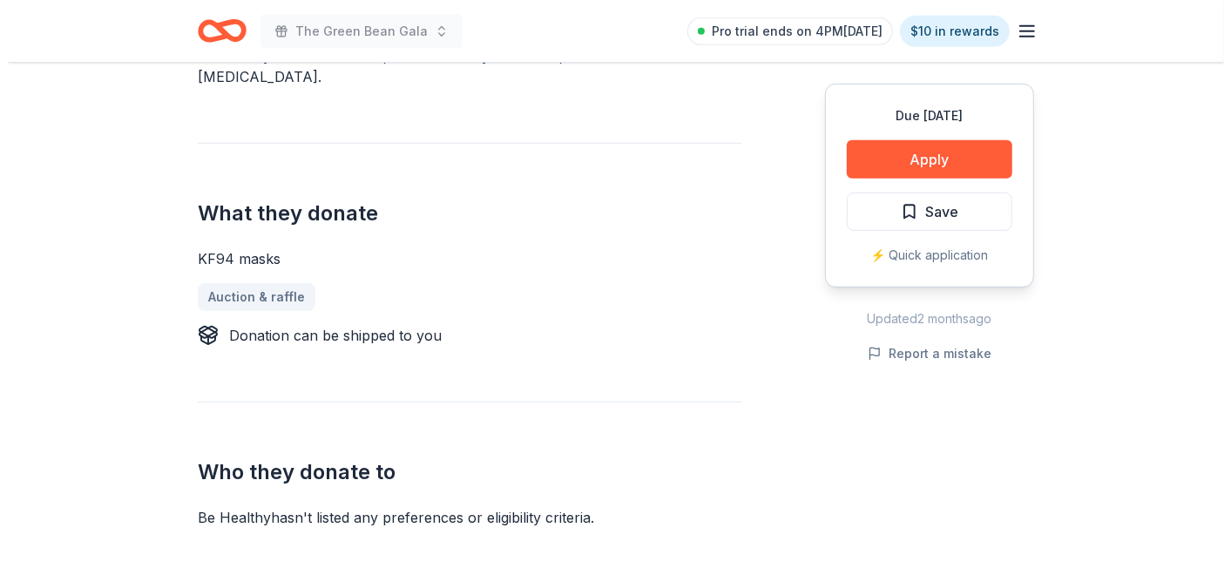
scroll to position [580, 0]
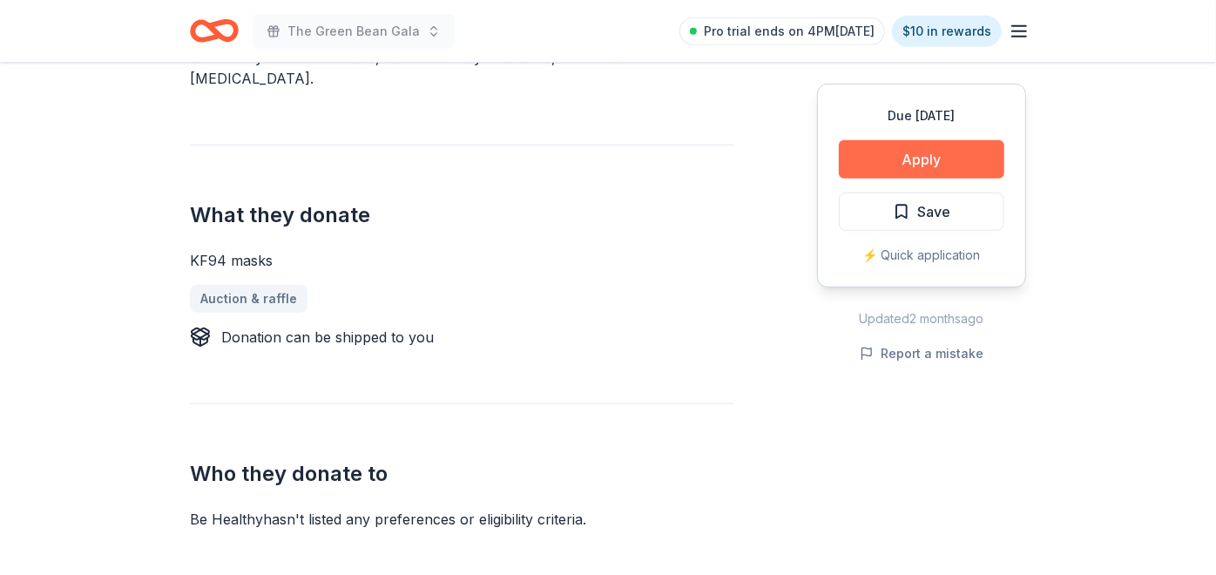
click at [940, 159] on button "Apply" at bounding box center [922, 159] width 166 height 38
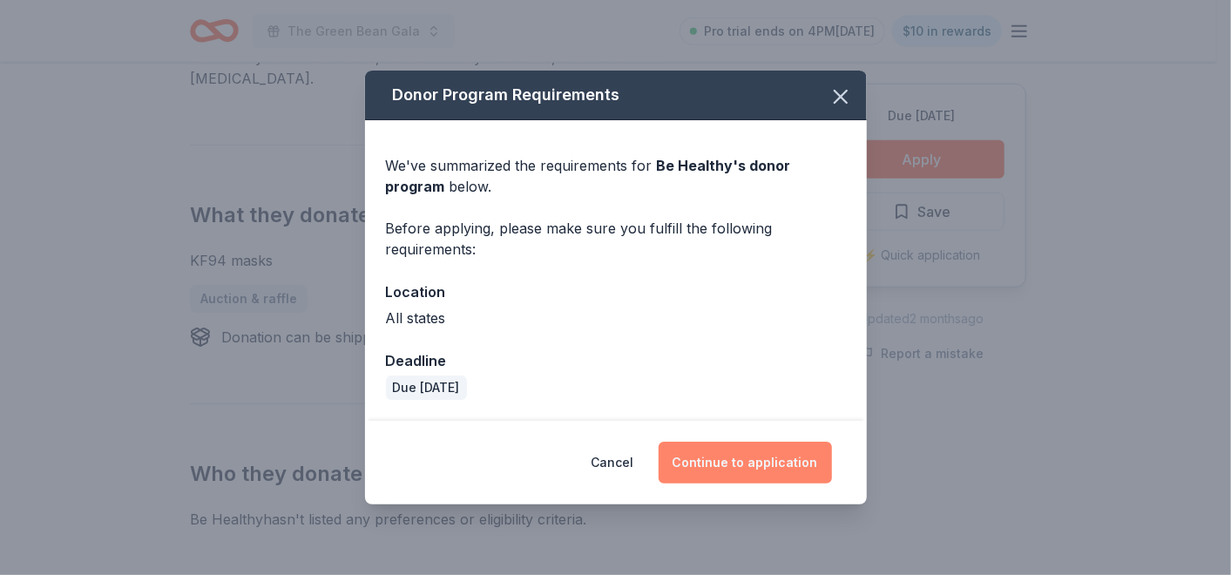
click at [726, 459] on button "Continue to application" at bounding box center [745, 463] width 173 height 42
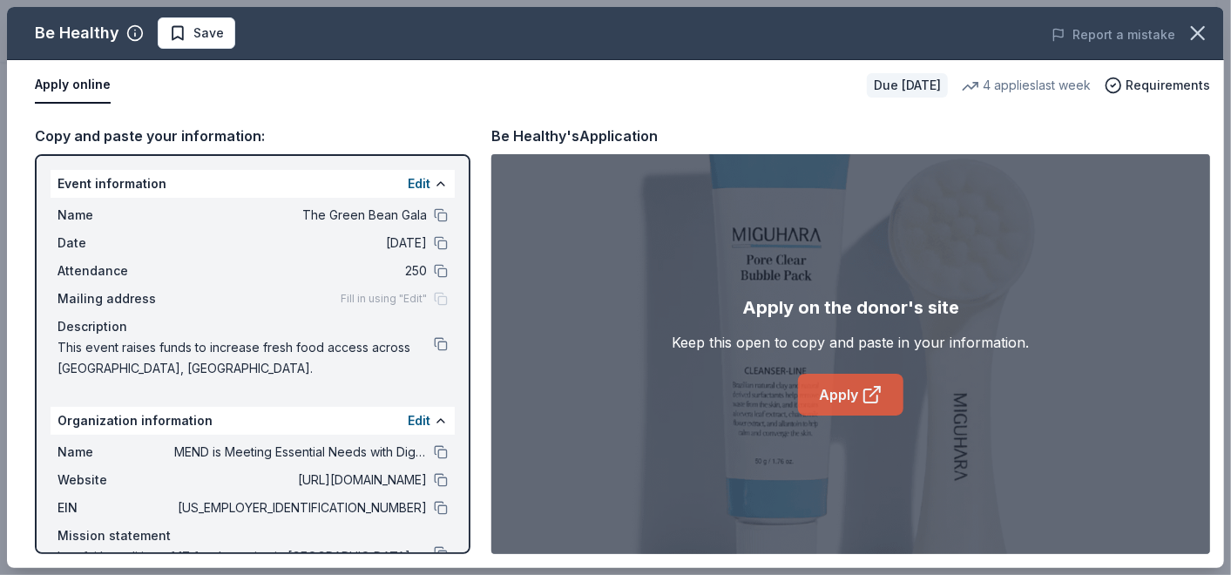
click at [843, 394] on link "Apply" at bounding box center [850, 395] width 105 height 42
click at [210, 10] on div "Be Healthy Save Report a mistake" at bounding box center [615, 33] width 1217 height 53
click at [207, 21] on button "Save" at bounding box center [197, 32] width 78 height 31
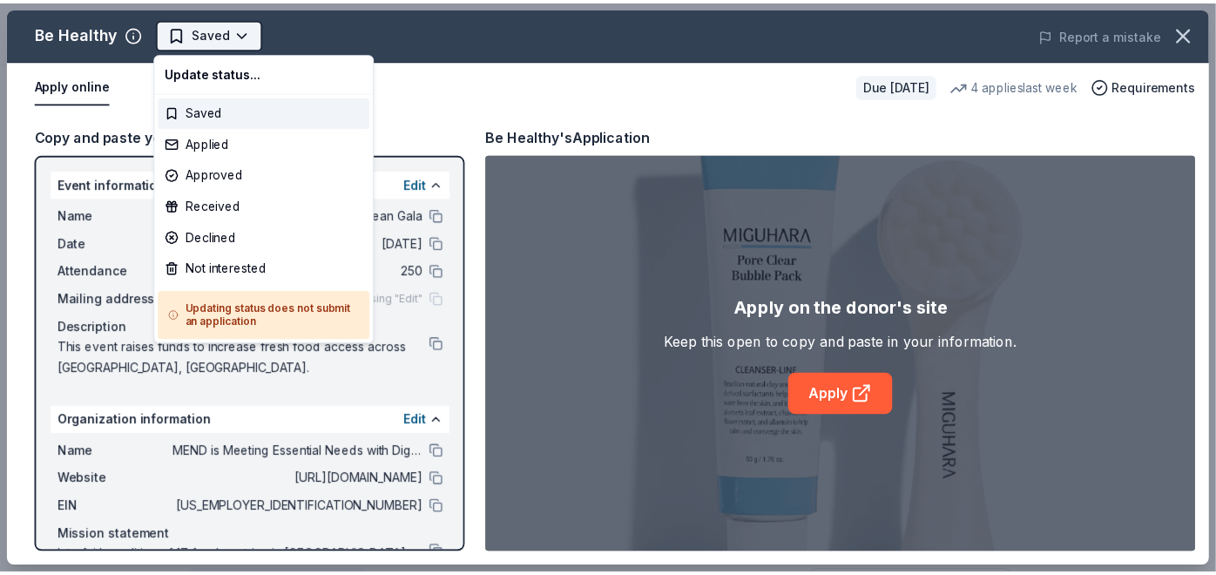
scroll to position [0, 0]
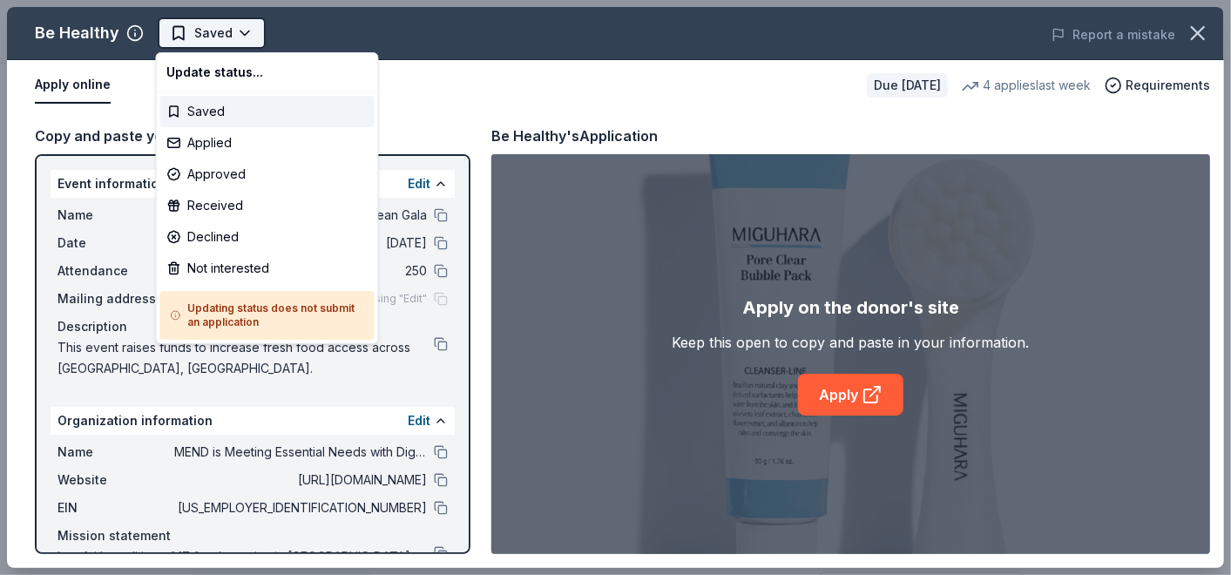
click at [225, 30] on html "The Green Bean Gala Saved Apply Due in 18 days Share Be Healthy New • 1 reviews…" at bounding box center [615, 287] width 1231 height 575
click at [234, 134] on div "Applied" at bounding box center [267, 142] width 214 height 31
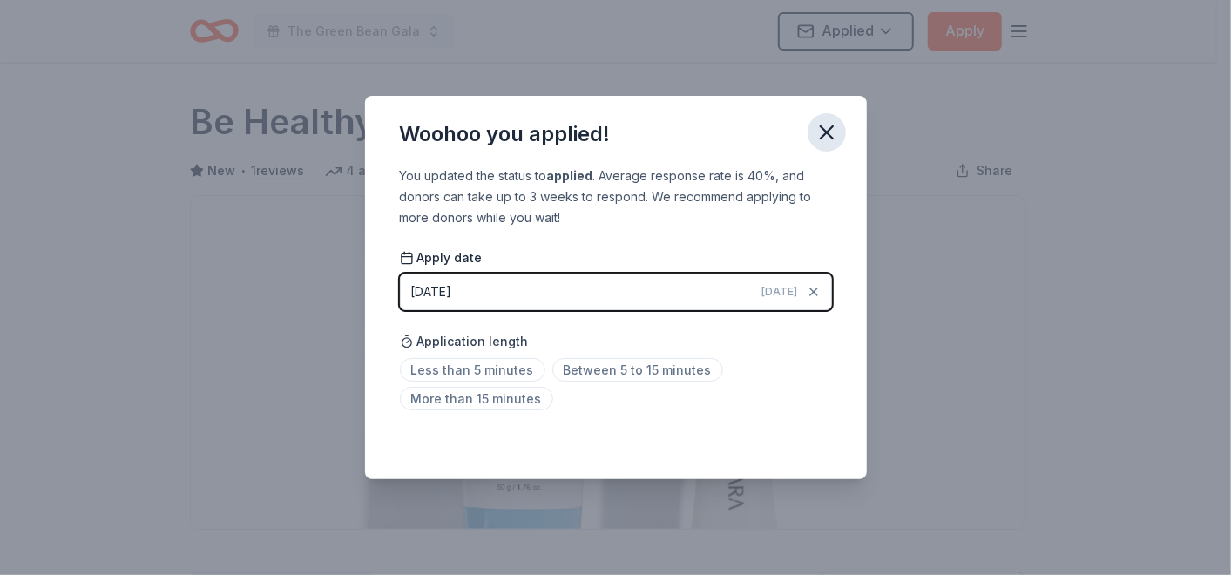
click at [816, 132] on icon "button" at bounding box center [827, 132] width 24 height 24
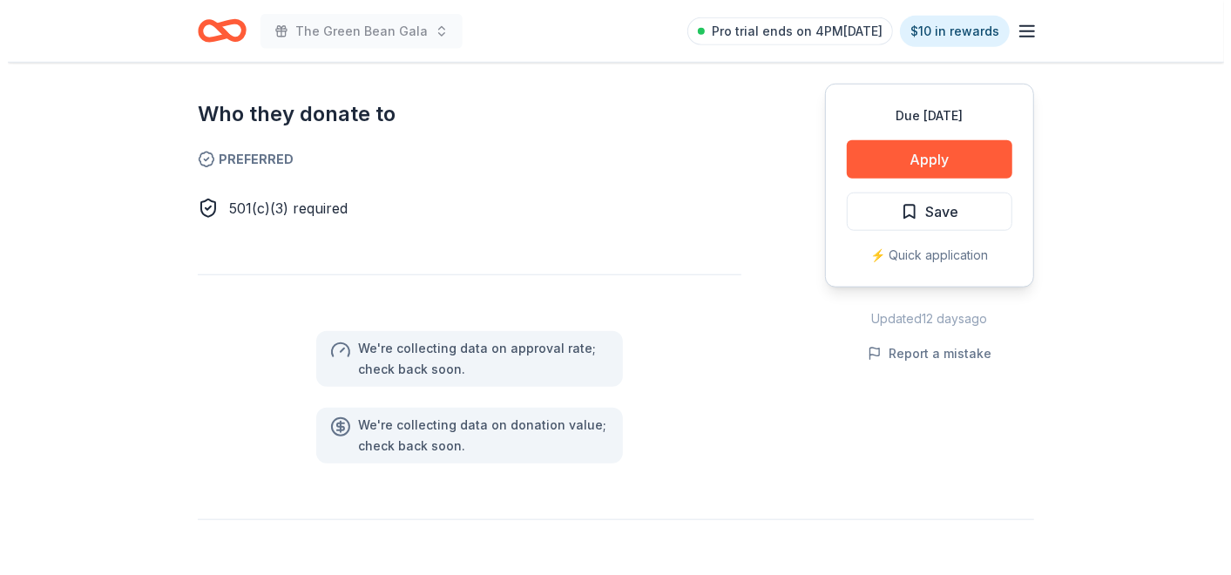
scroll to position [956, 0]
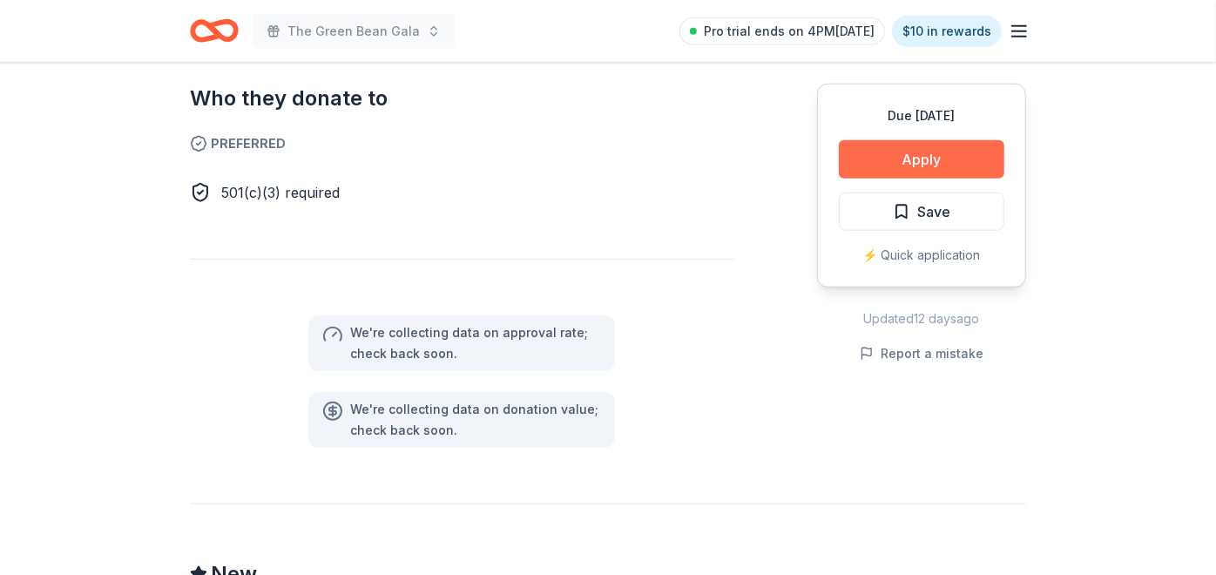
click at [944, 149] on button "Apply" at bounding box center [922, 159] width 166 height 38
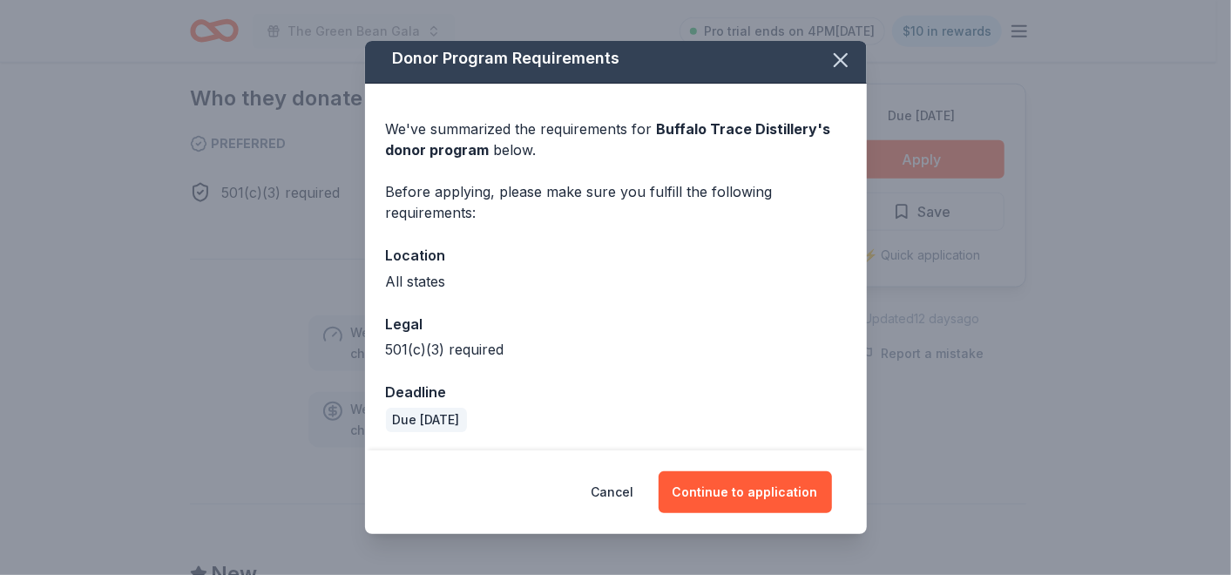
scroll to position [10, 0]
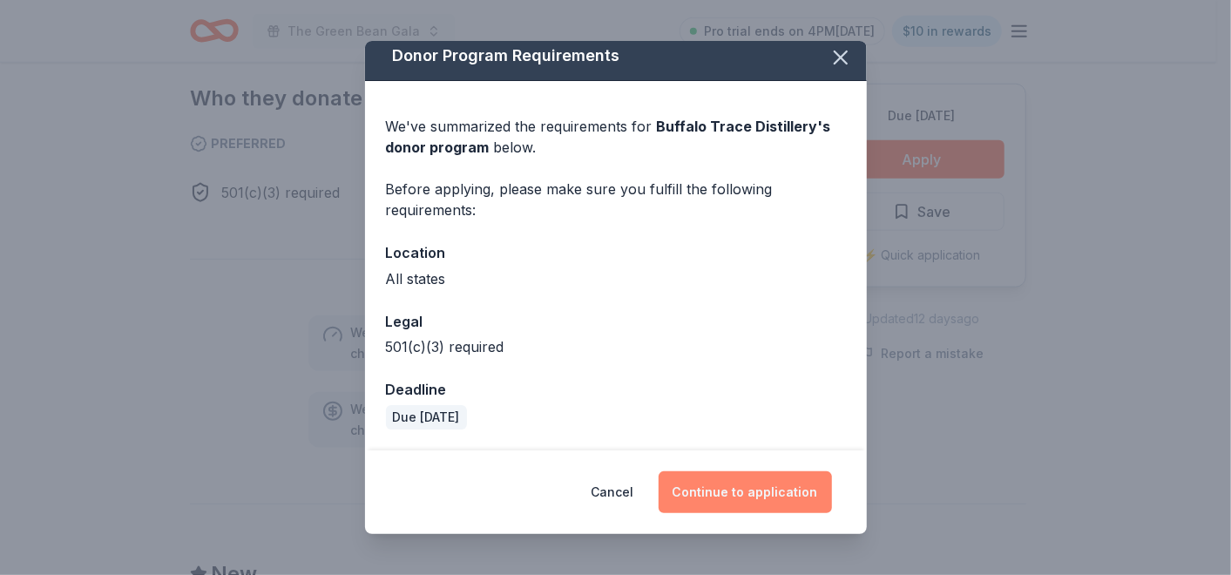
click at [729, 491] on button "Continue to application" at bounding box center [745, 492] width 173 height 42
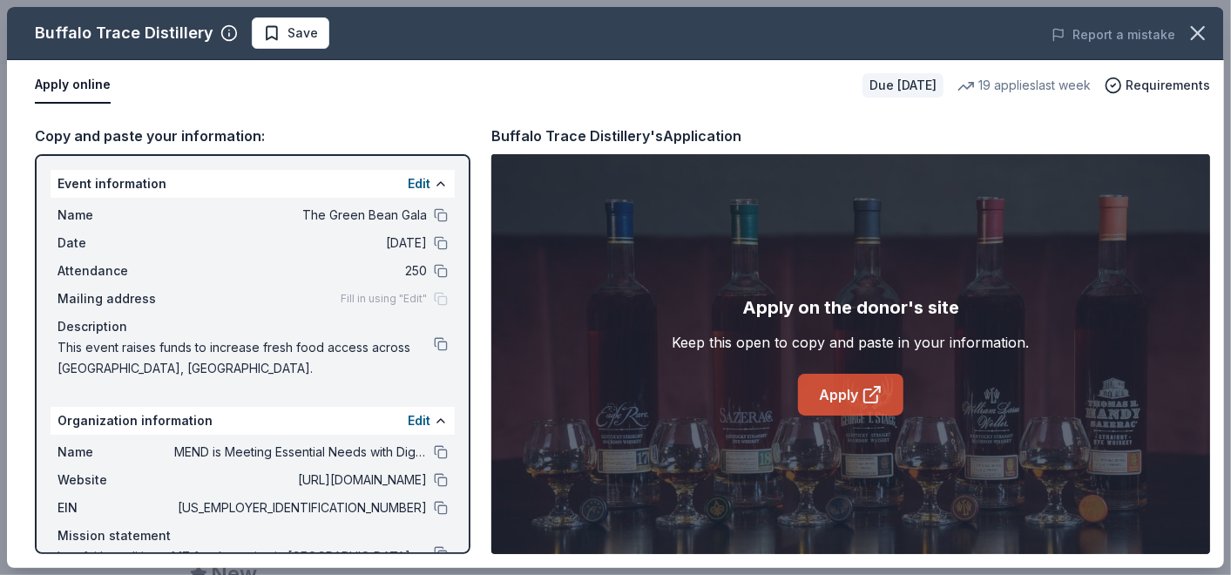
click at [843, 398] on link "Apply" at bounding box center [850, 395] width 105 height 42
click at [288, 31] on span "Save" at bounding box center [303, 33] width 30 height 21
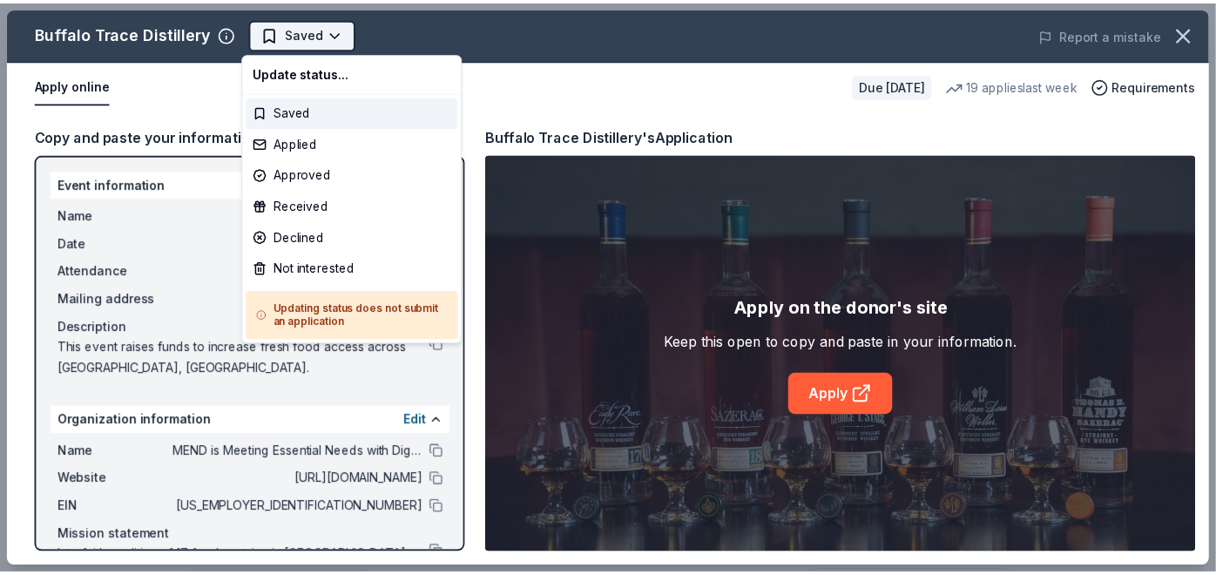
scroll to position [0, 0]
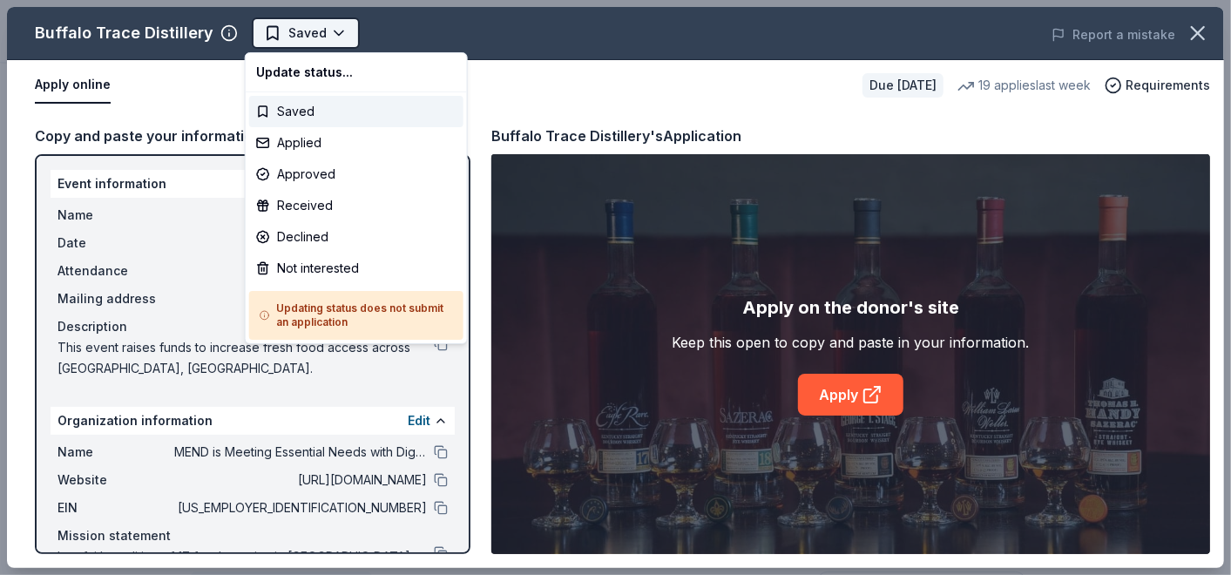
click at [290, 31] on body "The Green Bean Gala Saved Apply Due [DATE] Share Buffalo Trace Distillery New 1…" at bounding box center [608, 287] width 1216 height 575
click at [311, 139] on div "Applied" at bounding box center [356, 142] width 214 height 31
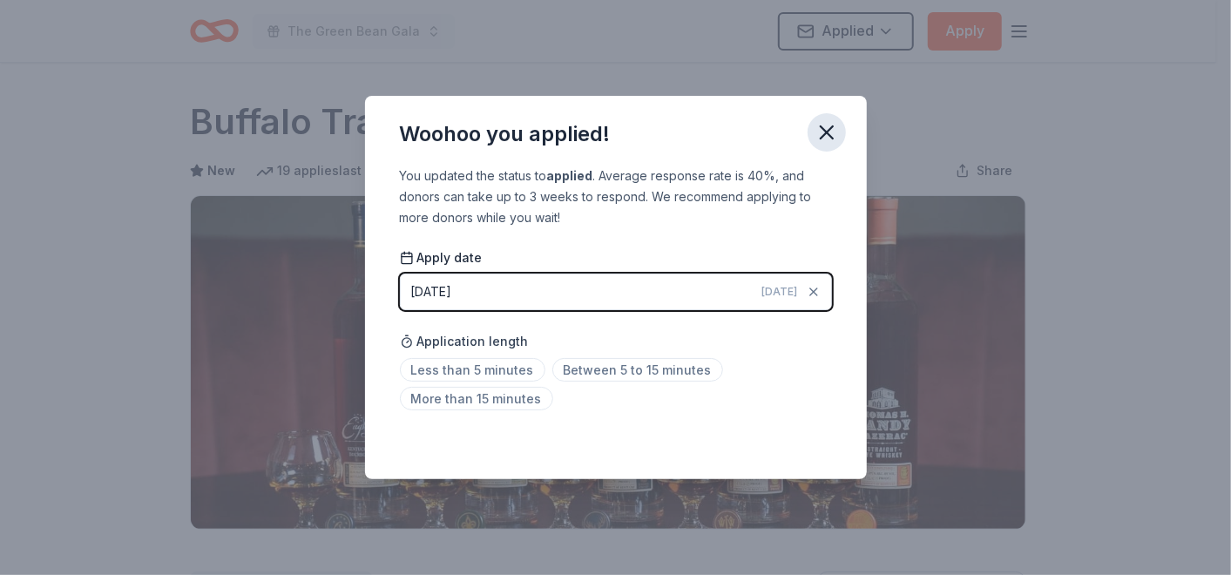
click at [827, 131] on icon "button" at bounding box center [827, 132] width 12 height 12
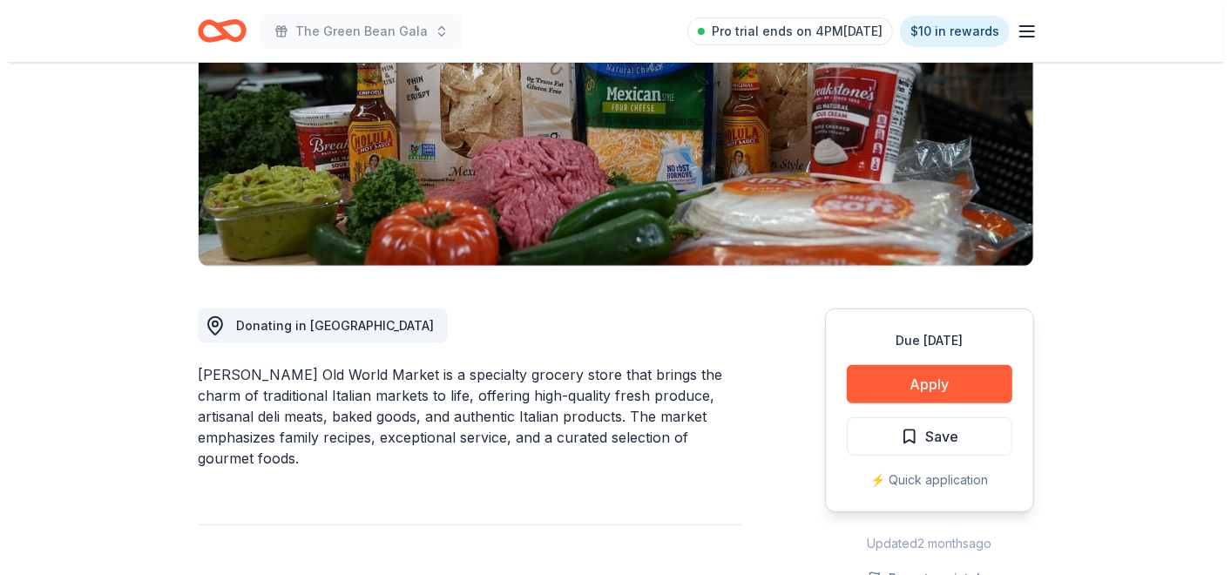
scroll to position [290, 0]
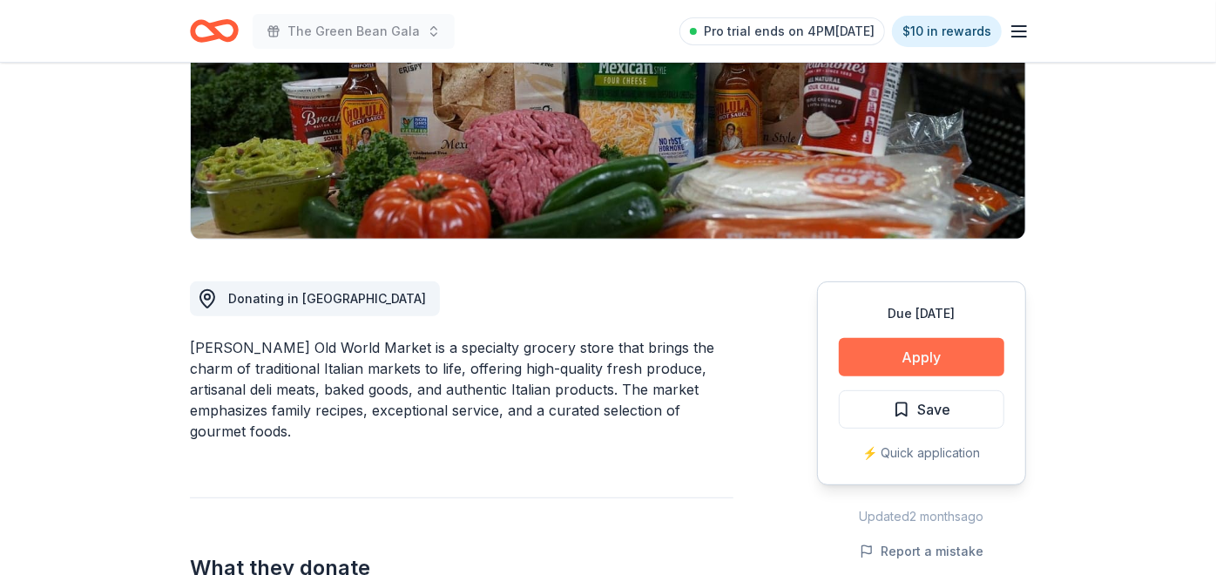
click at [922, 349] on button "Apply" at bounding box center [922, 357] width 166 height 38
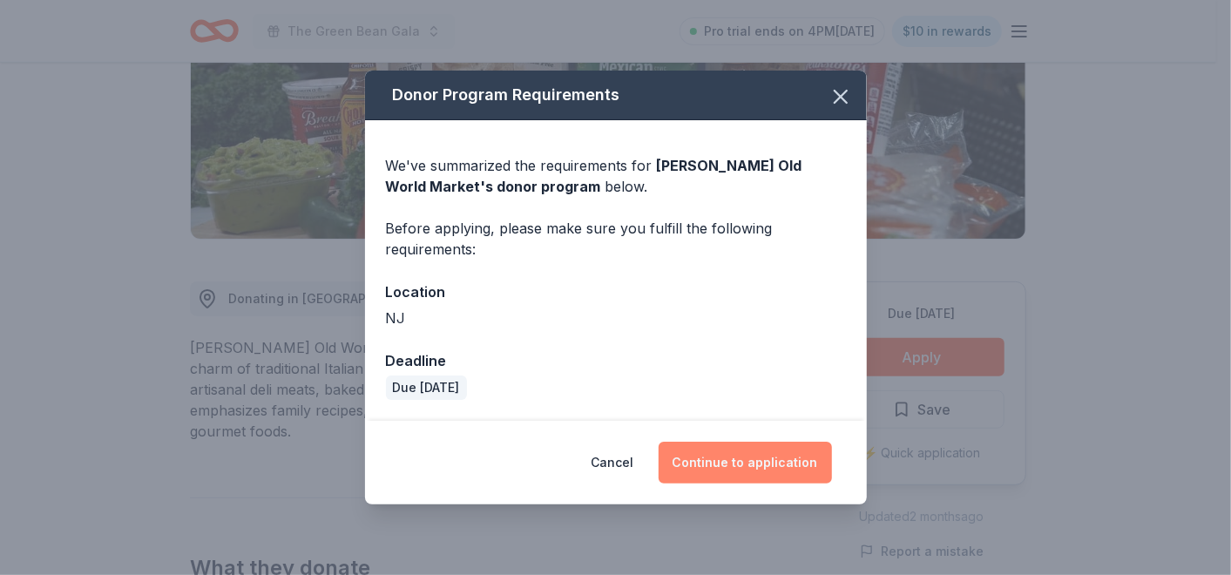
click at [723, 455] on button "Continue to application" at bounding box center [745, 463] width 173 height 42
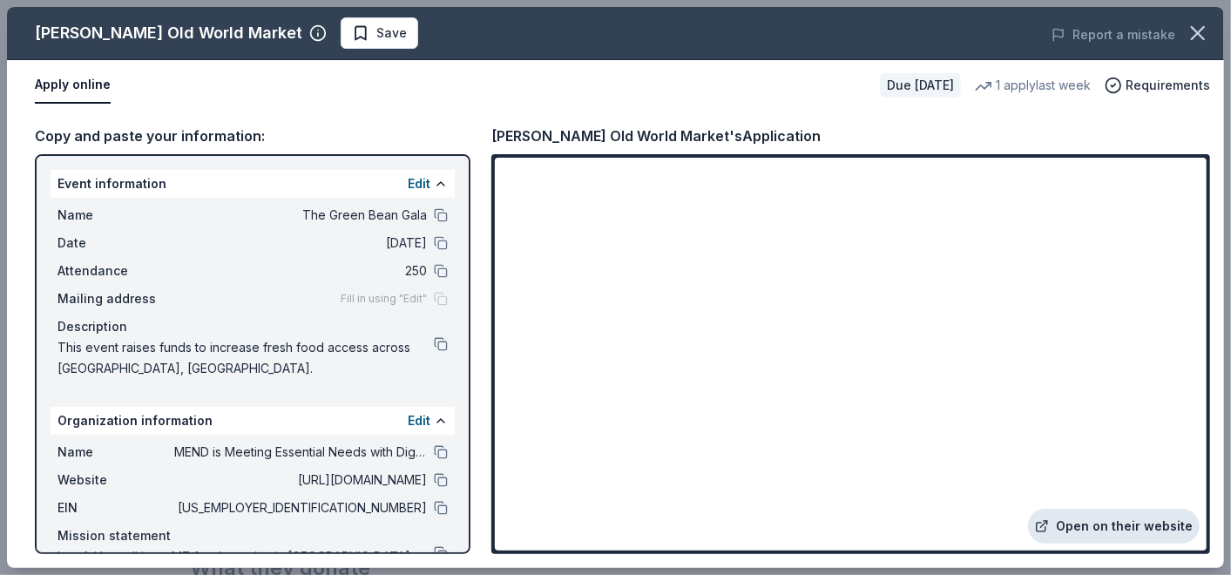
click at [1086, 525] on link "Open on their website" at bounding box center [1114, 526] width 172 height 35
click at [1080, 531] on link "Open on their website" at bounding box center [1114, 526] width 172 height 35
click at [376, 30] on span "Save" at bounding box center [391, 33] width 30 height 21
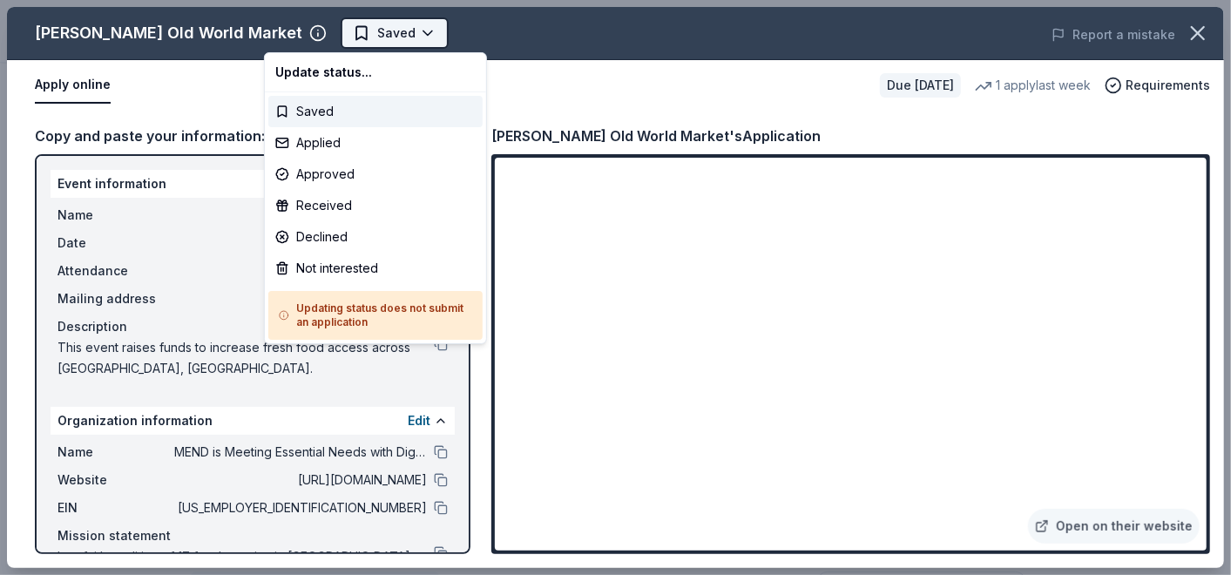
click at [346, 30] on body "The Green Bean Gala Saved Apply Due in 18 days Share Livoti's Old World Market …" at bounding box center [608, 287] width 1216 height 575
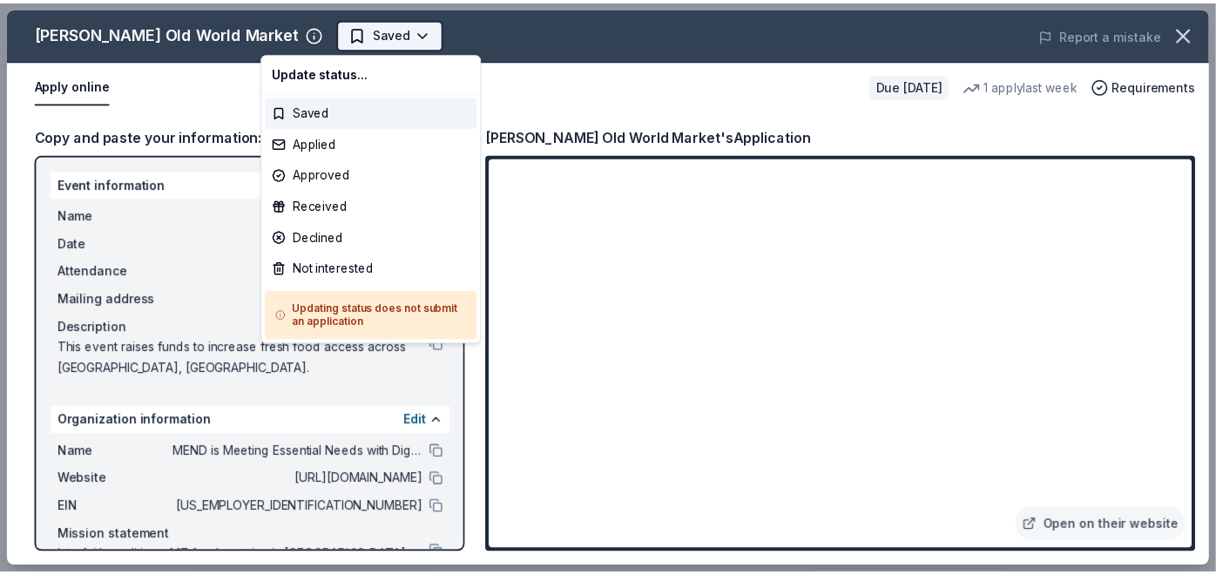
scroll to position [0, 0]
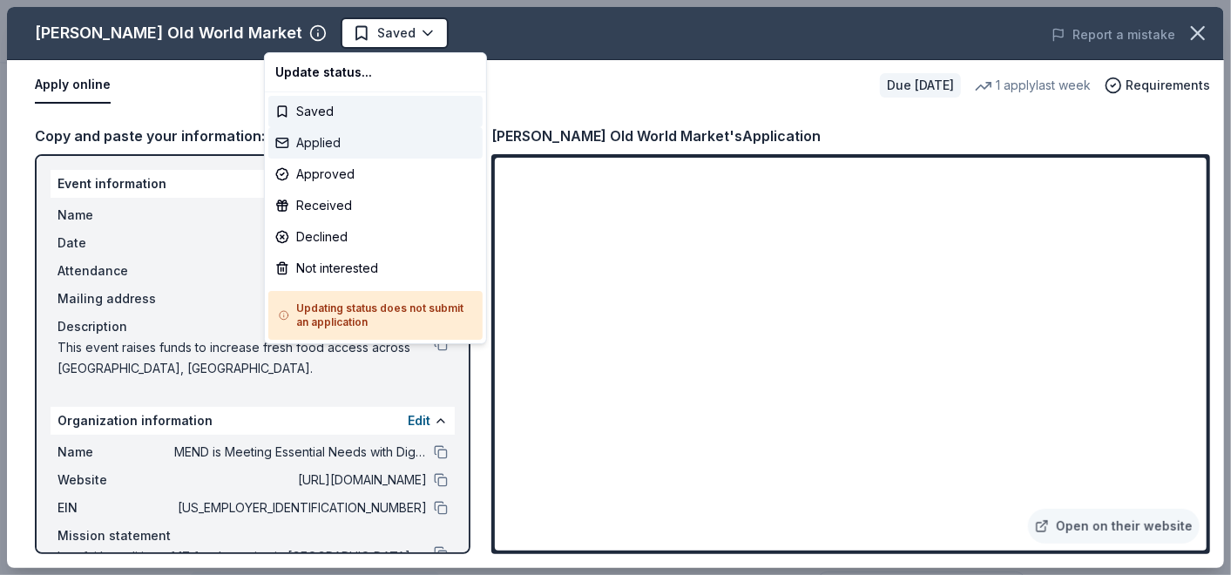
click at [341, 139] on div "Applied" at bounding box center [375, 142] width 214 height 31
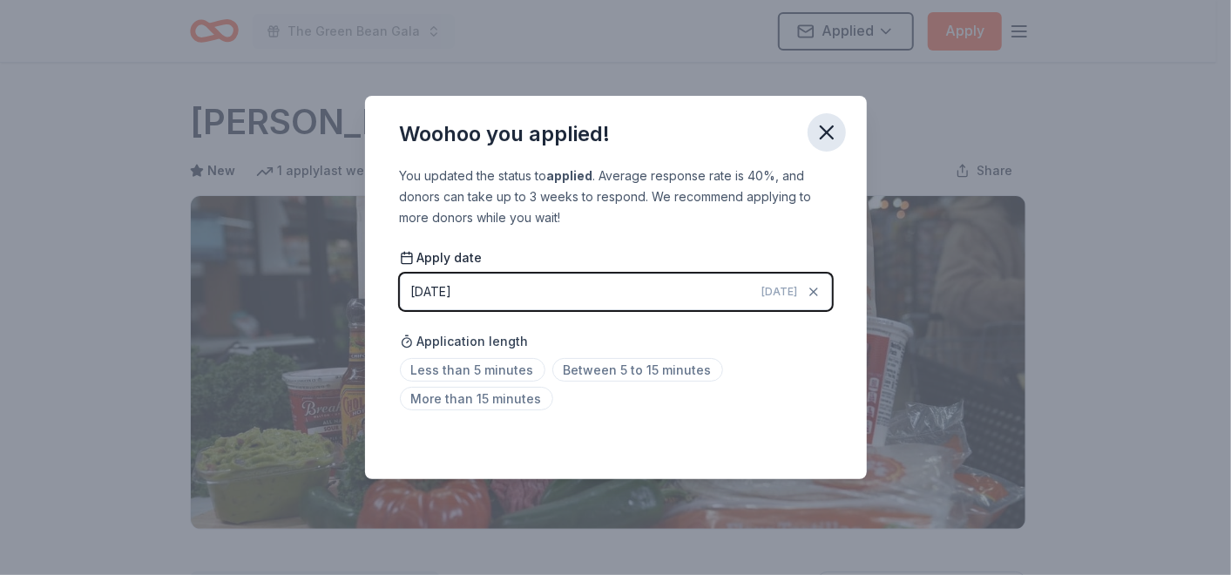
click at [825, 134] on icon "button" at bounding box center [827, 132] width 12 height 12
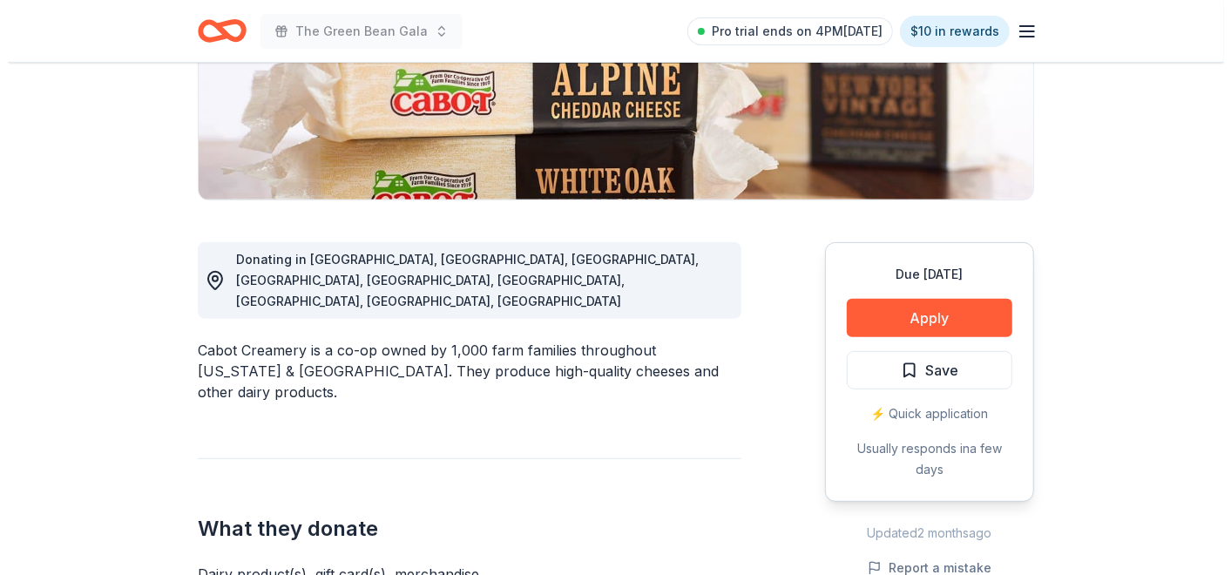
scroll to position [290, 0]
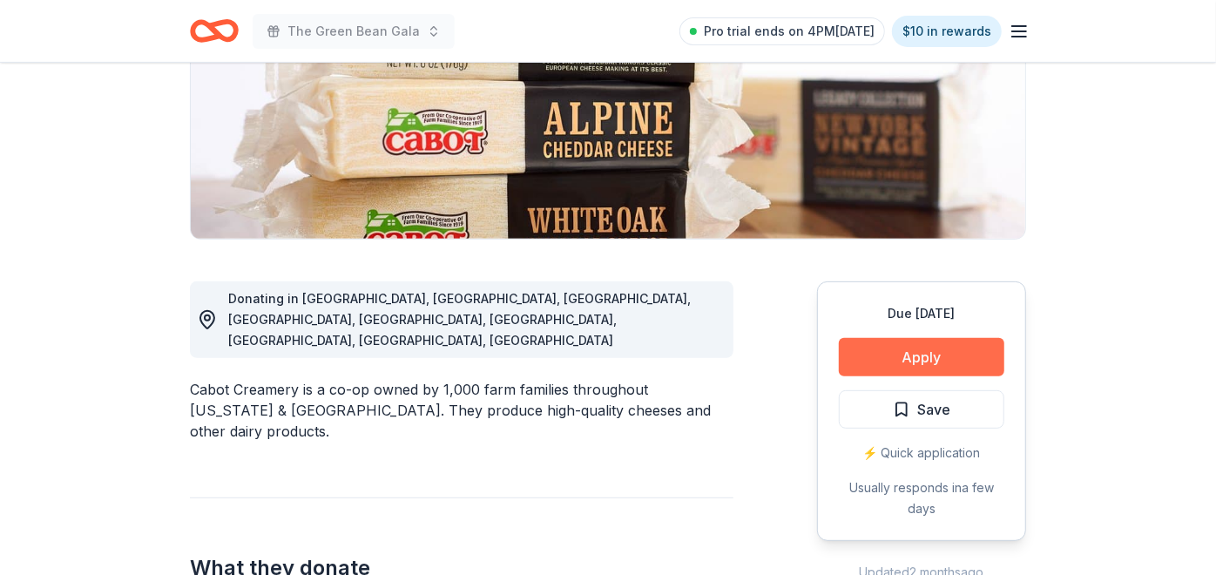
click at [881, 349] on button "Apply" at bounding box center [922, 357] width 166 height 38
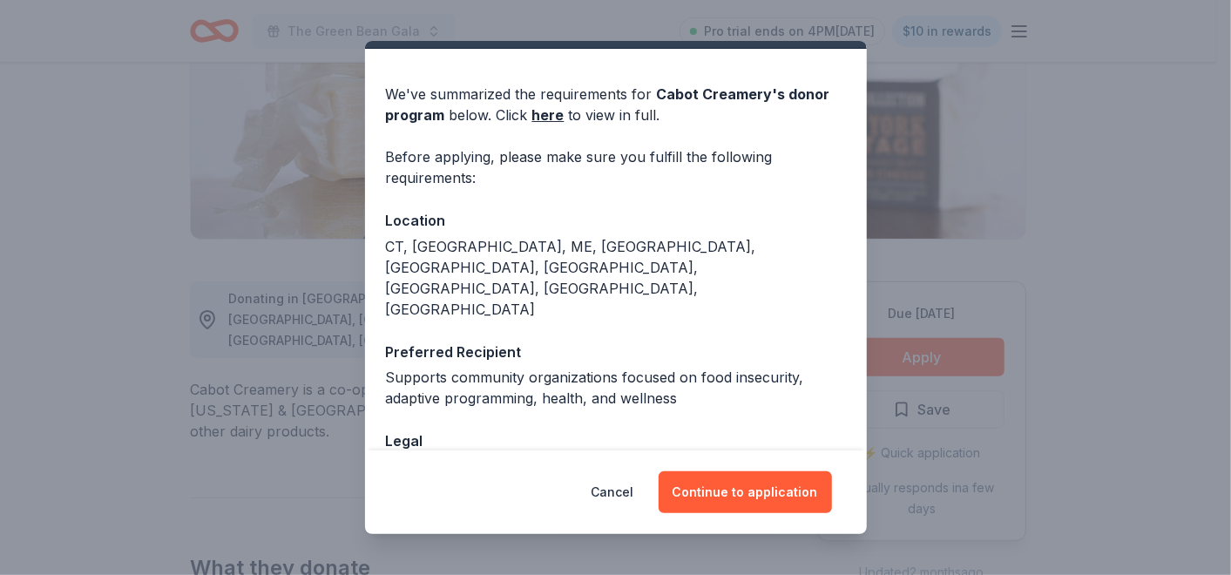
scroll to position [98, 0]
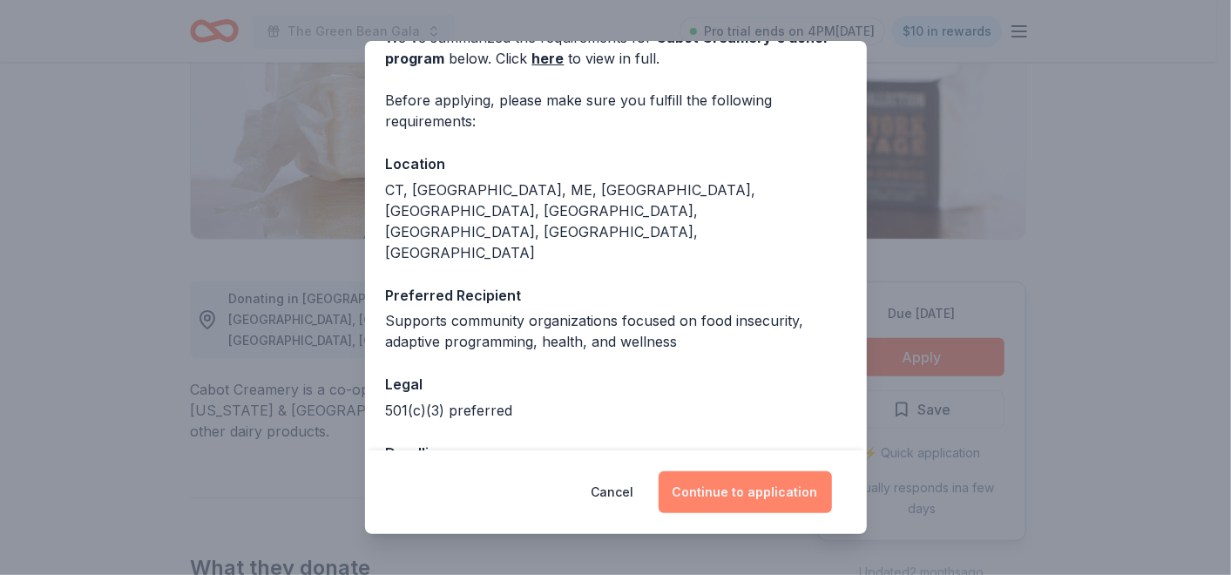
click at [736, 484] on button "Continue to application" at bounding box center [745, 492] width 173 height 42
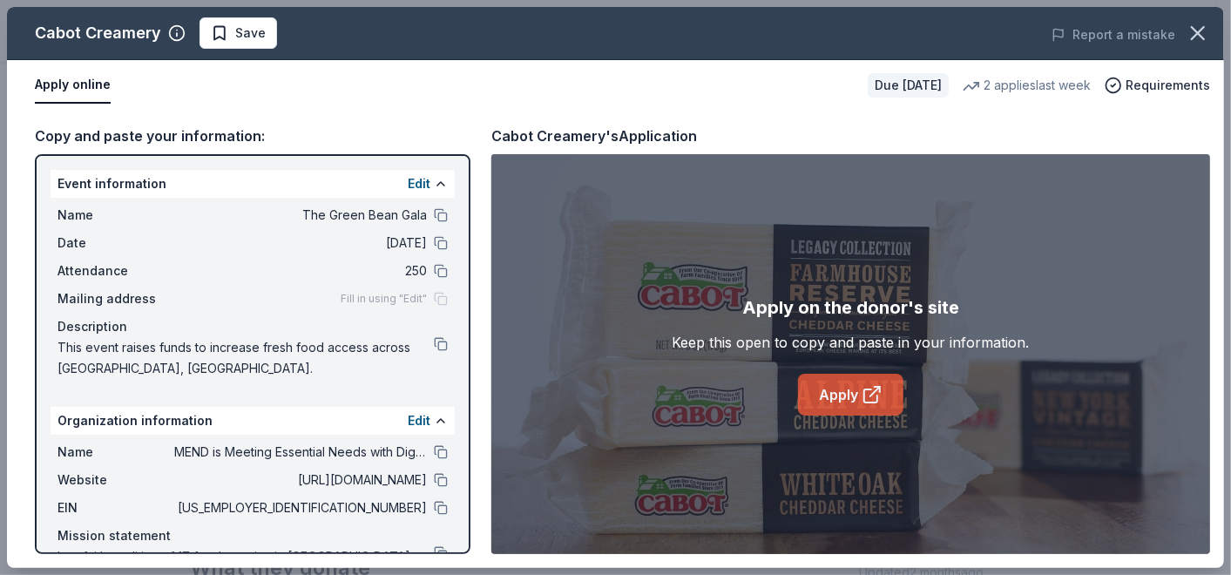
click at [841, 391] on link "Apply" at bounding box center [850, 395] width 105 height 42
click at [231, 28] on span "Save" at bounding box center [238, 33] width 55 height 21
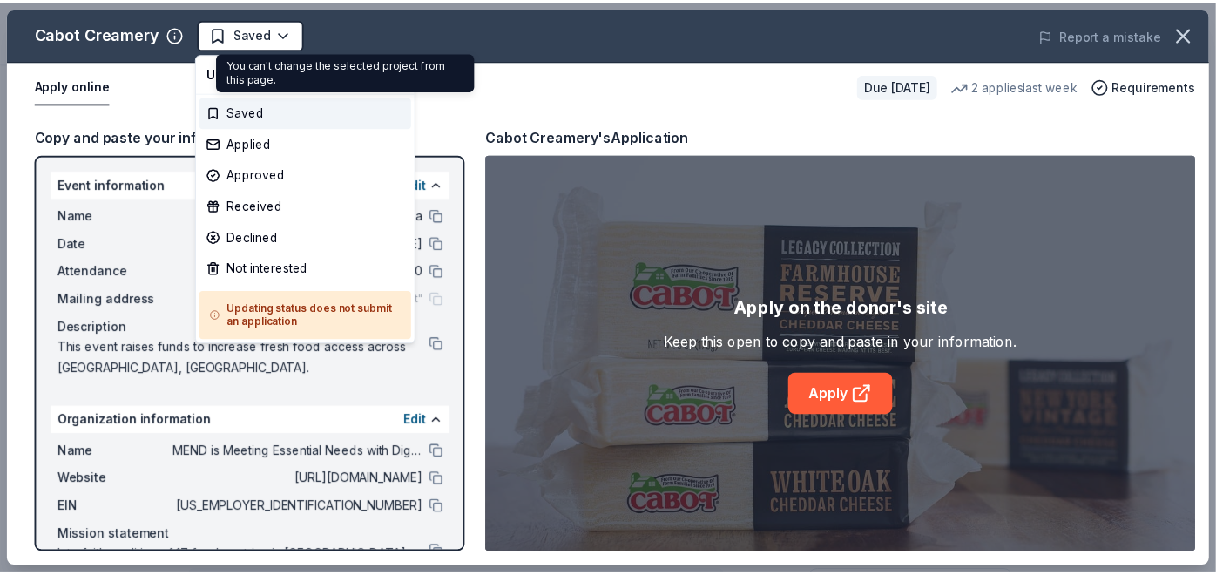
scroll to position [0, 0]
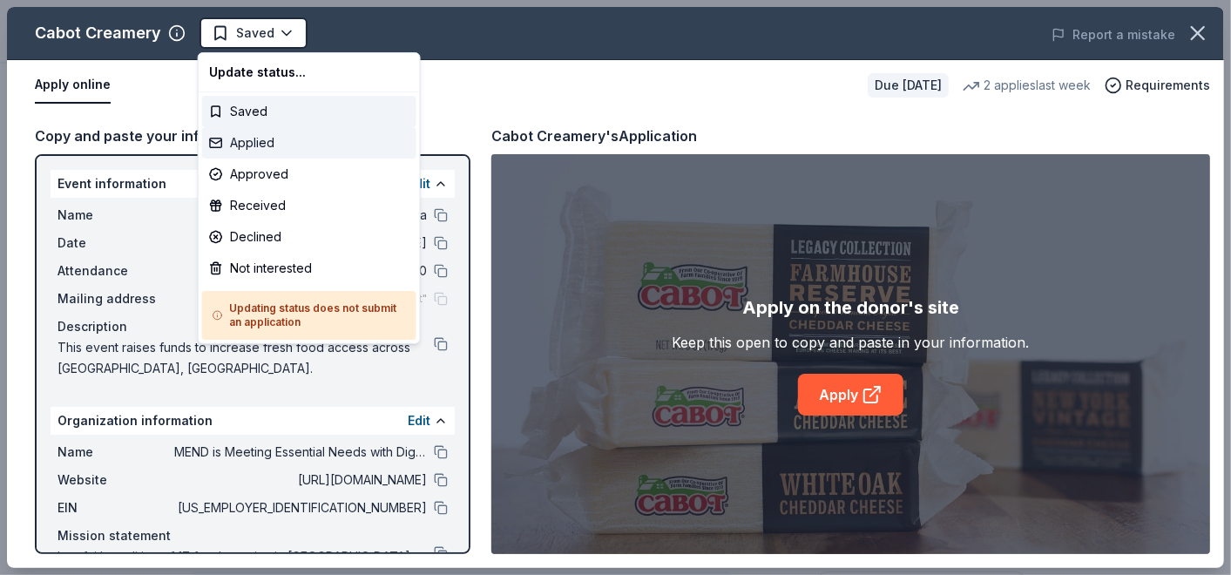
click at [255, 144] on div "Applied" at bounding box center [309, 142] width 214 height 31
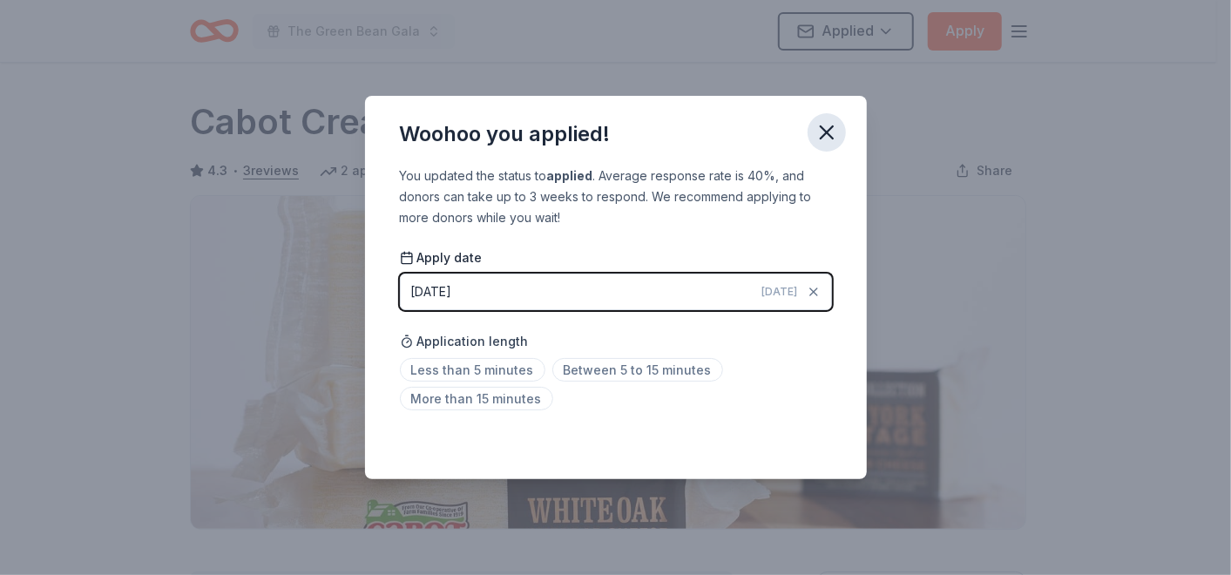
click at [829, 132] on icon "button" at bounding box center [827, 132] width 24 height 24
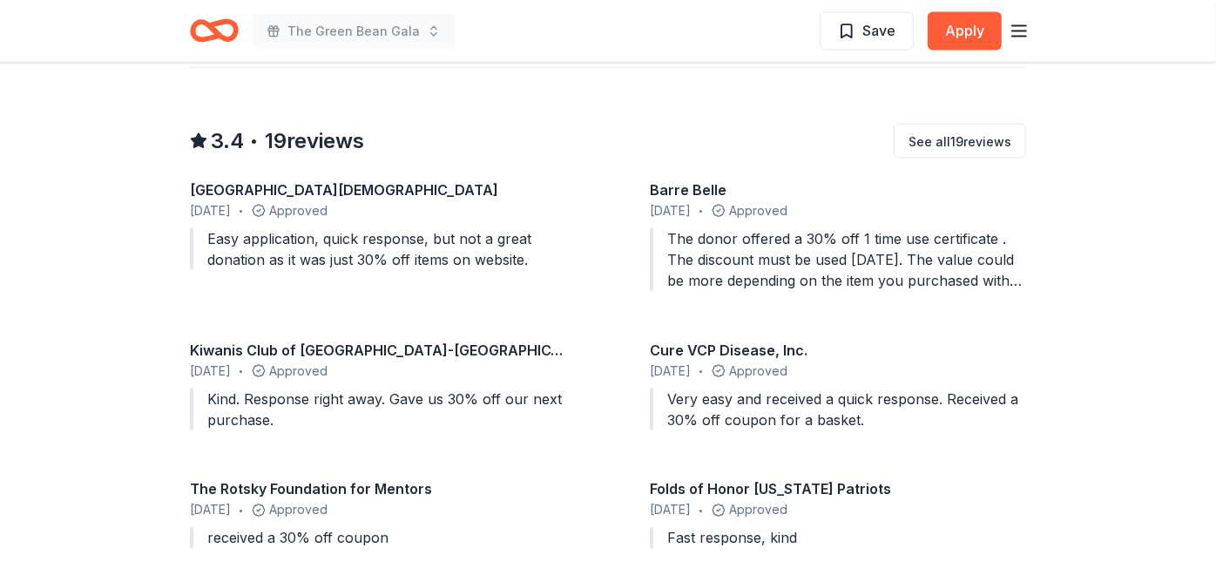
scroll to position [1548, 0]
